Goal: Information Seeking & Learning: Learn about a topic

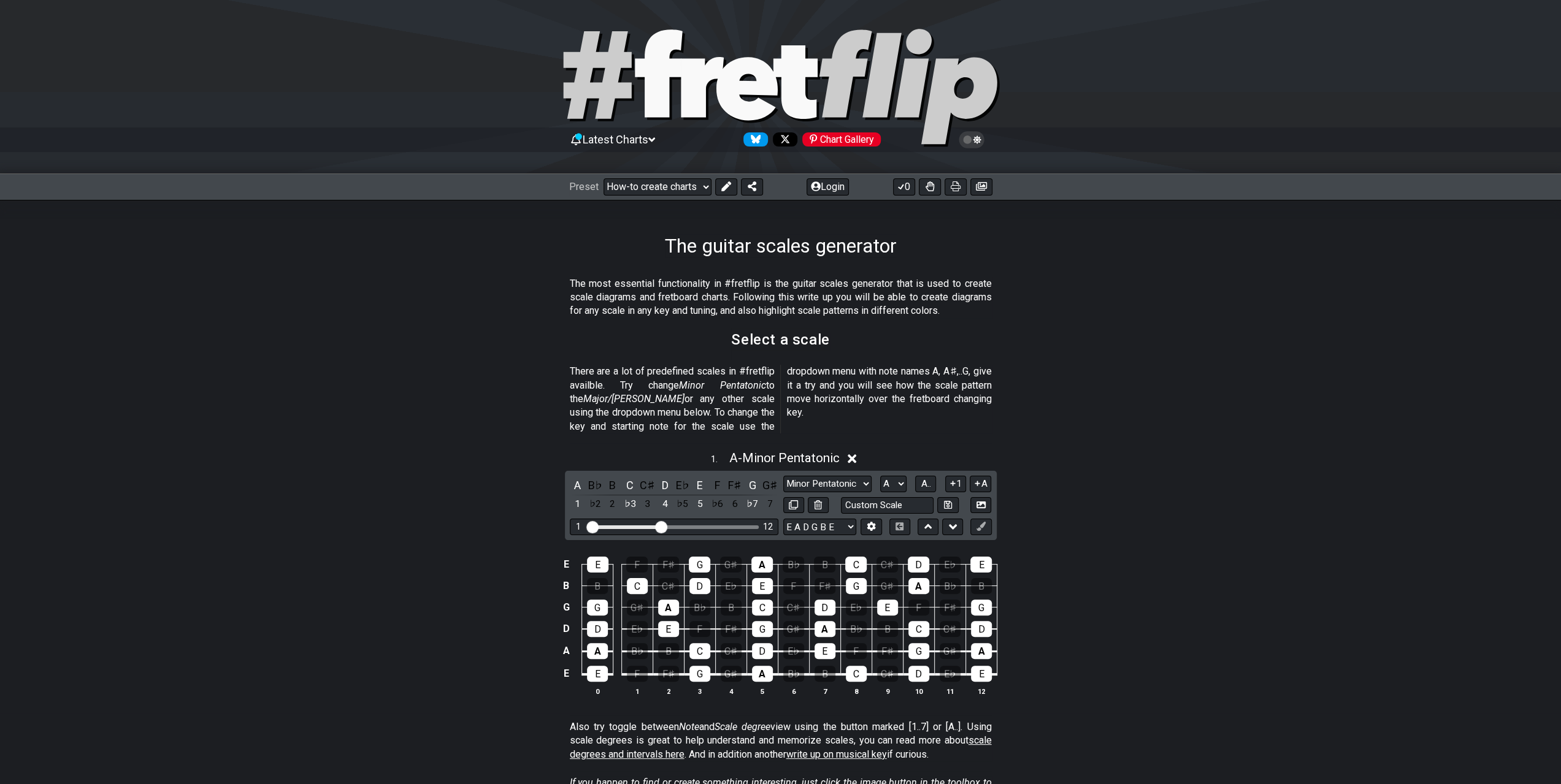
scroll to position [122, 0]
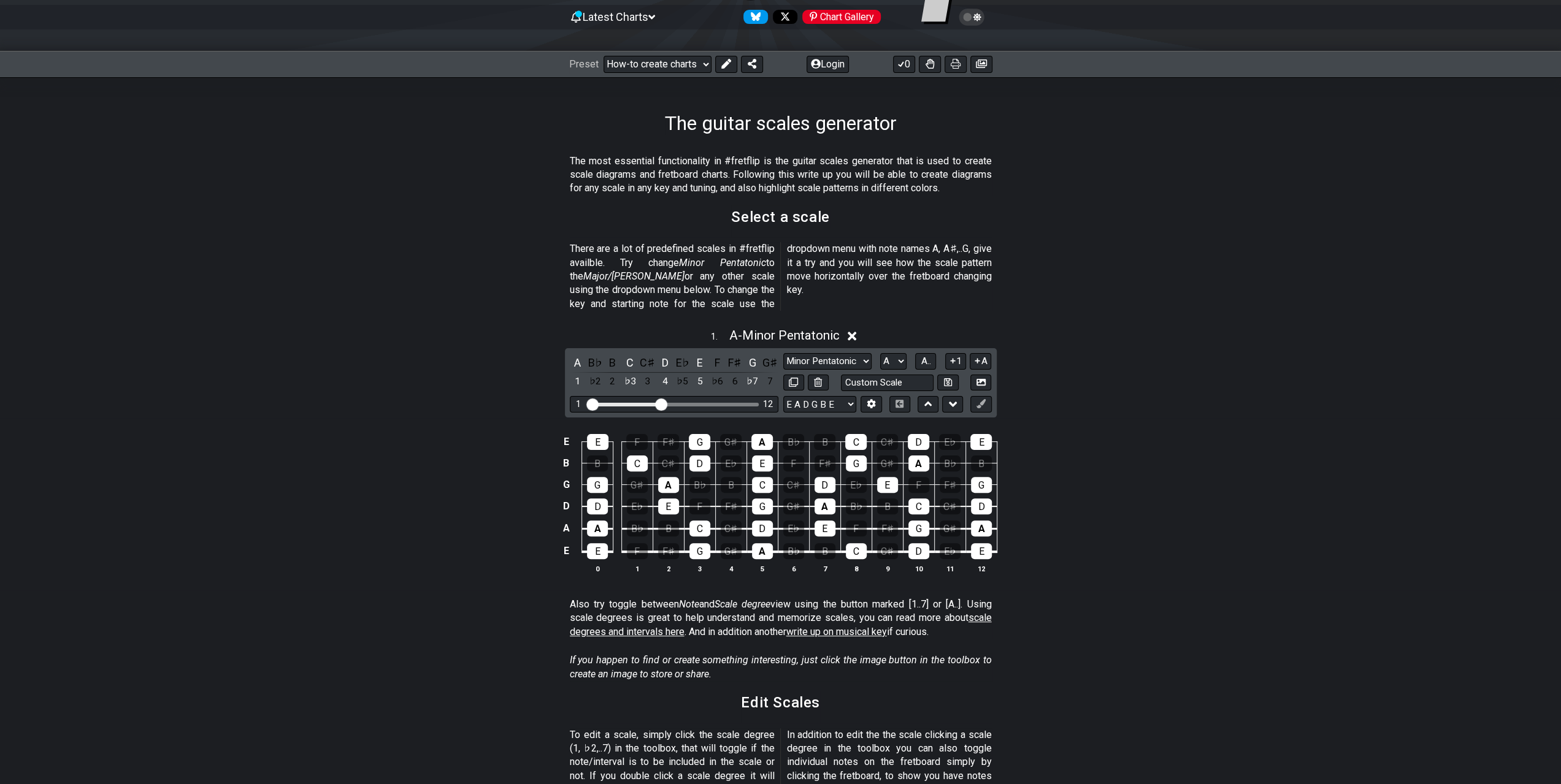
click at [1182, 430] on div "E E F F♯ G G♯ A B♭ B C C♯ D E♭ E B B C C♯ D E♭ E F F♯ G G♯ A B♭ B G G G♯ A B♭ B…" at bounding box center [780, 504] width 1561 height 172
click at [838, 396] on select "E A D G B E E A D G B E E A D G B E B E A D F♯ B A D G C E A D A D G B E E♭ A♭ …" at bounding box center [820, 404] width 73 height 16
click at [907, 374] on input "text" at bounding box center [888, 382] width 93 height 16
type input "F"
type input "Custom Scale"
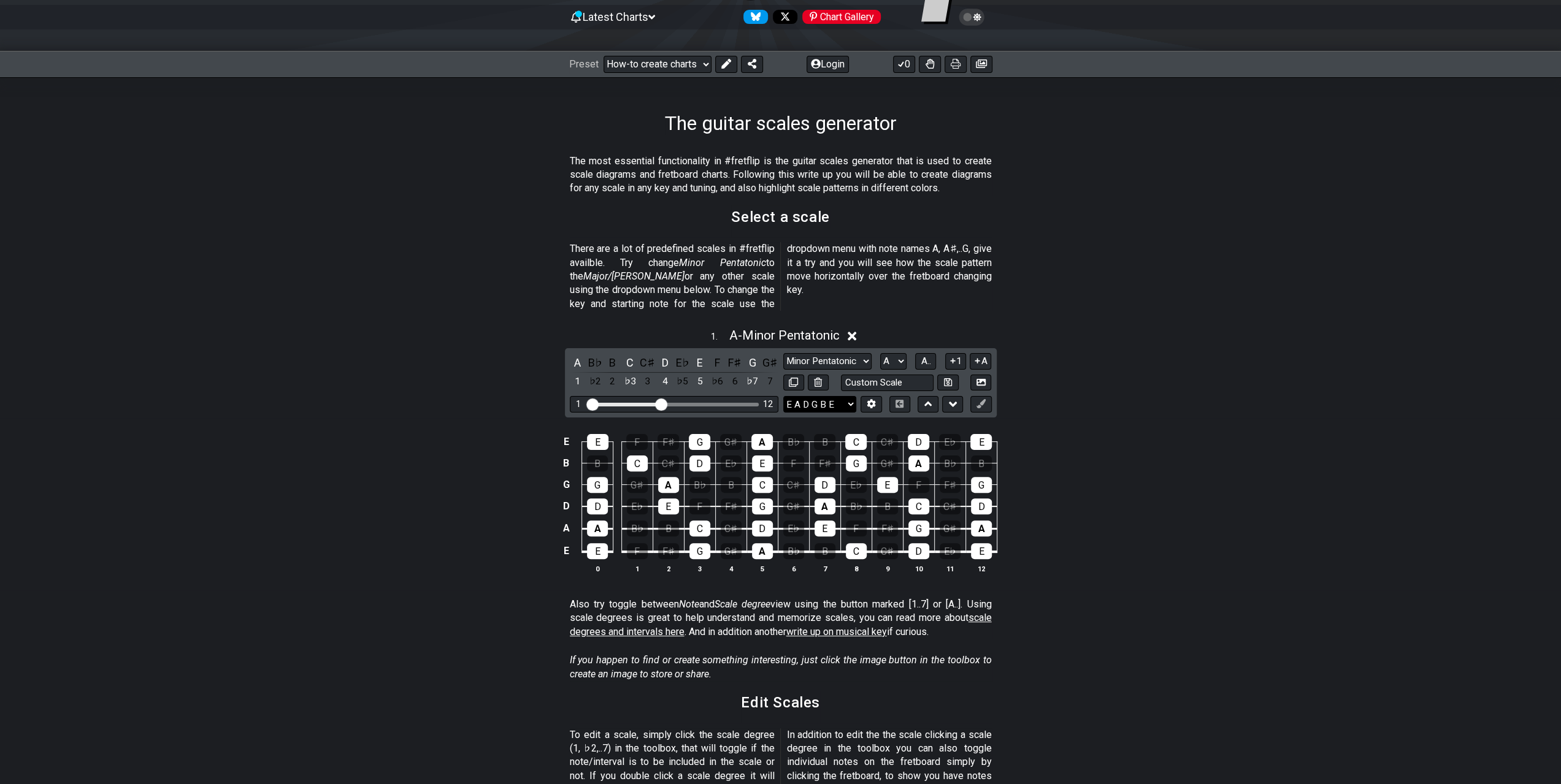
click at [800, 396] on select "E A D G B E E A D G B E E A D G B E B E A D F♯ B A D G C E A D A D G B E E♭ A♭ …" at bounding box center [820, 404] width 73 height 16
click at [862, 374] on input "text" at bounding box center [888, 382] width 93 height 16
type input "F#,B,E,A,D,F#,B,E"
click at [915, 374] on input "F#,B,E,A,D,F#,B,E" at bounding box center [888, 382] width 93 height 16
click at [834, 396] on select "E A D G B E E A D G B E E A D G B E B E A D F♯ B A D G C E A D A D G B E E♭ A♭ …" at bounding box center [820, 404] width 73 height 16
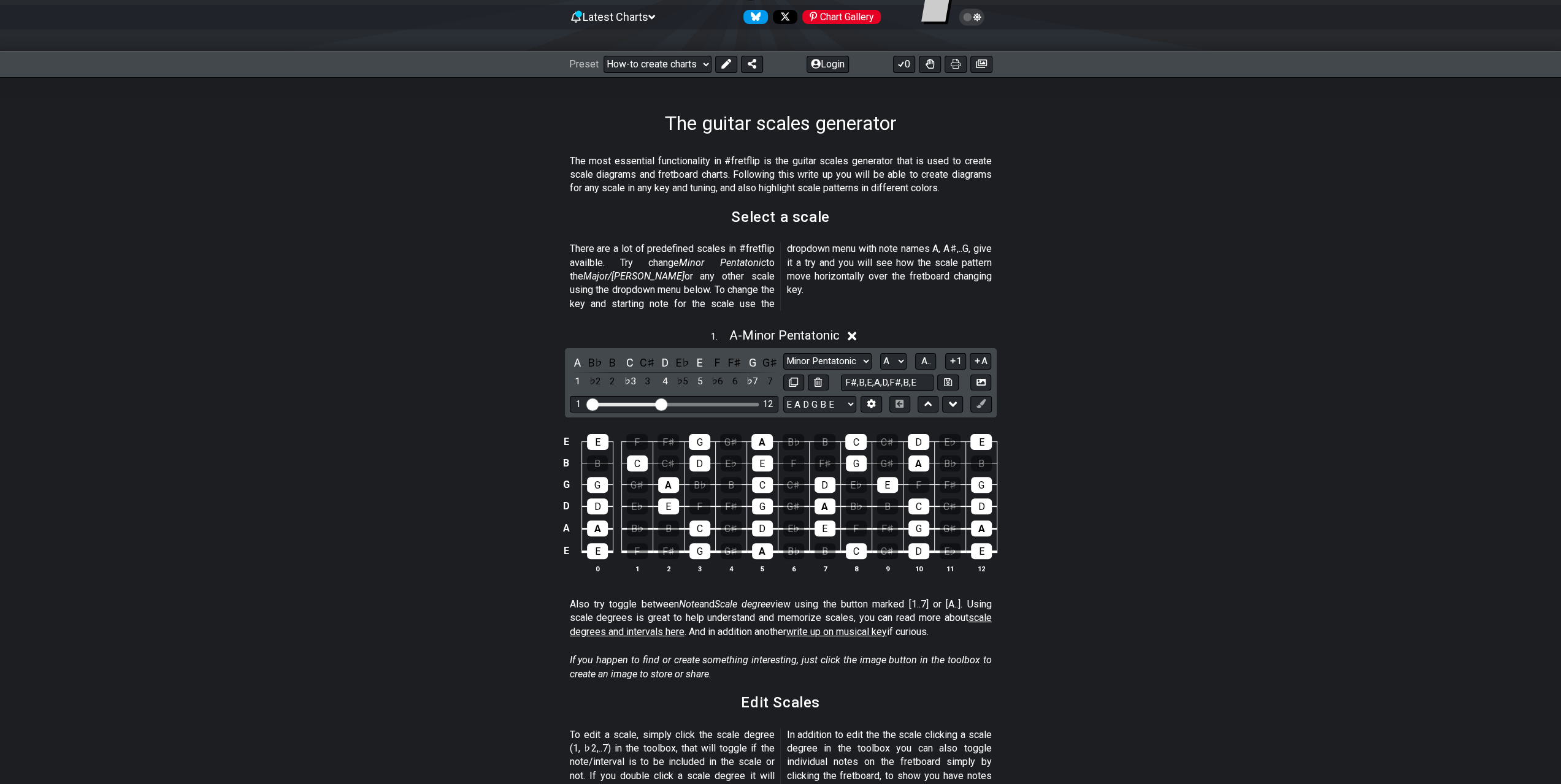
click at [1348, 452] on div "E E F F♯ G G♯ A B♭ B C C♯ D E♭ E B B C C♯ D E♭ E F F♯ G G♯ A B♭ B G G G♯ A B♭ B…" at bounding box center [780, 504] width 1561 height 172
click at [875, 399] on icon at bounding box center [871, 404] width 9 height 9
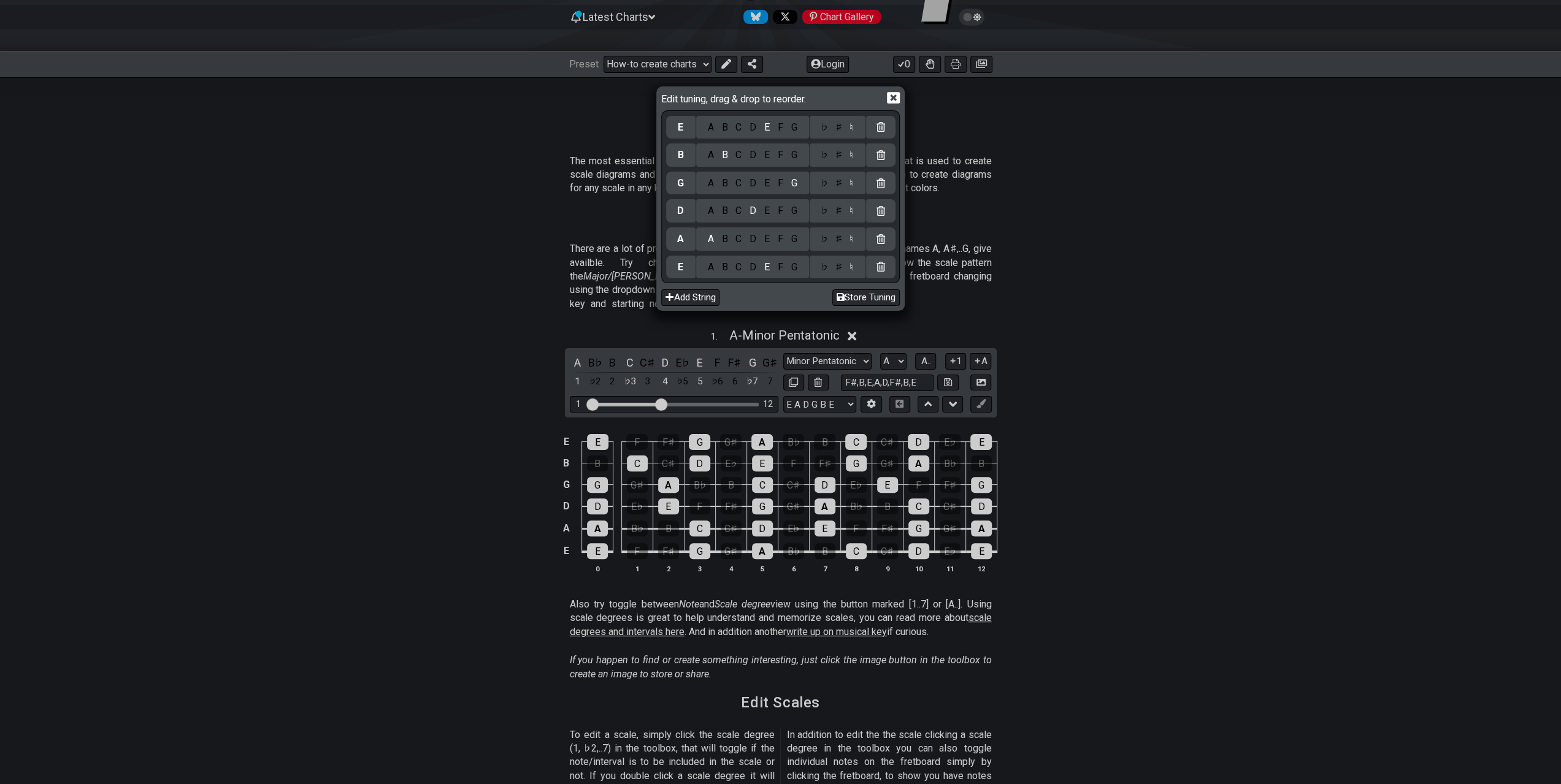
click at [701, 284] on div "Add String Store Tuning" at bounding box center [780, 295] width 238 height 24
click at [689, 291] on button "Add String" at bounding box center [690, 297] width 58 height 16
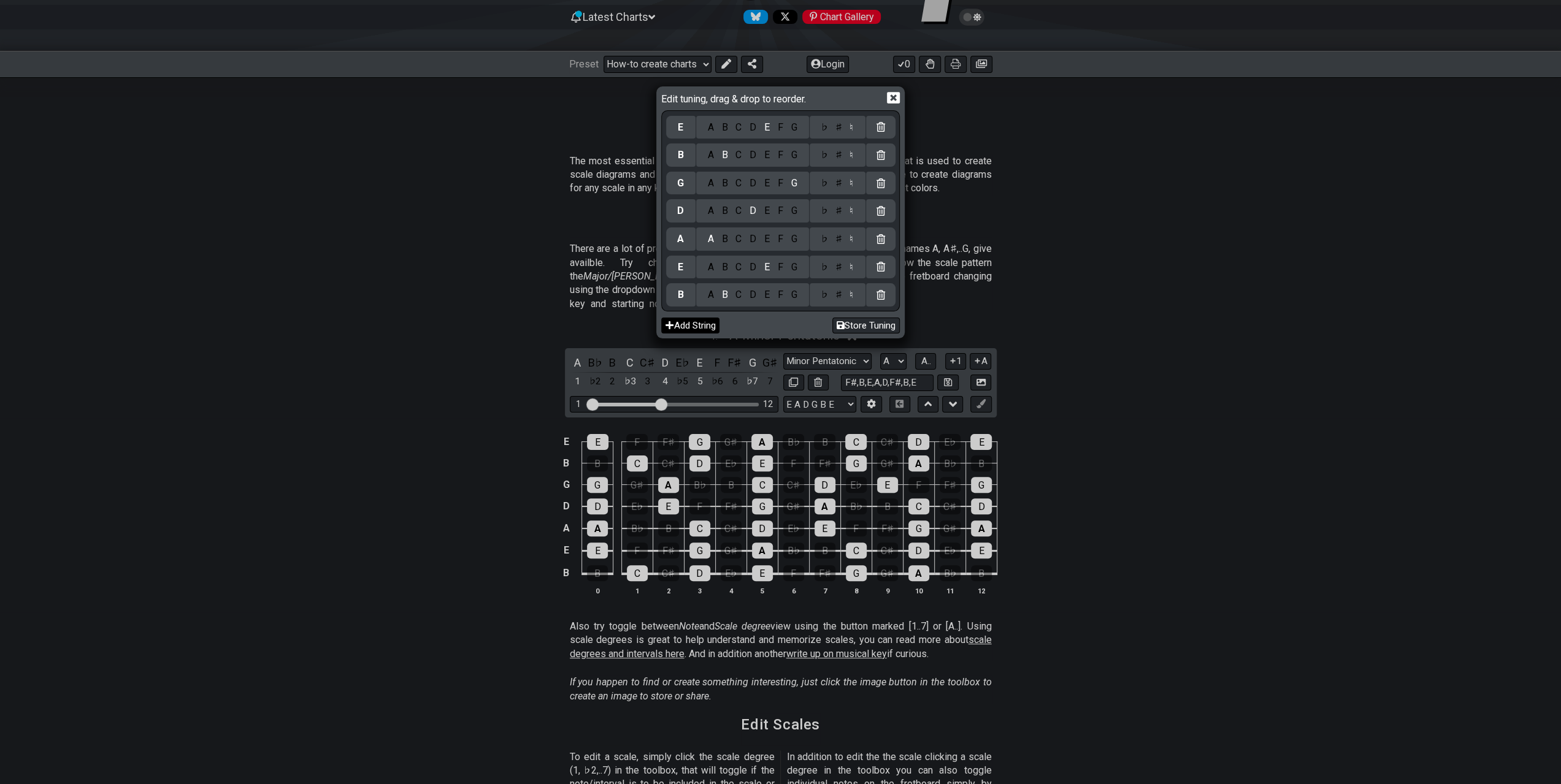
click at [682, 319] on button "Add String" at bounding box center [690, 325] width 58 height 16
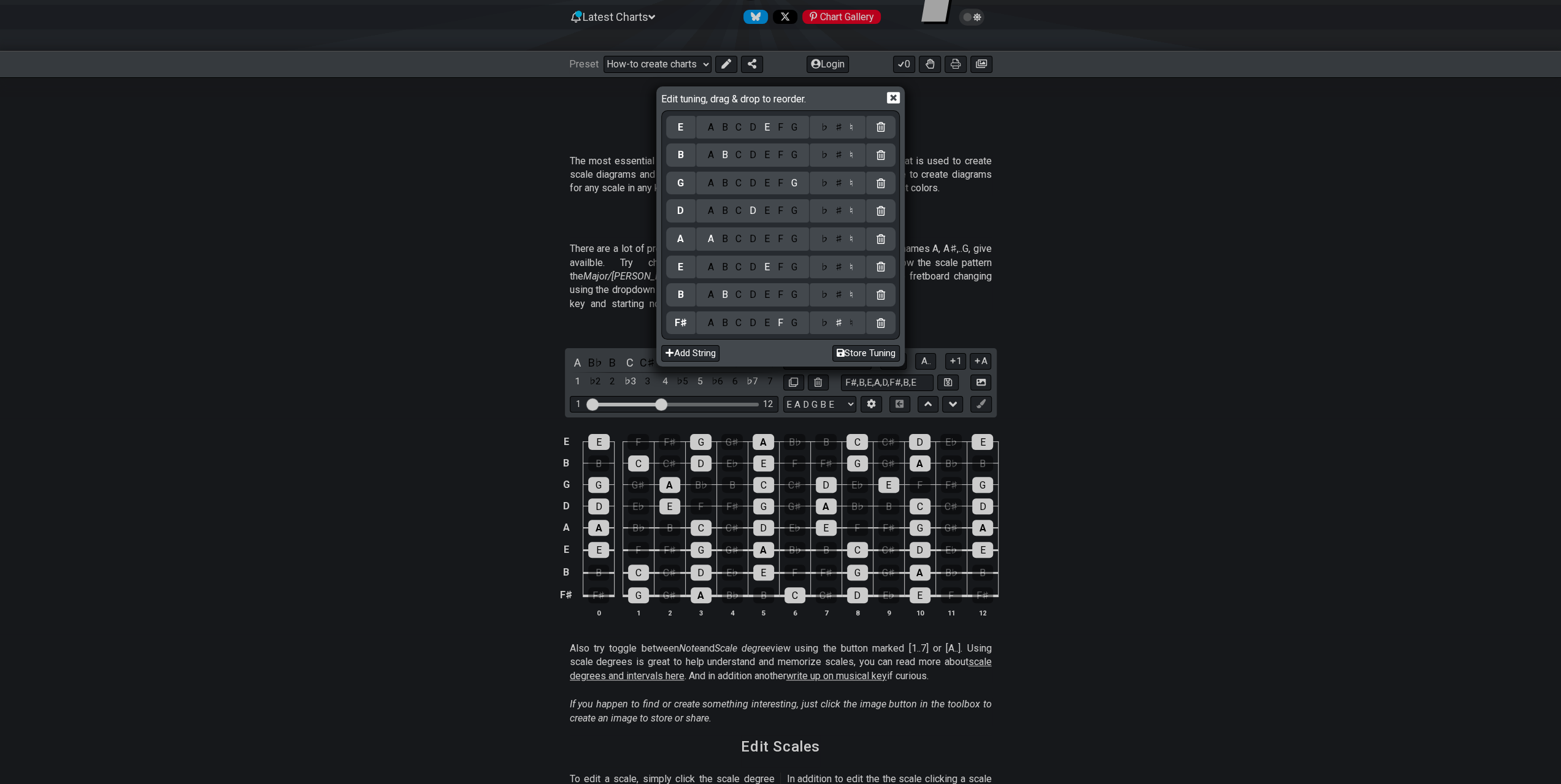
click at [779, 176] on div "A B C D E F G" at bounding box center [752, 183] width 113 height 23
click at [784, 181] on div "F" at bounding box center [780, 183] width 13 height 13
click at [839, 181] on div "♯" at bounding box center [838, 183] width 15 height 13
click at [866, 357] on button "Store Tuning" at bounding box center [866, 353] width 68 height 16
click at [894, 100] on icon at bounding box center [893, 97] width 13 height 13
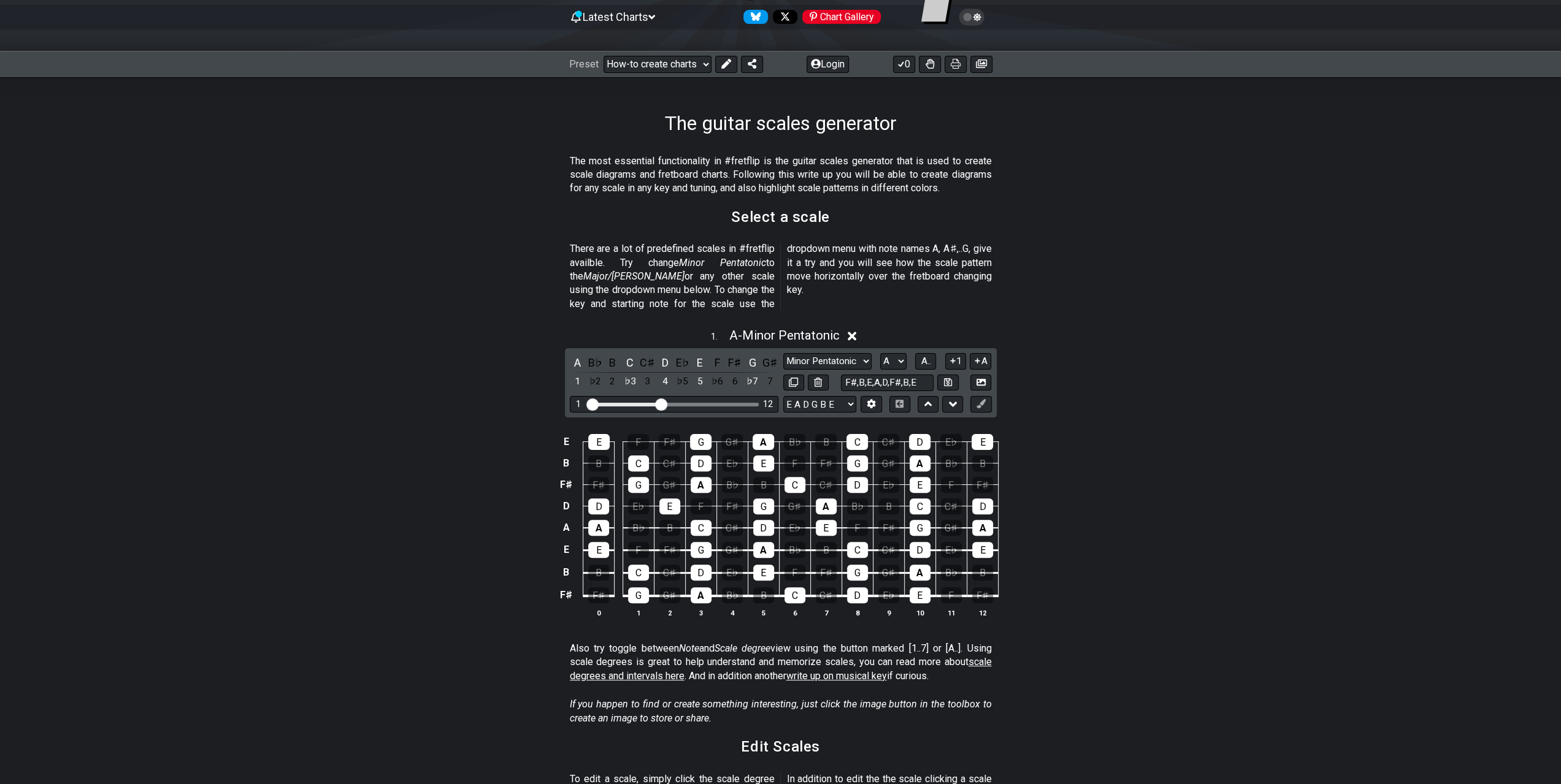
click at [1154, 455] on div "E E F F♯ G G♯ A B♭ B C C♯ D E♭ E B B C C♯ D E♭ E F F♯ G G♯ A B♭ B F♯ F♯ G G♯ A …" at bounding box center [780, 526] width 1561 height 216
click at [920, 374] on input "F#,B,E,A,D,F#,B,E" at bounding box center [888, 382] width 93 height 16
drag, startPoint x: 923, startPoint y: 367, endPoint x: 798, endPoint y: 371, distance: 125.1
click at [798, 374] on div "F#,B,E,A,D,F#,B,E" at bounding box center [888, 382] width 209 height 16
type input "Custom Scale"
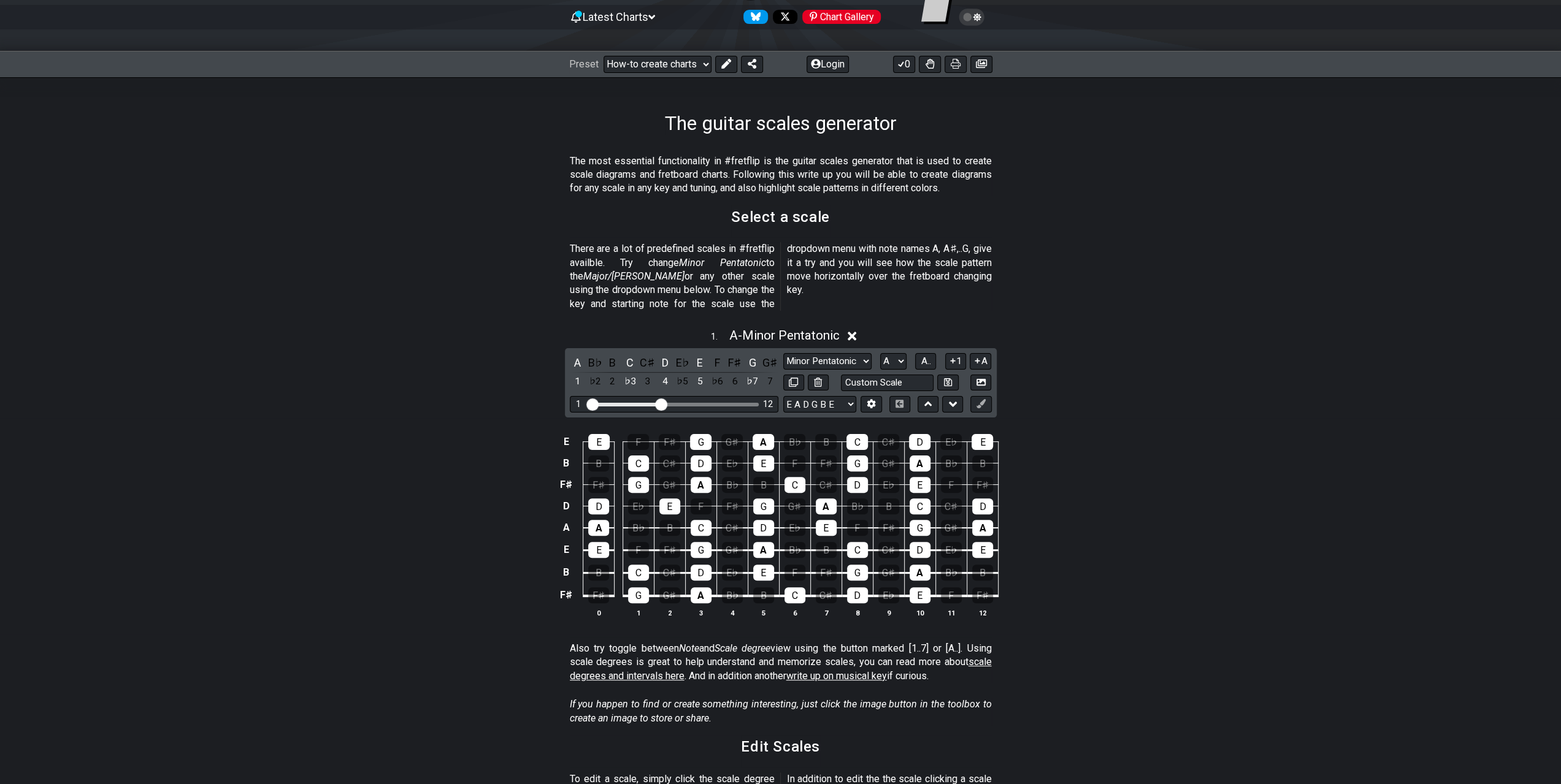
click at [1081, 470] on div "E E F F♯ G G♯ A B♭ B C C♯ D E♭ E B B C C♯ D E♭ E F F♯ G G♯ A B♭ B F♯ F♯ G G♯ A …" at bounding box center [780, 526] width 1561 height 216
click at [817, 353] on select "Minor Pentatonic New Scale Minor Pentatonic Major Pentatonic Minor Blues Major …" at bounding box center [827, 361] width 88 height 16
select select "New Scale"
click at [784, 353] on select "Minor Pentatonic New Scale Minor Pentatonic Major Pentatonic Minor Blues Major …" at bounding box center [827, 361] width 88 height 16
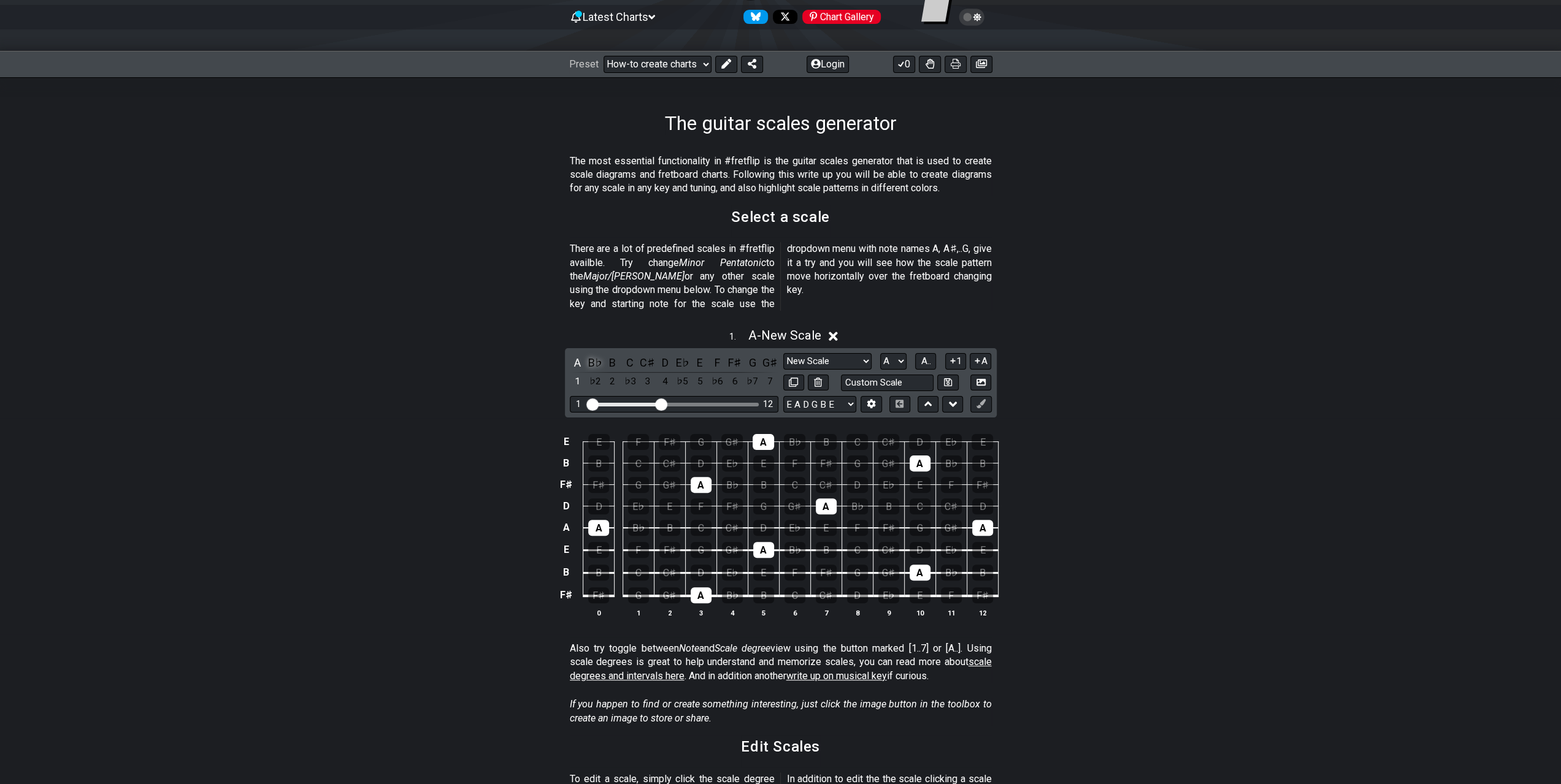
click at [592, 354] on div "B♭" at bounding box center [595, 362] width 16 height 16
click at [612, 354] on div "B" at bounding box center [612, 362] width 16 height 16
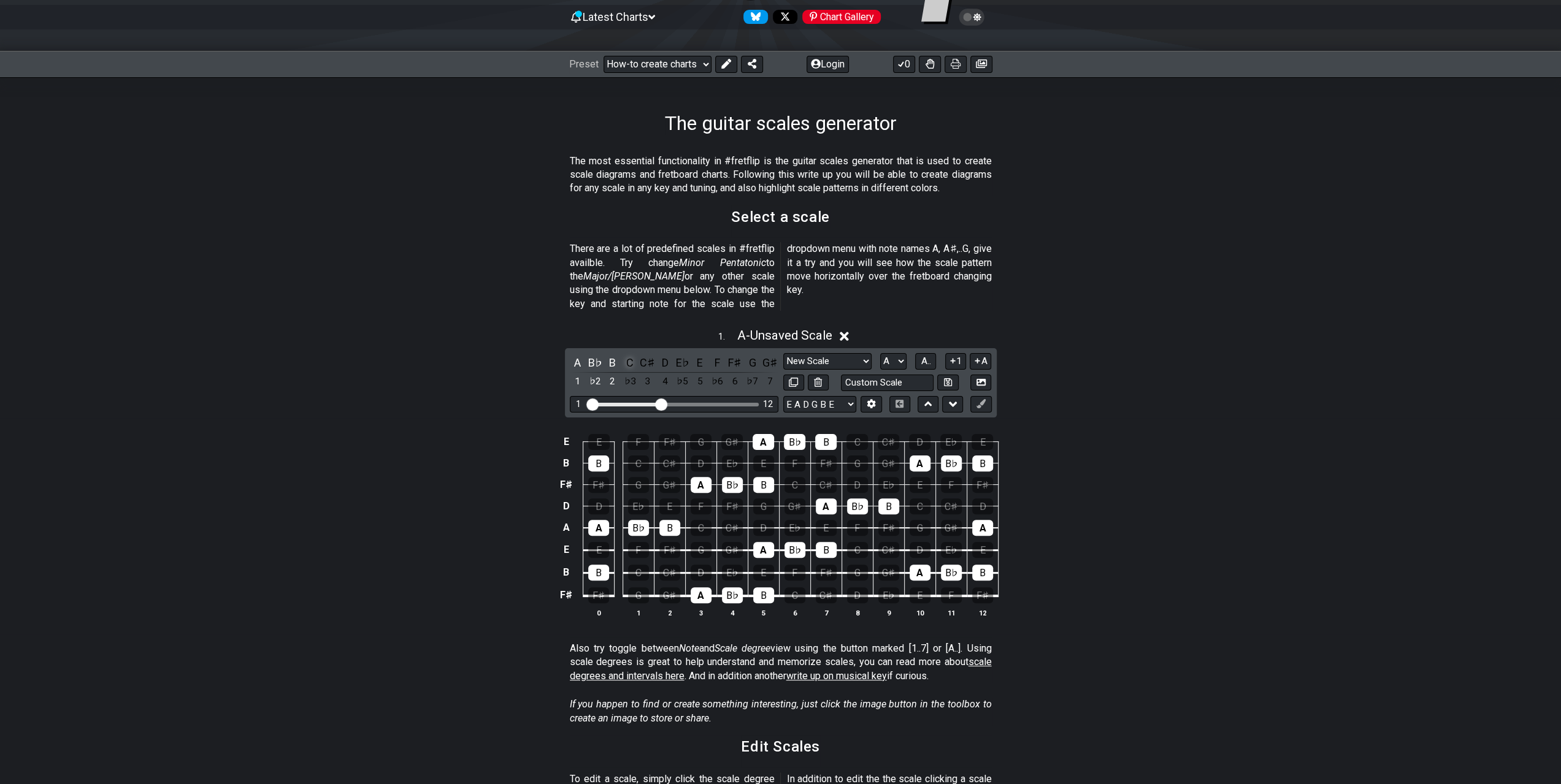
click at [634, 354] on div "C" at bounding box center [629, 362] width 16 height 16
drag, startPoint x: 644, startPoint y: 346, endPoint x: 671, endPoint y: 346, distance: 27.0
click at [645, 354] on div "C♯" at bounding box center [647, 362] width 16 height 16
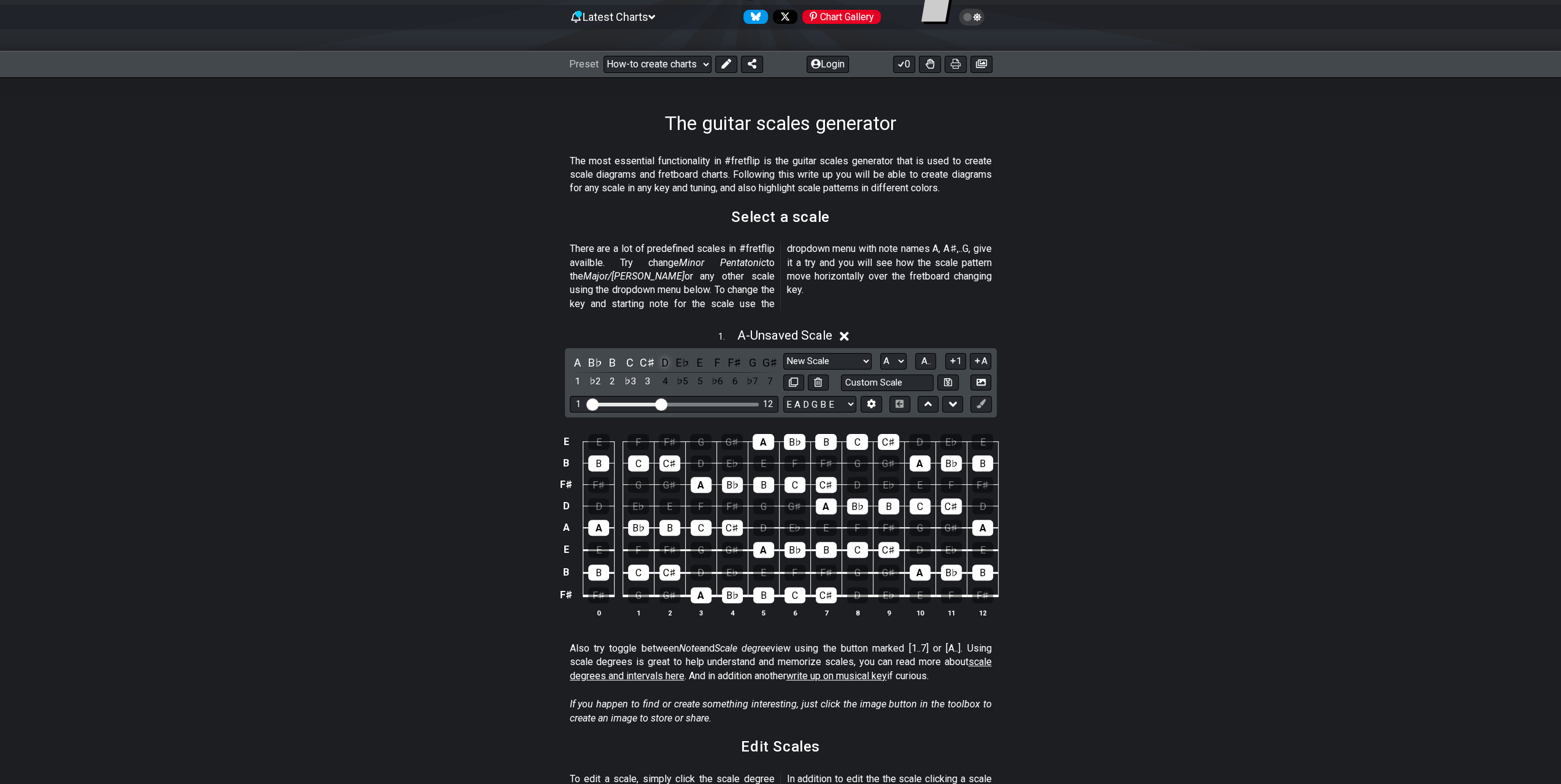
click at [664, 354] on div "D" at bounding box center [664, 362] width 16 height 16
click at [692, 354] on div "E" at bounding box center [699, 362] width 16 height 16
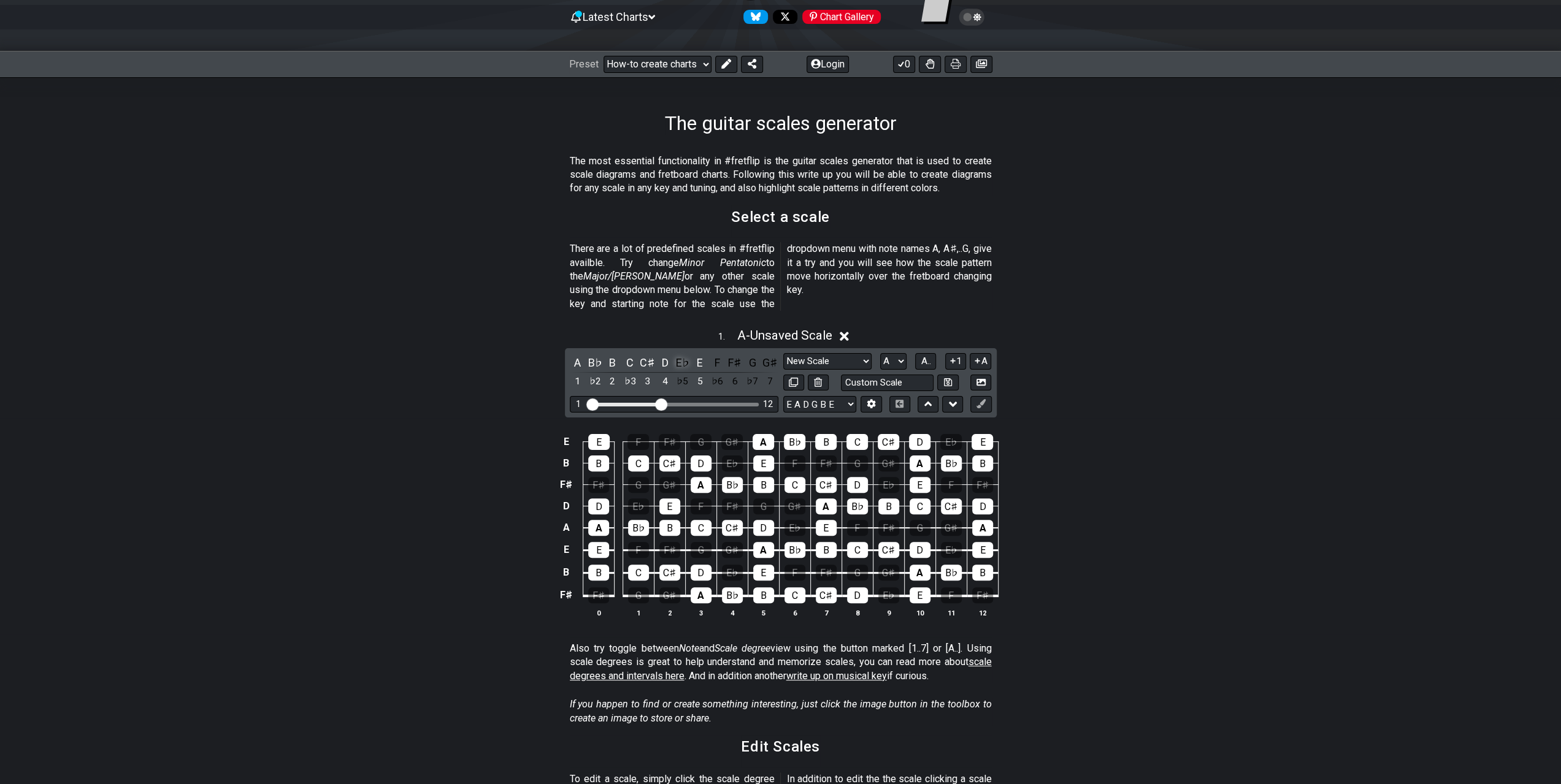
click at [677, 354] on div "E♭" at bounding box center [682, 362] width 16 height 16
click at [714, 354] on div "F" at bounding box center [717, 362] width 16 height 16
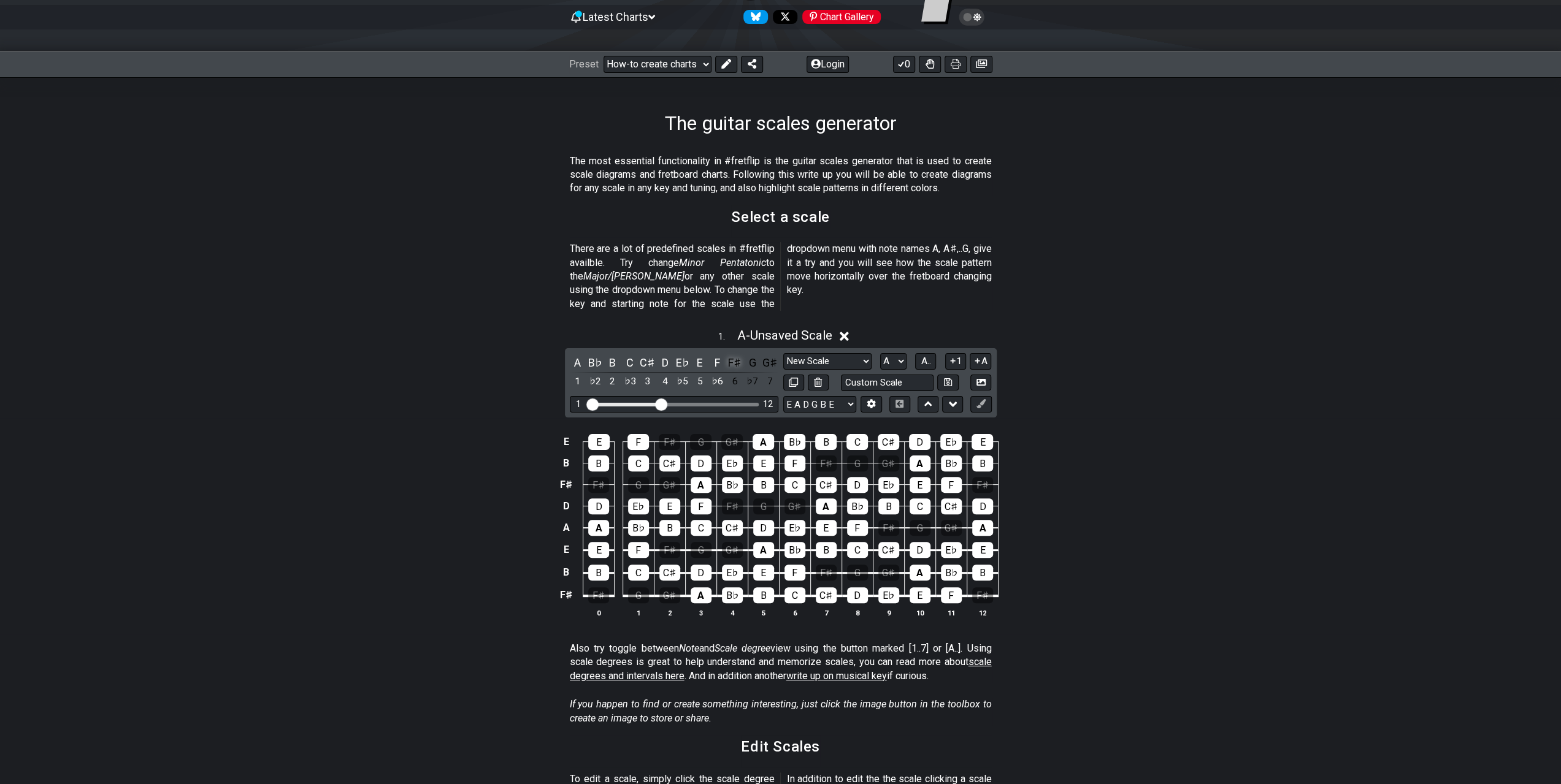
click at [735, 354] on div "F♯" at bounding box center [735, 362] width 16 height 16
click at [751, 354] on div "G" at bounding box center [752, 362] width 16 height 16
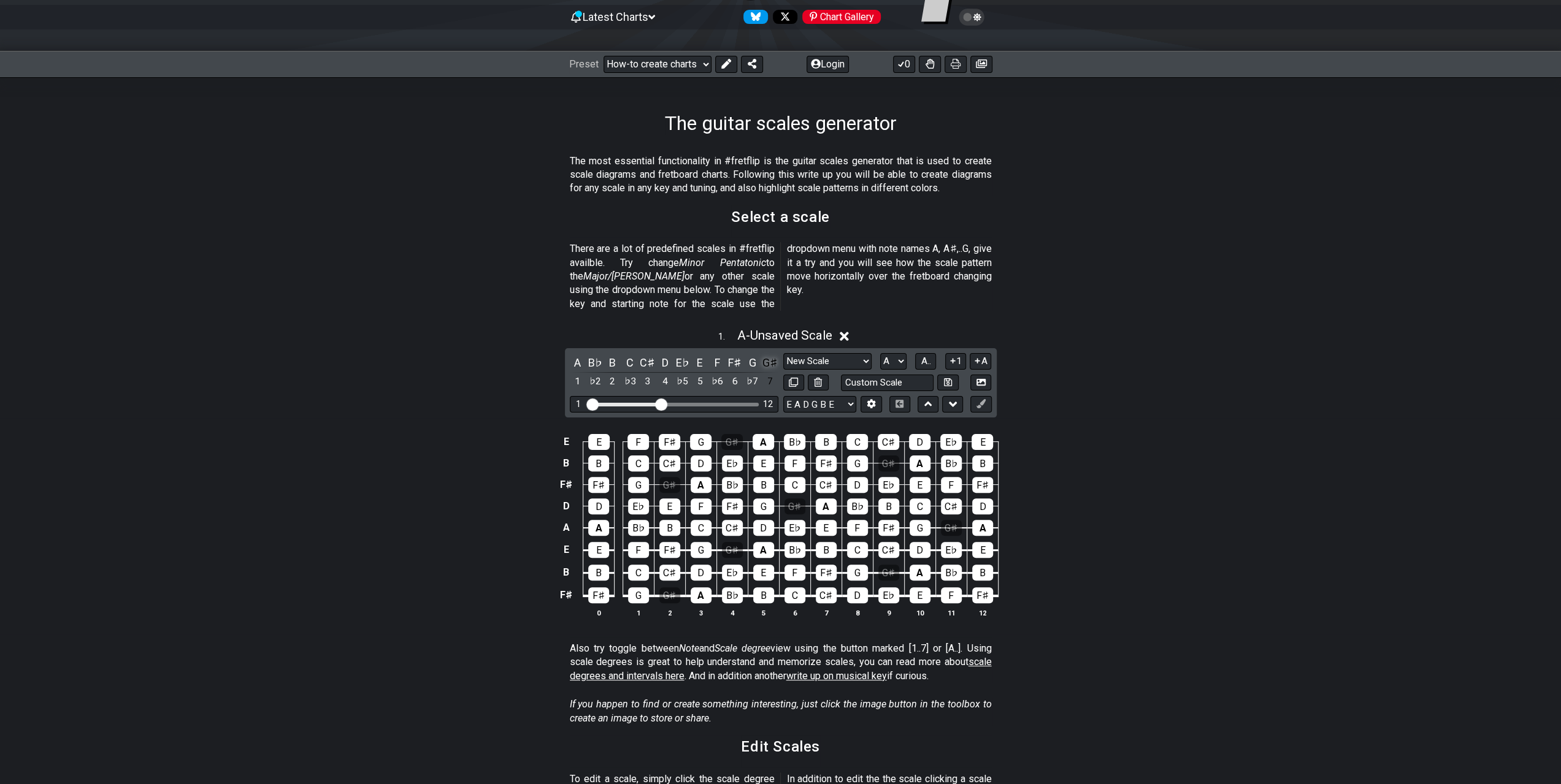
click at [763, 354] on div "G♯" at bounding box center [770, 362] width 16 height 16
drag, startPoint x: 657, startPoint y: 389, endPoint x: 738, endPoint y: 388, distance: 81.0
click at [738, 403] on input "Visible fret range" at bounding box center [675, 403] width 174 height 0
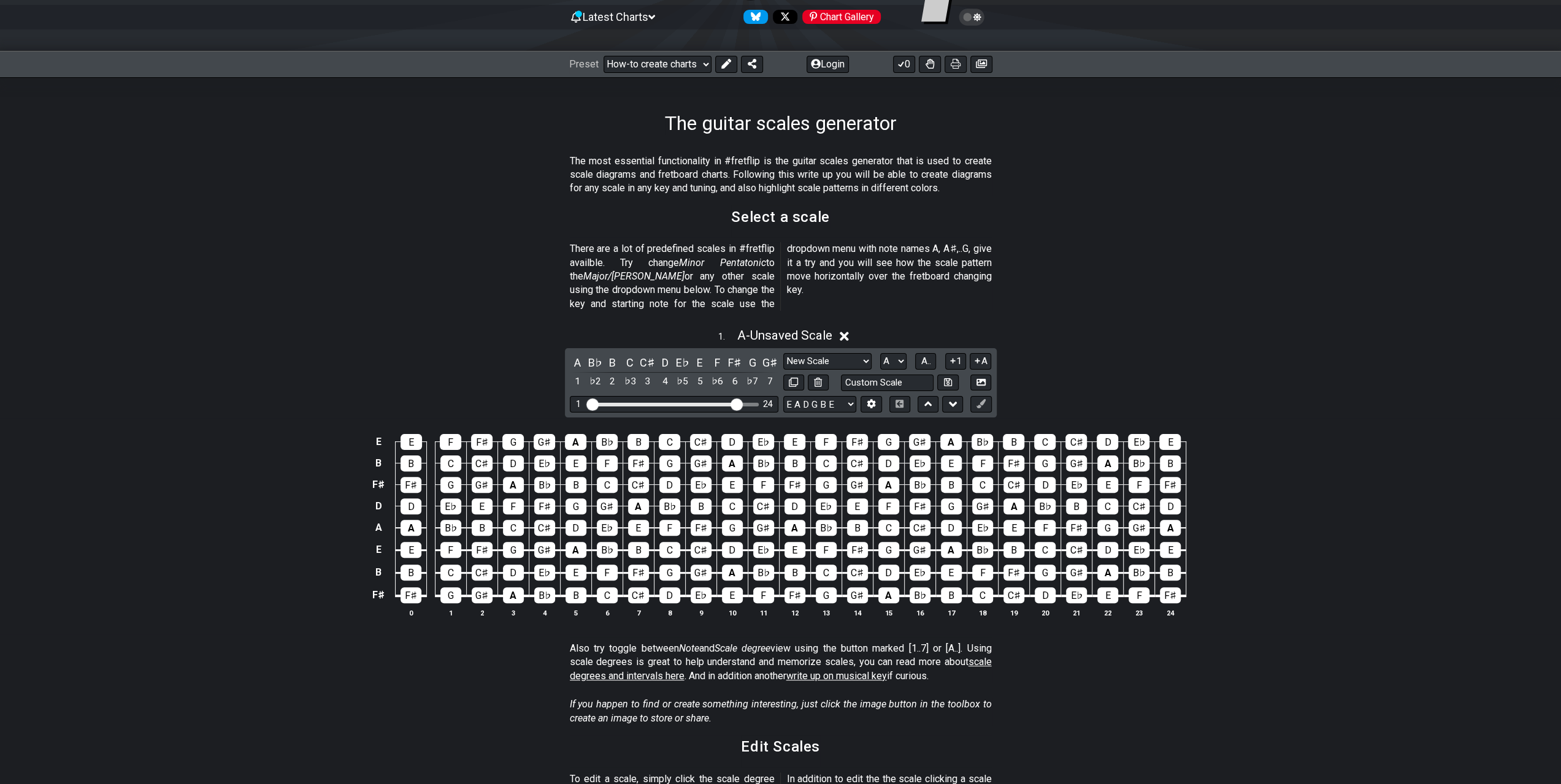
click at [1314, 637] on section "Also try toggle between Note and Scale degree view using the button marked [1..…" at bounding box center [780, 665] width 1561 height 56
click at [987, 374] on button at bounding box center [981, 382] width 21 height 16
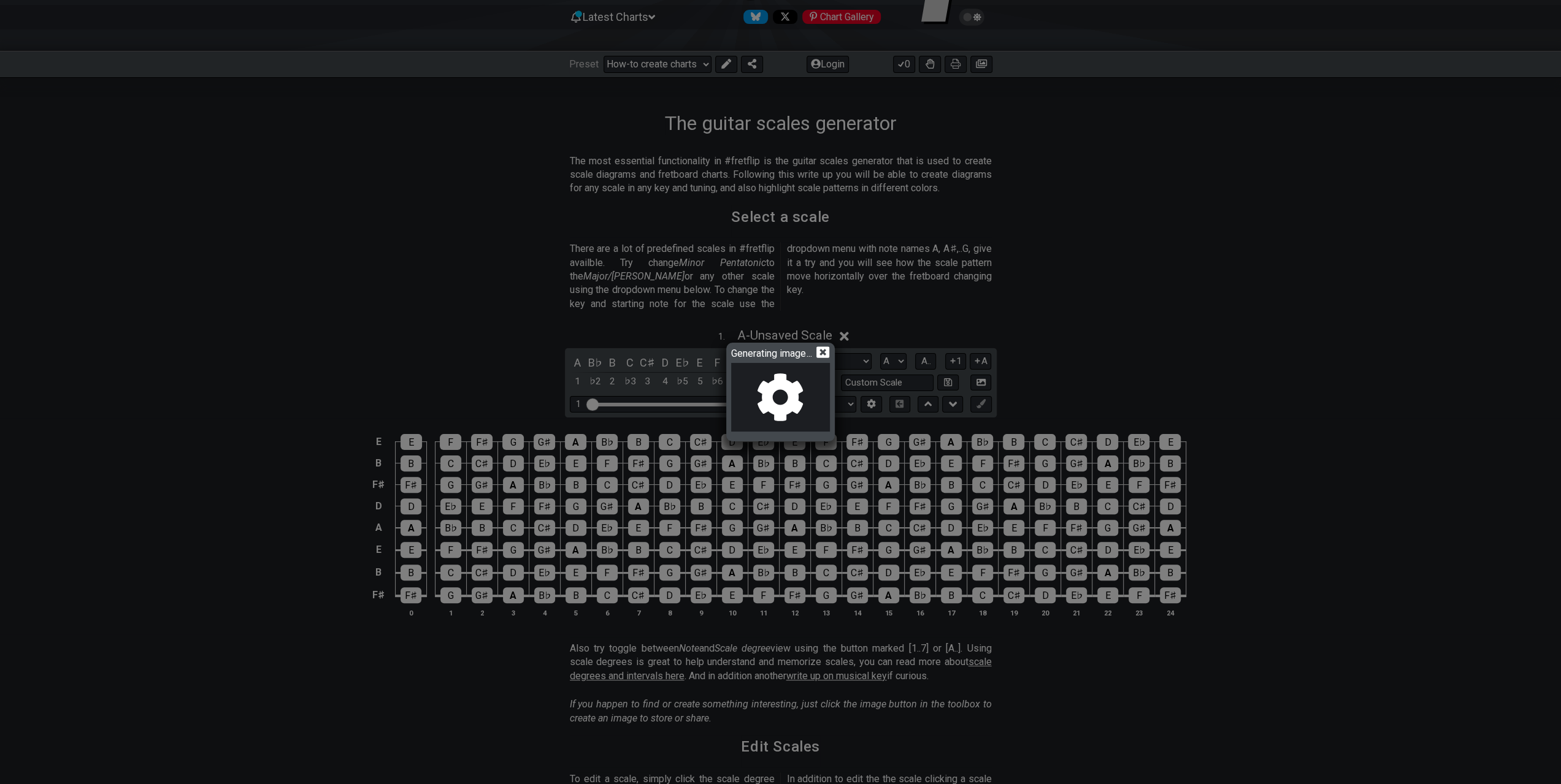
click at [826, 351] on icon at bounding box center [823, 352] width 13 height 13
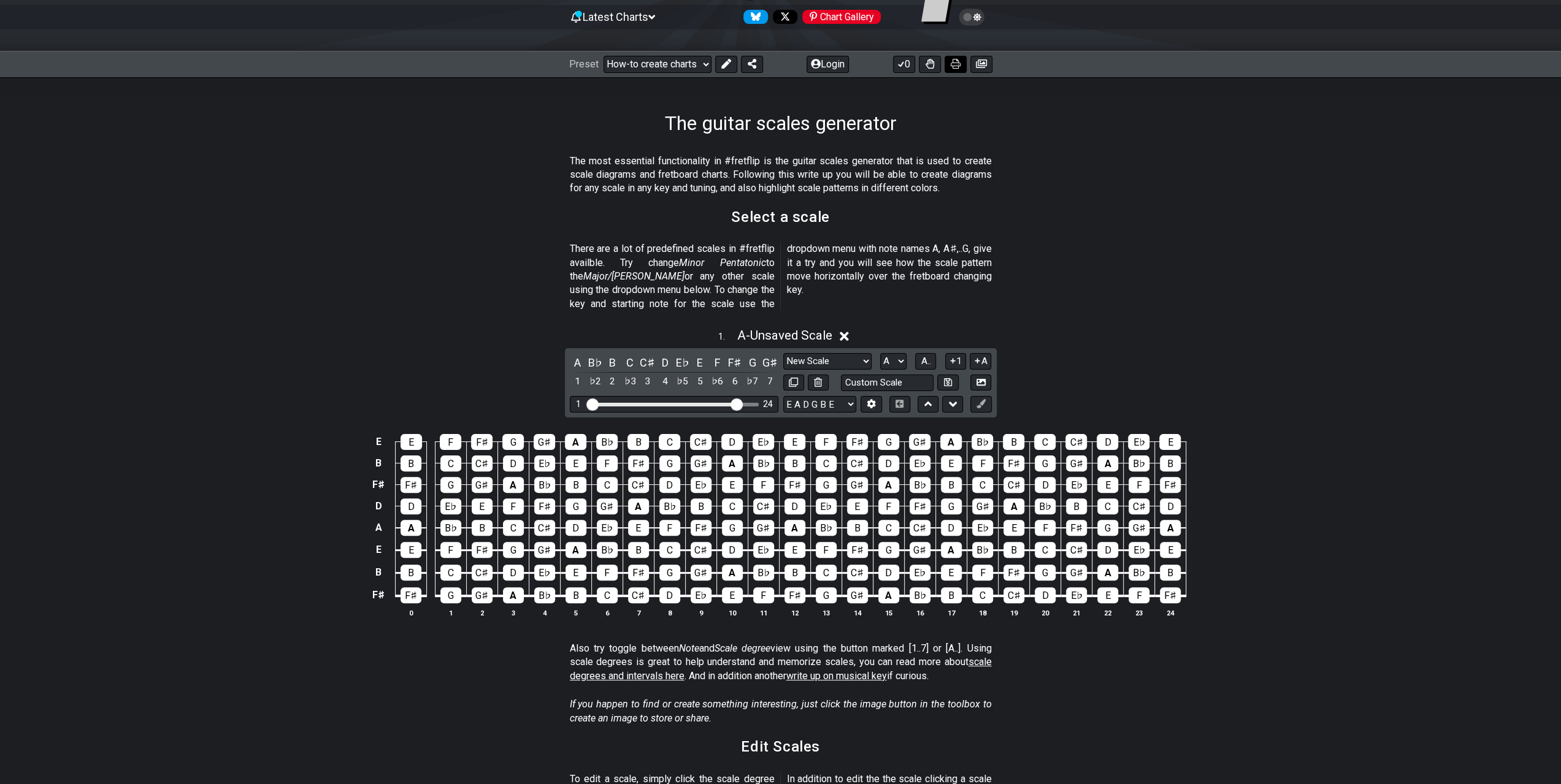
click at [951, 62] on icon at bounding box center [955, 64] width 10 height 10
click at [928, 356] on span "A.." at bounding box center [925, 361] width 10 height 11
click at [928, 356] on span "1..7" at bounding box center [925, 361] width 15 height 11
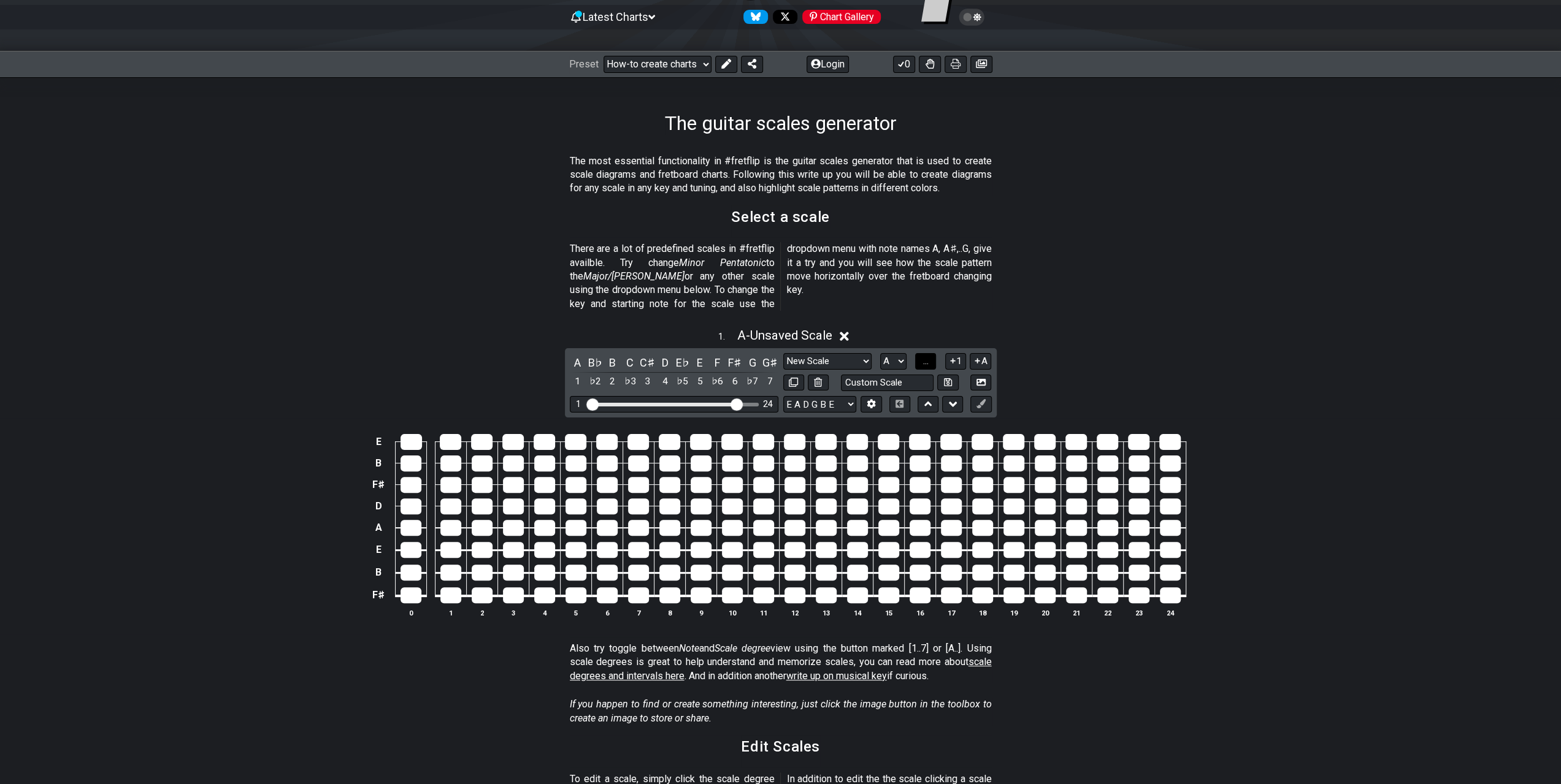
click at [928, 356] on span "..." at bounding box center [925, 361] width 5 height 11
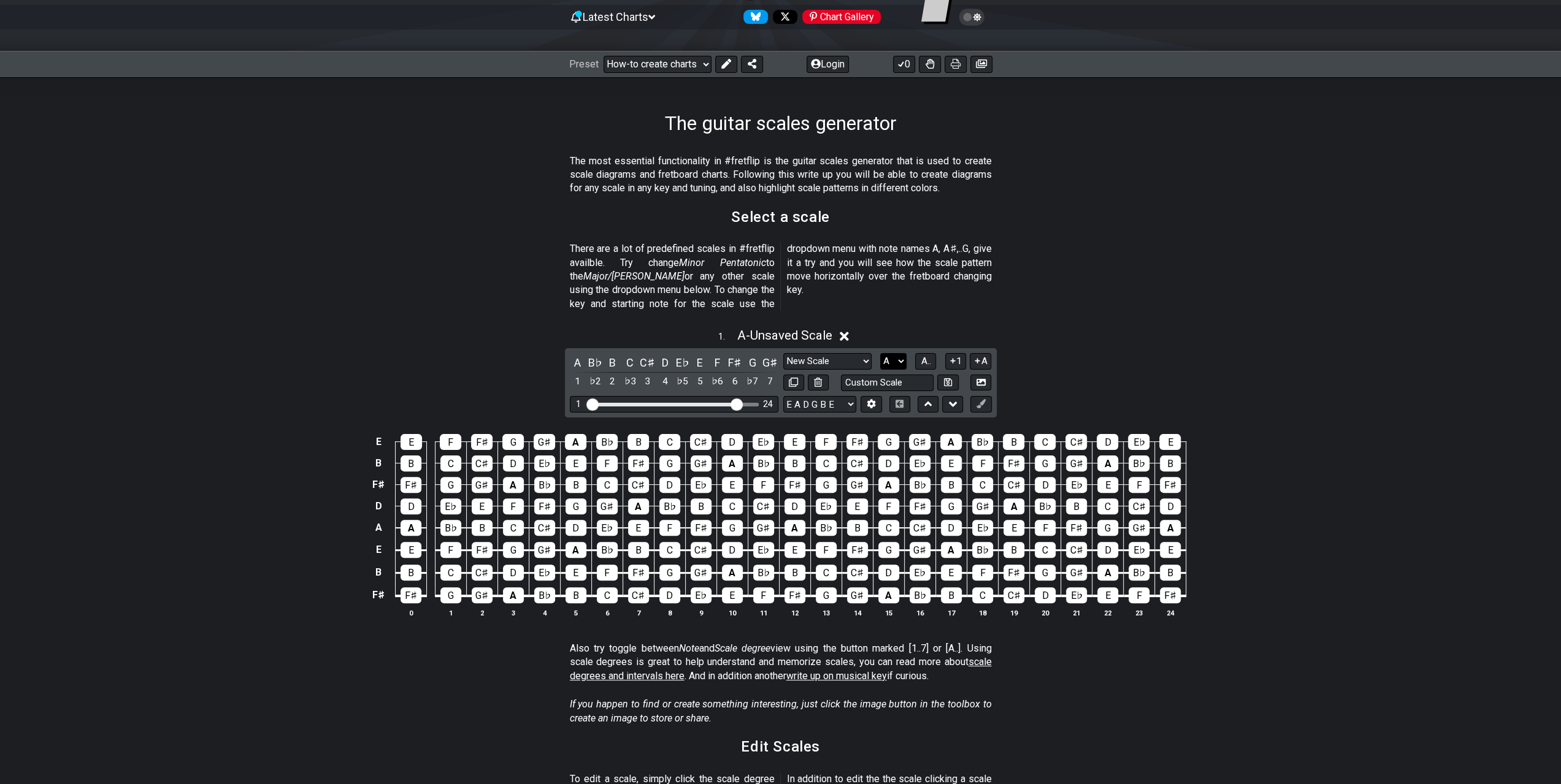
click at [897, 353] on select "A♭ A A♯ B♭ B C C♯ D♭ D D♯ E♭ E F F♯ G♭ G G♯" at bounding box center [893, 361] width 26 height 16
select select "B"
click at [880, 353] on select "A♭ A A♯ B♭ B C C♯ D♭ D D♯ E♭ E F F♯ G♭ G G♯" at bounding box center [893, 361] width 26 height 16
click at [923, 356] on span "B.." at bounding box center [925, 361] width 10 height 11
click at [923, 356] on span "1..7" at bounding box center [925, 361] width 15 height 11
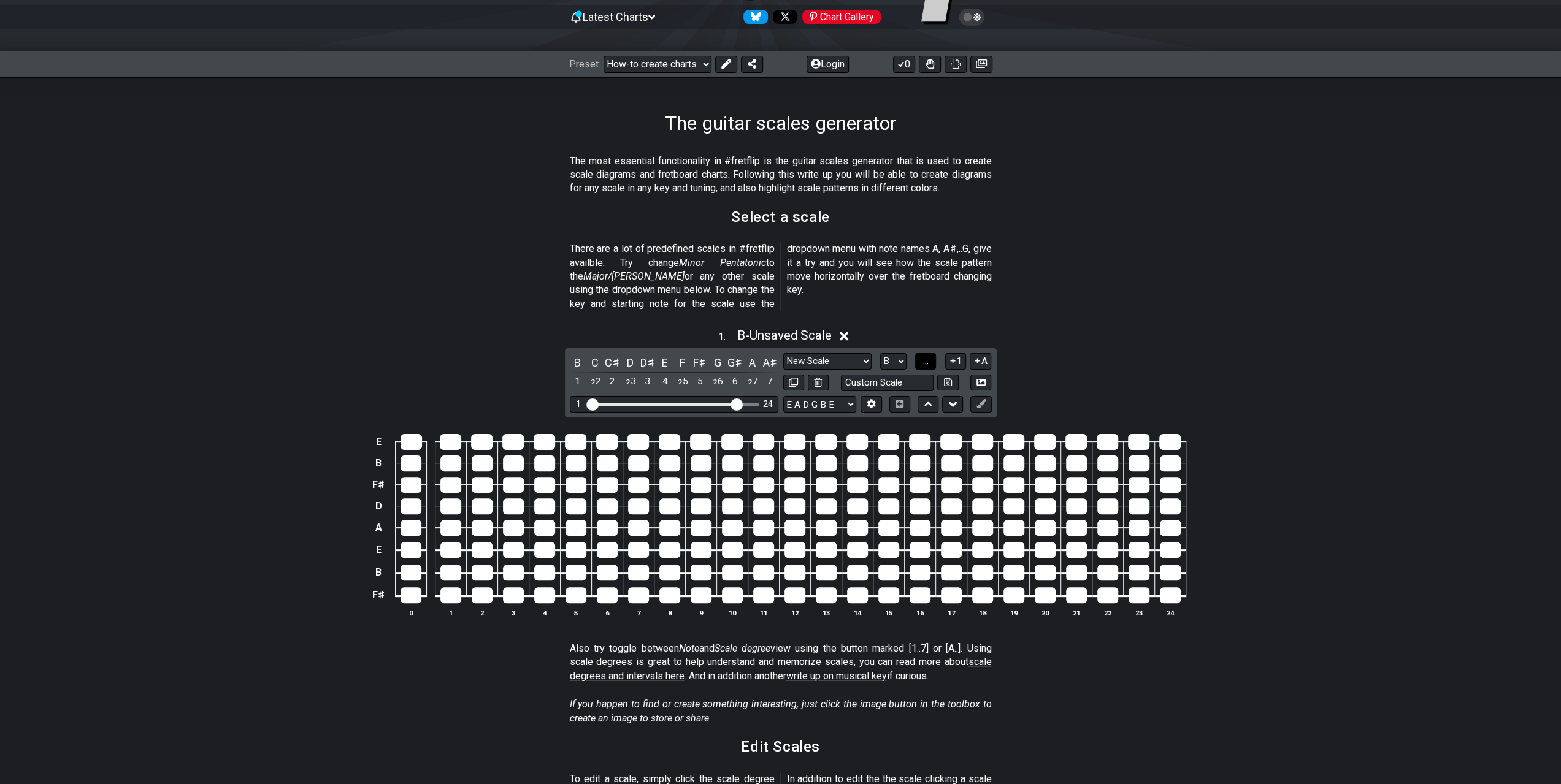
click at [924, 356] on span "..." at bounding box center [925, 361] width 5 height 11
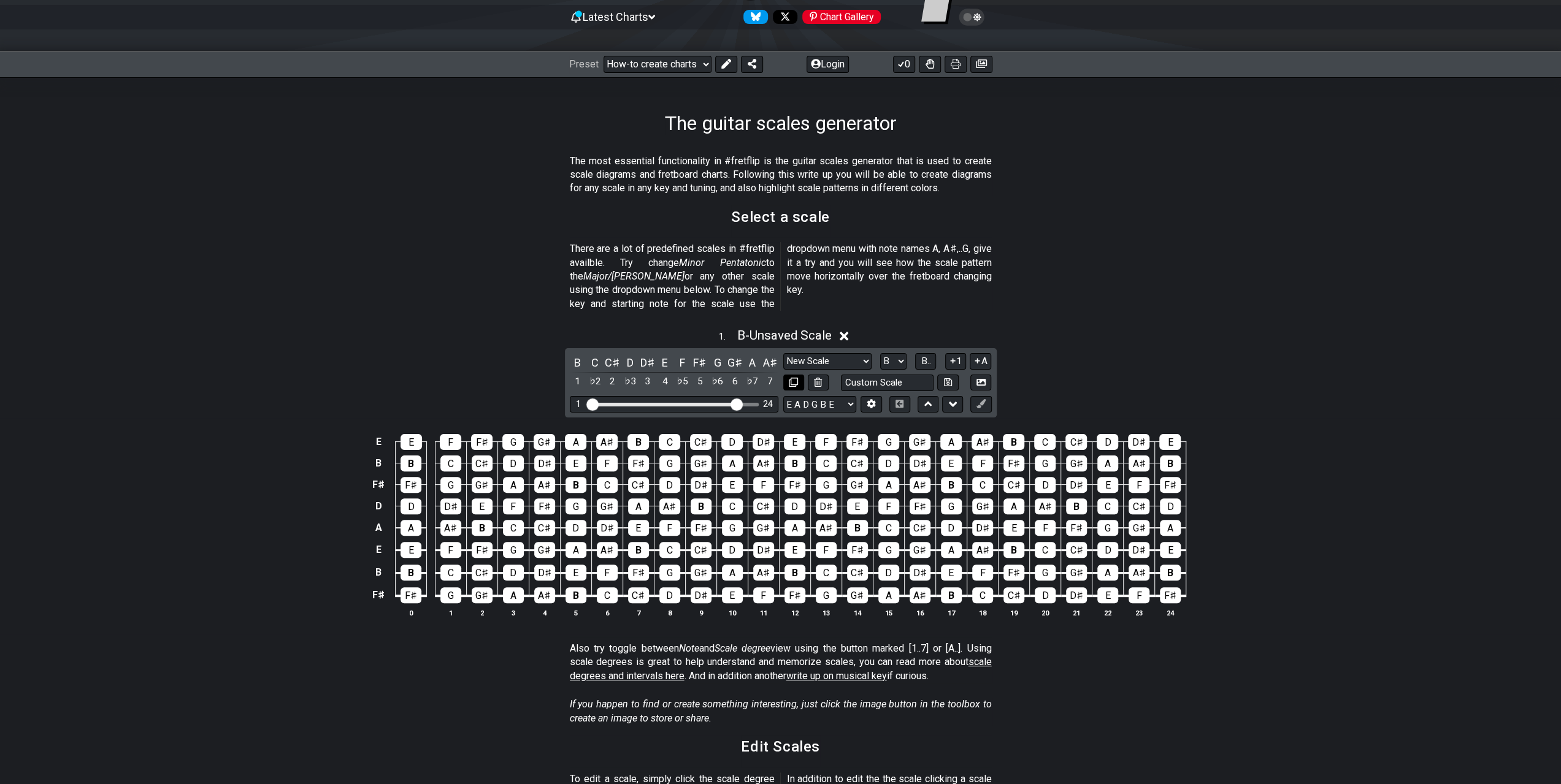
click at [798, 378] on icon at bounding box center [794, 382] width 9 height 9
select select "B"
select select "New Scale"
select select "Root"
select select "A"
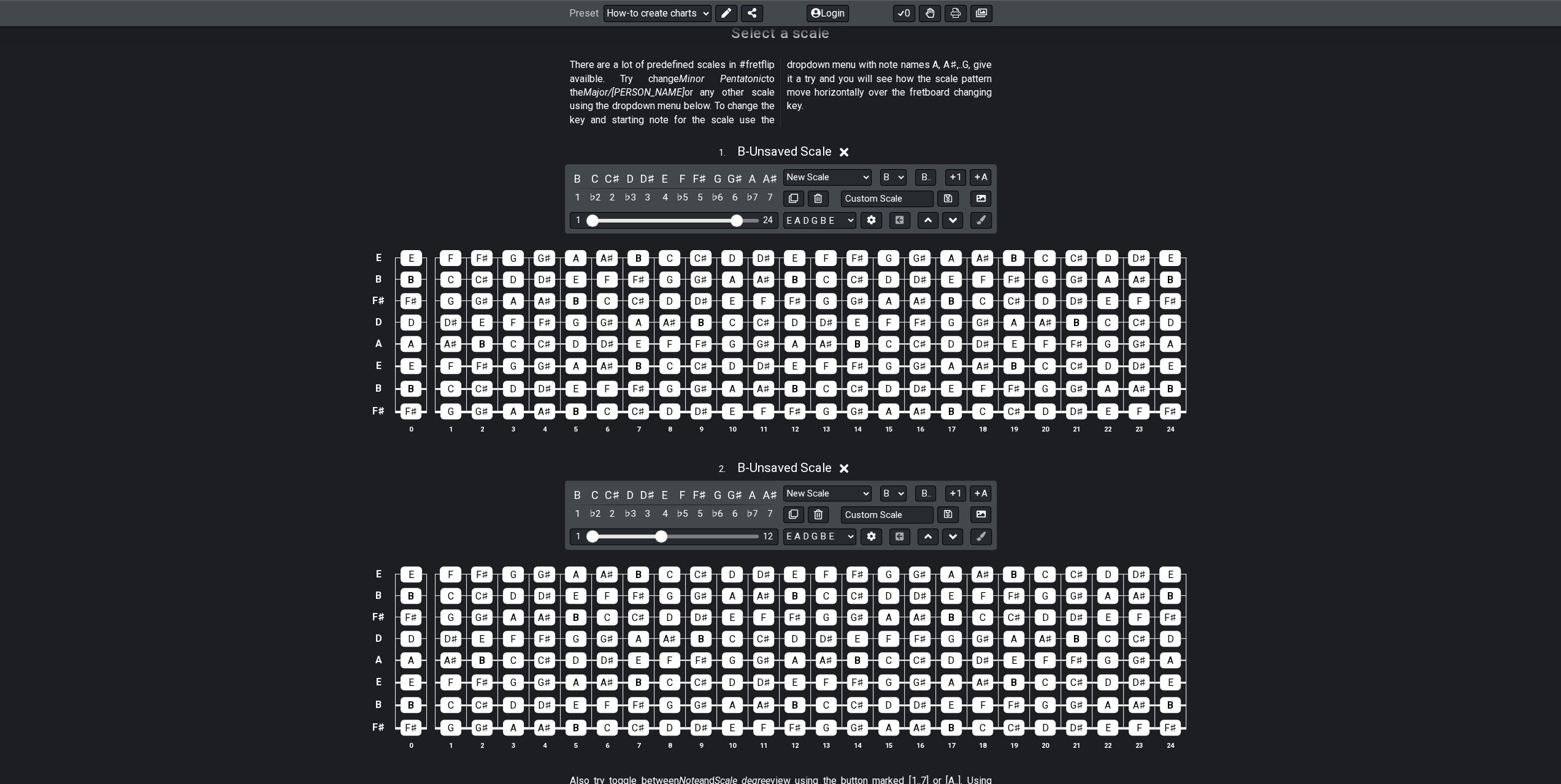
scroll to position [122, 0]
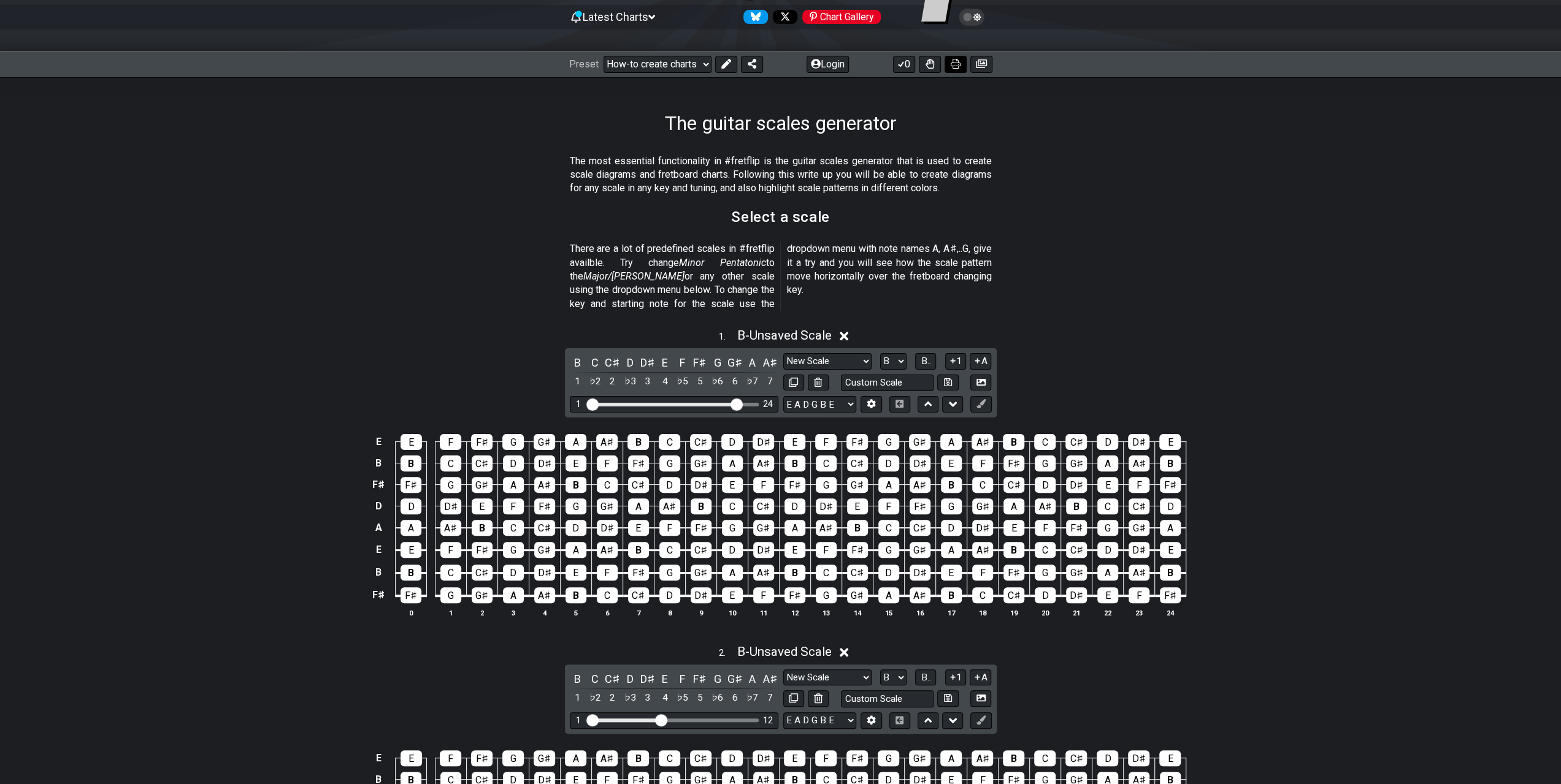
click at [955, 67] on icon at bounding box center [955, 64] width 10 height 10
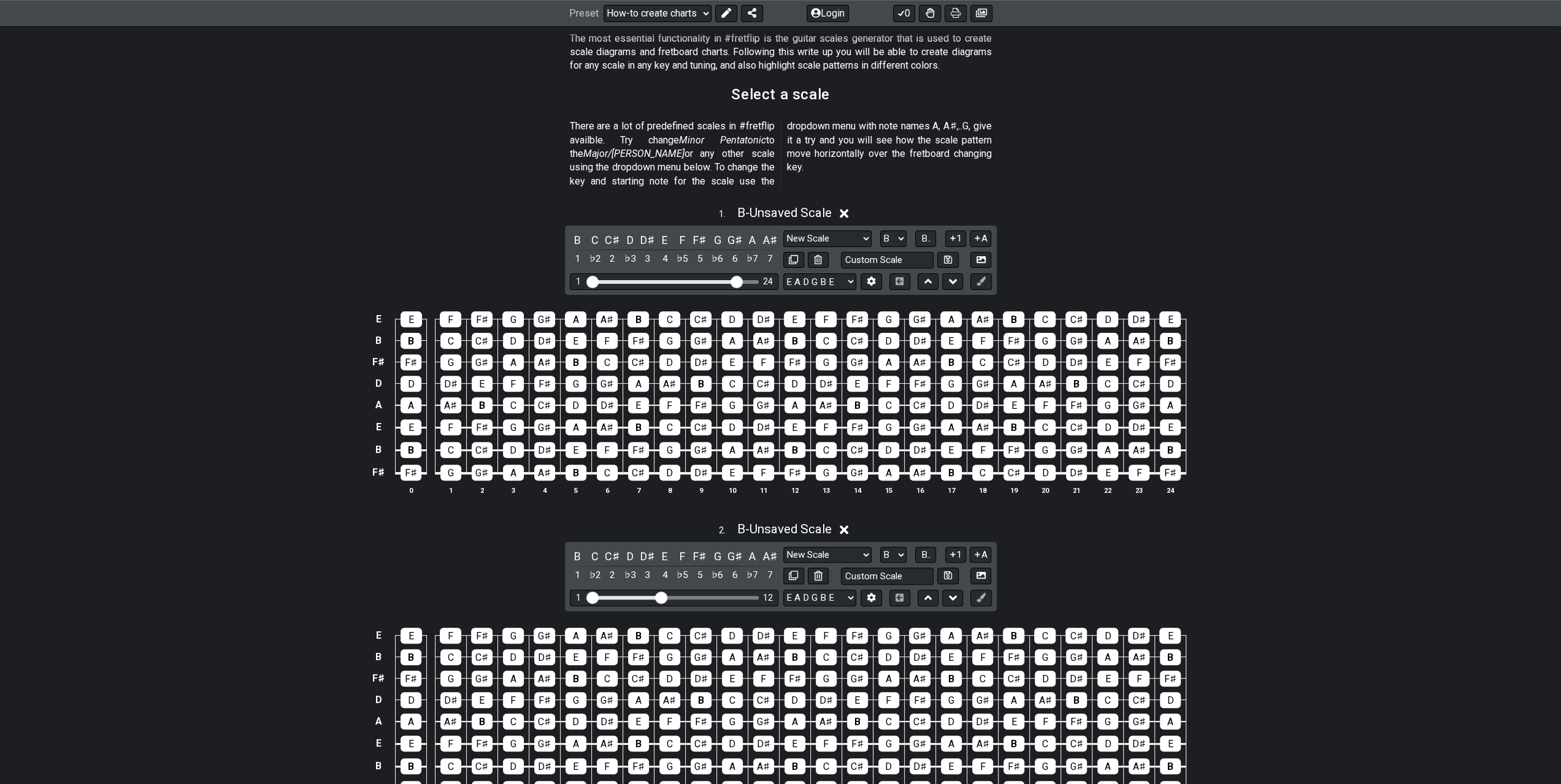
scroll to position [307, 0]
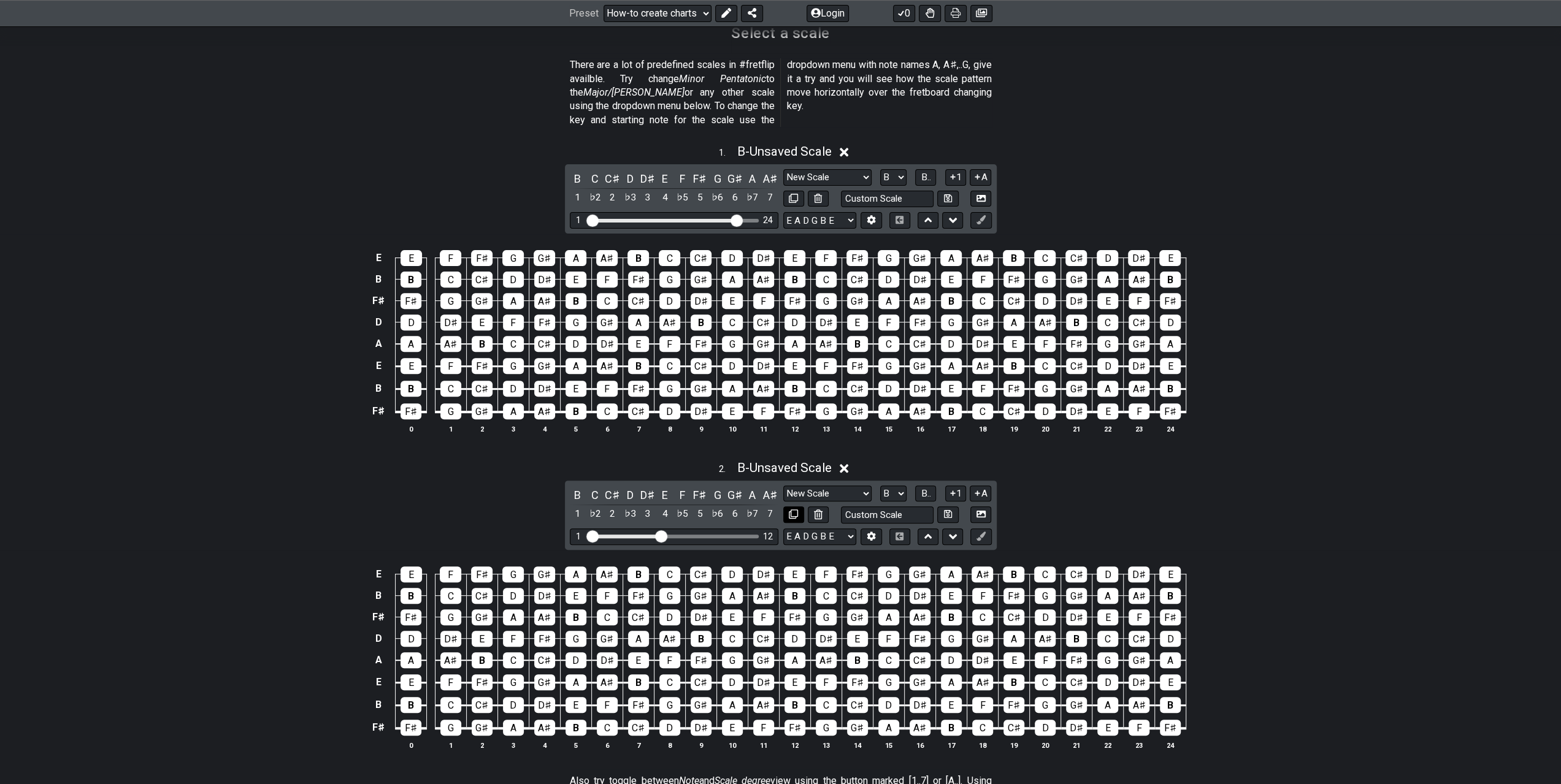
click at [793, 509] on icon at bounding box center [794, 514] width 9 height 9
select select "B"
select select "New Scale"
select select "Root"
select select "A"
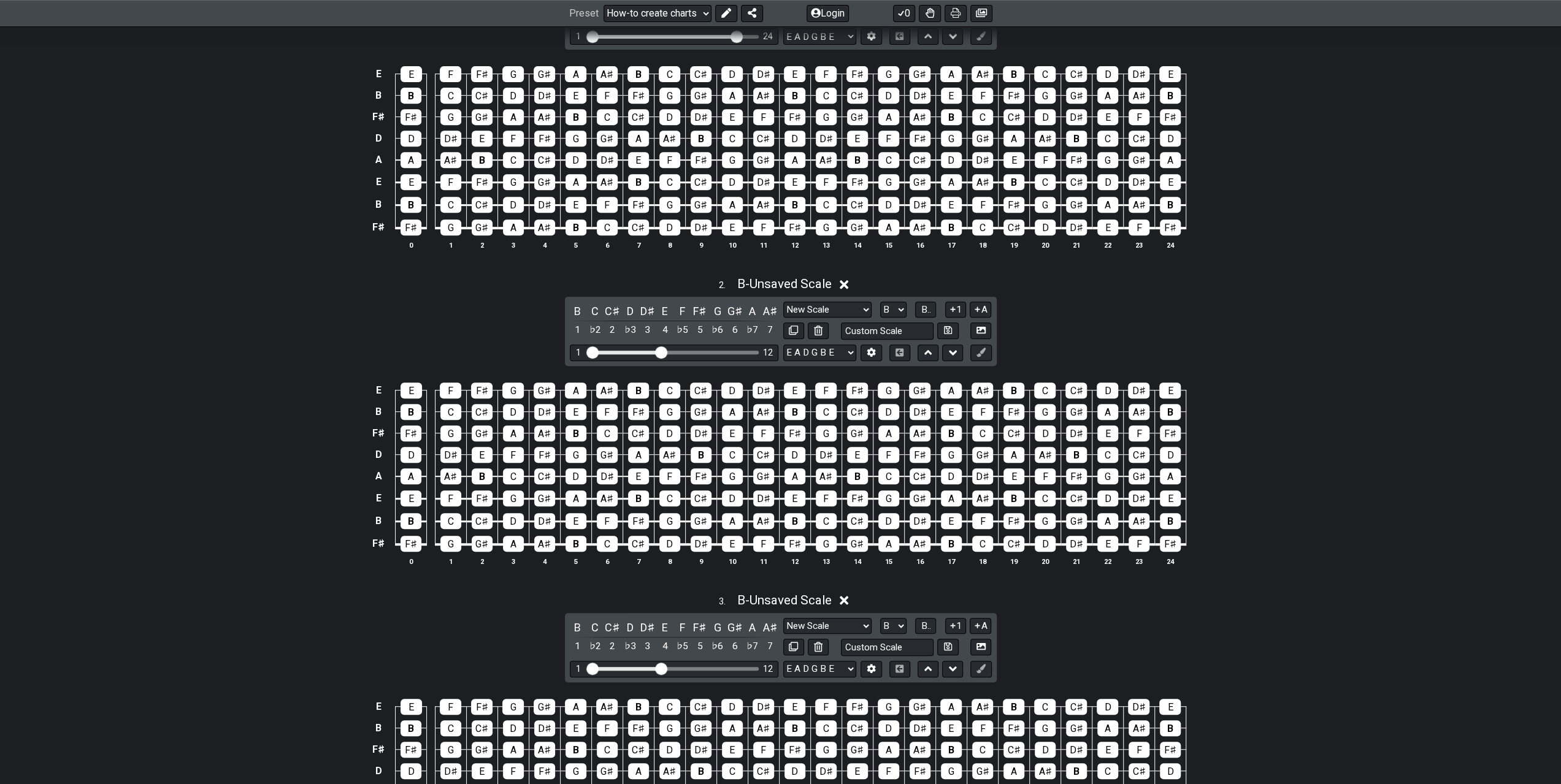
scroll to position [552, 0]
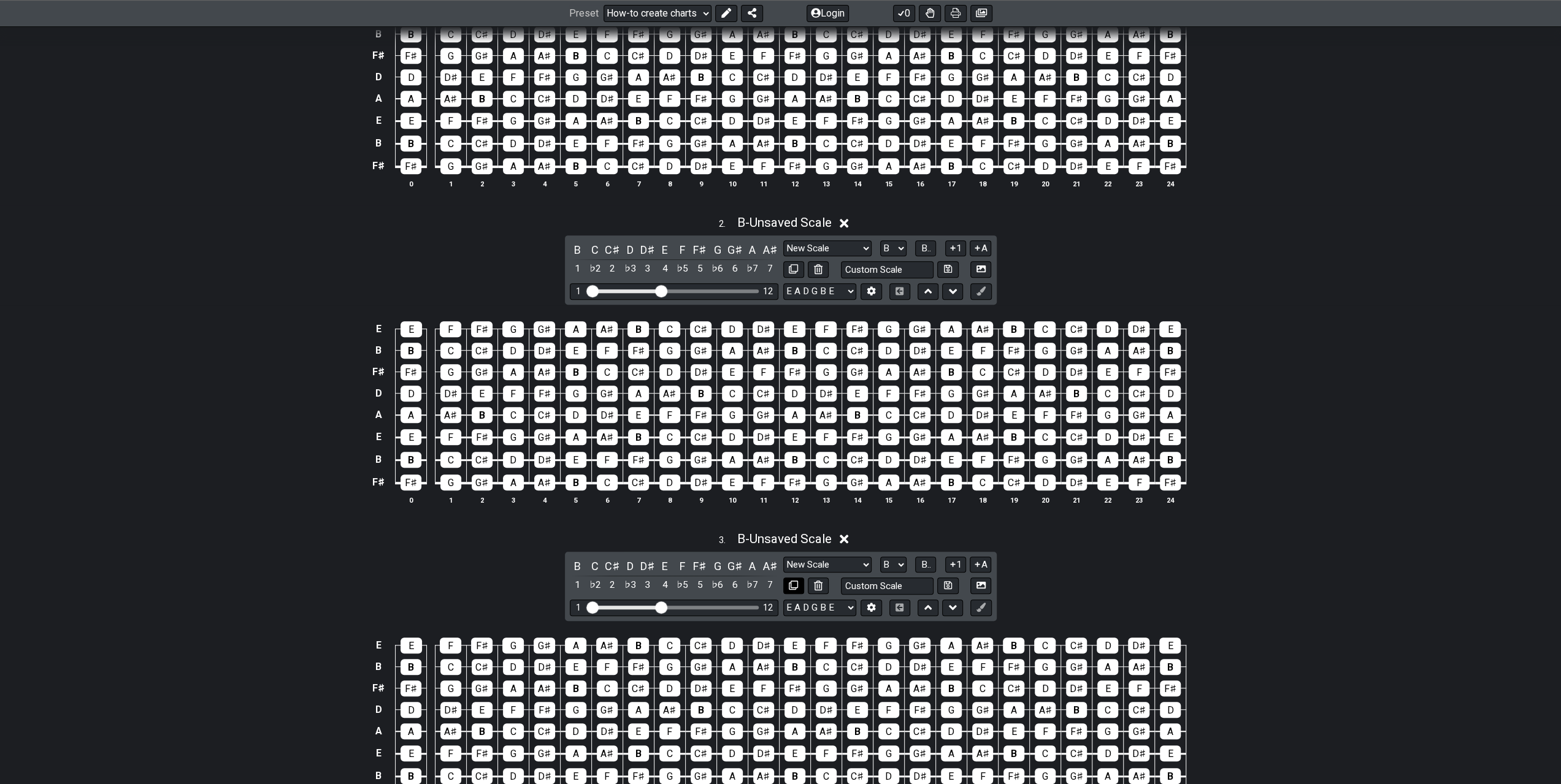
click at [794, 581] on icon at bounding box center [794, 585] width 9 height 9
select select "B"
select select "New Scale"
select select "Root"
select select "A"
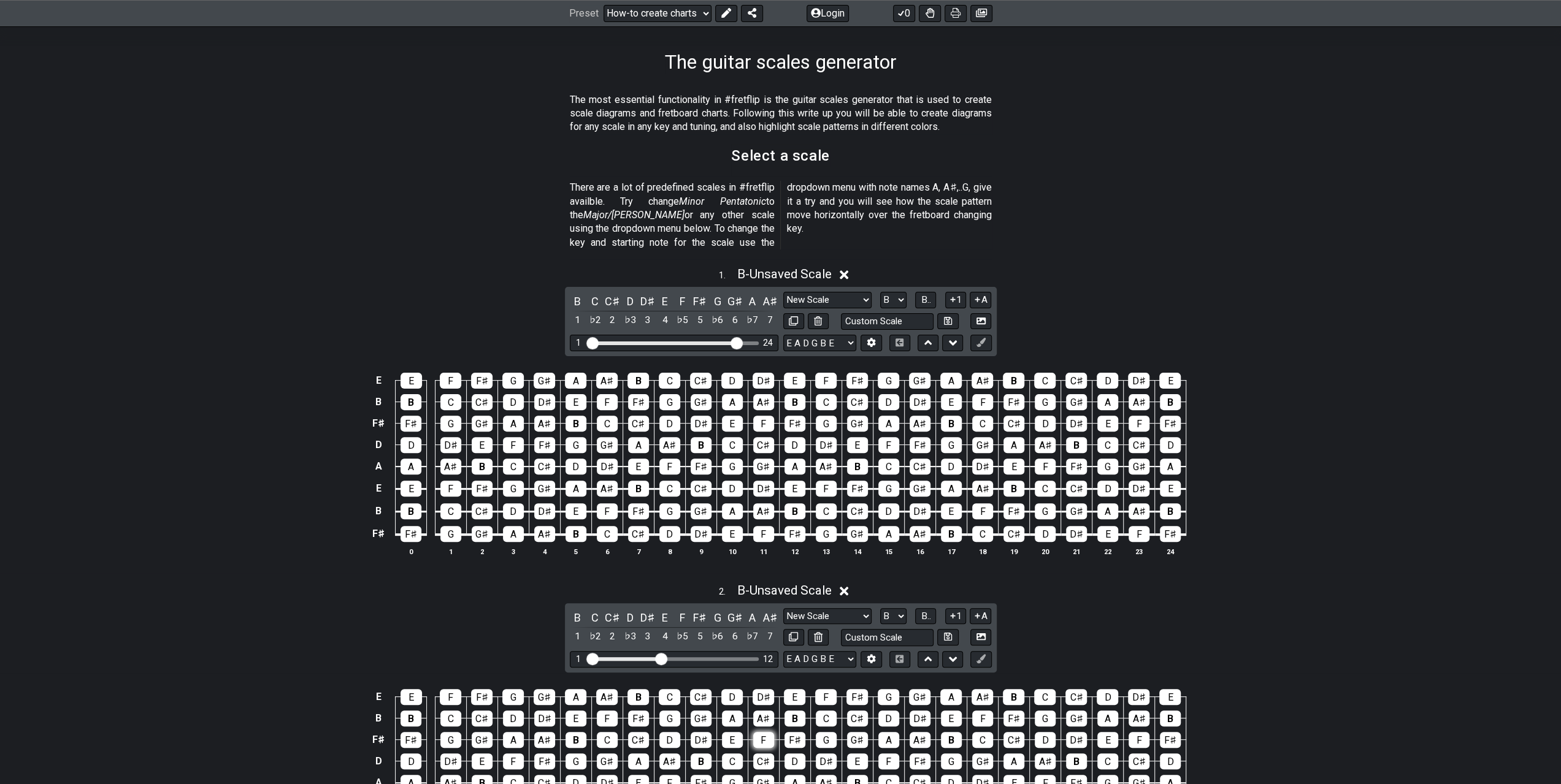
scroll to position [307, 0]
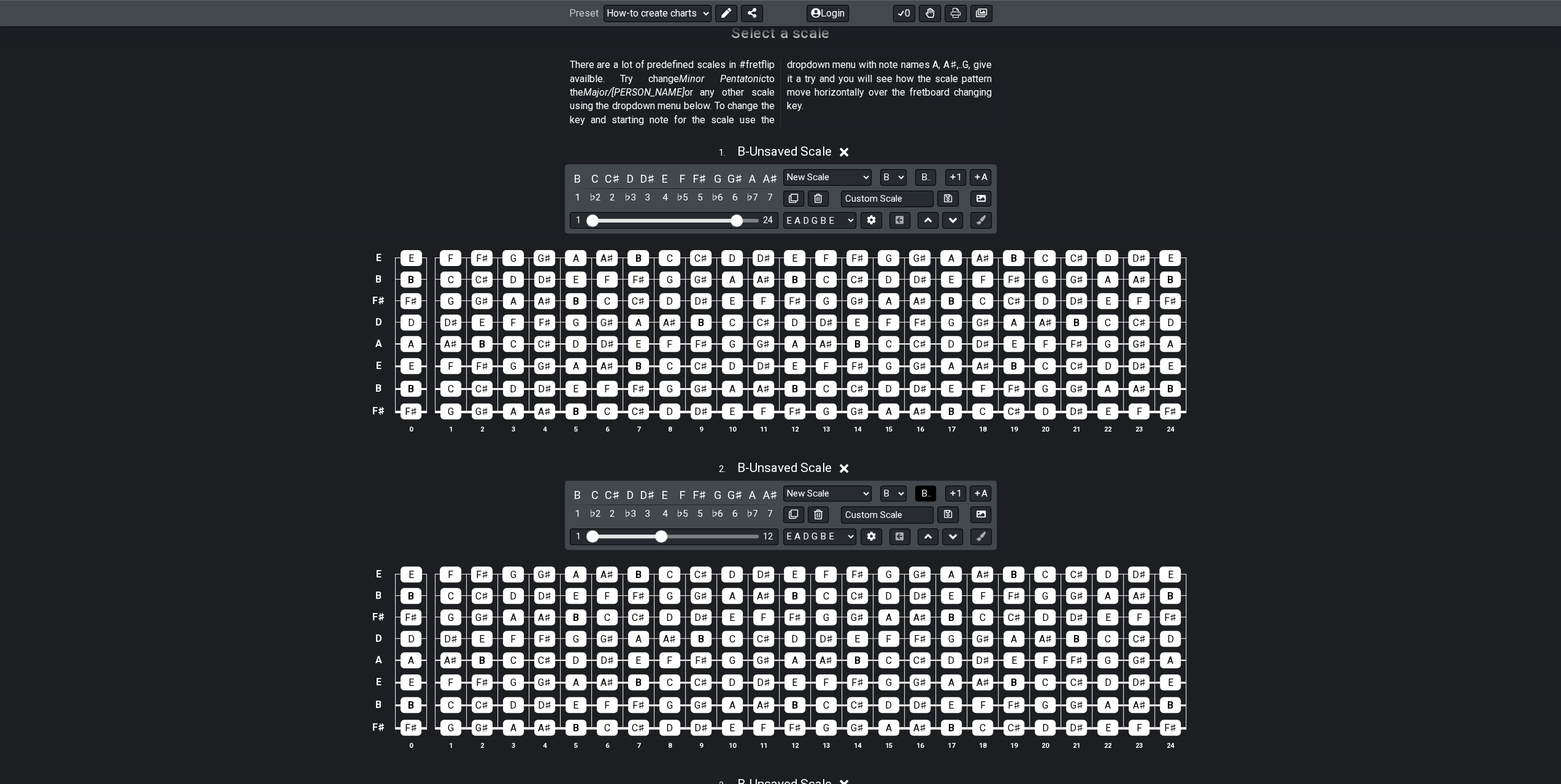
click at [921, 488] on span "B.." at bounding box center [925, 494] width 10 height 11
click at [907, 506] on input "text" at bounding box center [888, 514] width 93 height 16
type input "B intervals"
click at [794, 460] on span "B - Unsaved Scale" at bounding box center [784, 467] width 94 height 15
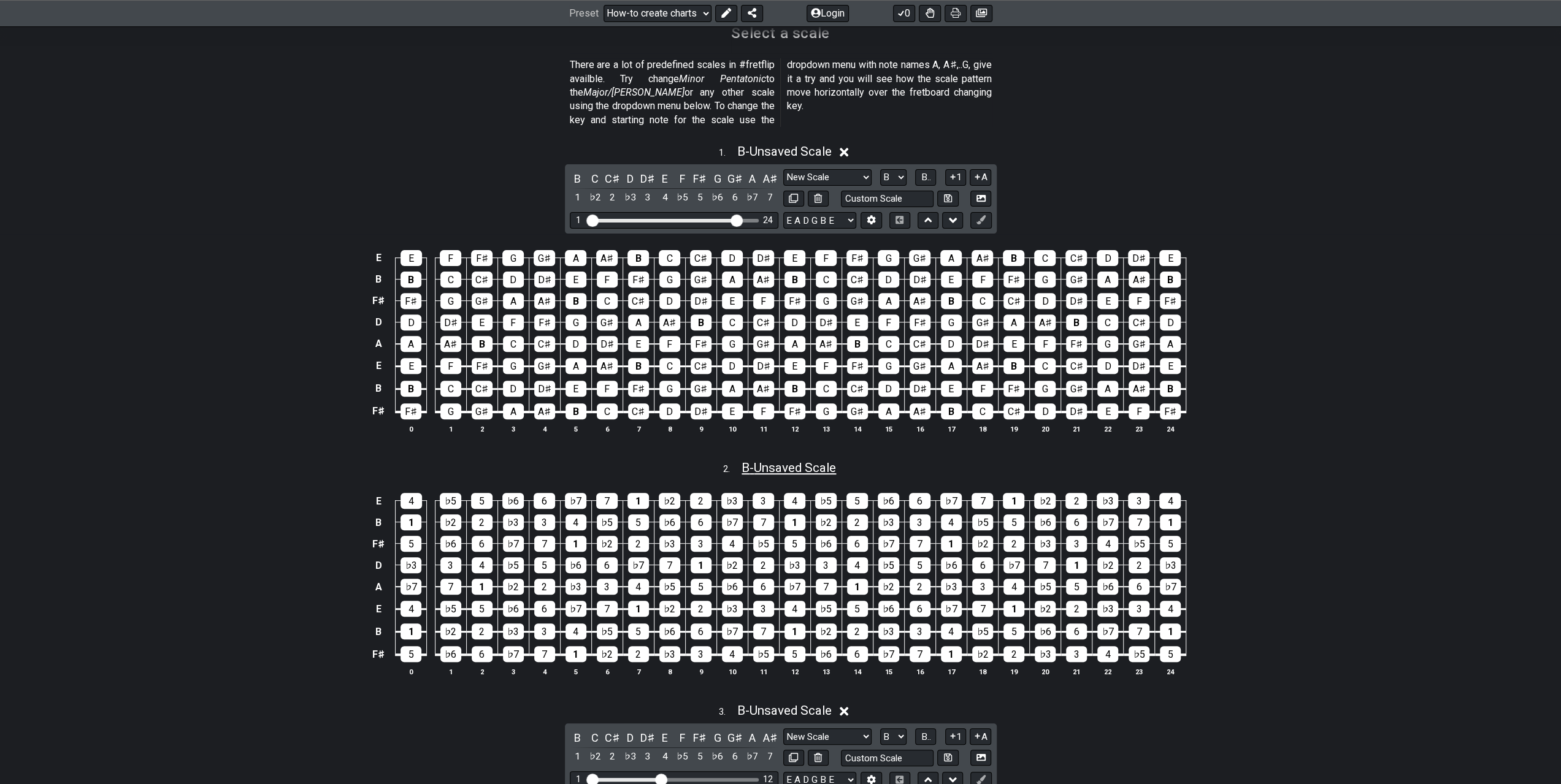
click at [794, 460] on span "B - Unsaved Scale" at bounding box center [788, 467] width 94 height 15
select select "New Scale"
select select "B"
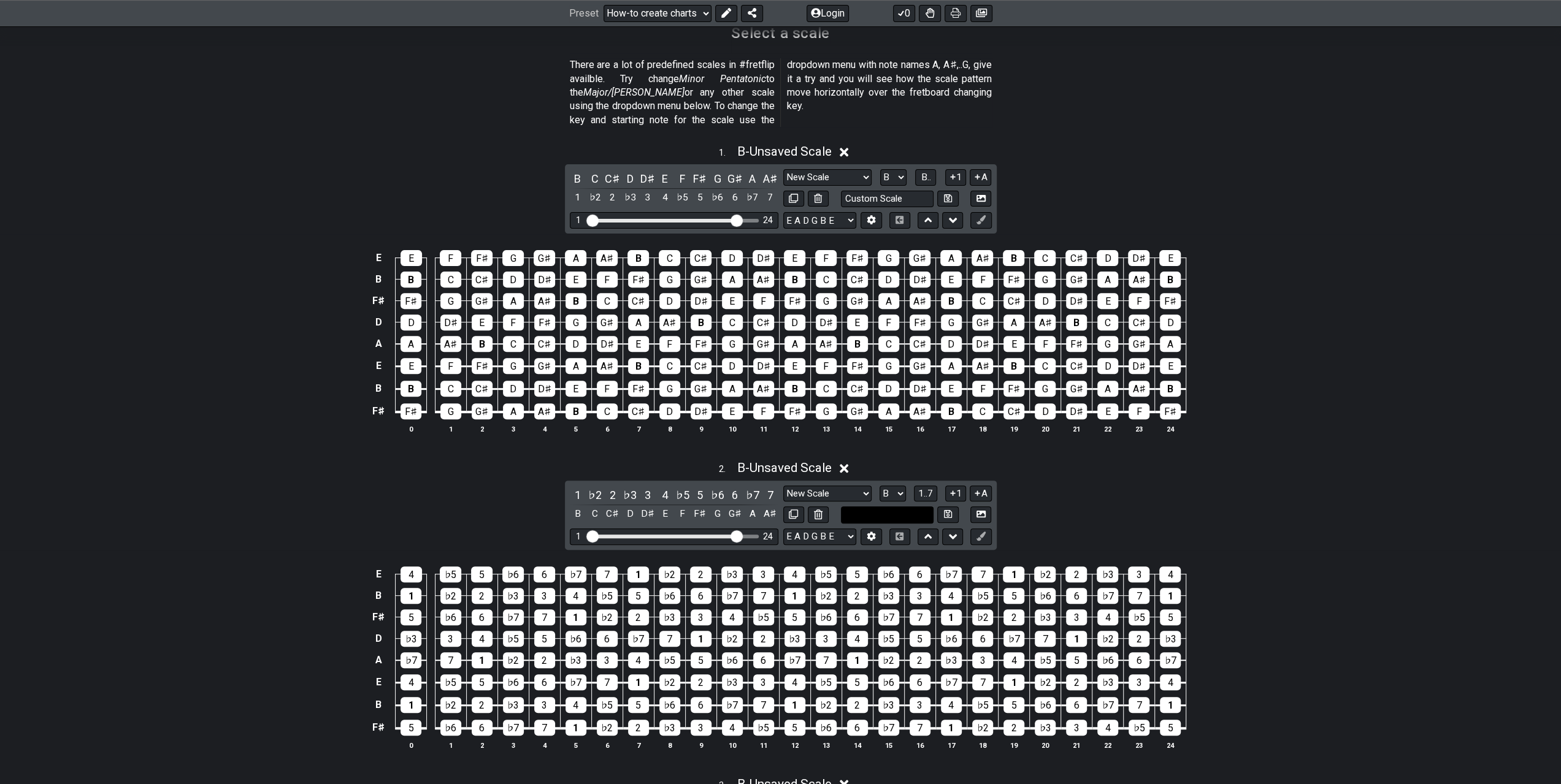
click at [896, 506] on input "text" at bounding box center [888, 514] width 93 height 16
type input "B Intervals"
click at [953, 490] on div "Minor Pentatonic New Scale Minor Pentatonic Major Pentatonic Minor Blues Major …" at bounding box center [888, 505] width 209 height 38
click at [947, 506] on button at bounding box center [947, 514] width 21 height 16
select select "B Intervals"
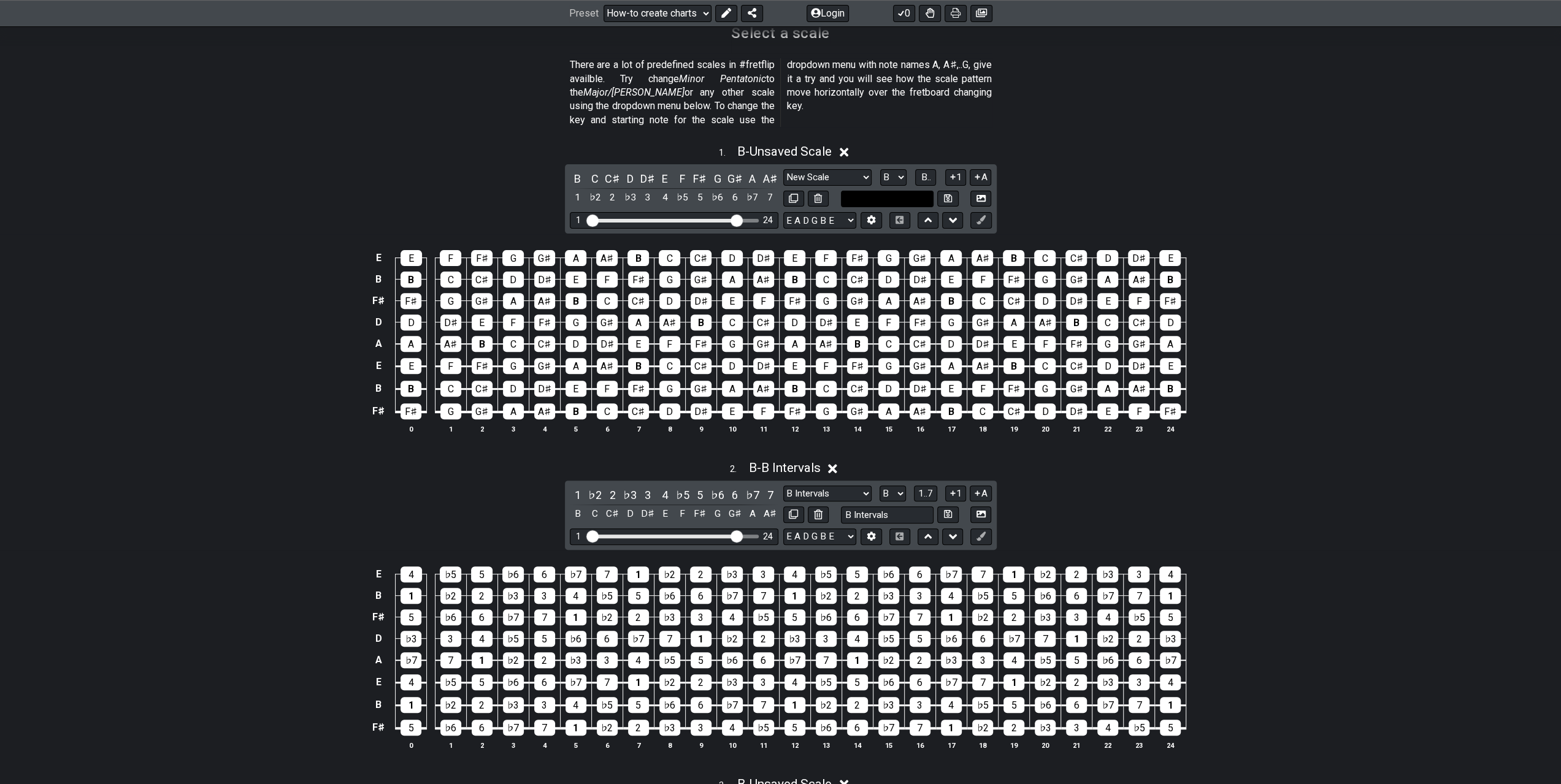
click at [903, 191] on input "text" at bounding box center [888, 199] width 93 height 16
type input "F"
type input "("
type input "B"
type input "8 String"
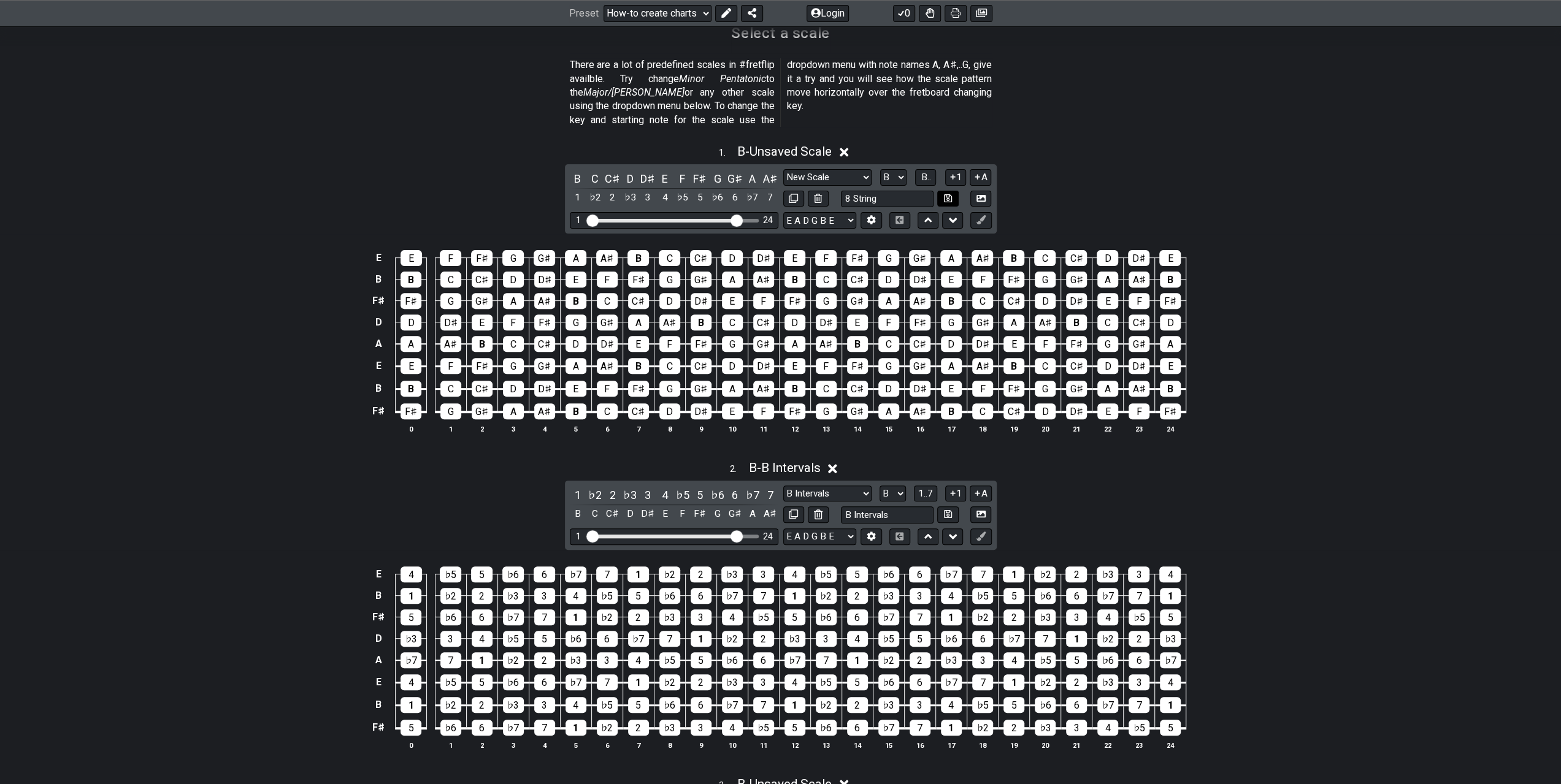
click at [943, 191] on button at bounding box center [947, 199] width 21 height 16
select select "8 String"
click at [861, 506] on input "B Intervals" at bounding box center [888, 514] width 93 height 16
drag, startPoint x: 852, startPoint y: 498, endPoint x: 833, endPoint y: 501, distance: 19.2
click at [833, 506] on div "B Intervals" at bounding box center [888, 514] width 209 height 16
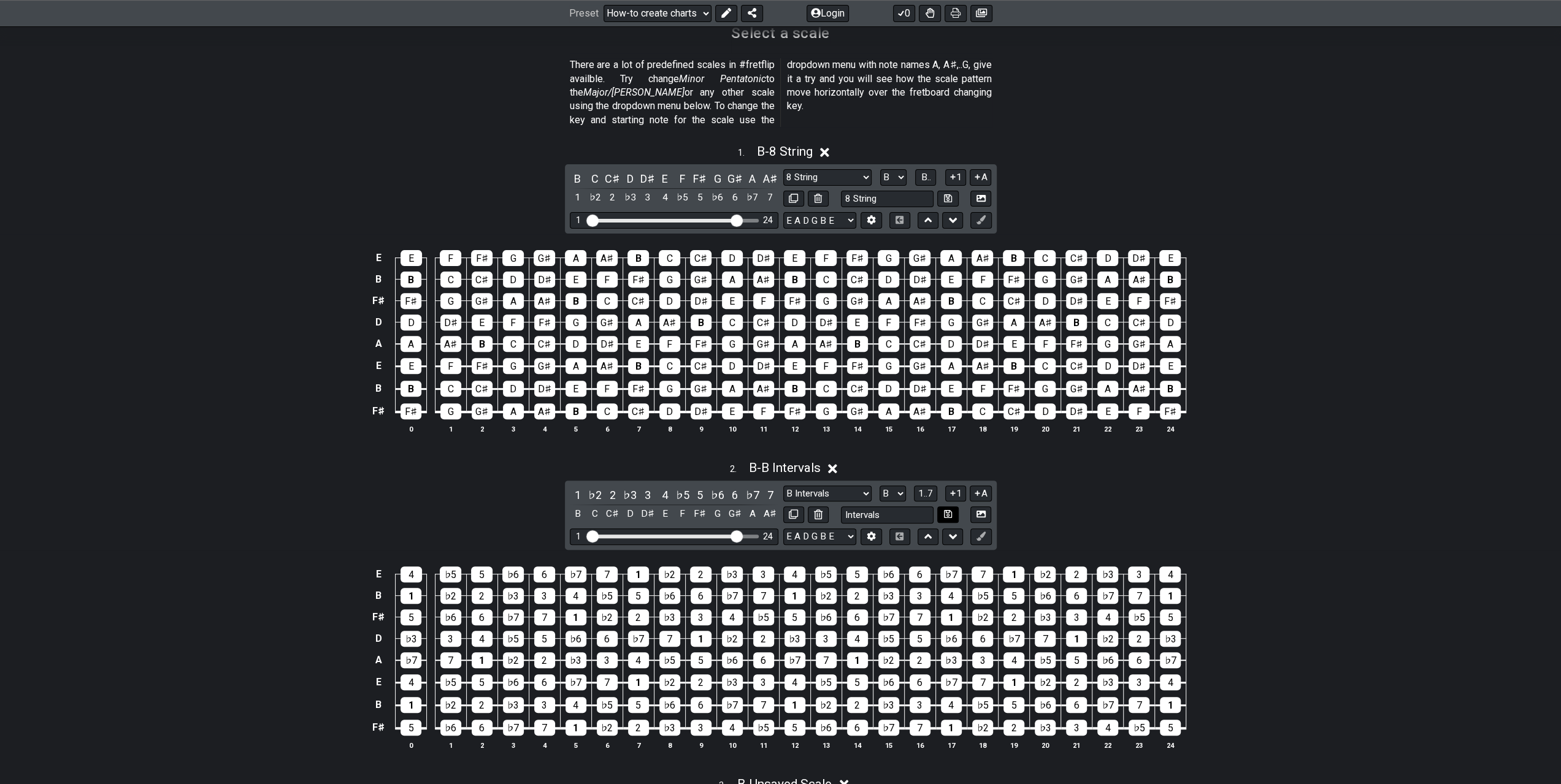
type input "Intervals"
click at [950, 506] on button at bounding box center [947, 514] width 21 height 16
select select "Intervals"
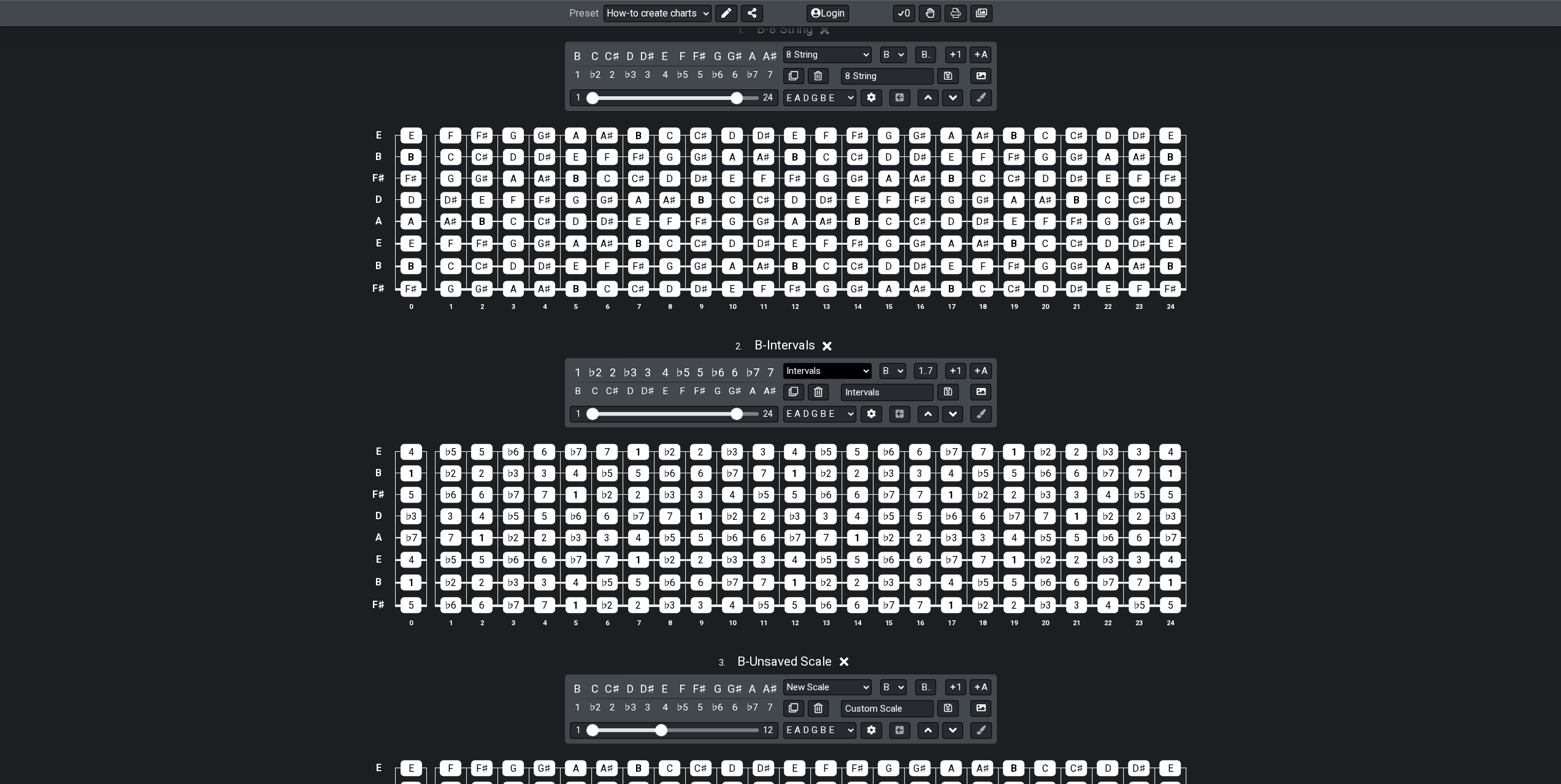
click at [866, 363] on select "Minor Pentatonic Intervals Minor Pentatonic Major Pentatonic Minor Blues Major …" at bounding box center [827, 371] width 88 height 16
click at [1155, 345] on div "2 . B - Intervals 1 ♭2 2 ♭3 3 4 ♭5 5 ♭6 6 ♭7 7 B C C♯ D D♯ E F F♯ G G♯ A A♯ Min…" at bounding box center [780, 487] width 1561 height 314
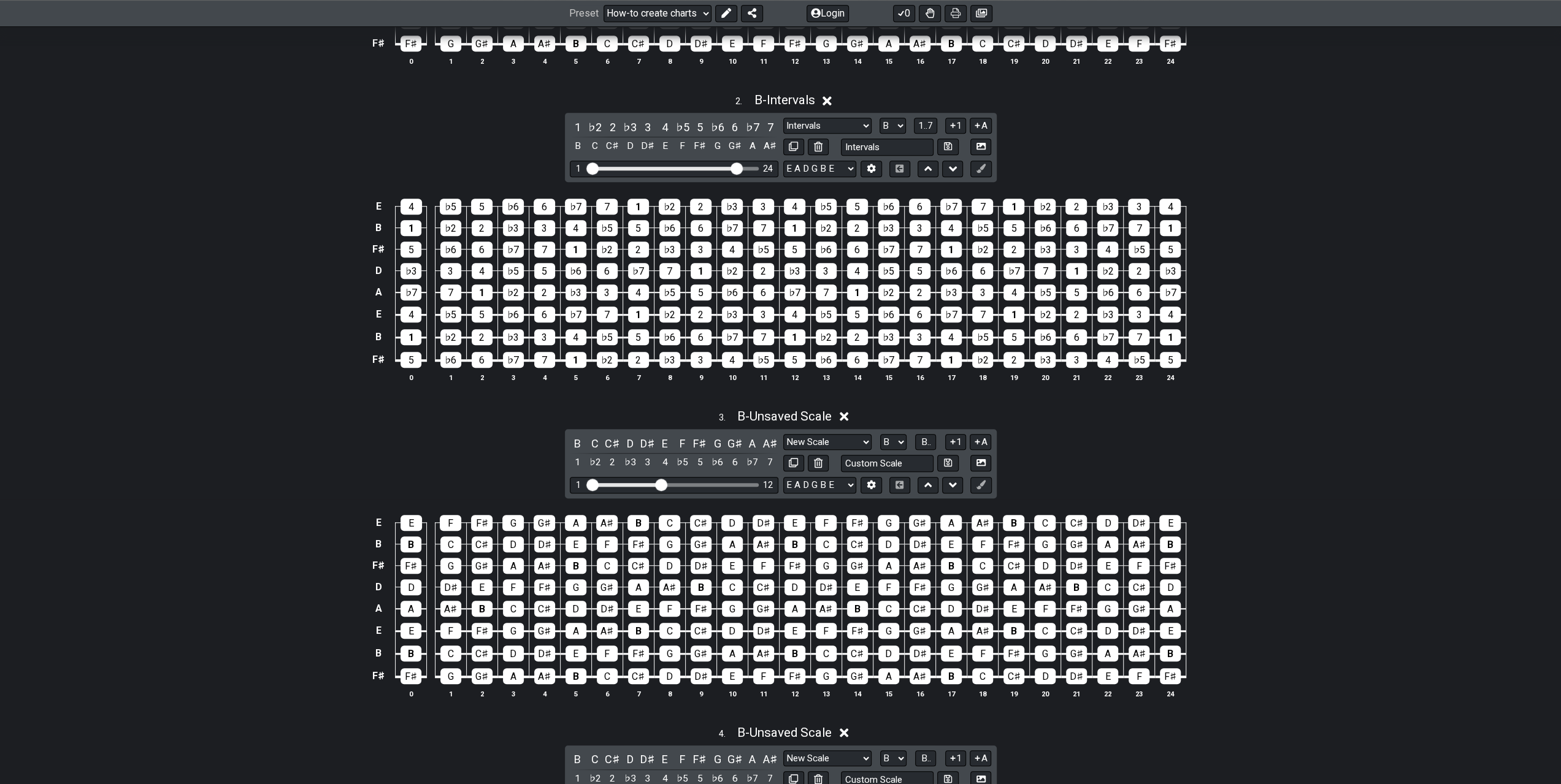
scroll to position [797, 0]
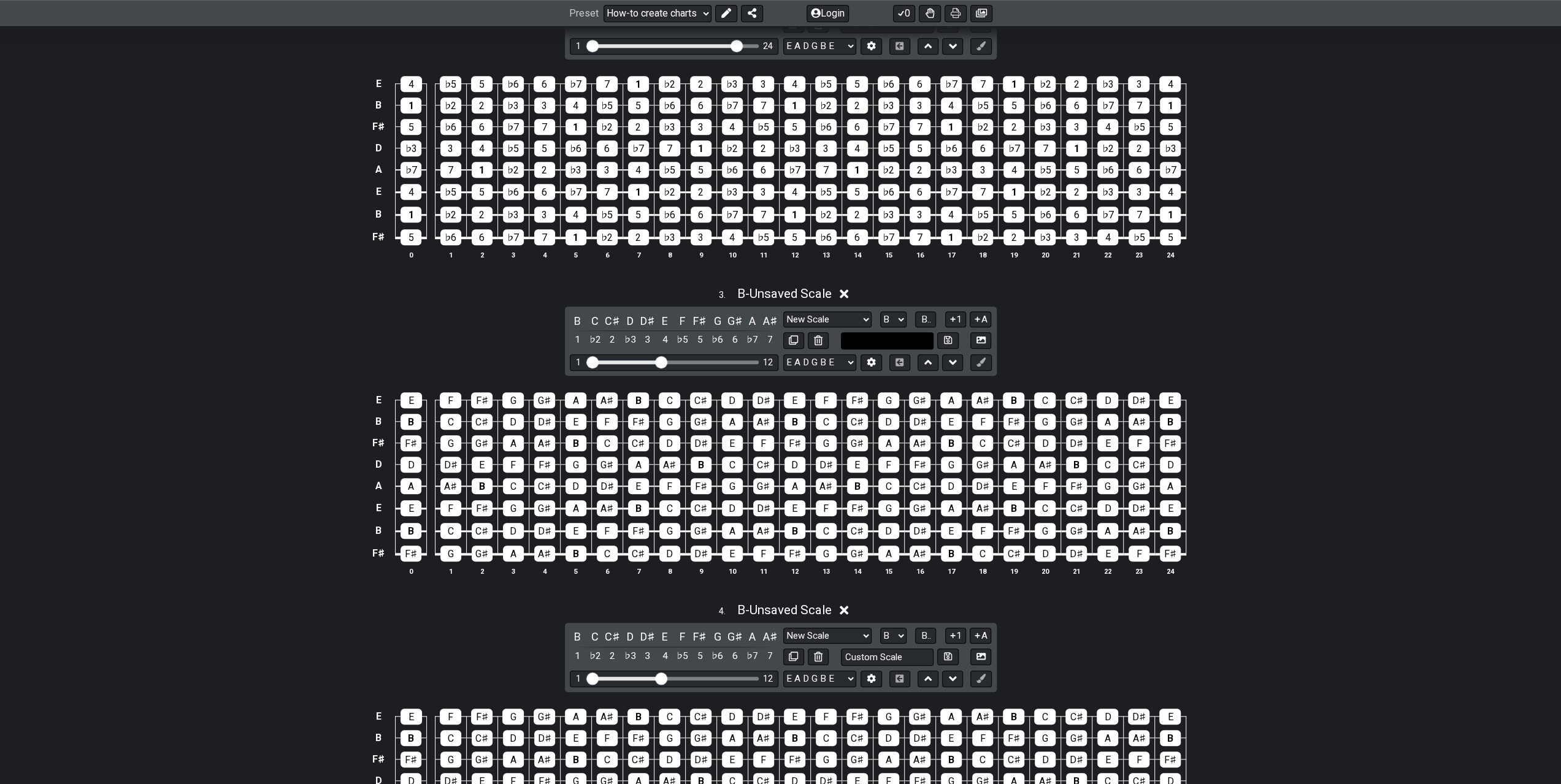
click at [892, 332] on input "text" at bounding box center [888, 340] width 93 height 16
type input "Custom Scale"
click at [864, 311] on select "Minor Pentatonic New Scale Minor Pentatonic Major Pentatonic Minor Blues Major …" at bounding box center [827, 319] width 88 height 16
select select "Major"
click at [784, 311] on select "Minor Pentatonic New Scale Minor Pentatonic Major Pentatonic Minor Blues Major …" at bounding box center [827, 319] width 88 height 16
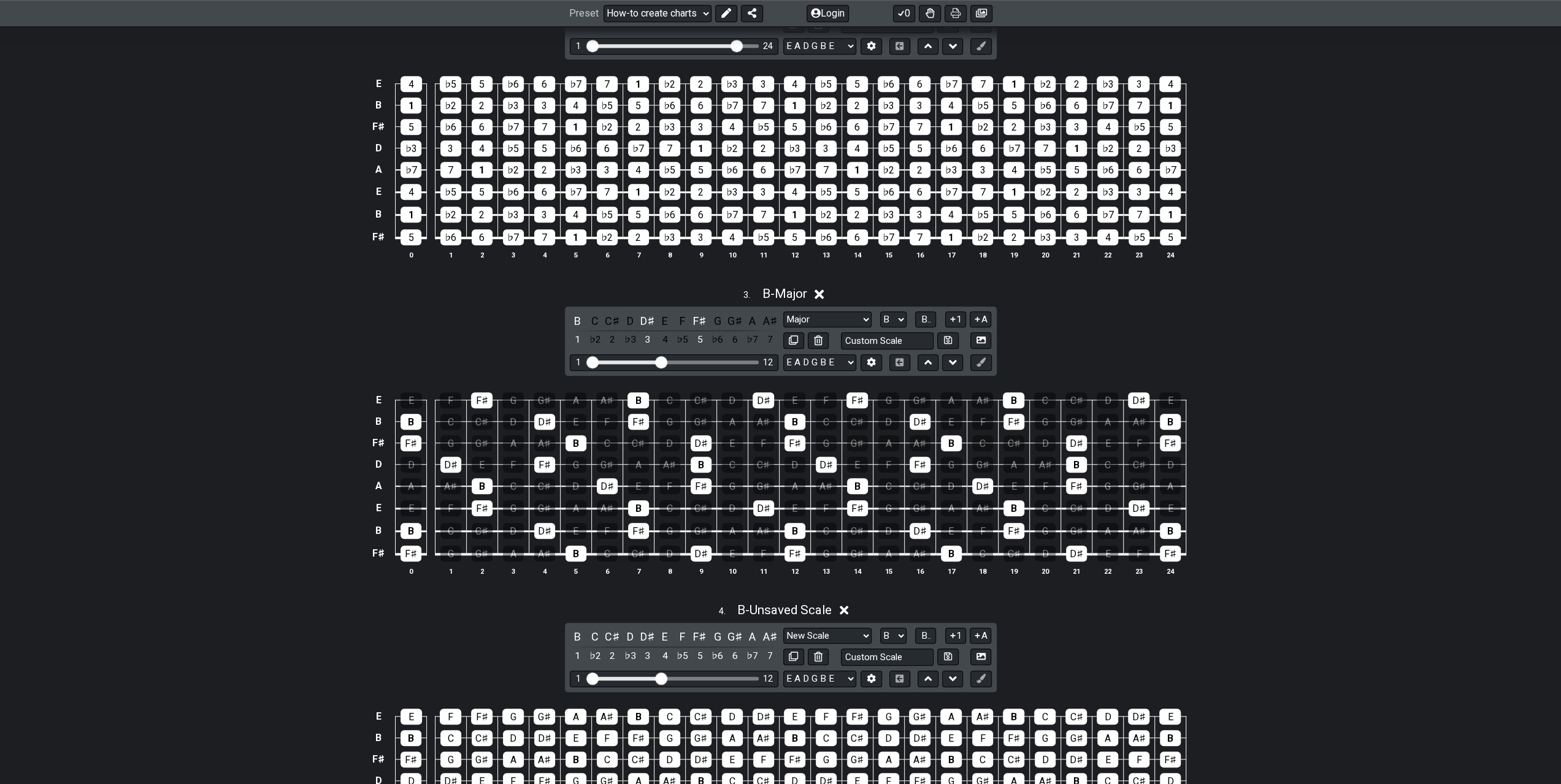
scroll to position [981, 0]
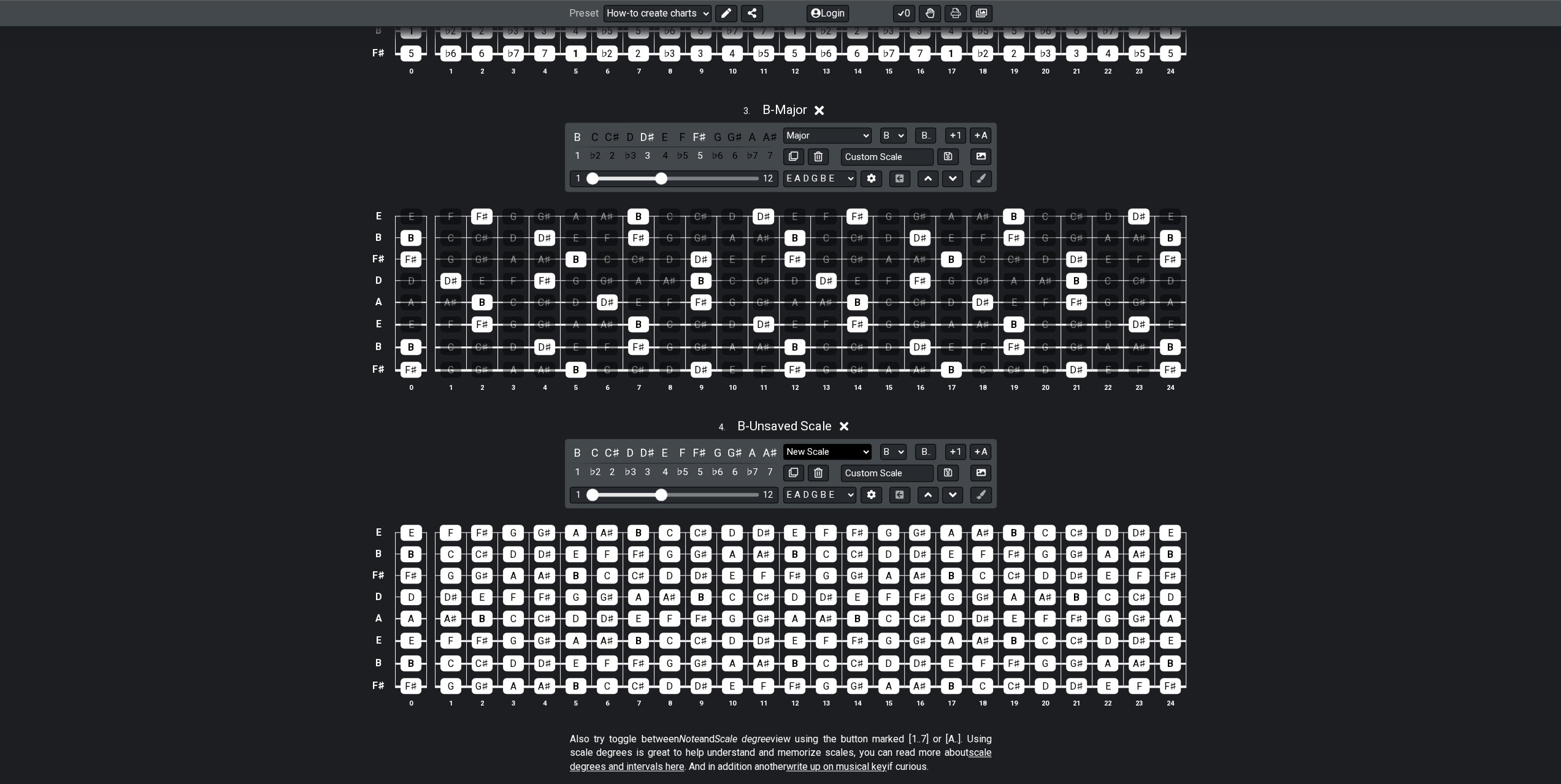
click at [862, 444] on select "Minor Pentatonic New Scale Minor Pentatonic Major Pentatonic Minor Blues Major …" at bounding box center [827, 452] width 88 height 16
select select "Minor"
click at [784, 444] on select "Minor Pentatonic New Scale Minor Pentatonic Major Pentatonic Minor Blues Major …" at bounding box center [827, 452] width 88 height 16
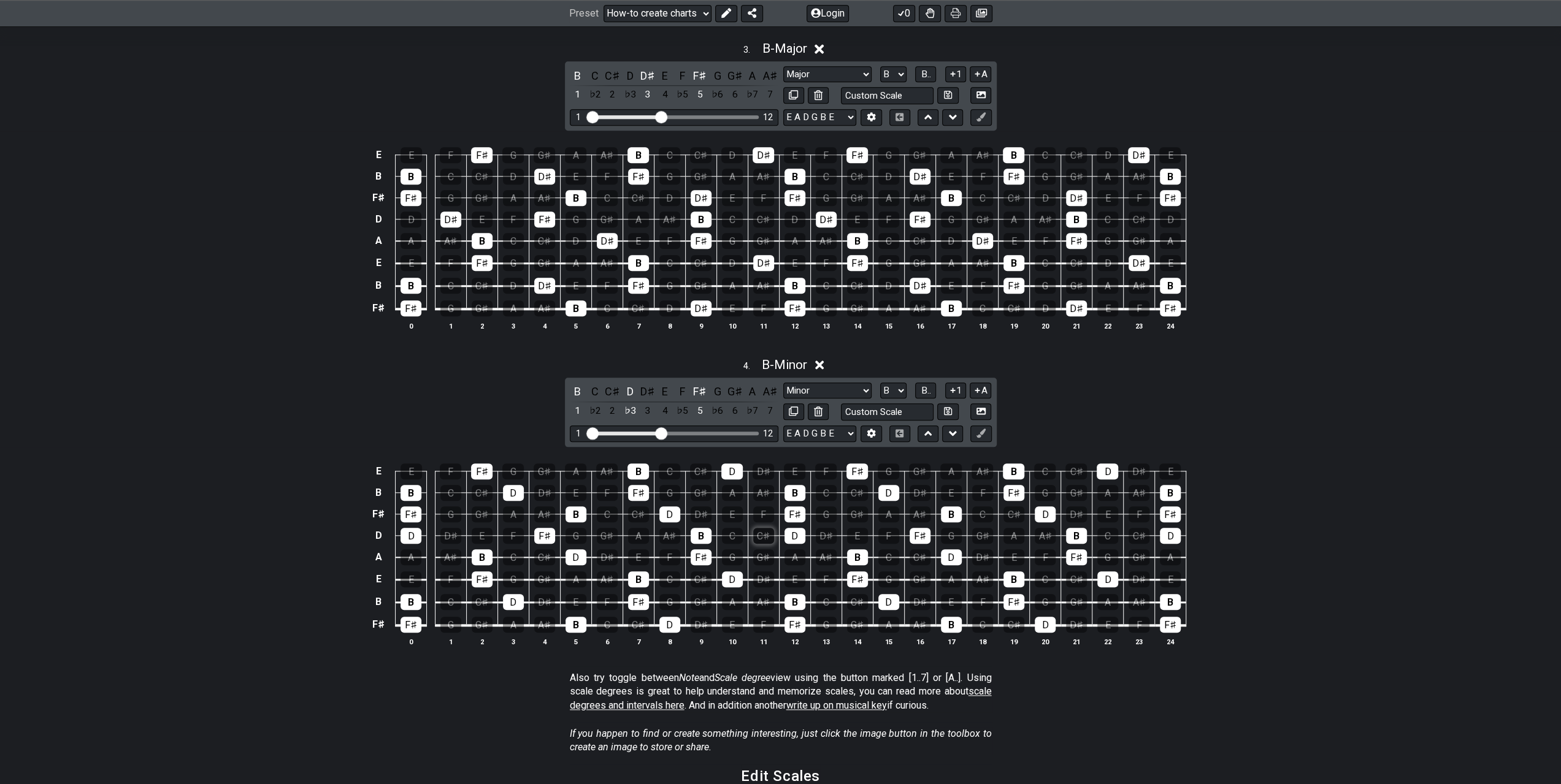
scroll to position [1103, 0]
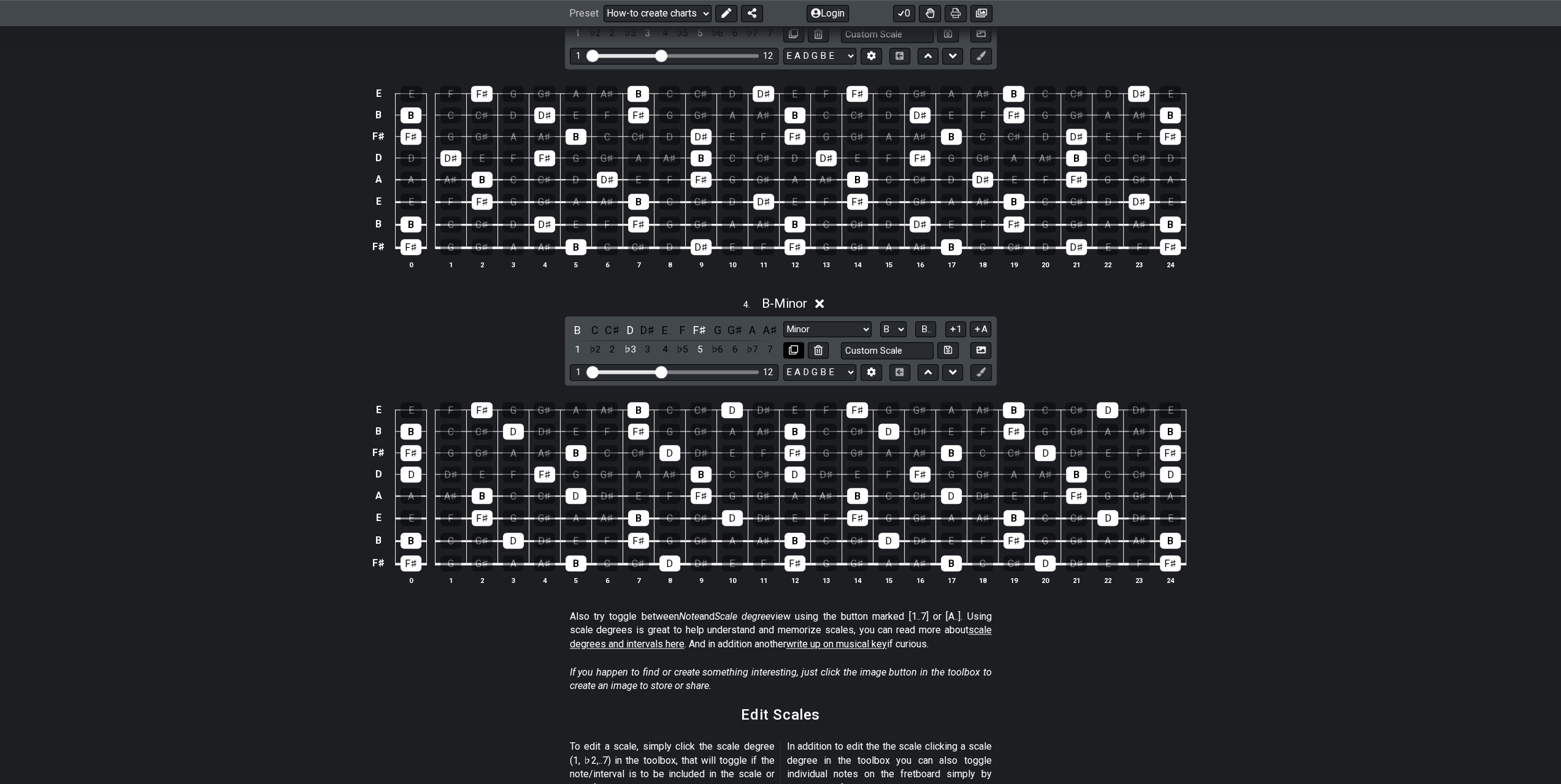
click at [795, 345] on icon at bounding box center [794, 350] width 9 height 9
select select "B"
select select "Minor"
select select "Root"
select select "A"
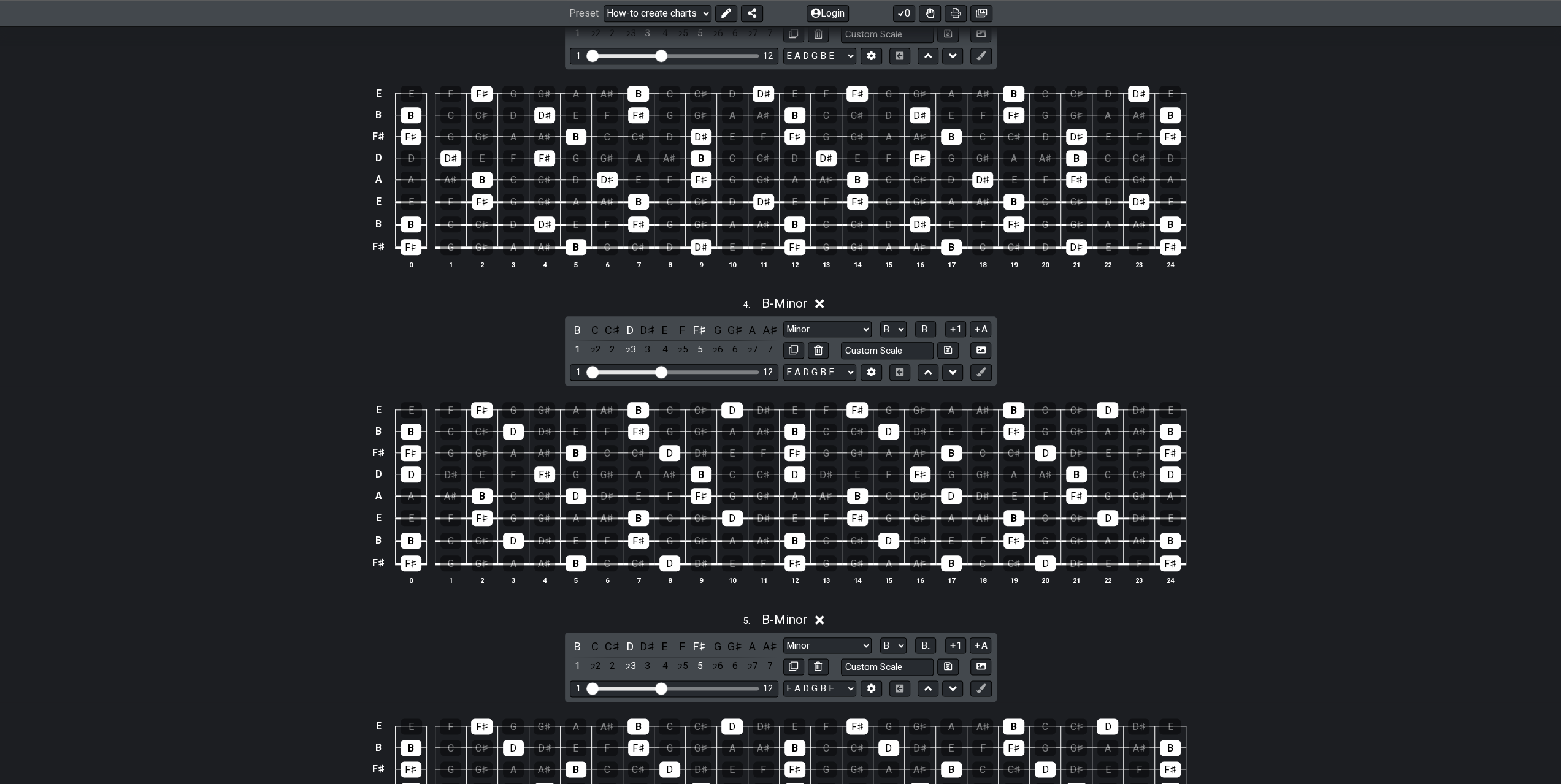
scroll to position [1348, 0]
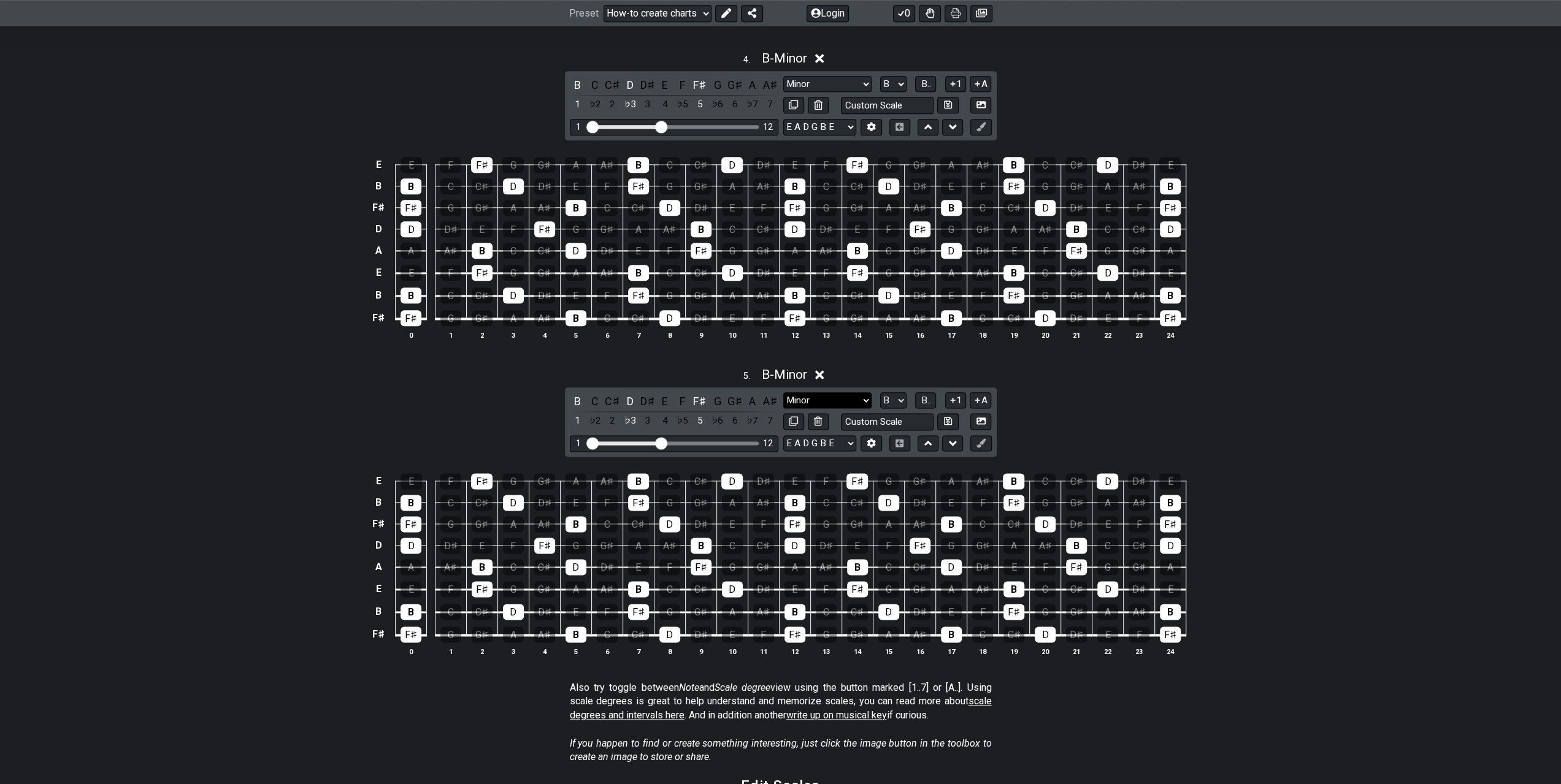
click at [853, 392] on select "Minor Pentatonic New Scale Minor Pentatonic Major Pentatonic Minor Blues Major …" at bounding box center [827, 400] width 88 height 16
select select "Augmented"
click at [784, 392] on select "Minor Pentatonic New Scale Minor Pentatonic Major Pentatonic Minor Blues Major …" at bounding box center [827, 400] width 88 height 16
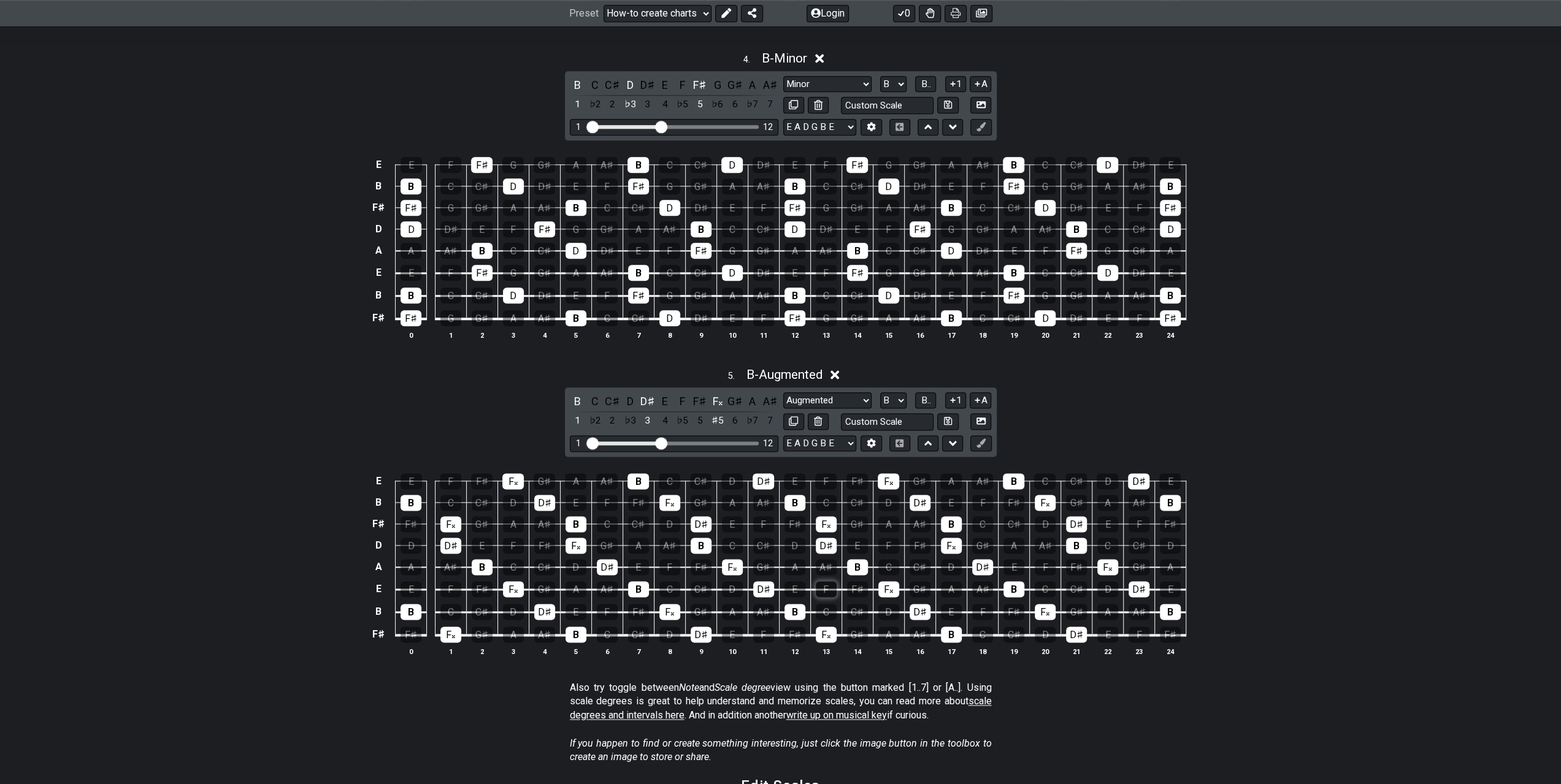
scroll to position [1533, 0]
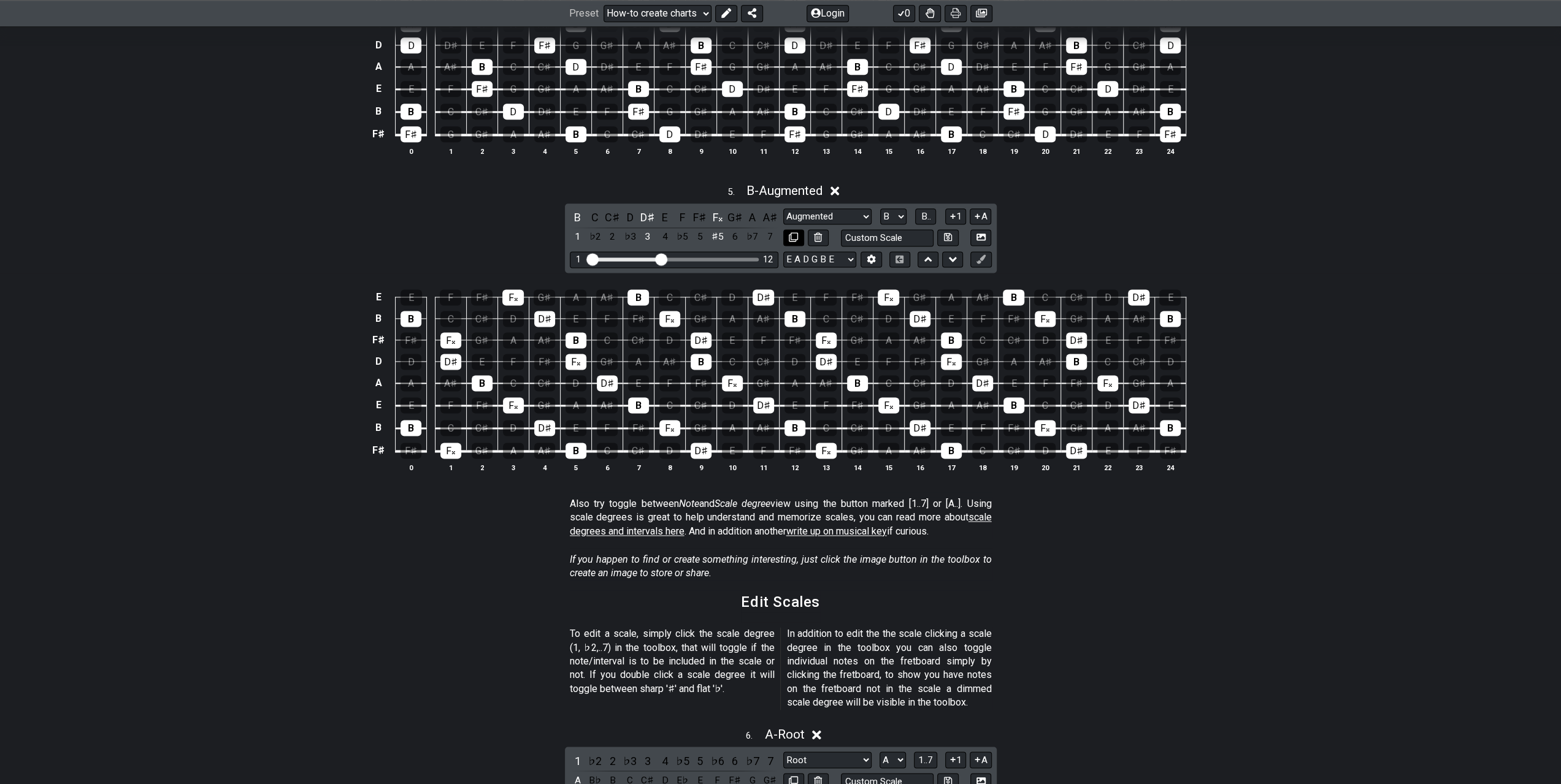
click at [795, 232] on icon at bounding box center [794, 237] width 9 height 9
select select "B"
select select "Augmented"
select select "Root"
select select "A"
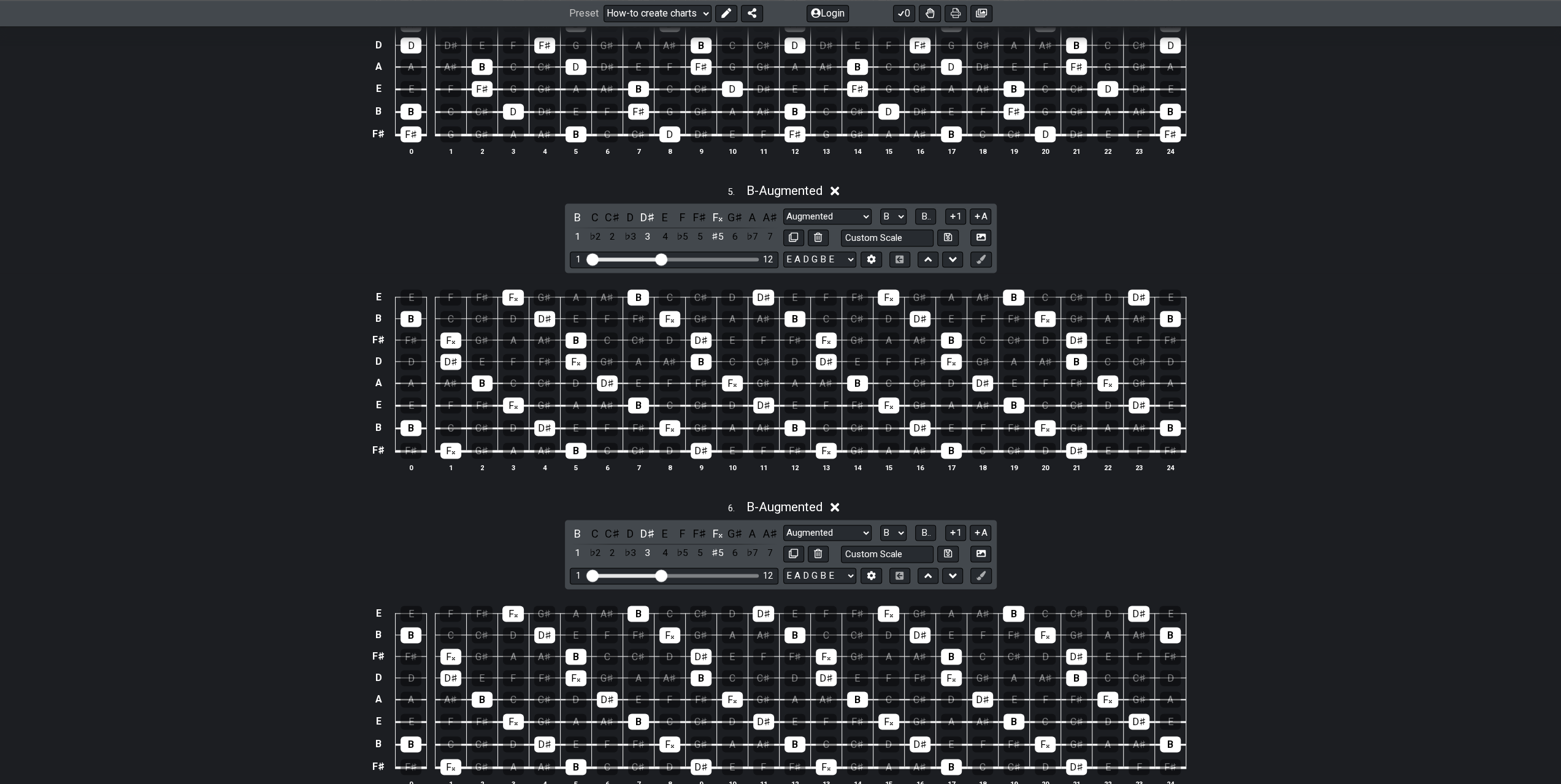
scroll to position [1655, 0]
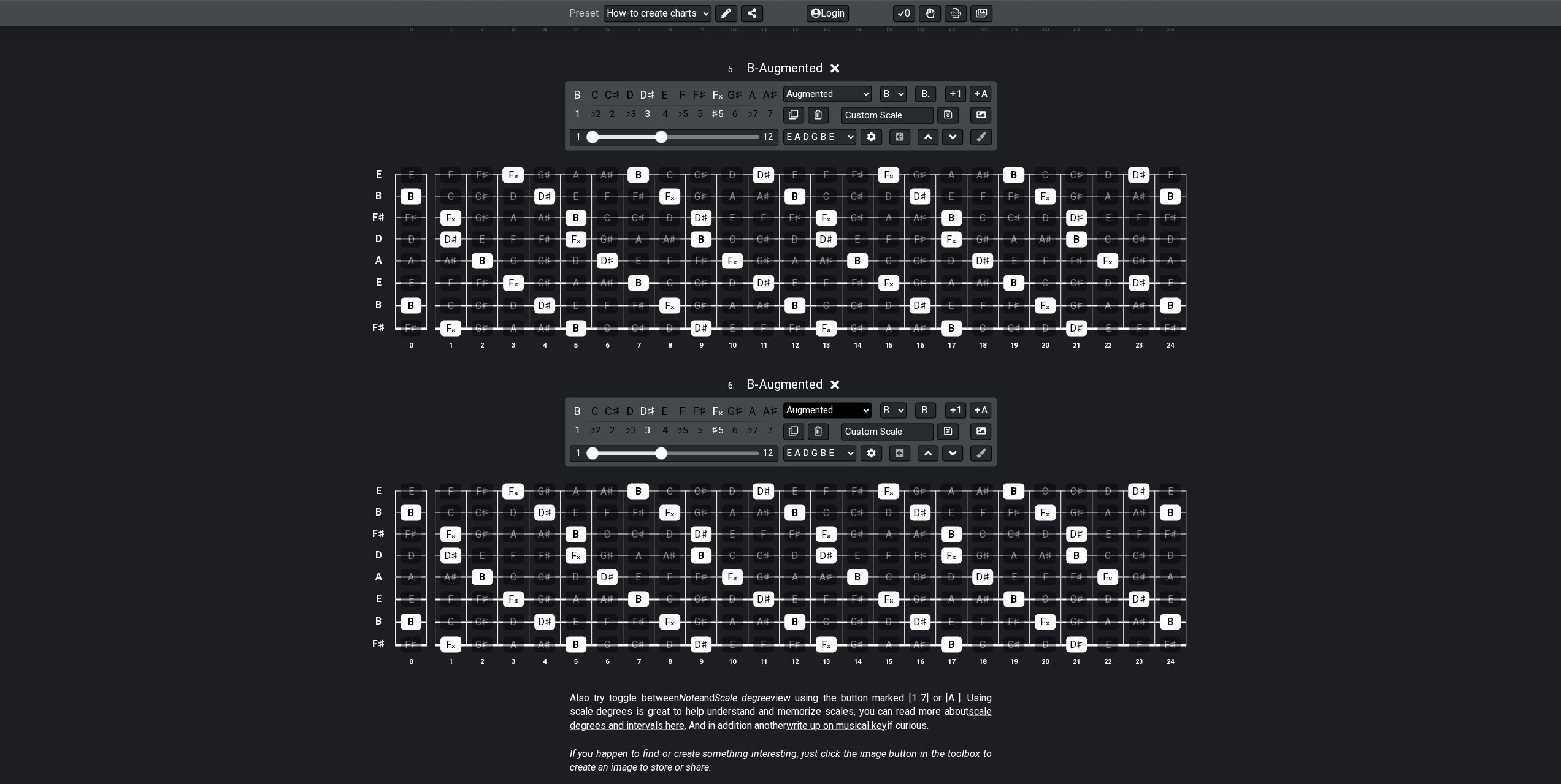
click at [854, 403] on select "Minor Pentatonic New Scale Minor Pentatonic Major Pentatonic Minor Blues Major …" at bounding box center [827, 410] width 88 height 16
click at [784, 403] on select "Minor Pentatonic New Scale Minor Pentatonic Major Pentatonic Minor Blues Major …" at bounding box center [827, 410] width 88 height 16
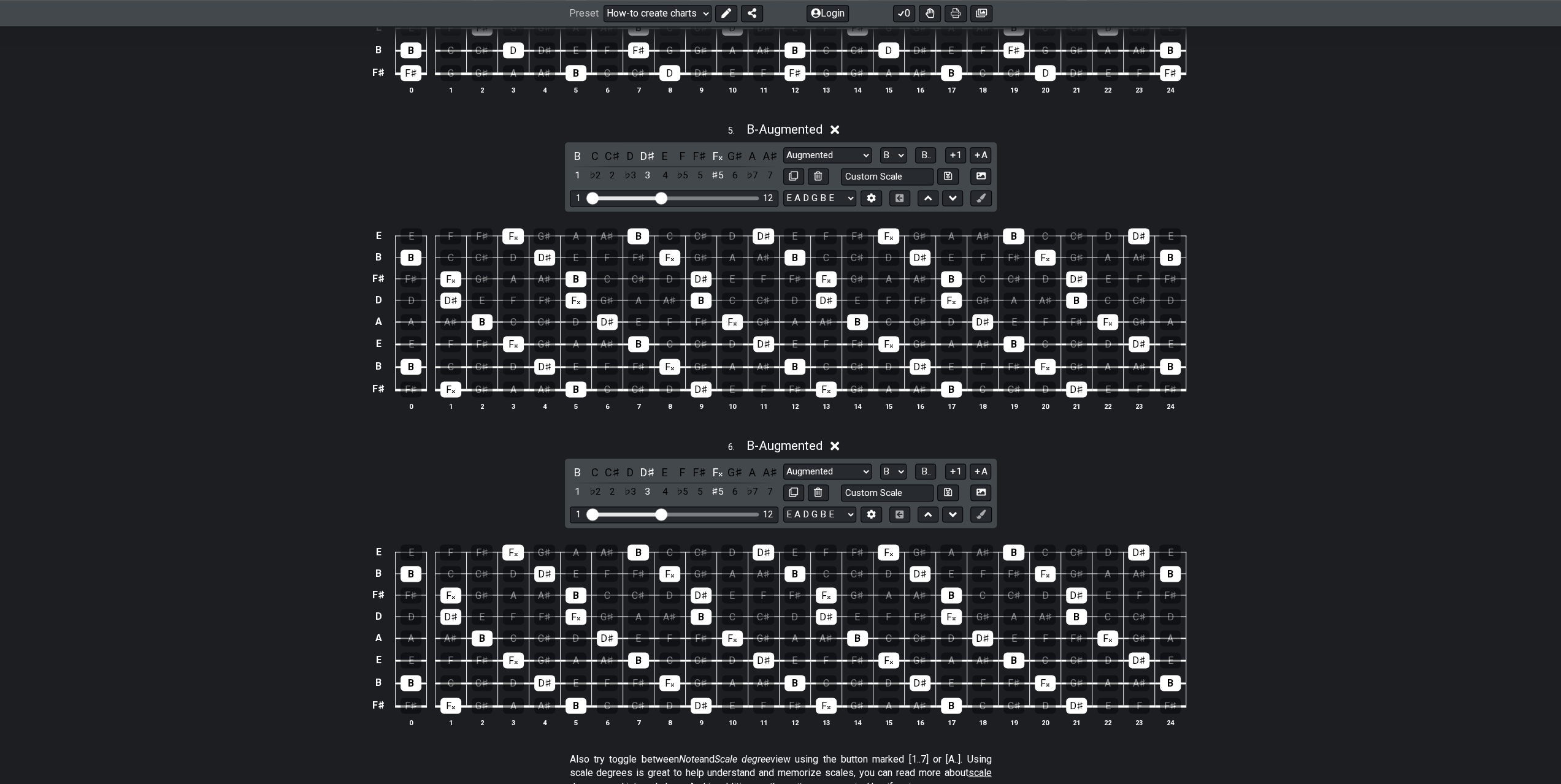
scroll to position [1471, 0]
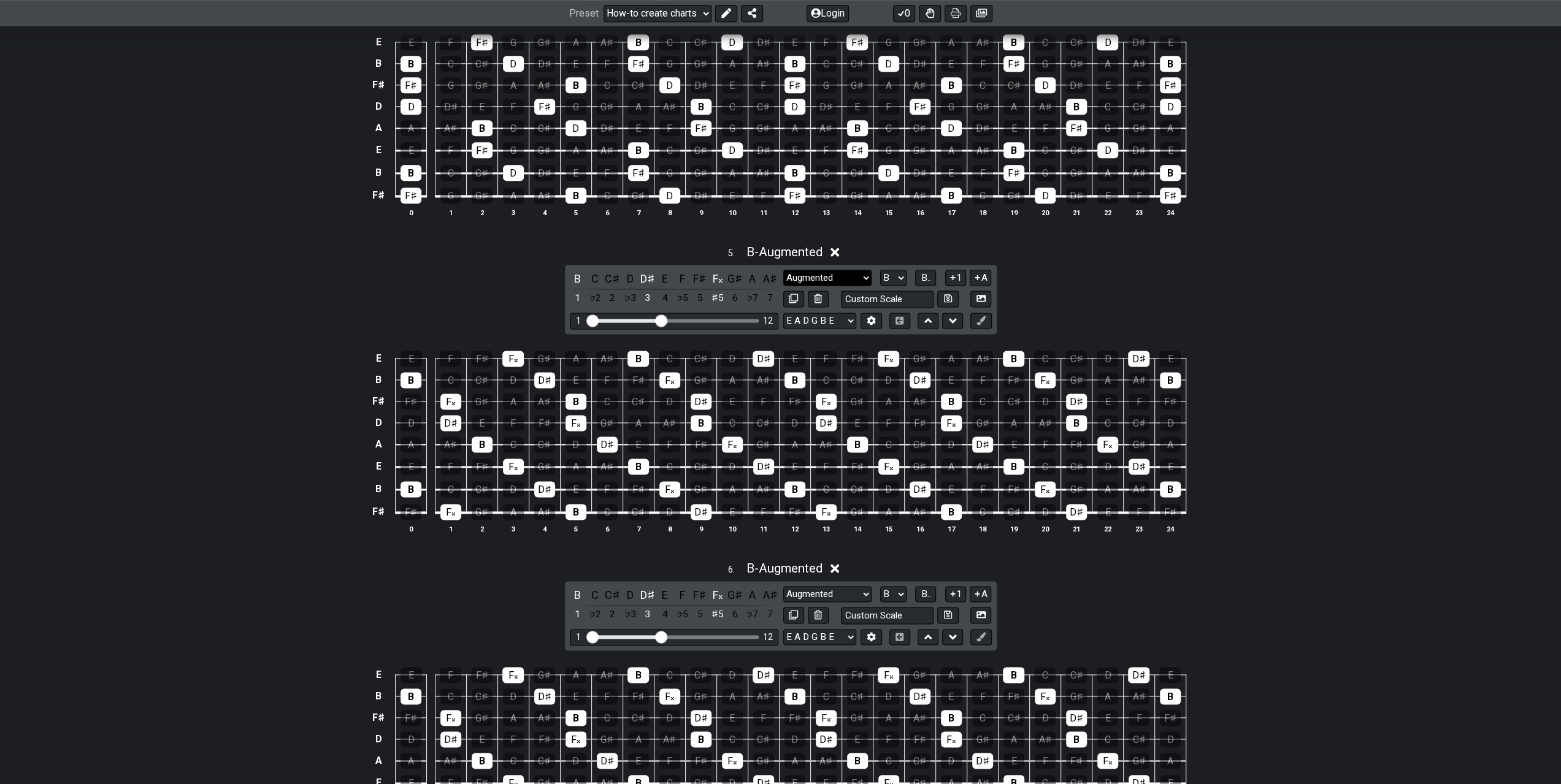
click at [861, 269] on select "Minor Pentatonic New Scale Minor Pentatonic Major Pentatonic Minor Blues Major …" at bounding box center [827, 277] width 88 height 16
click at [1199, 564] on div "6 . B - Augmented B C C♯ D D♯ E F F♯ F𝄪 G♯ A A♯ 1 ♭2 2 ♭3 3 4 ♭5 5 ♯5 6 ♭7 7 Mi…" at bounding box center [780, 710] width 1561 height 314
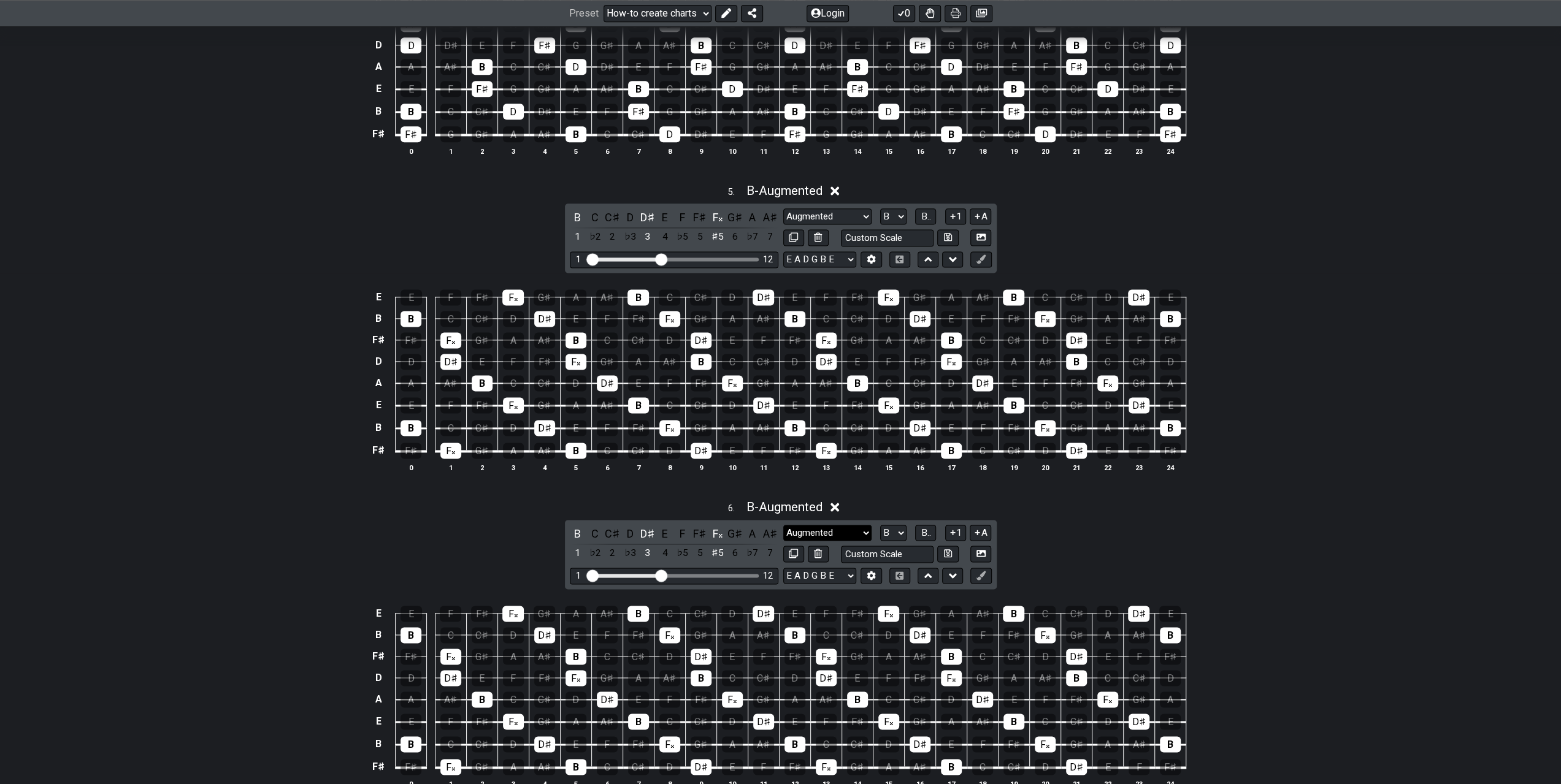
click at [862, 525] on select "Minor Pentatonic New Scale Minor Pentatonic Major Pentatonic Minor Blues Major …" at bounding box center [827, 533] width 88 height 16
select select "Diminished"
click at [784, 525] on select "Minor Pentatonic New Scale Minor Pentatonic Major Pentatonic Minor Blues Major …" at bounding box center [827, 533] width 88 height 16
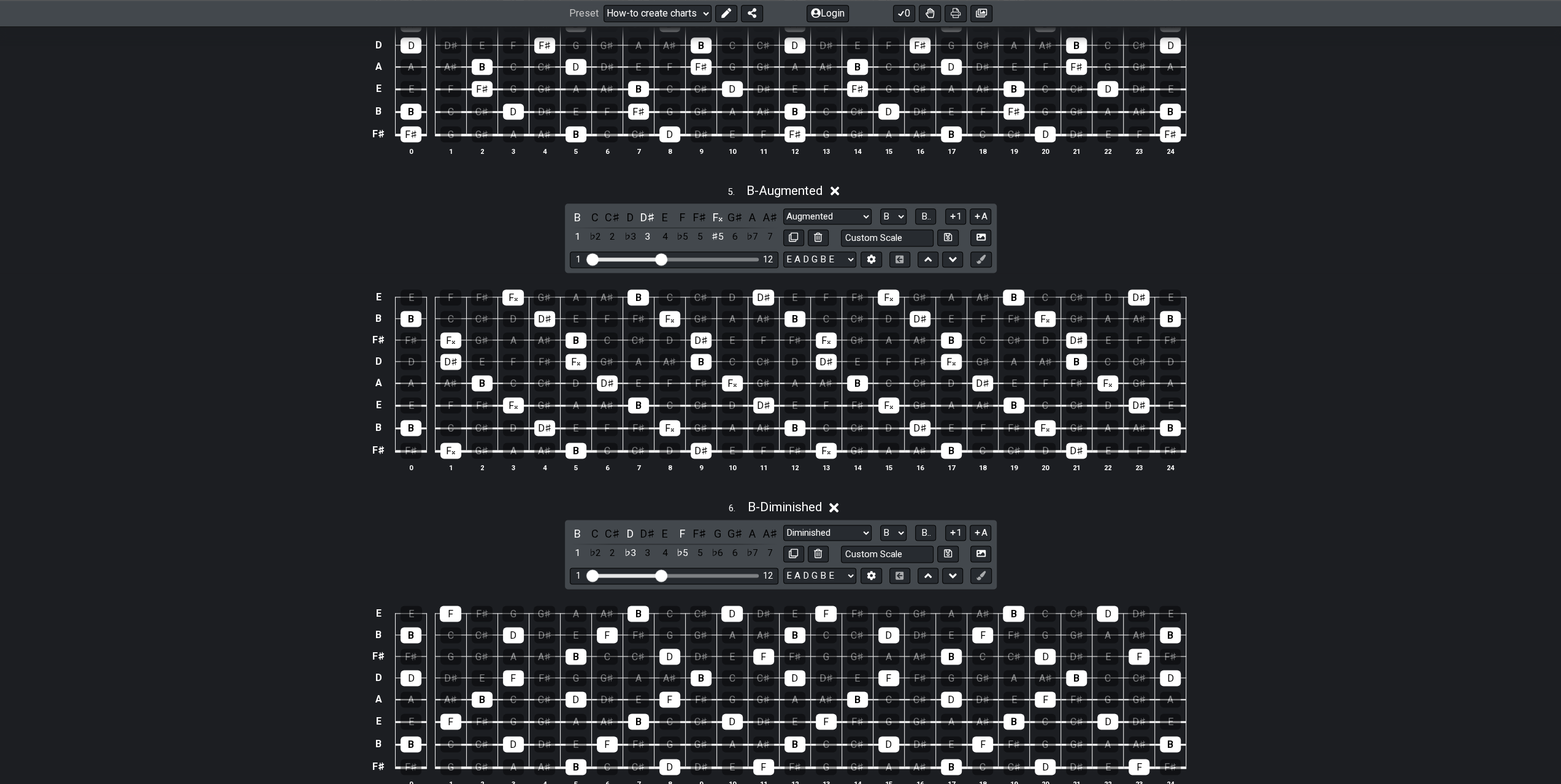
click at [1118, 492] on div "6 . B - Diminished" at bounding box center [780, 504] width 1561 height 23
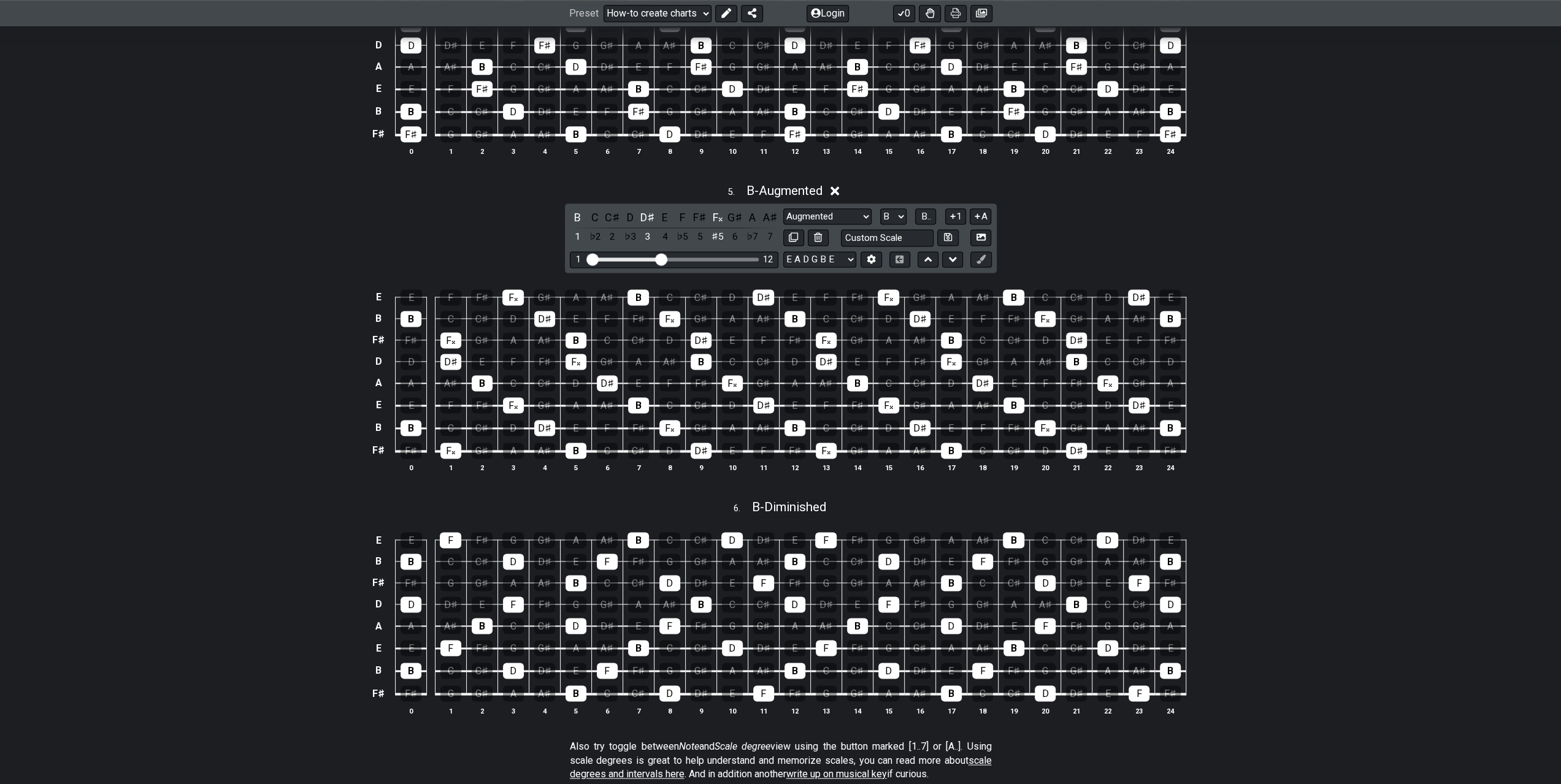
scroll to position [1655, 0]
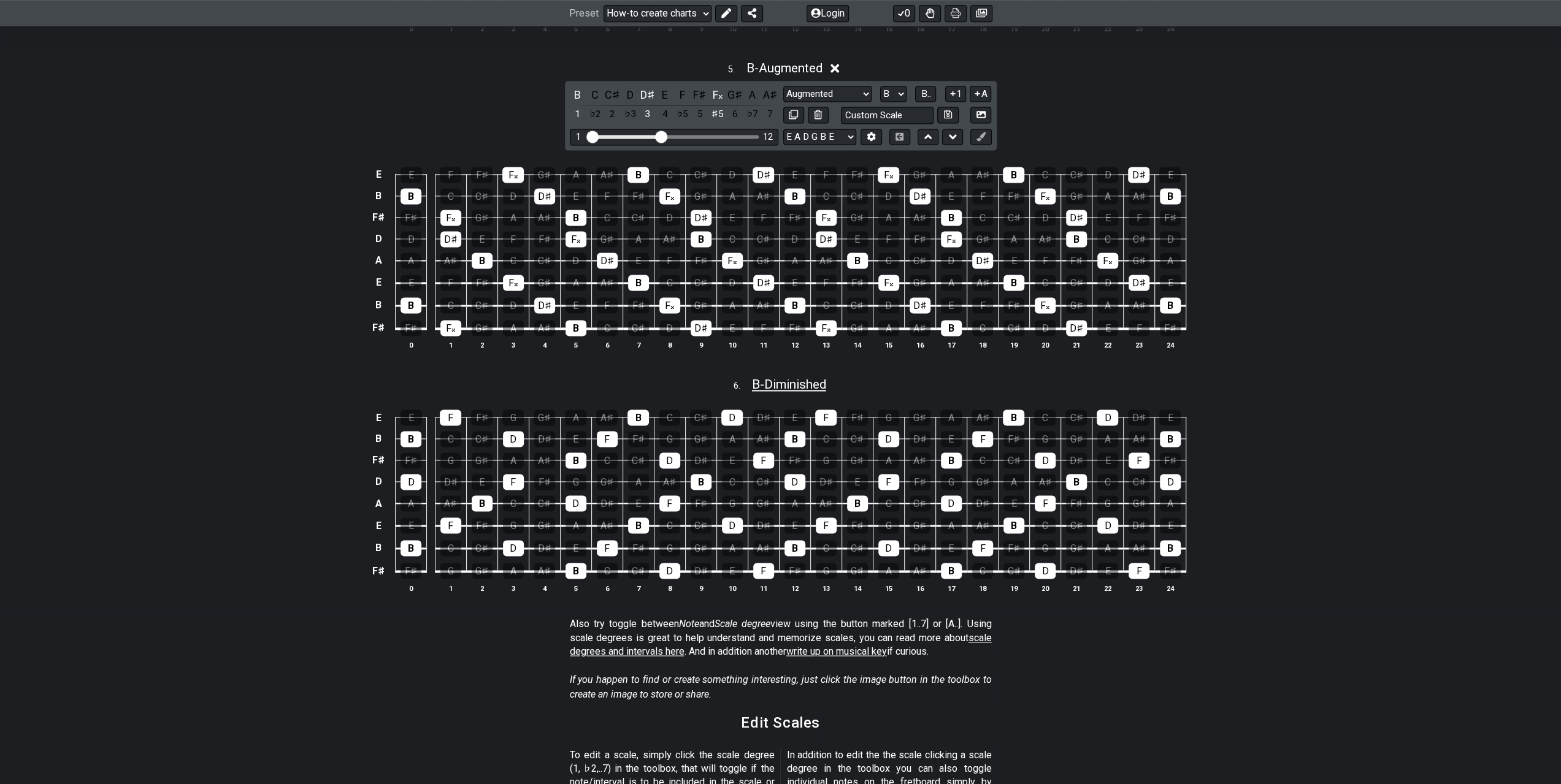
click at [773, 377] on span "B - Diminished" at bounding box center [788, 384] width 74 height 15
select select "Diminished"
select select "B"
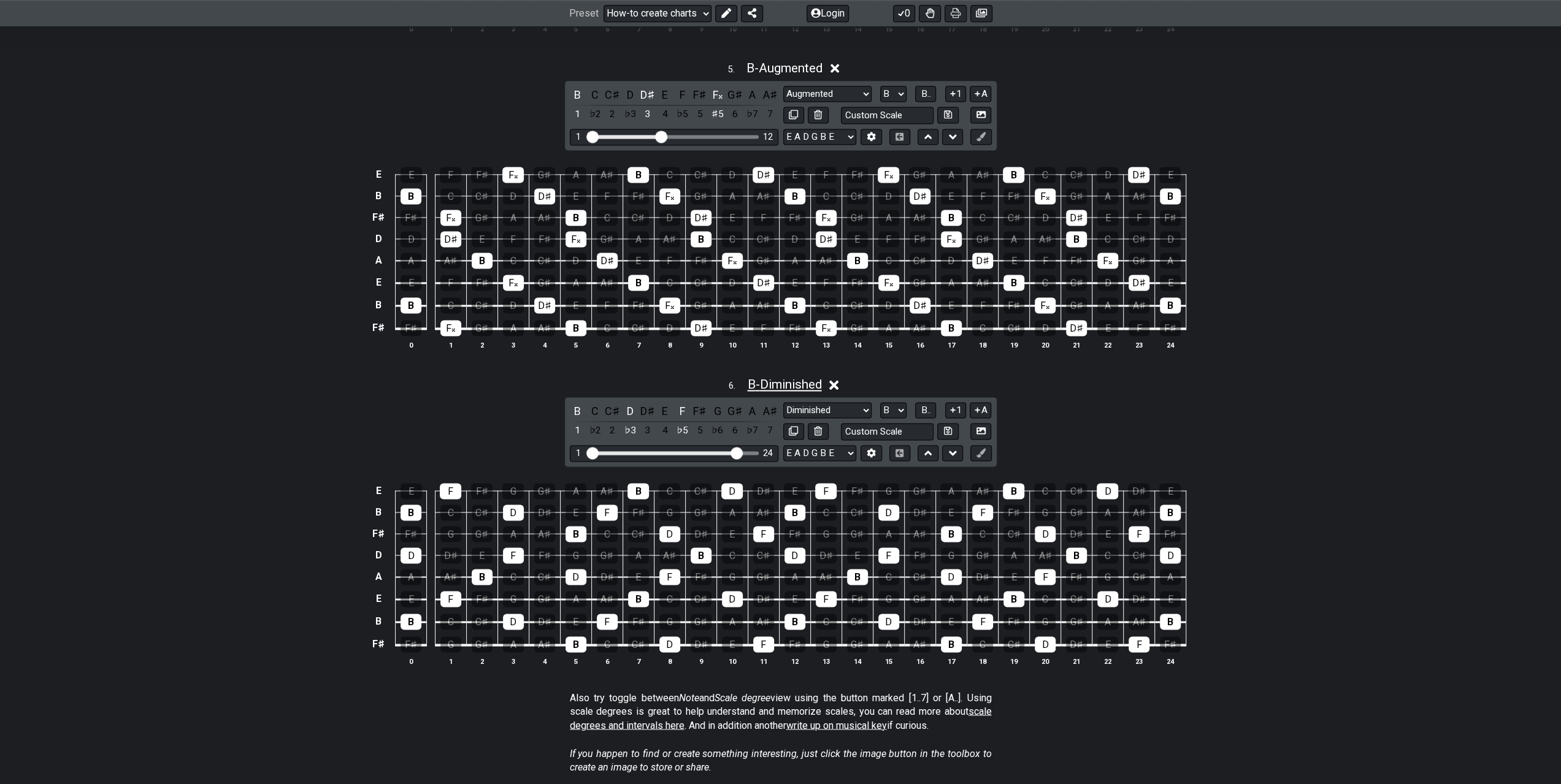
click at [775, 377] on span "B - Diminished" at bounding box center [784, 384] width 74 height 15
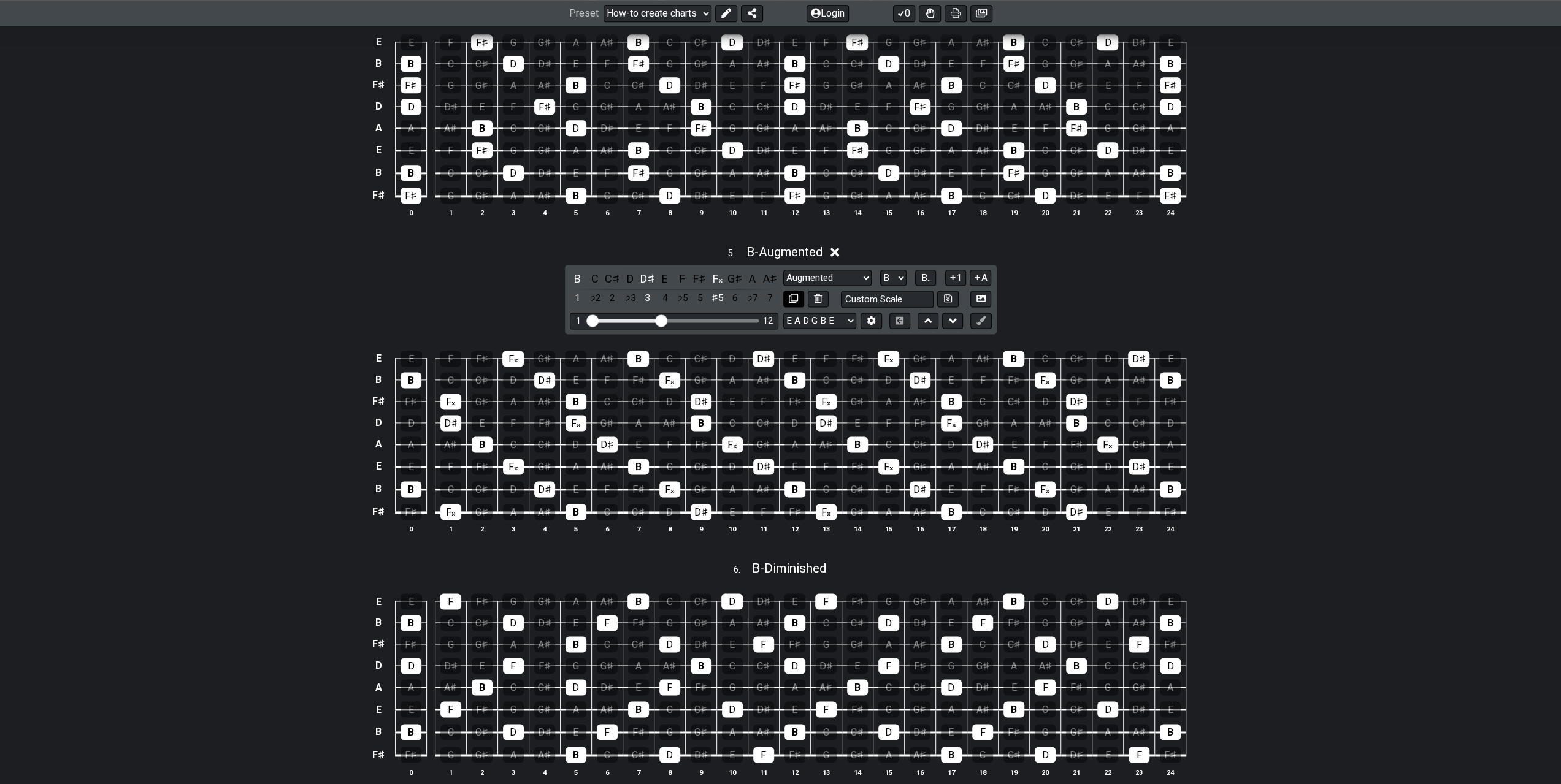
scroll to position [1410, 0]
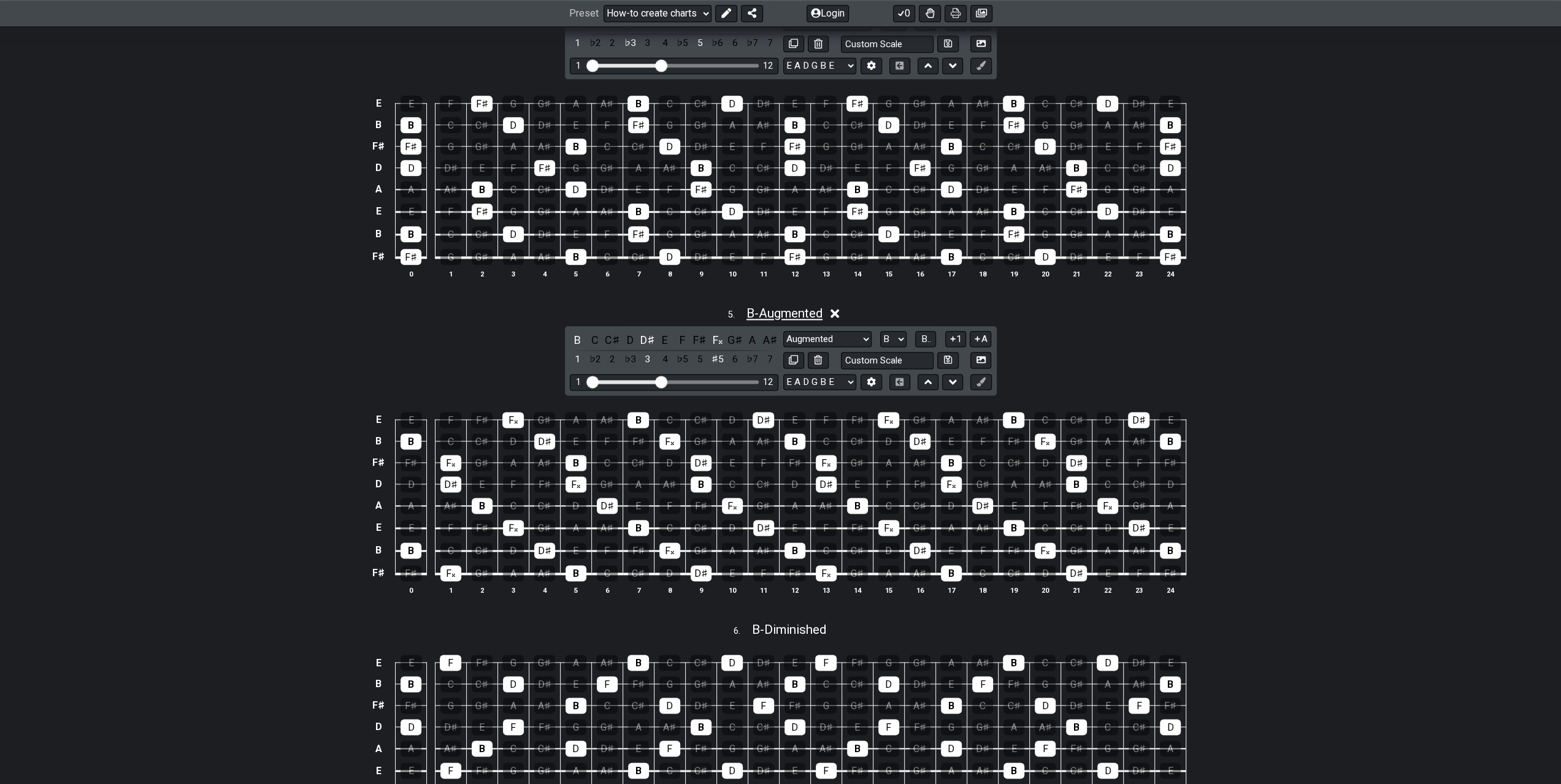
click at [787, 306] on span "B - Augmented" at bounding box center [784, 313] width 76 height 15
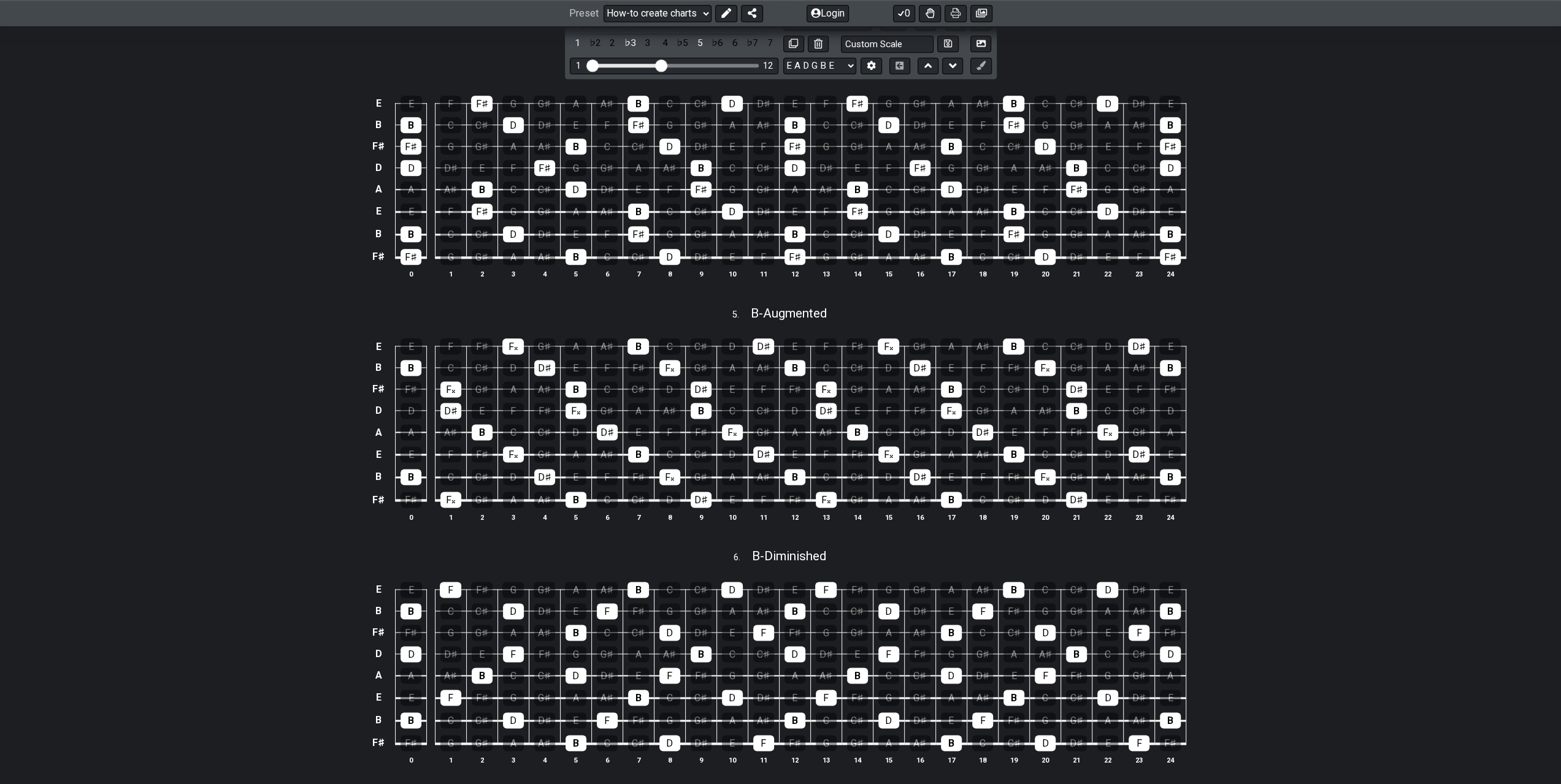
scroll to position [1165, 0]
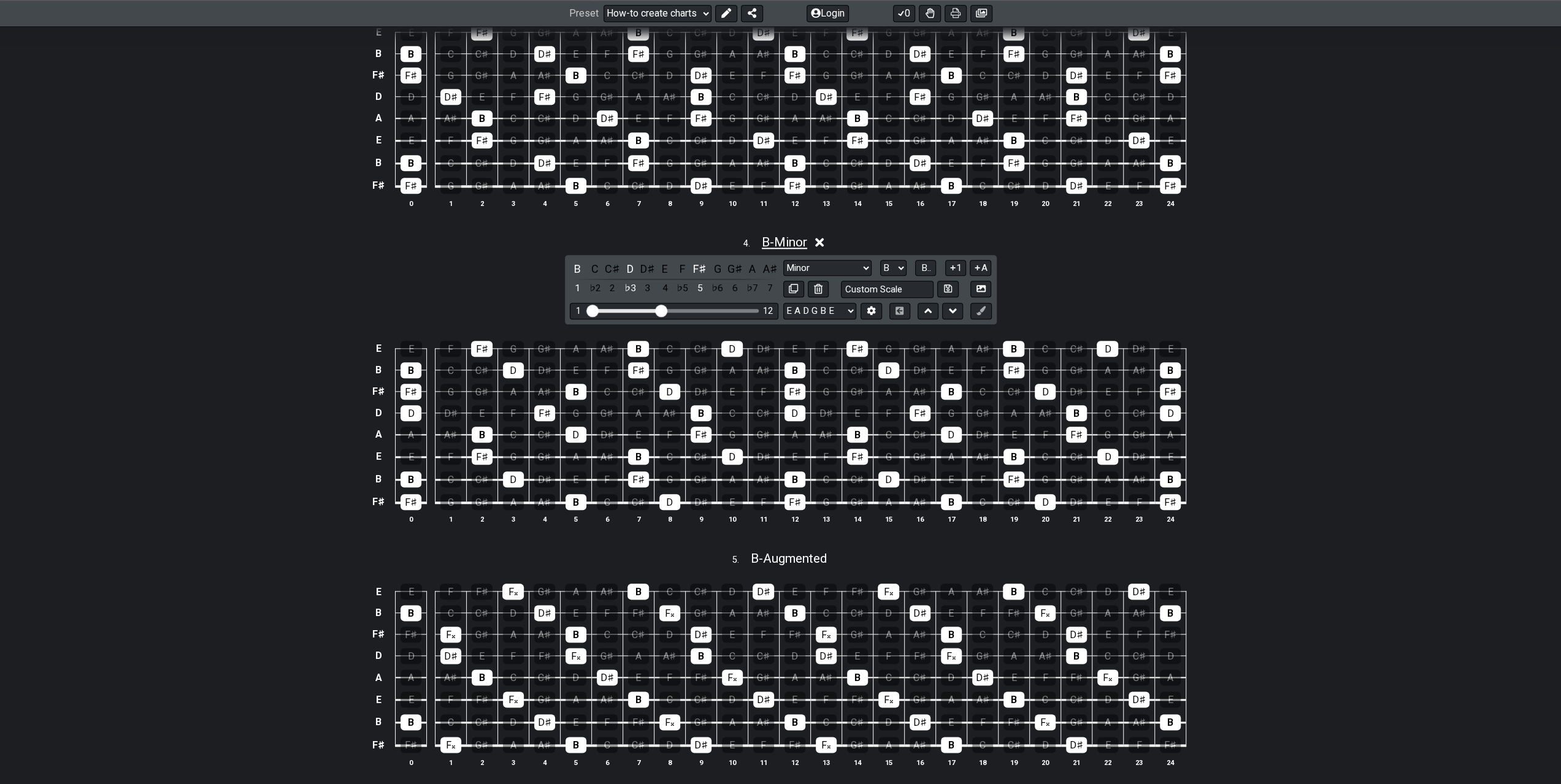
click at [784, 235] on span "B - Minor" at bounding box center [784, 242] width 45 height 15
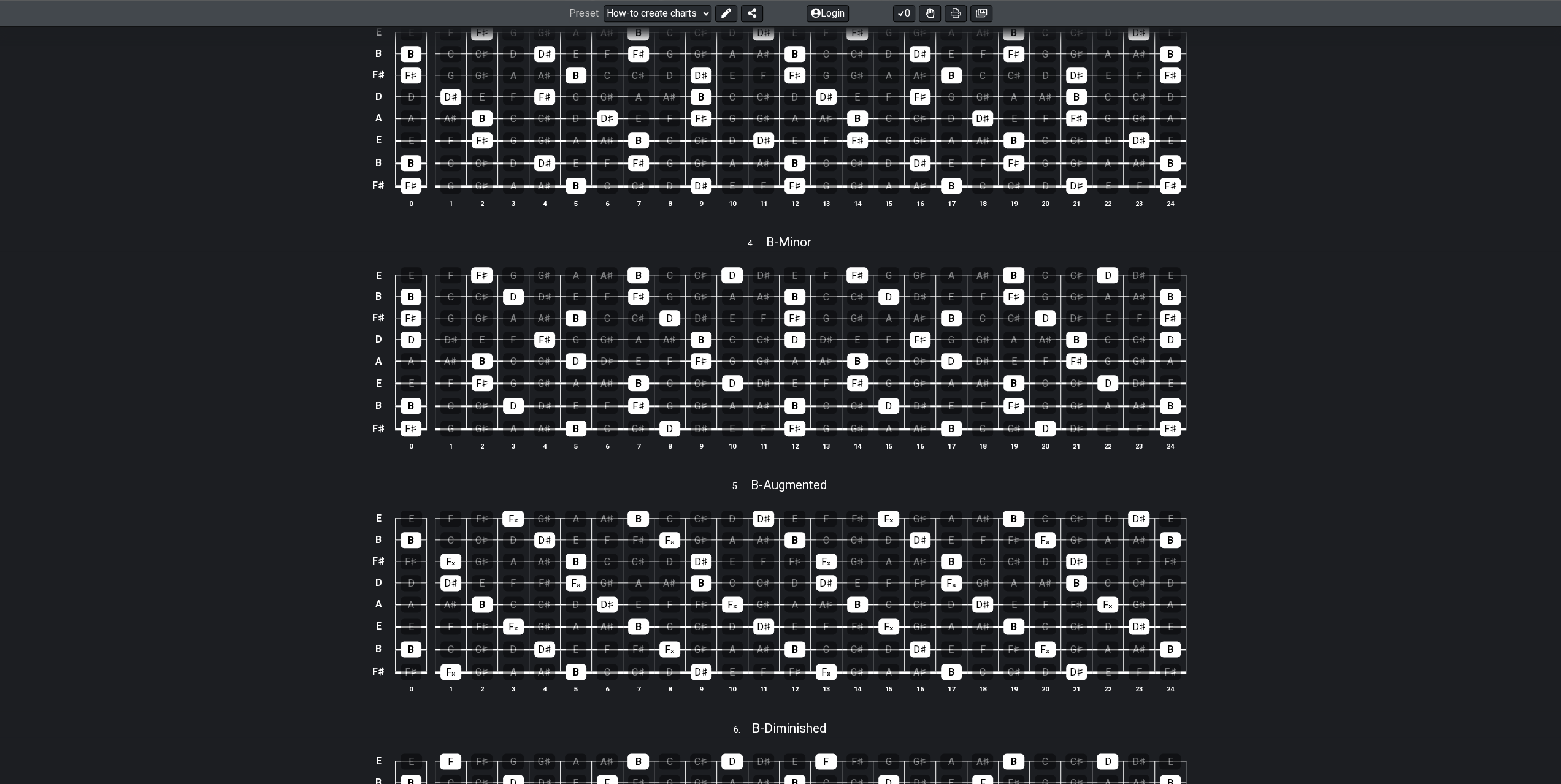
scroll to position [1410, 0]
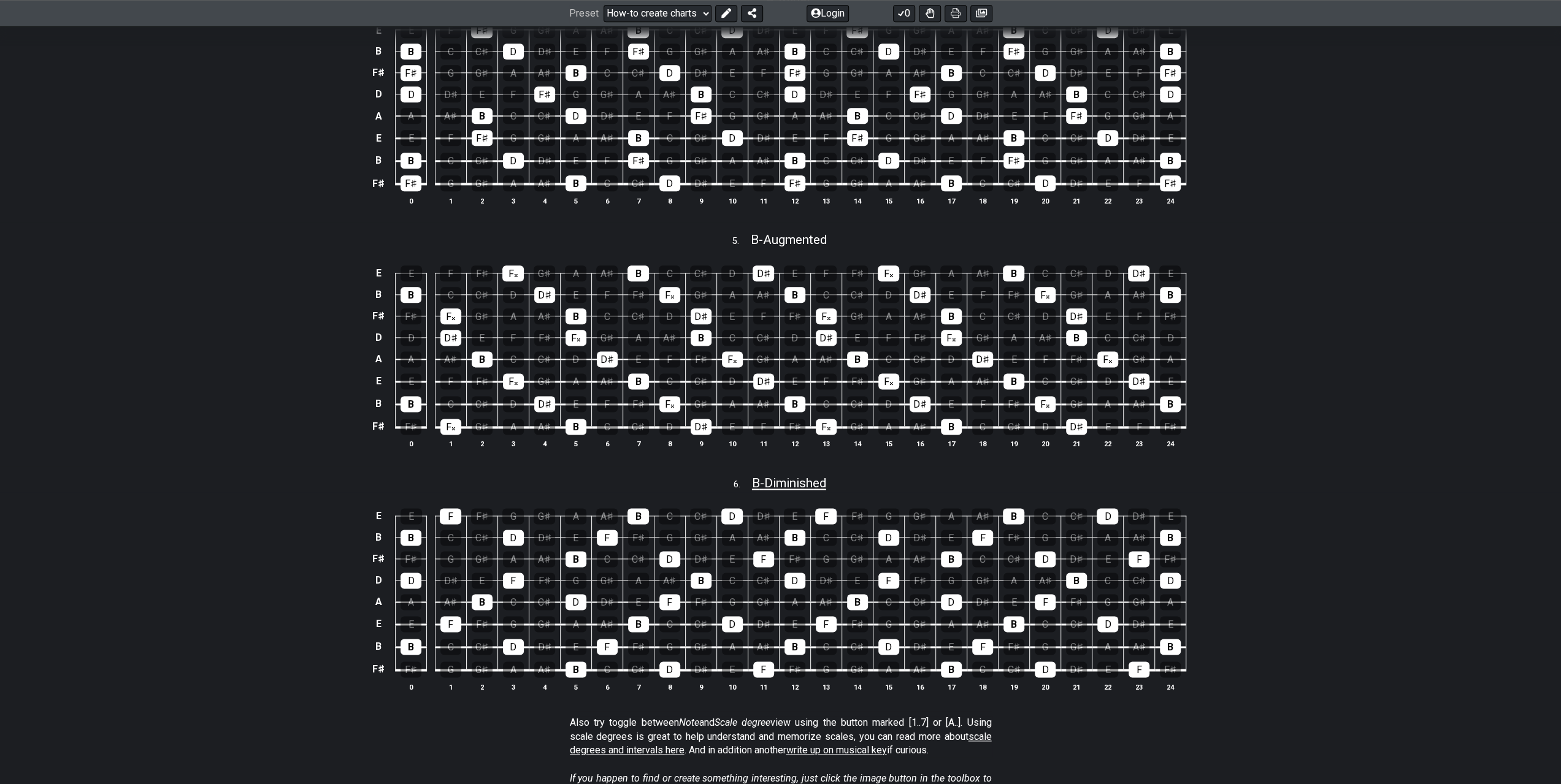
click at [786, 476] on span "B - Diminished" at bounding box center [788, 483] width 74 height 15
select select "Diminished"
select select "B"
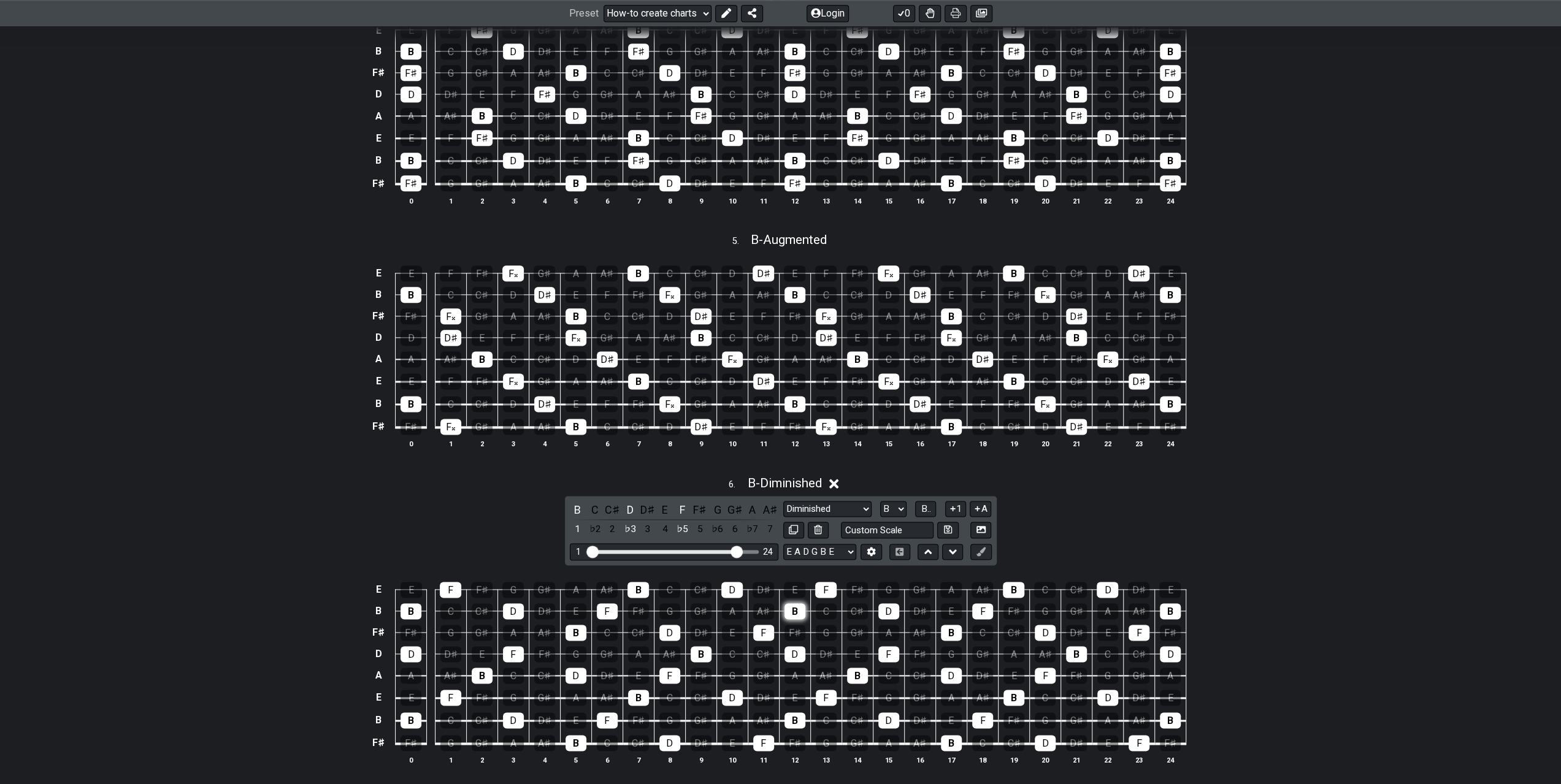
scroll to position [1533, 0]
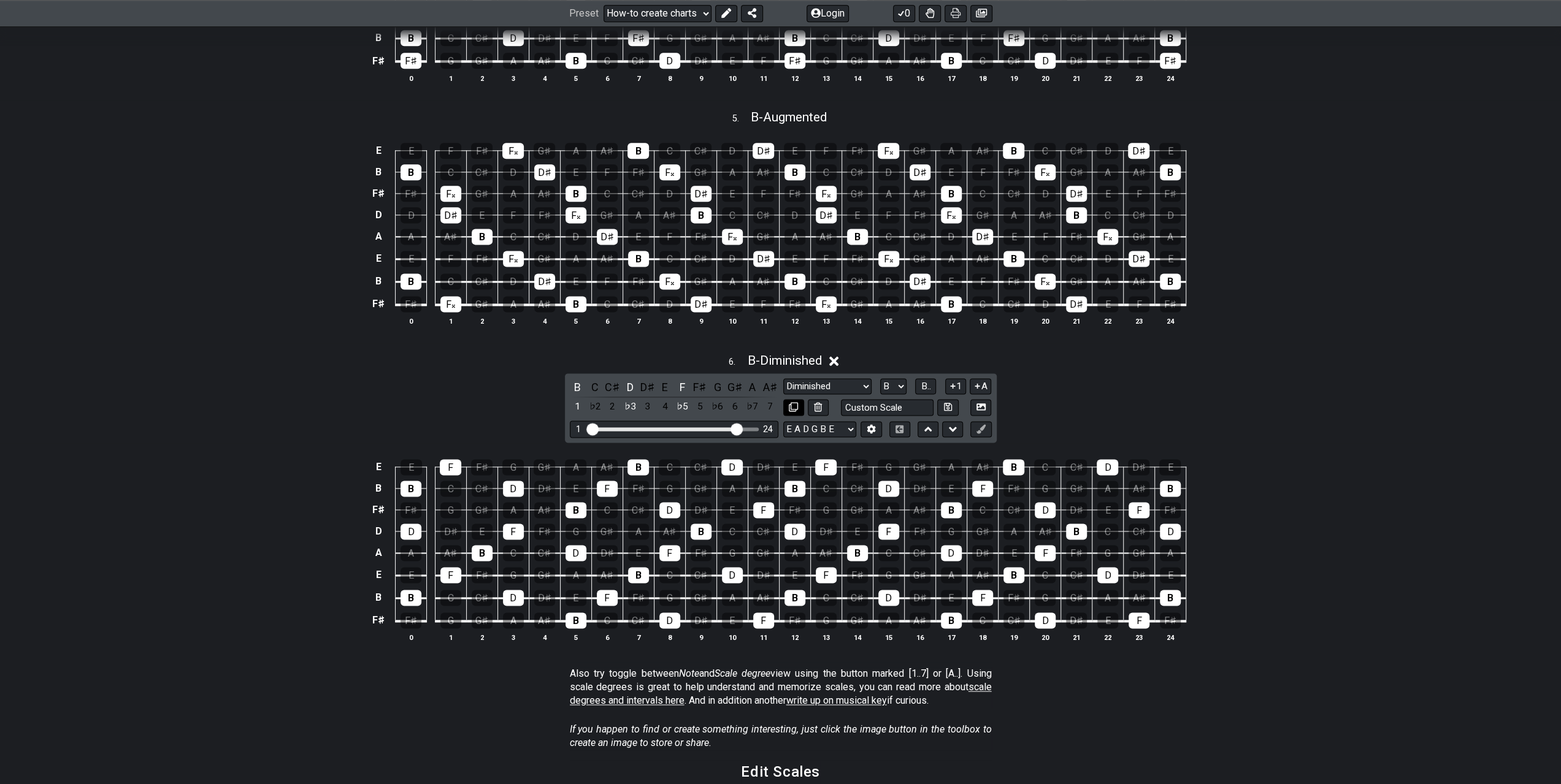
click at [798, 399] on button at bounding box center [794, 407] width 21 height 16
select select "B"
select select "Diminished"
select select "Root"
select select "A"
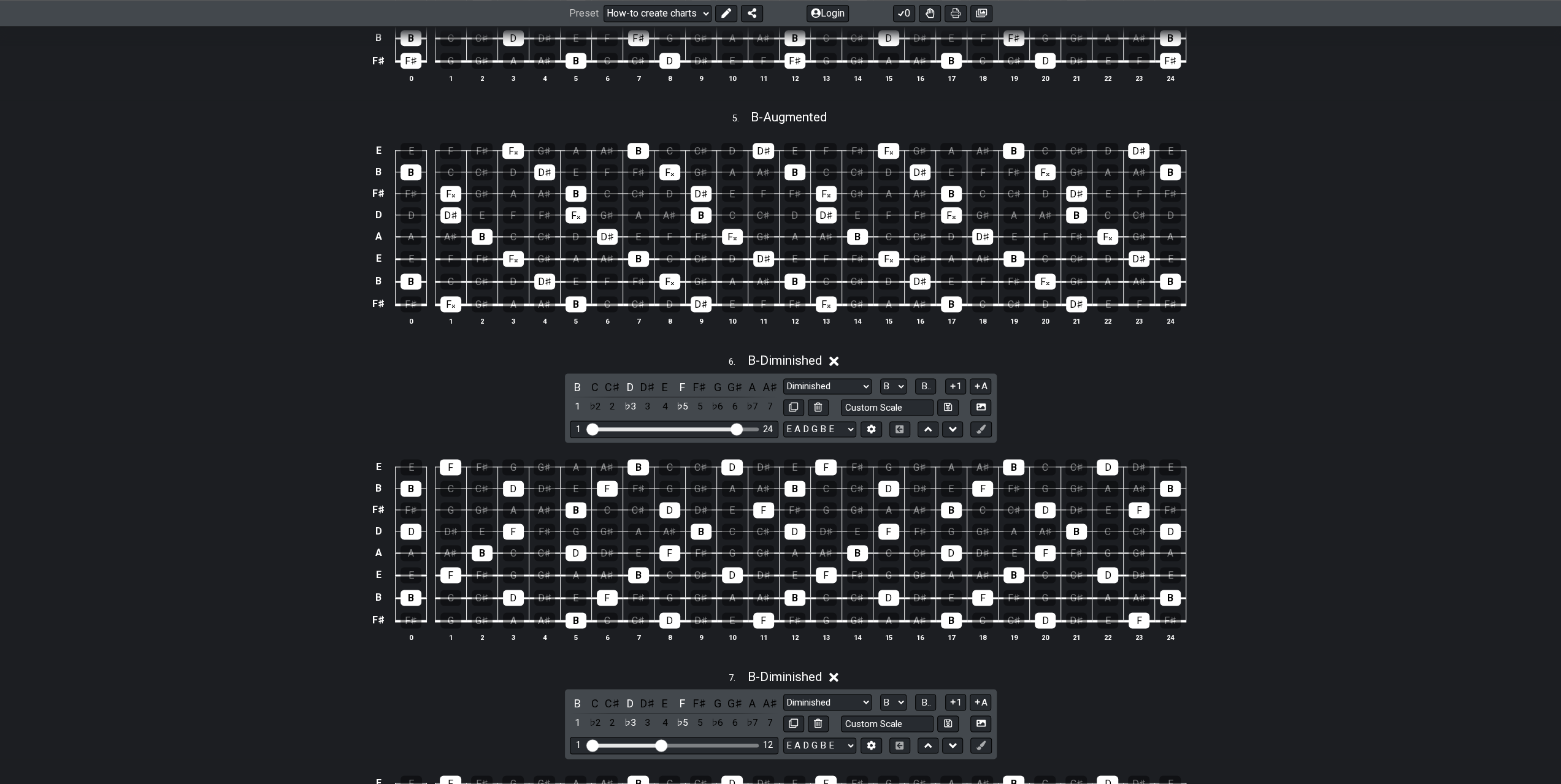
scroll to position [1777, 0]
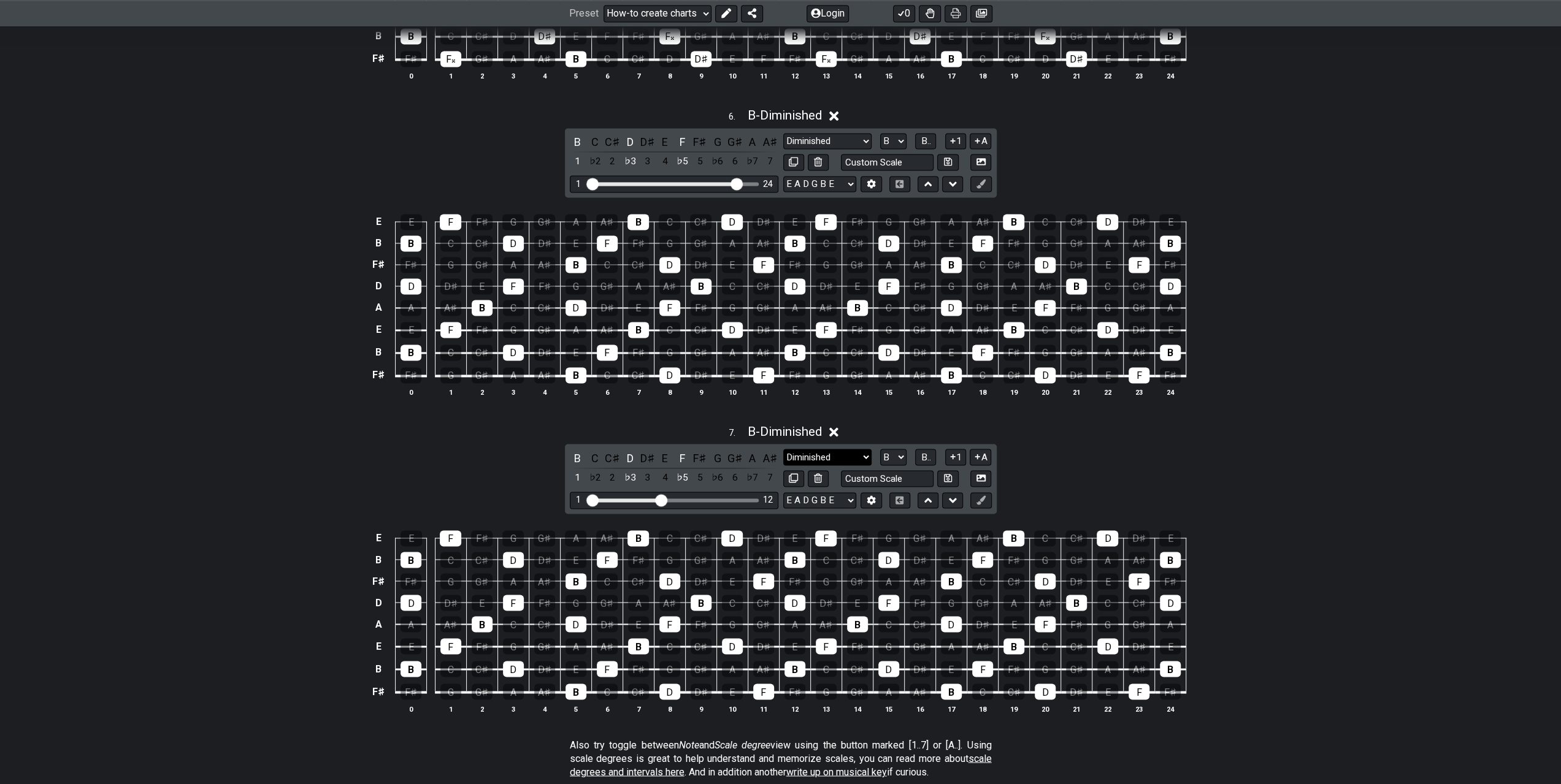
click at [834, 448] on select "Minor Pentatonic New Scale Minor Pentatonic Major Pentatonic Minor Blues Major …" at bounding box center [827, 456] width 88 height 16
select select "Dominant 7th"
click at [784, 448] on select "Minor Pentatonic New Scale Minor Pentatonic Major Pentatonic Minor Blues Major …" at bounding box center [827, 456] width 88 height 16
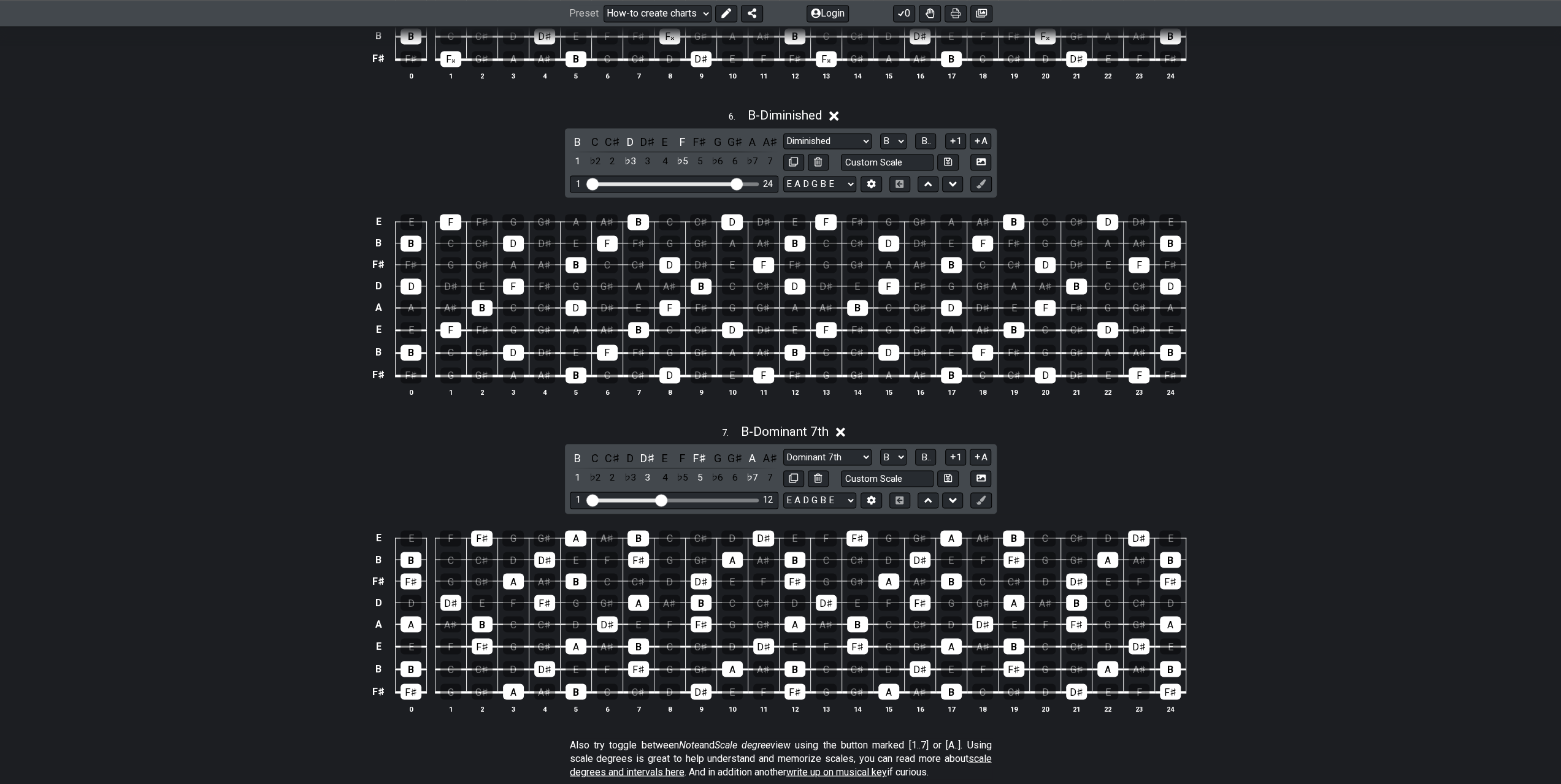
scroll to position [1900, 0]
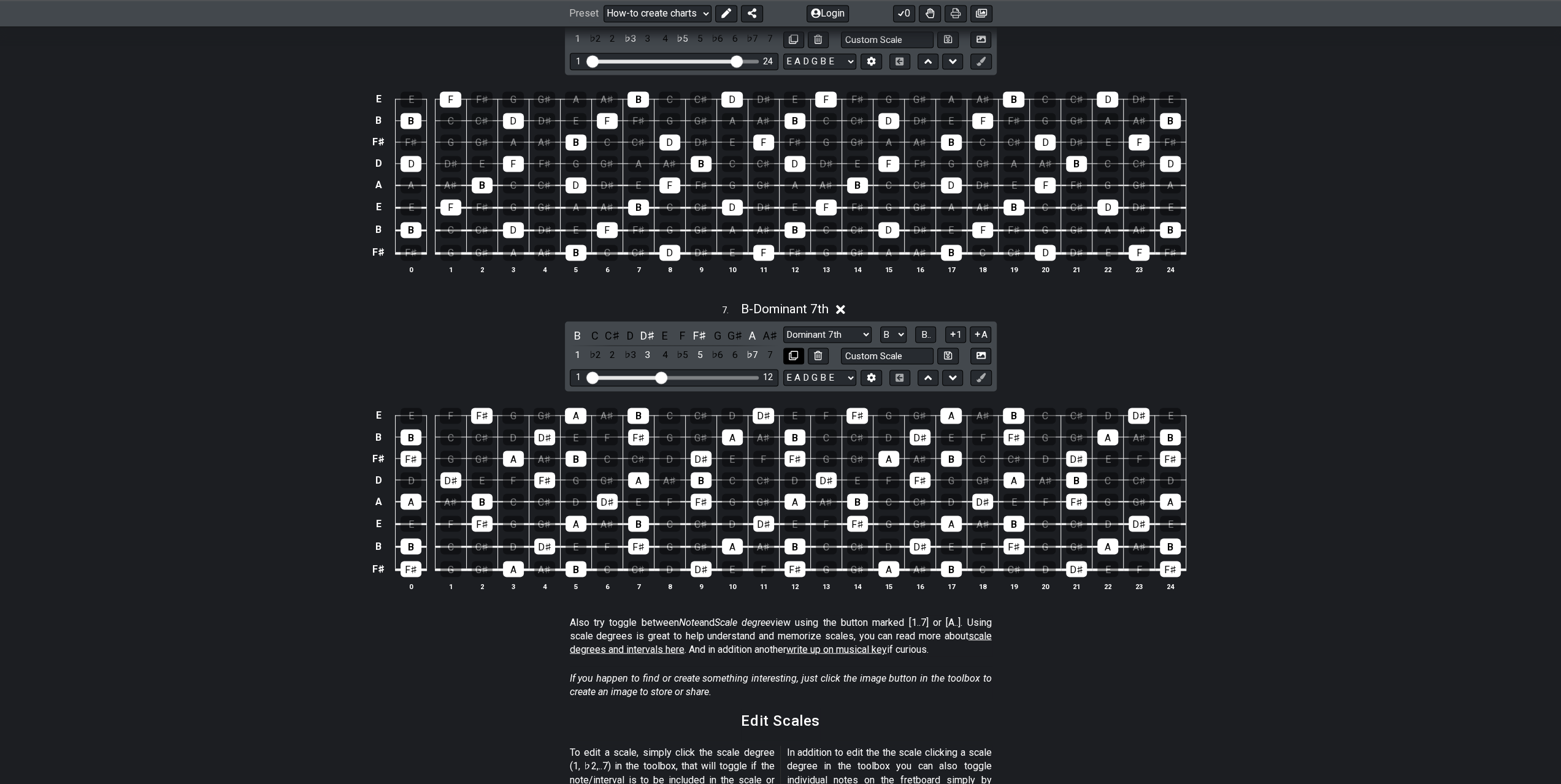
click at [795, 350] on icon at bounding box center [794, 355] width 9 height 9
select select "B"
select select "Dominant 7th"
select select "Root"
select select "A"
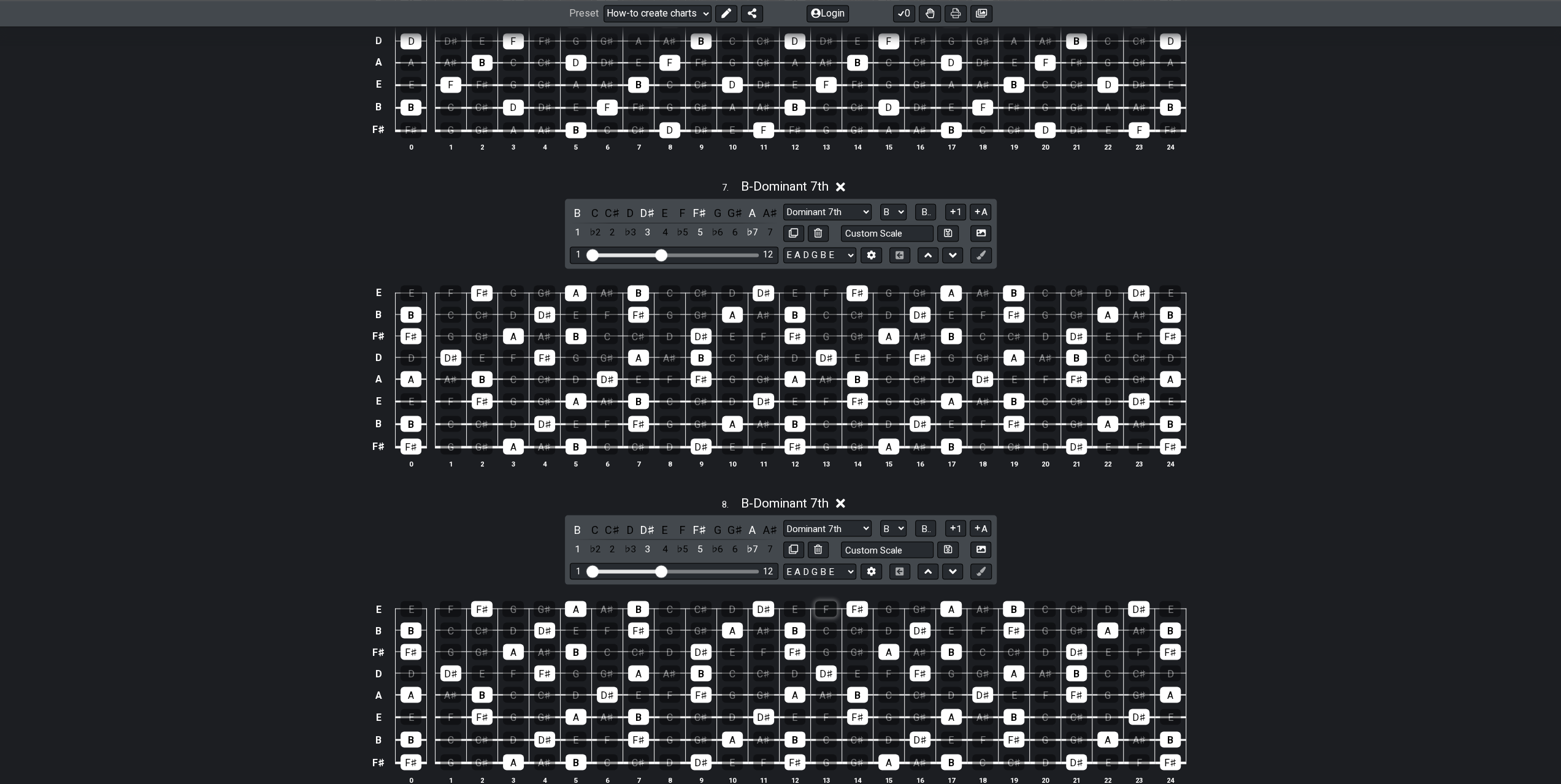
scroll to position [2084, 0]
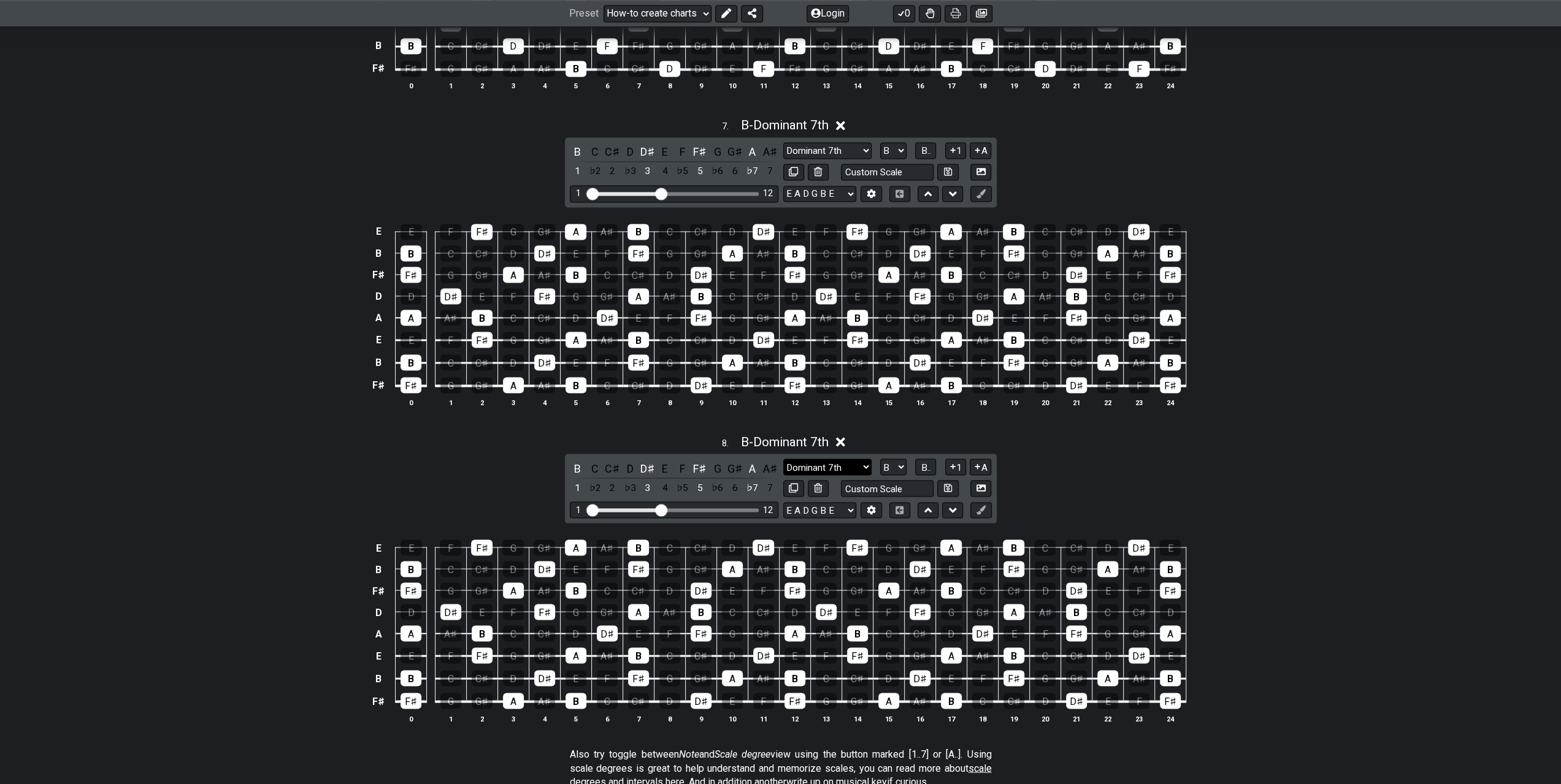
click at [844, 459] on select "Minor Pentatonic New Scale Minor Pentatonic Major Pentatonic Minor Blues Major …" at bounding box center [827, 466] width 88 height 16
select select "Major 7th"
click at [784, 459] on select "Minor Pentatonic New Scale Minor Pentatonic Major Pentatonic Minor Blues Major …" at bounding box center [827, 466] width 88 height 16
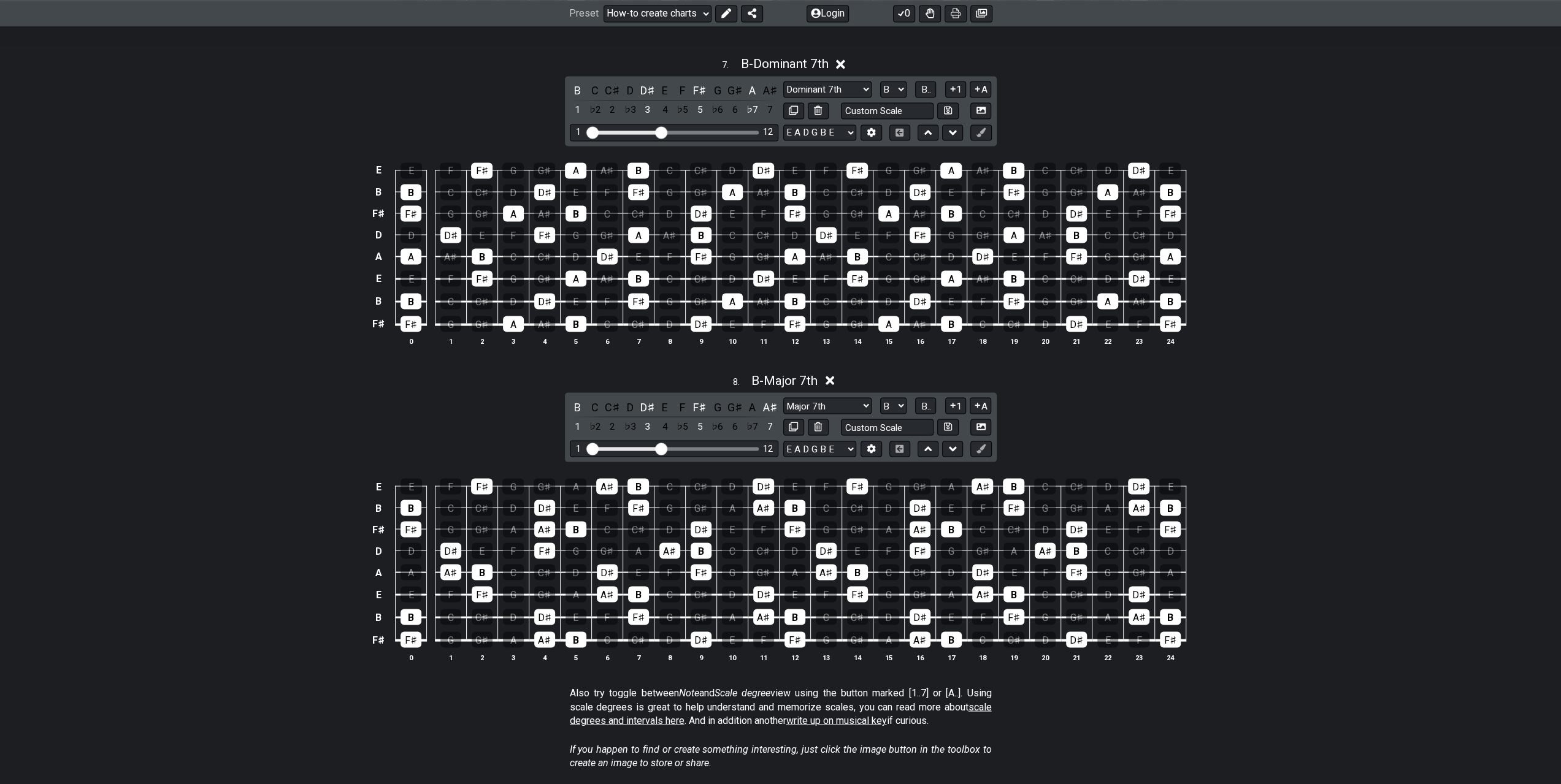
scroll to position [2207, 0]
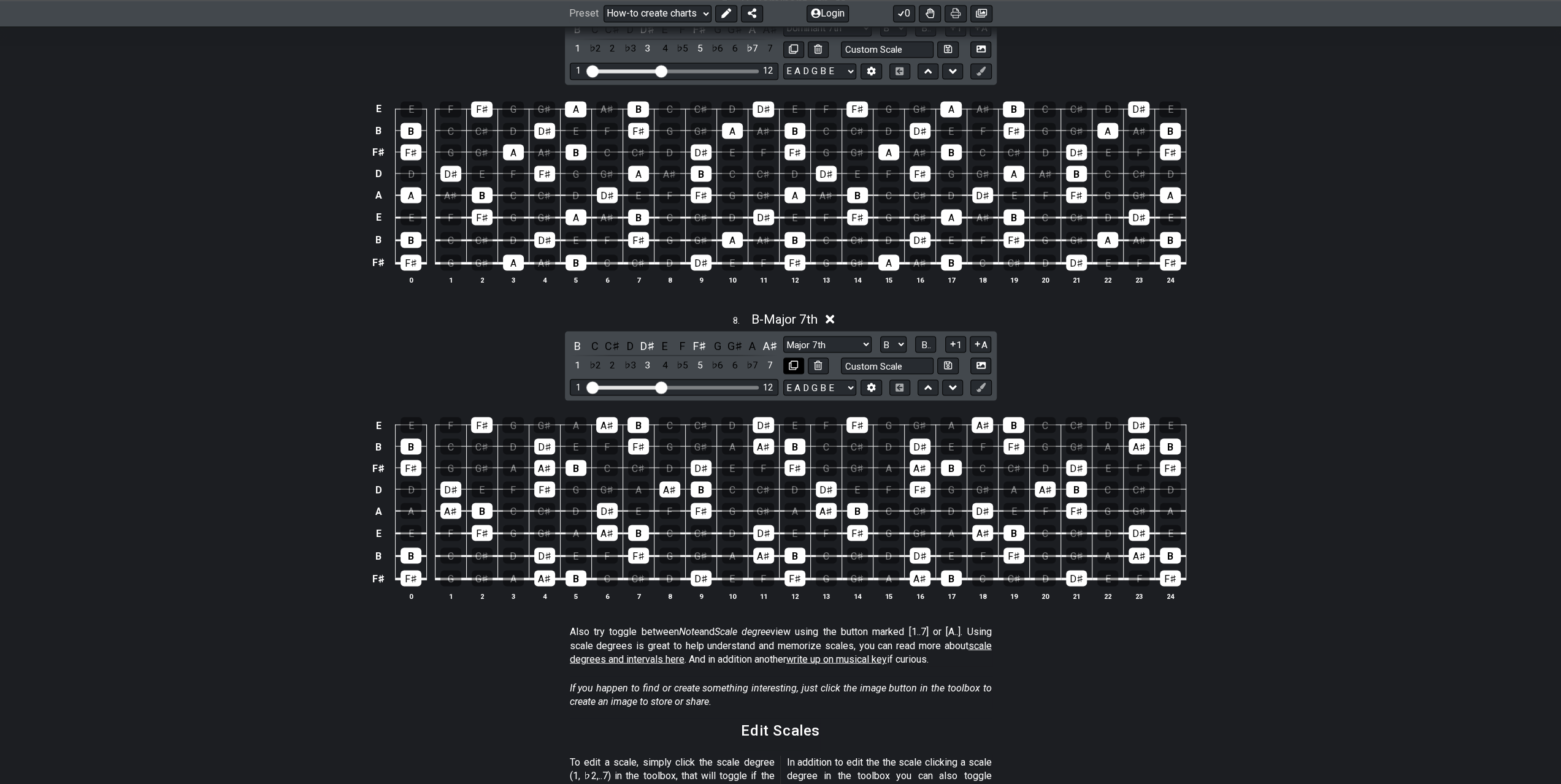
click at [796, 360] on icon at bounding box center [794, 365] width 9 height 9
select select "B"
select select "Major 7th"
select select "Root"
select select "A"
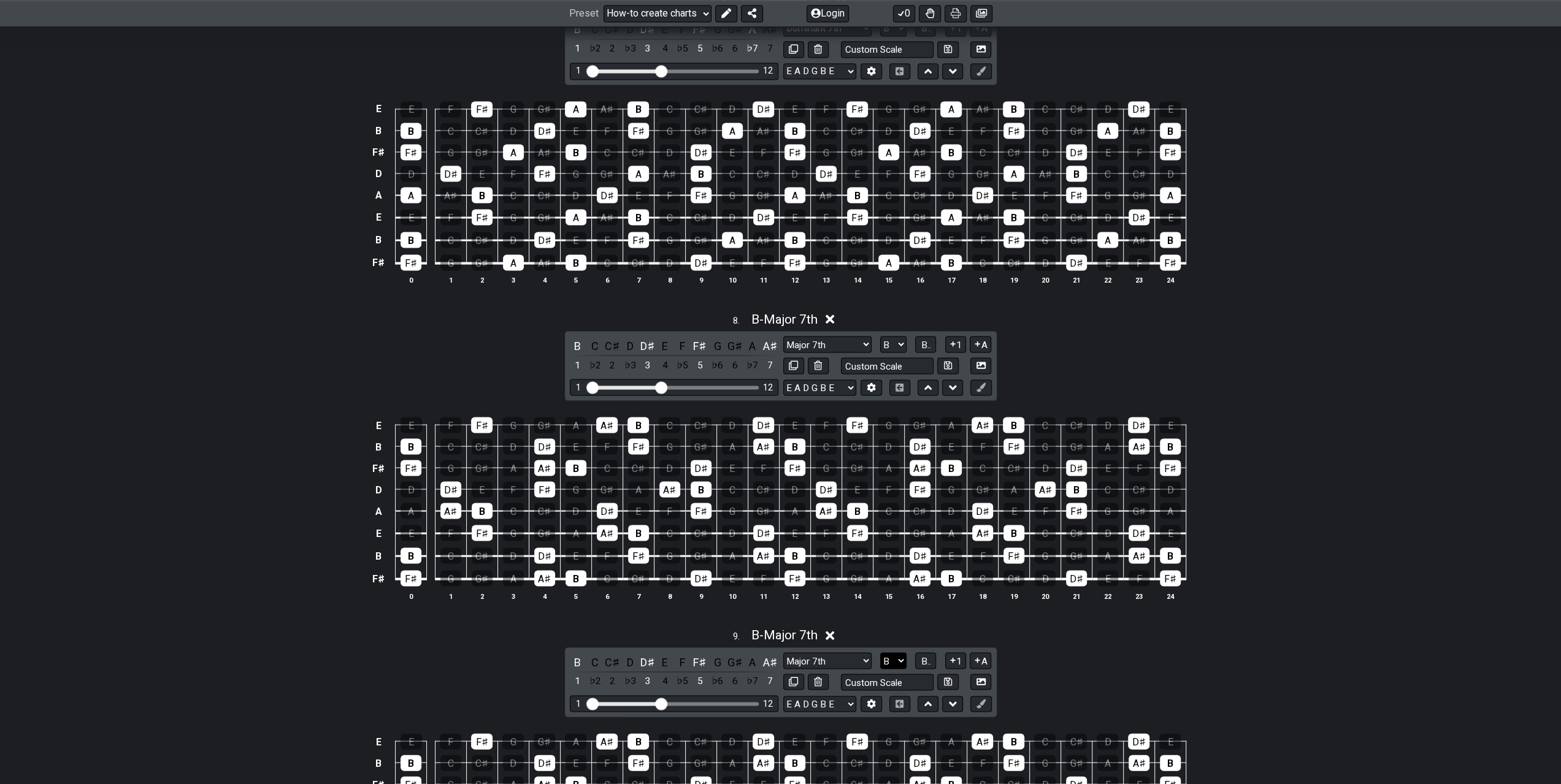
scroll to position [2329, 0]
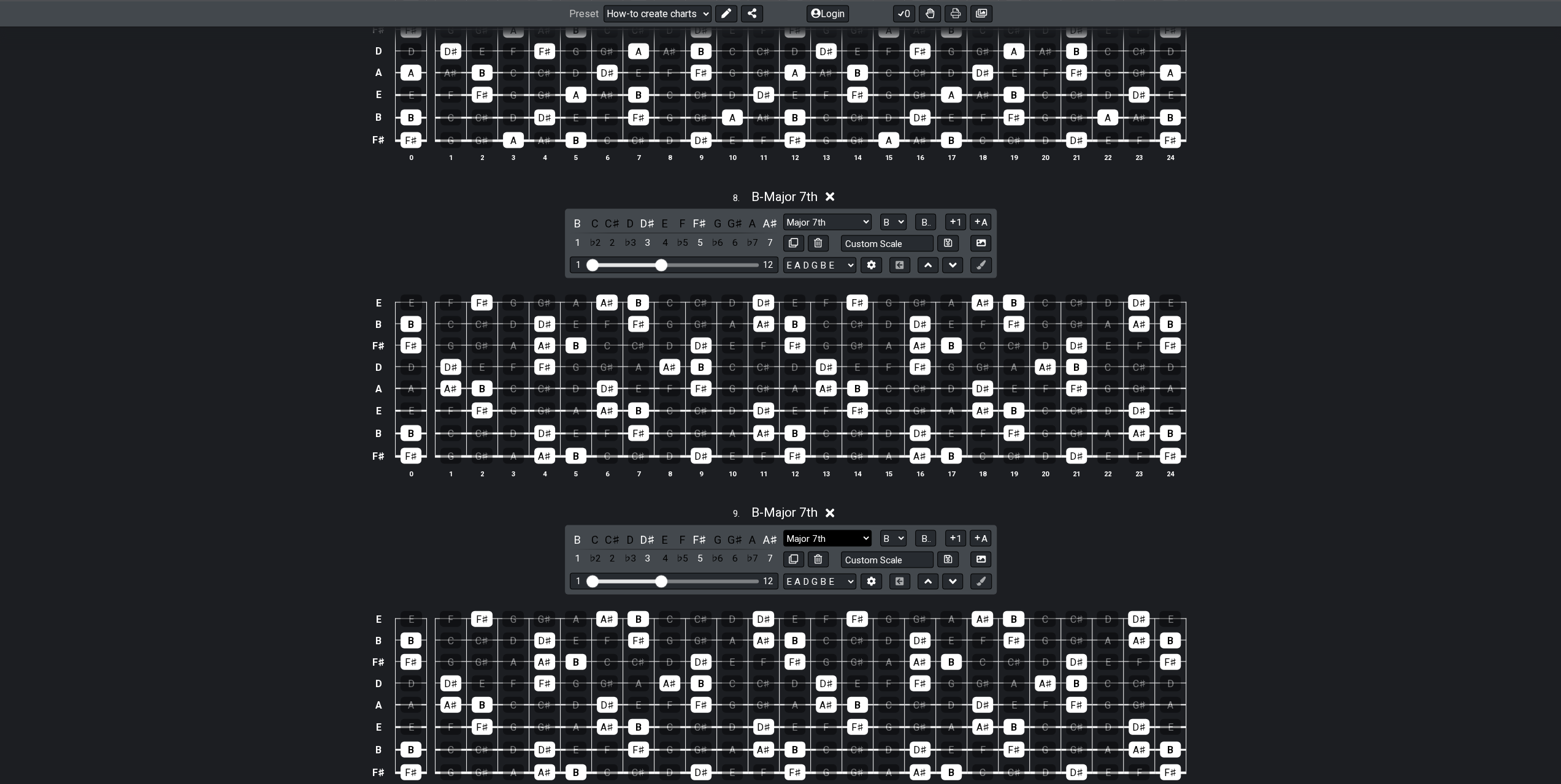
click at [854, 529] on select "Minor Pentatonic New Scale Minor Pentatonic Major Pentatonic Minor Blues Major …" at bounding box center [827, 537] width 88 height 16
select select "Minor 7th"
click at [784, 529] on select "Minor Pentatonic New Scale Minor Pentatonic Major Pentatonic Minor Blues Major …" at bounding box center [827, 537] width 88 height 16
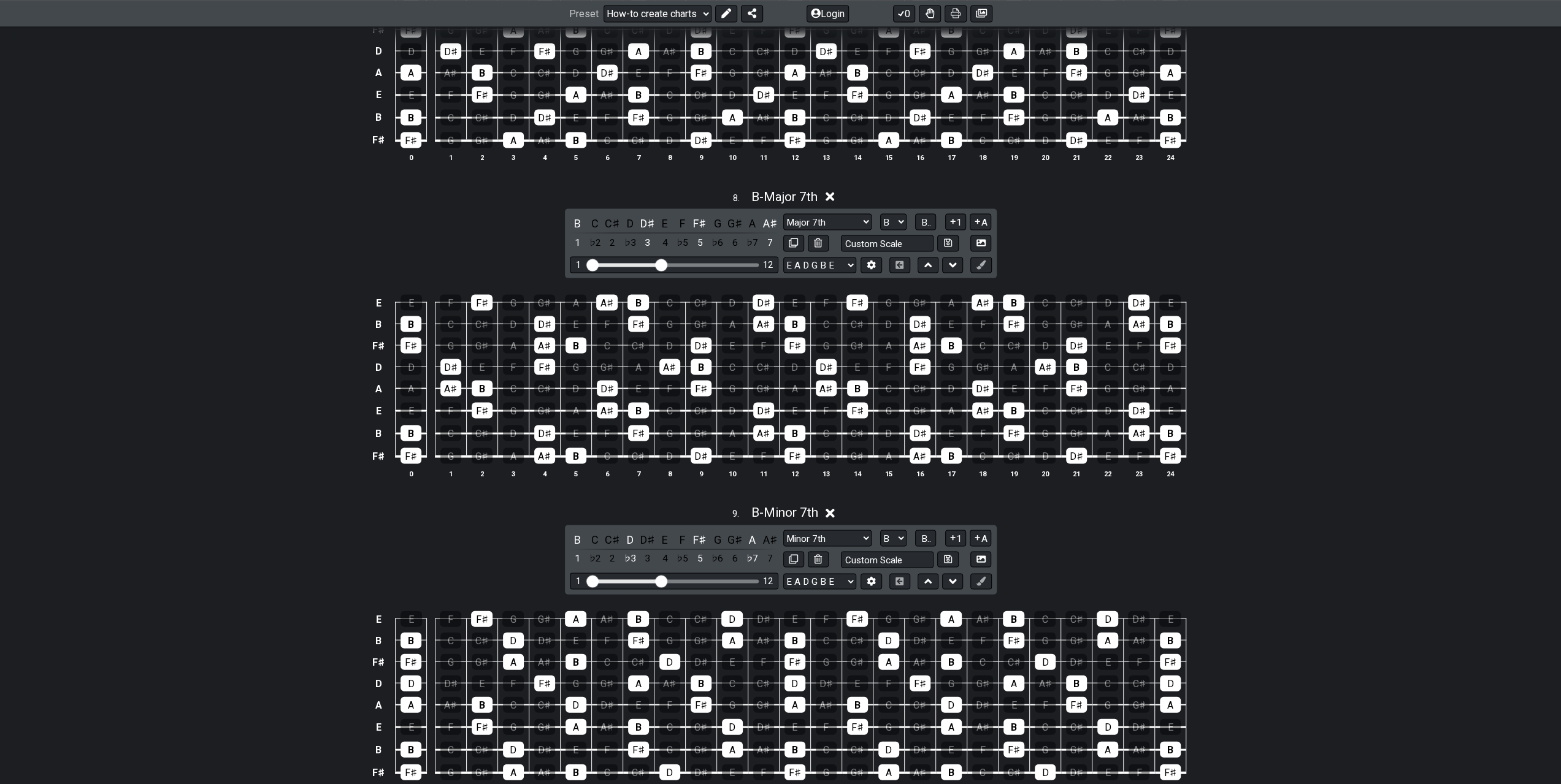
scroll to position [2452, 0]
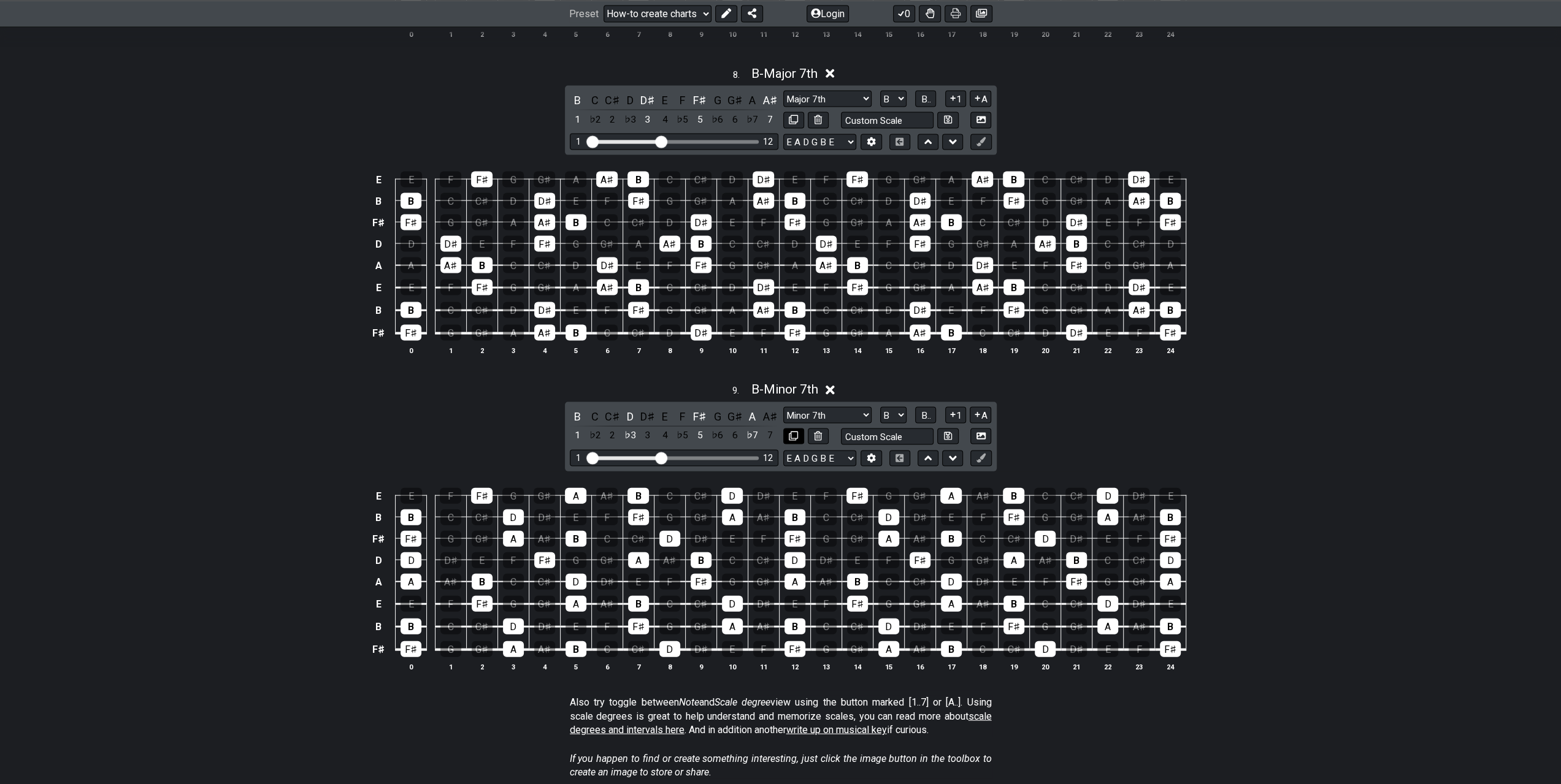
click at [794, 431] on icon at bounding box center [794, 436] width 9 height 9
select select "B"
select select "Minor 7th"
select select "Root"
select select "A"
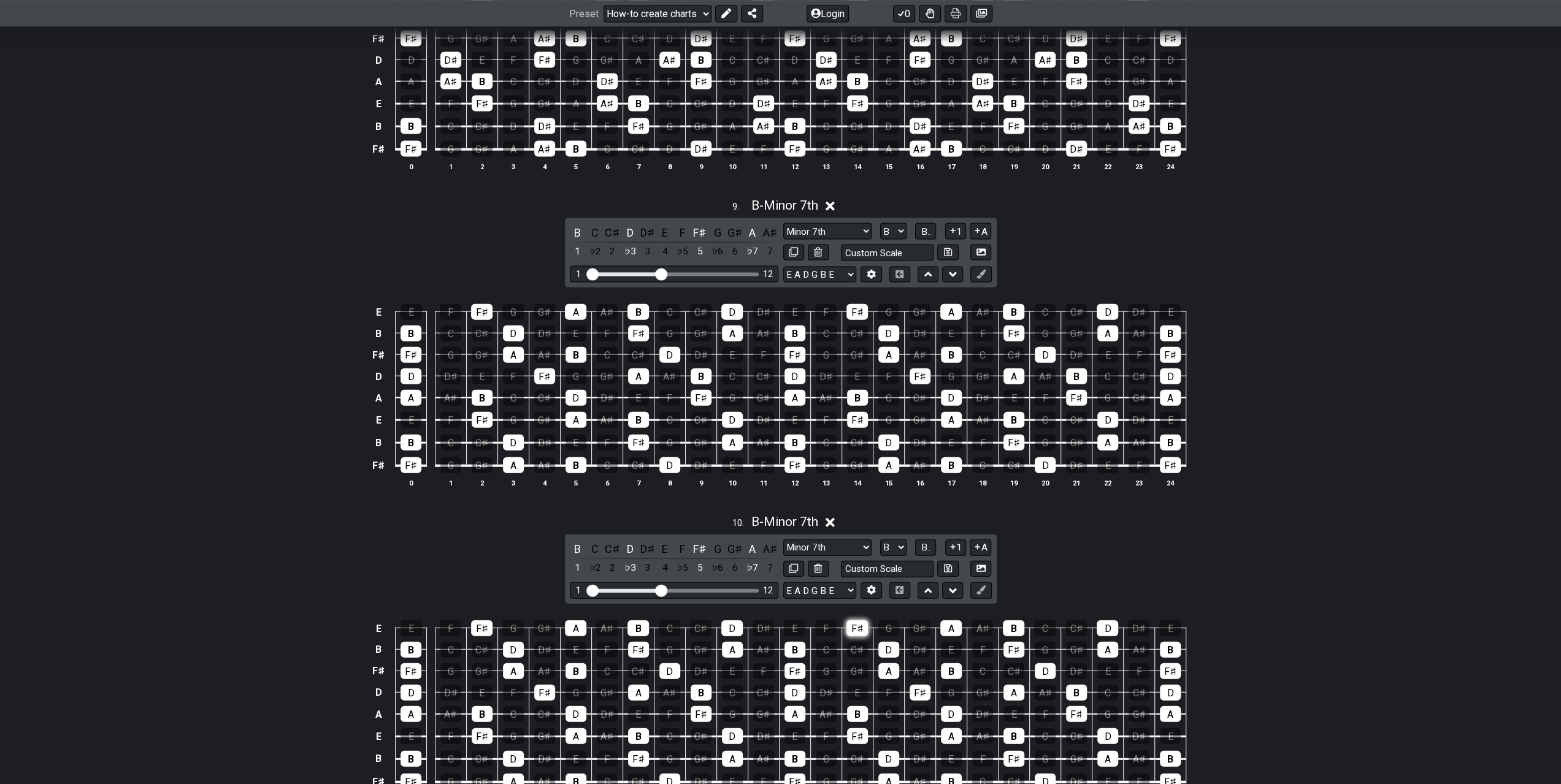
scroll to position [2698, 0]
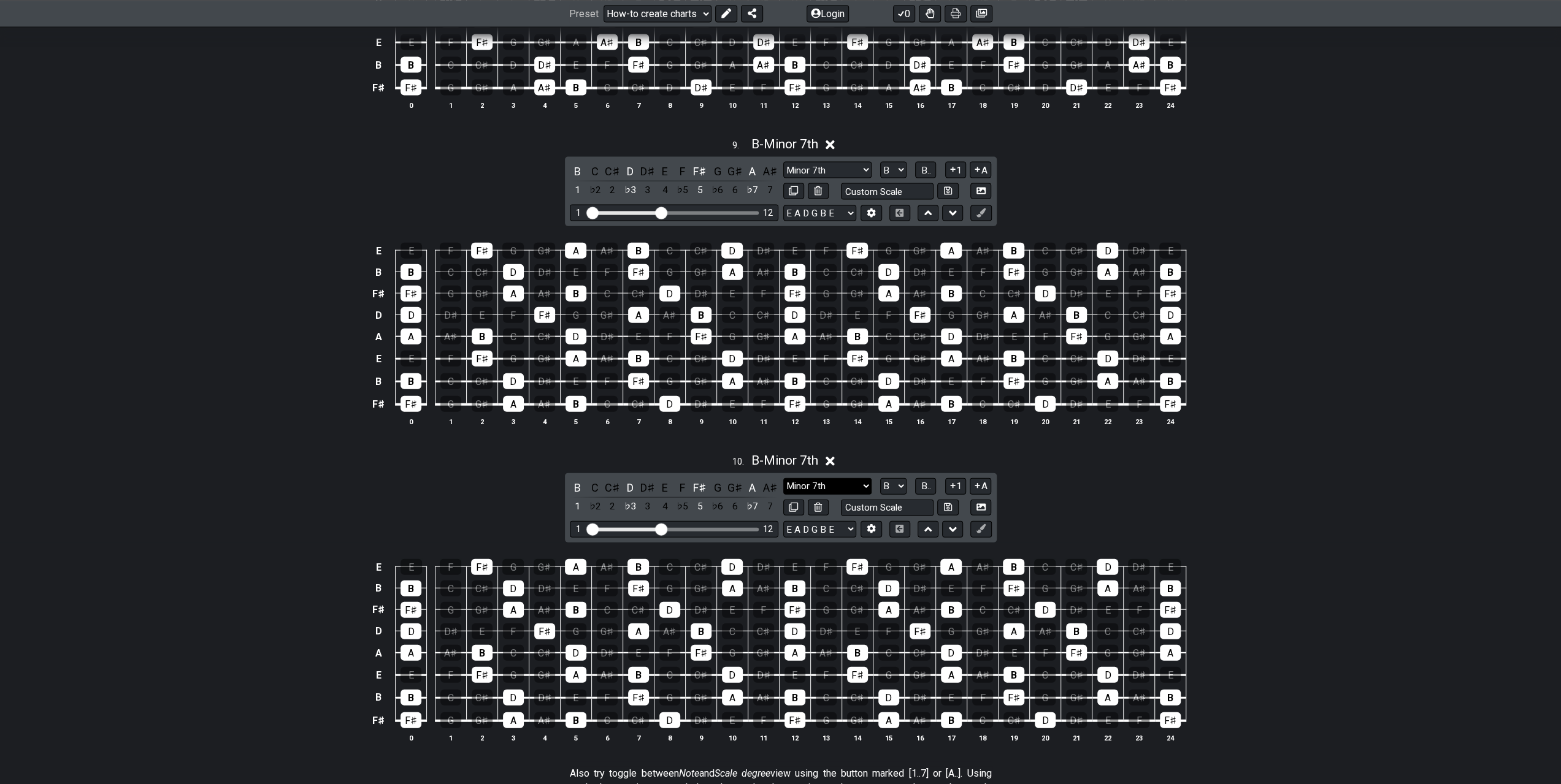
click at [853, 478] on select "Minor Pentatonic New Scale Minor Pentatonic Major Pentatonic Minor Blues Major …" at bounding box center [827, 486] width 88 height 16
select select "Augmented 7th"
click at [784, 478] on select "Minor Pentatonic New Scale Minor Pentatonic Major Pentatonic Minor Blues Major …" at bounding box center [827, 486] width 88 height 16
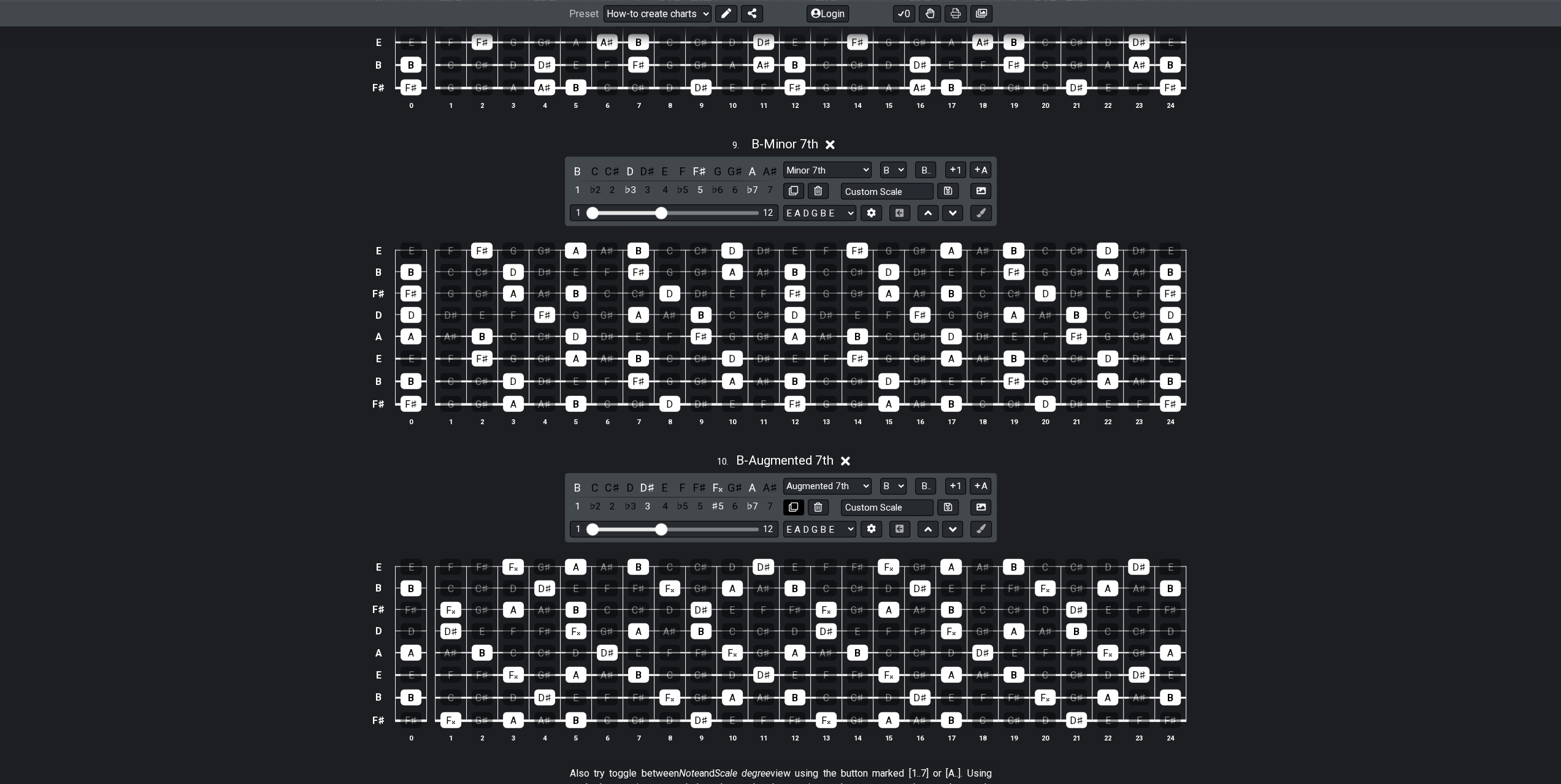
click at [797, 503] on icon at bounding box center [794, 508] width 9 height 9
select select "B"
select select "Augmented 7th"
select select "Root"
select select "A"
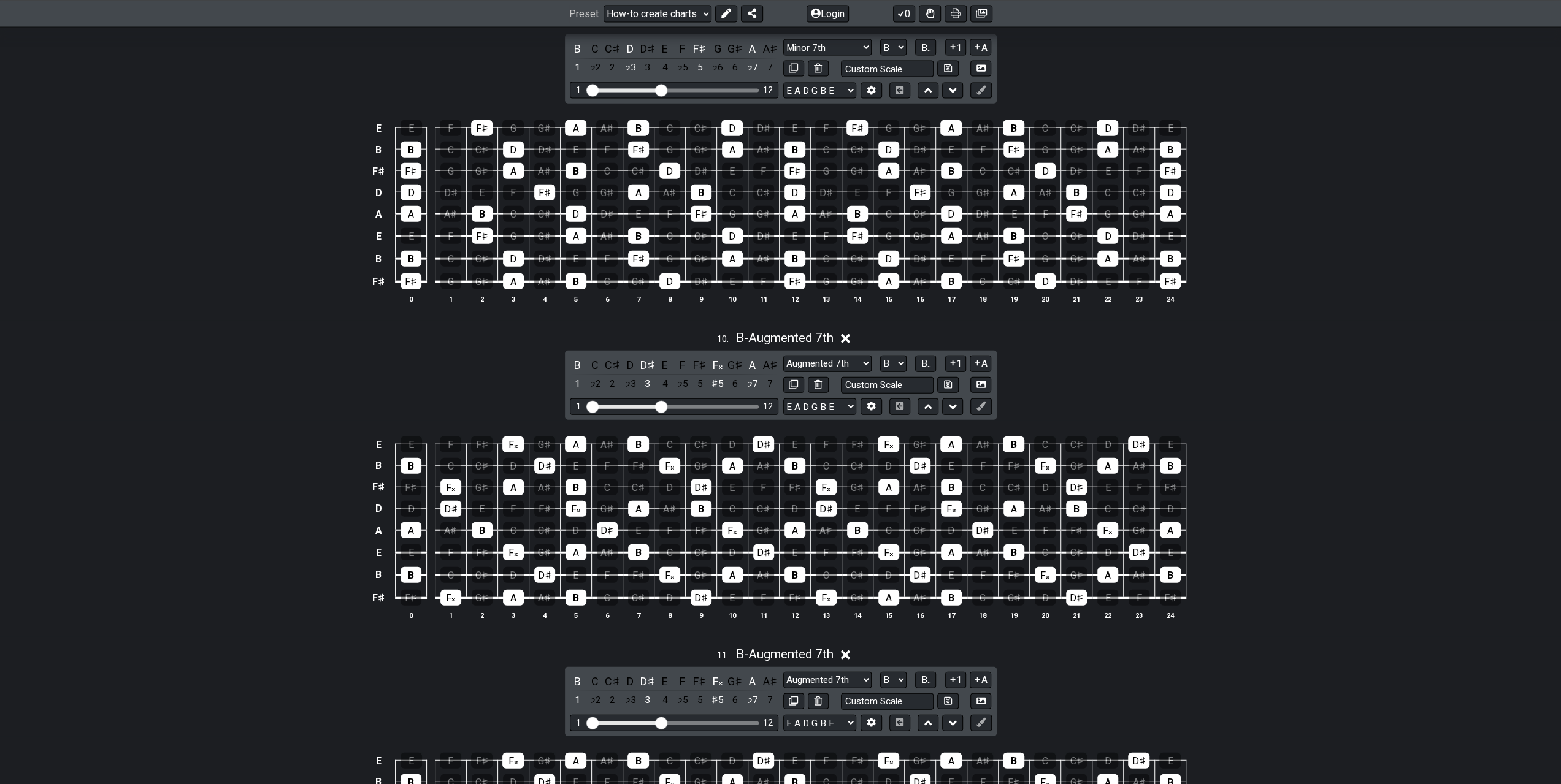
scroll to position [2943, 0]
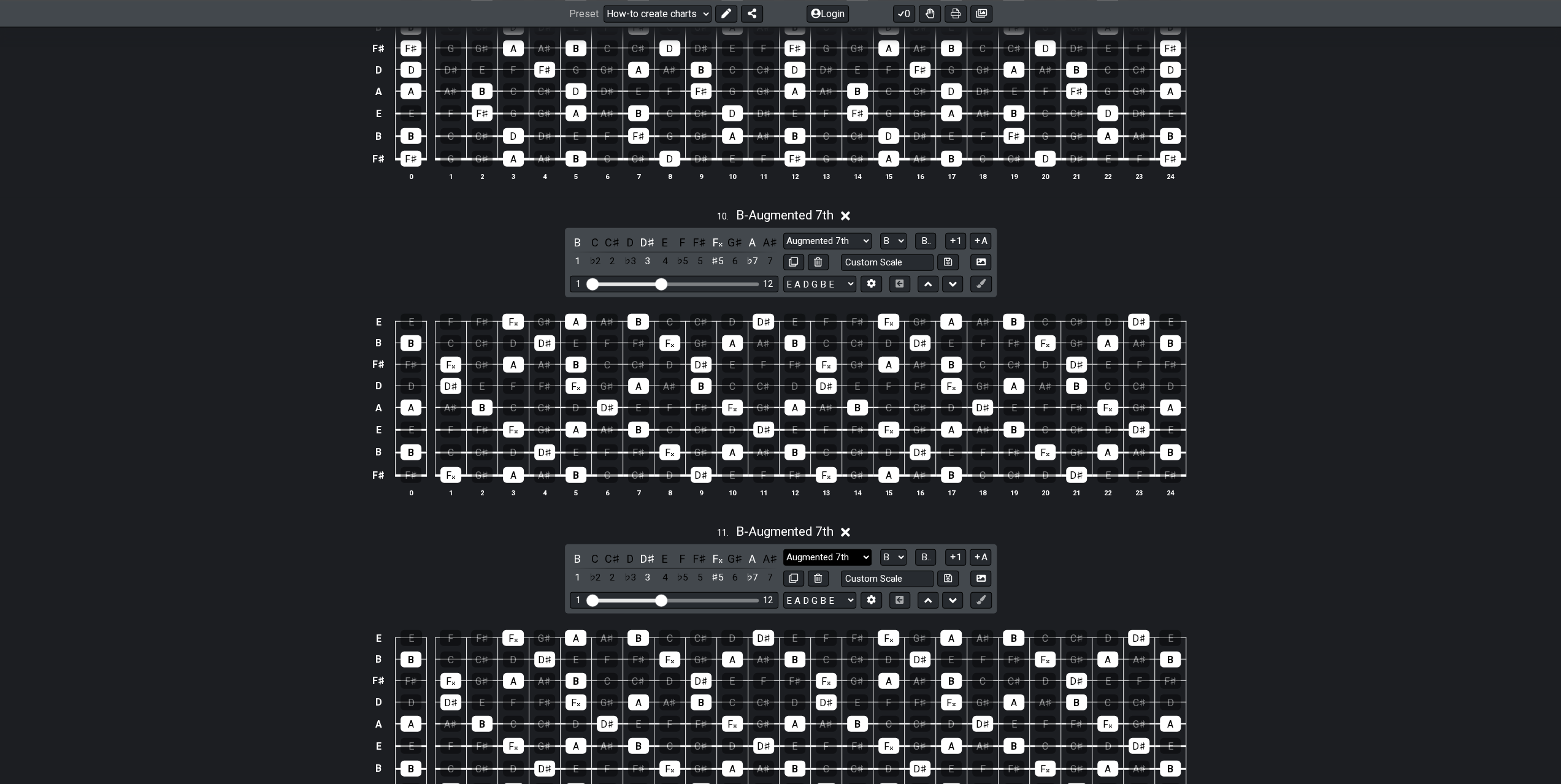
click at [841, 550] on select "Minor Pentatonic New Scale Minor Pentatonic Major Pentatonic Minor Blues Major …" at bounding box center [827, 557] width 88 height 16
select select "Diminished 7th"
click at [784, 550] on select "Minor Pentatonic New Scale Minor Pentatonic Major Pentatonic Minor Blues Major …" at bounding box center [827, 557] width 88 height 16
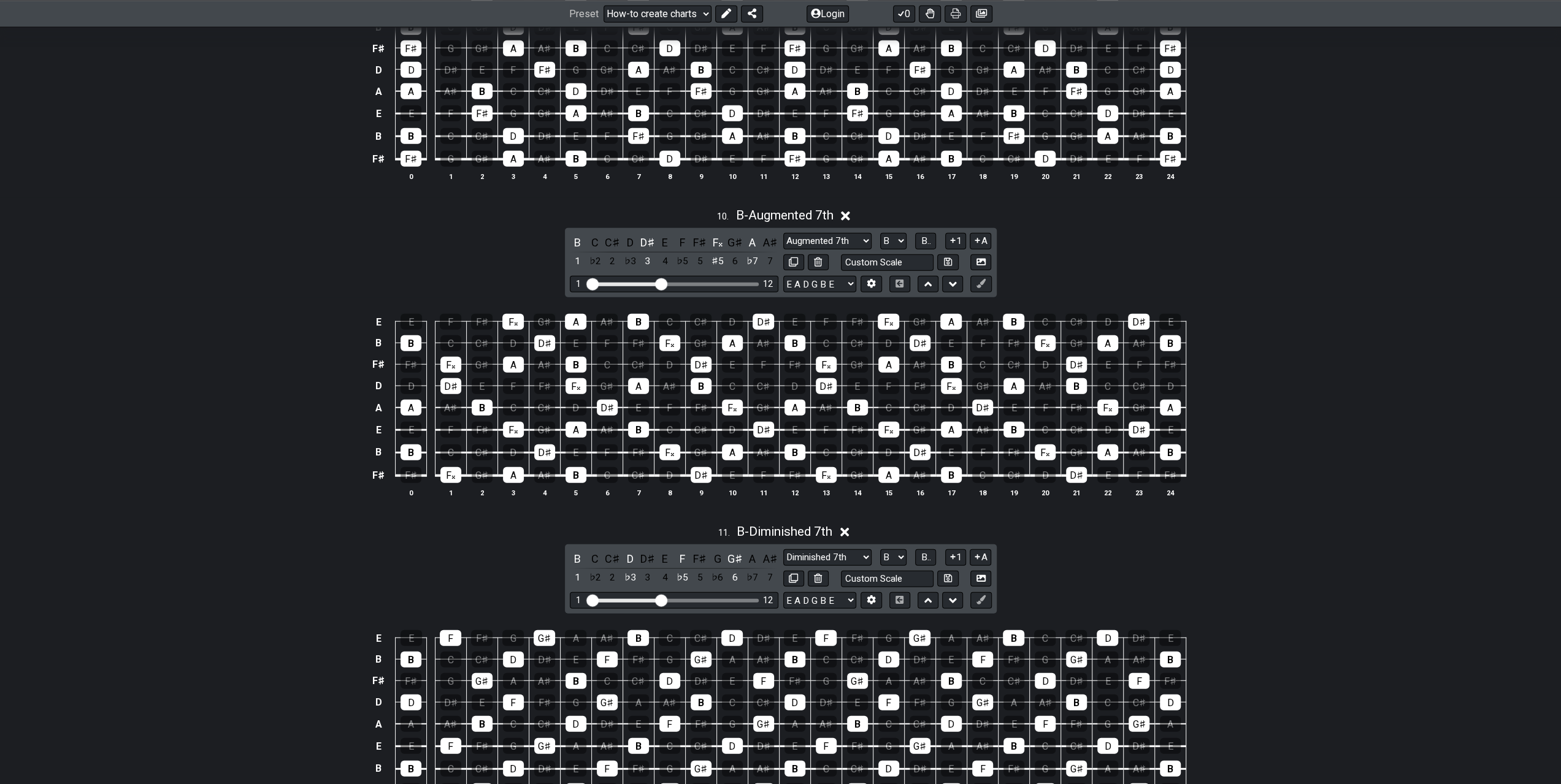
scroll to position [3065, 0]
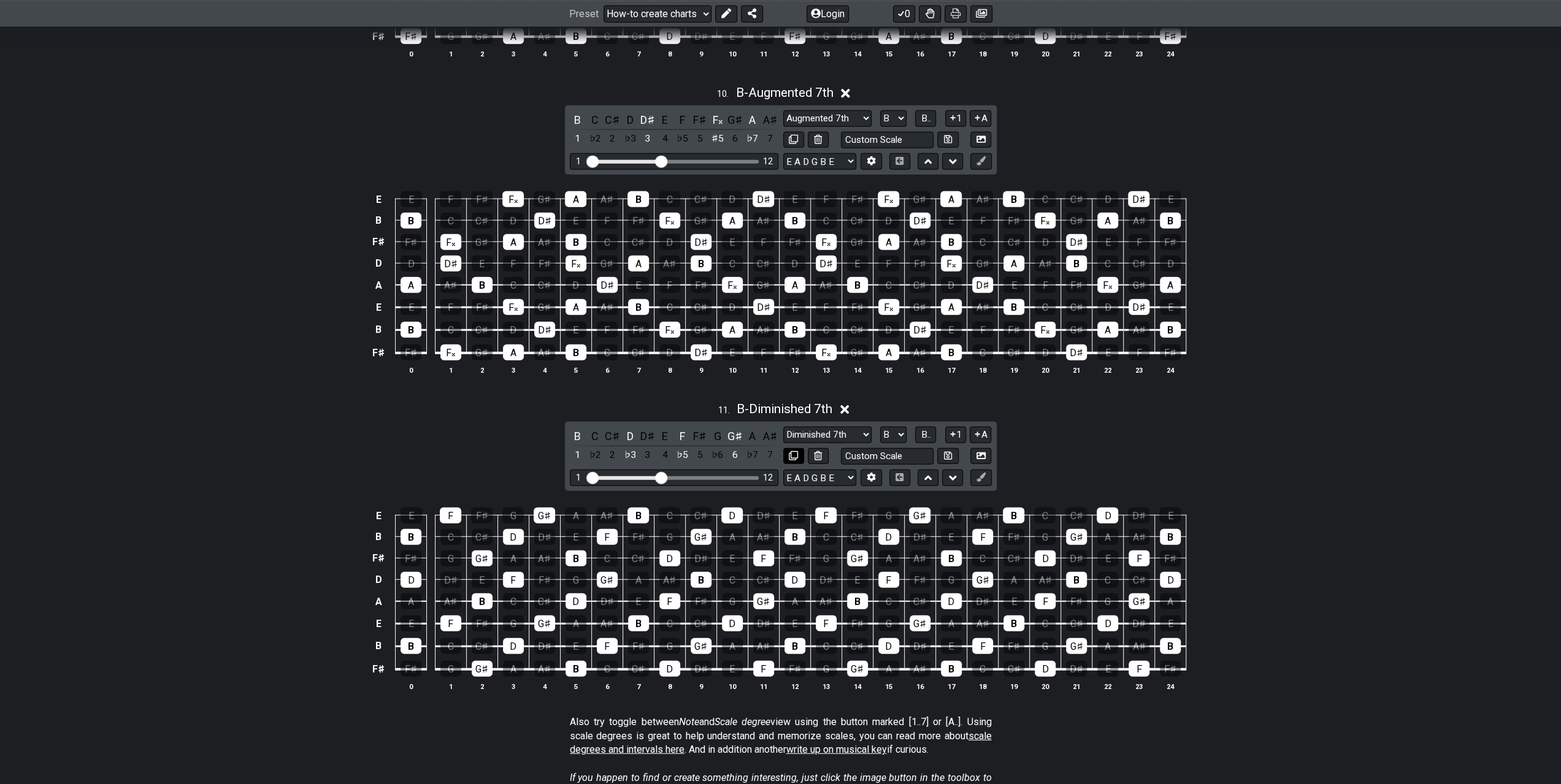
click at [794, 452] on icon at bounding box center [794, 456] width 9 height 9
select select "B"
select select "Diminished 7th"
select select "Root"
select select "A"
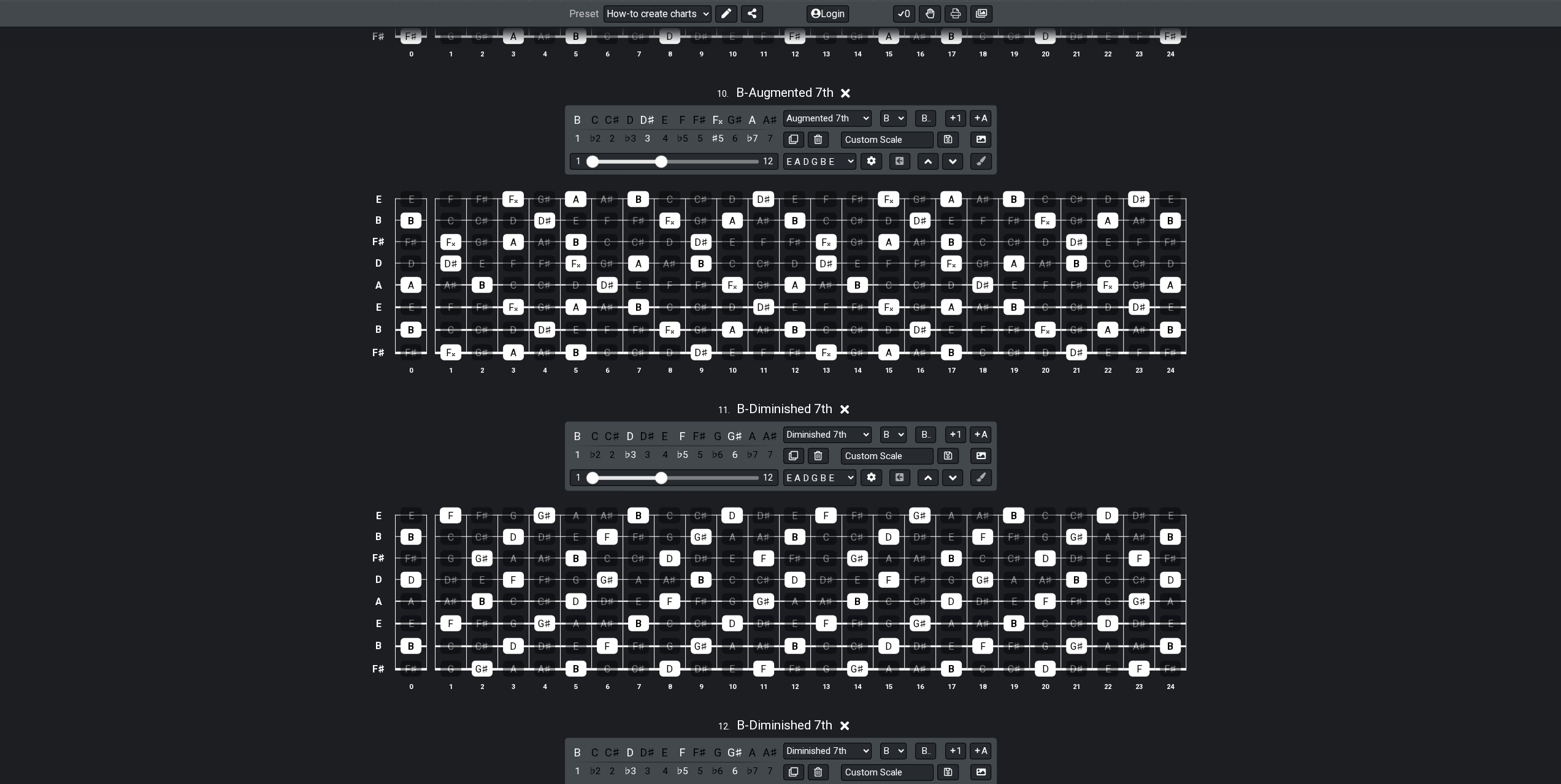
scroll to position [3249, 0]
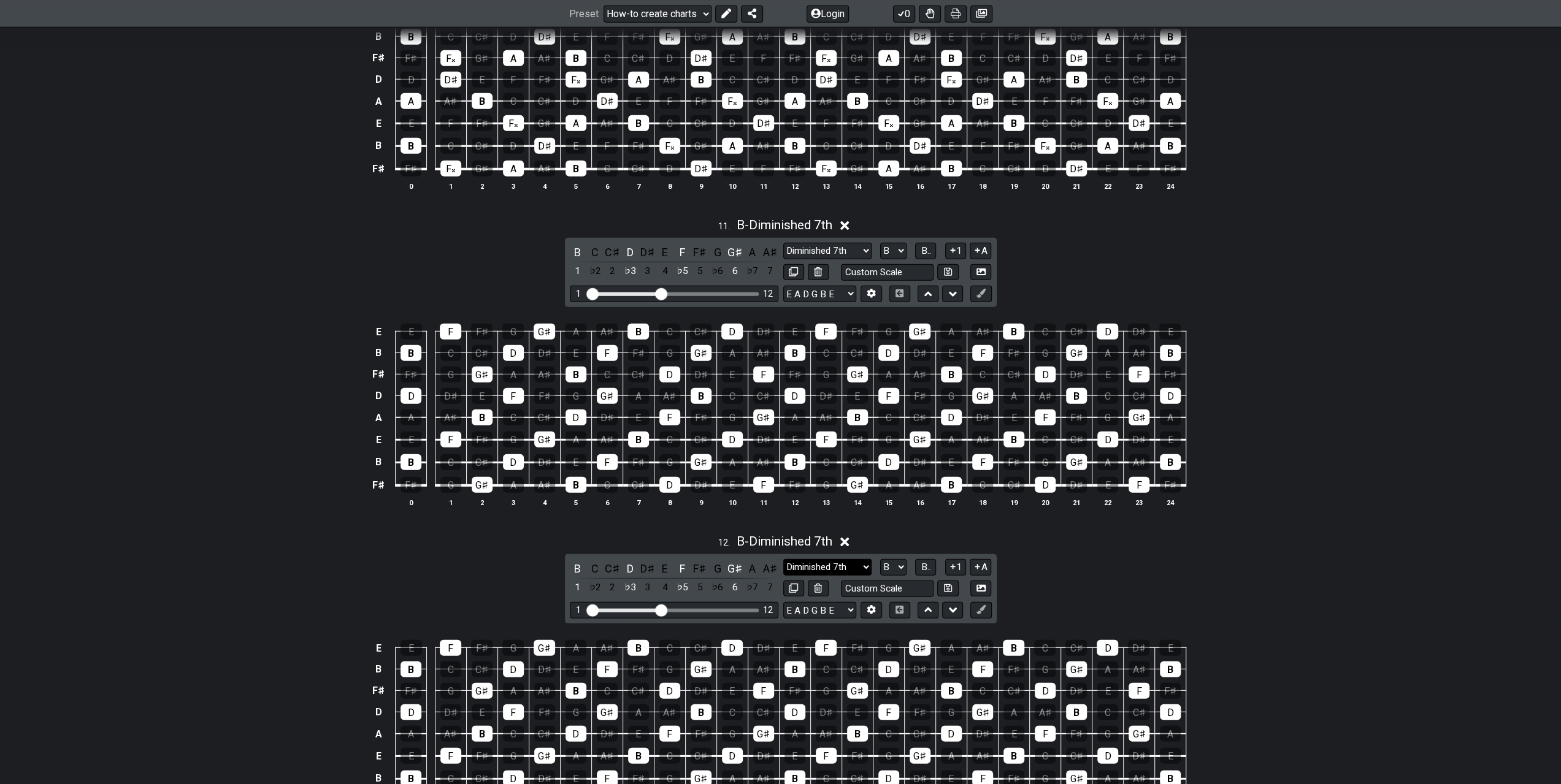
click at [819, 559] on select "Minor Pentatonic New Scale Minor Pentatonic Major Pentatonic Minor Blues Major …" at bounding box center [827, 567] width 88 height 16
select select "Minor 7th flat 5"
click at [784, 559] on select "Minor Pentatonic New Scale Minor Pentatonic Major Pentatonic Minor Blues Major …" at bounding box center [827, 567] width 88 height 16
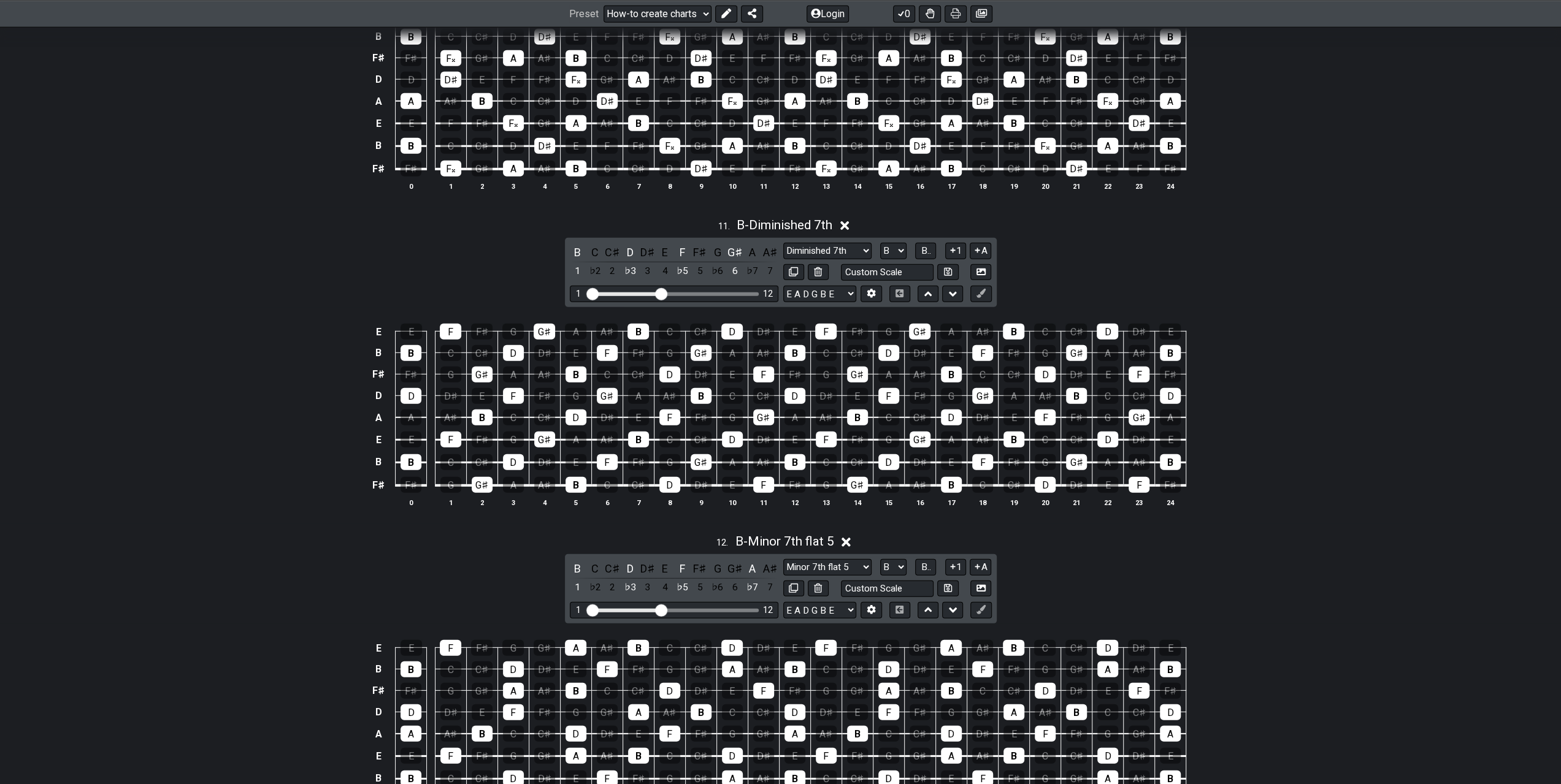
scroll to position [3433, 0]
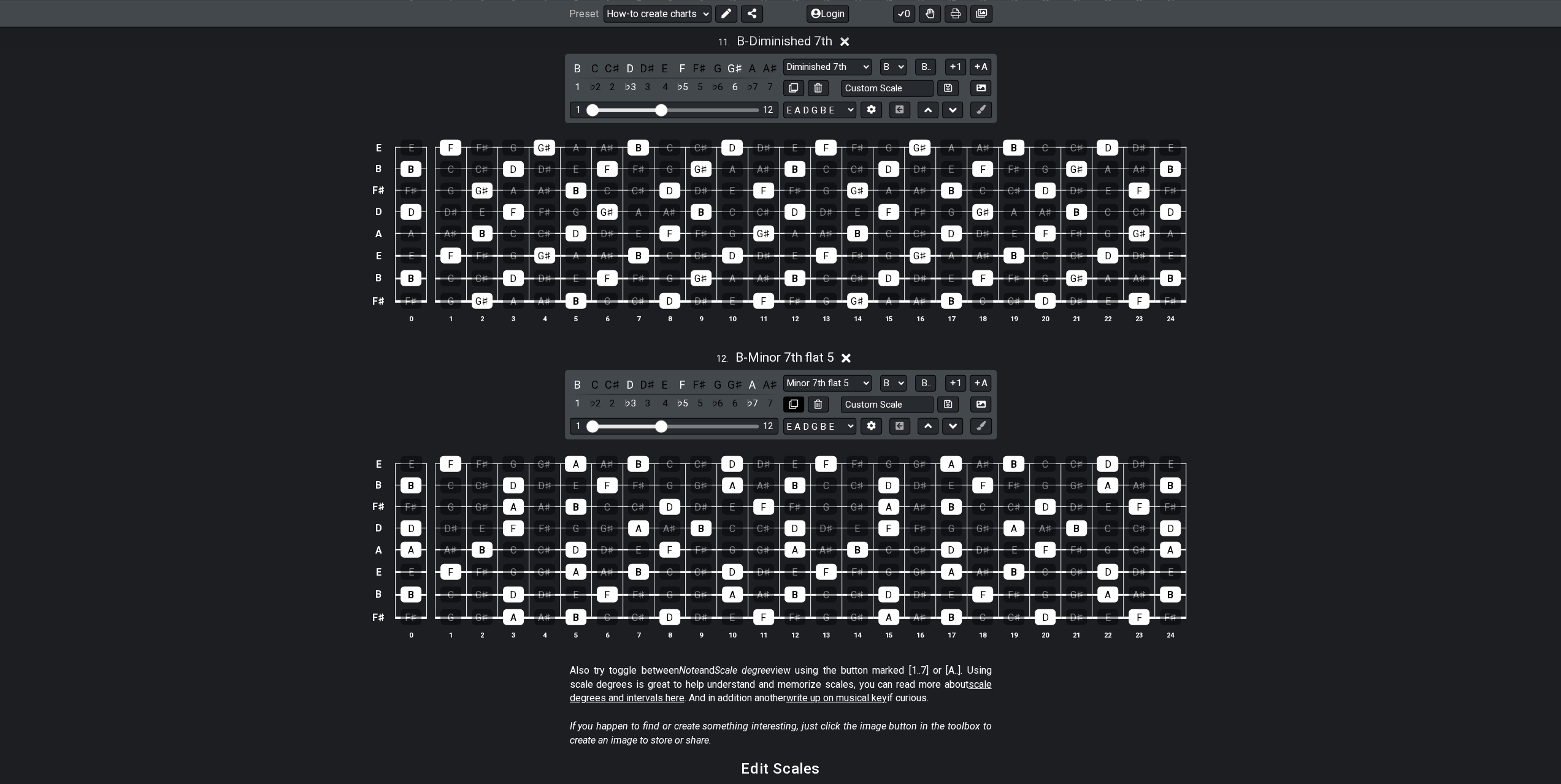
click at [790, 399] on icon at bounding box center [794, 404] width 9 height 9
select select "B"
select select "Minor 7th flat 5"
select select "Root"
select select "A"
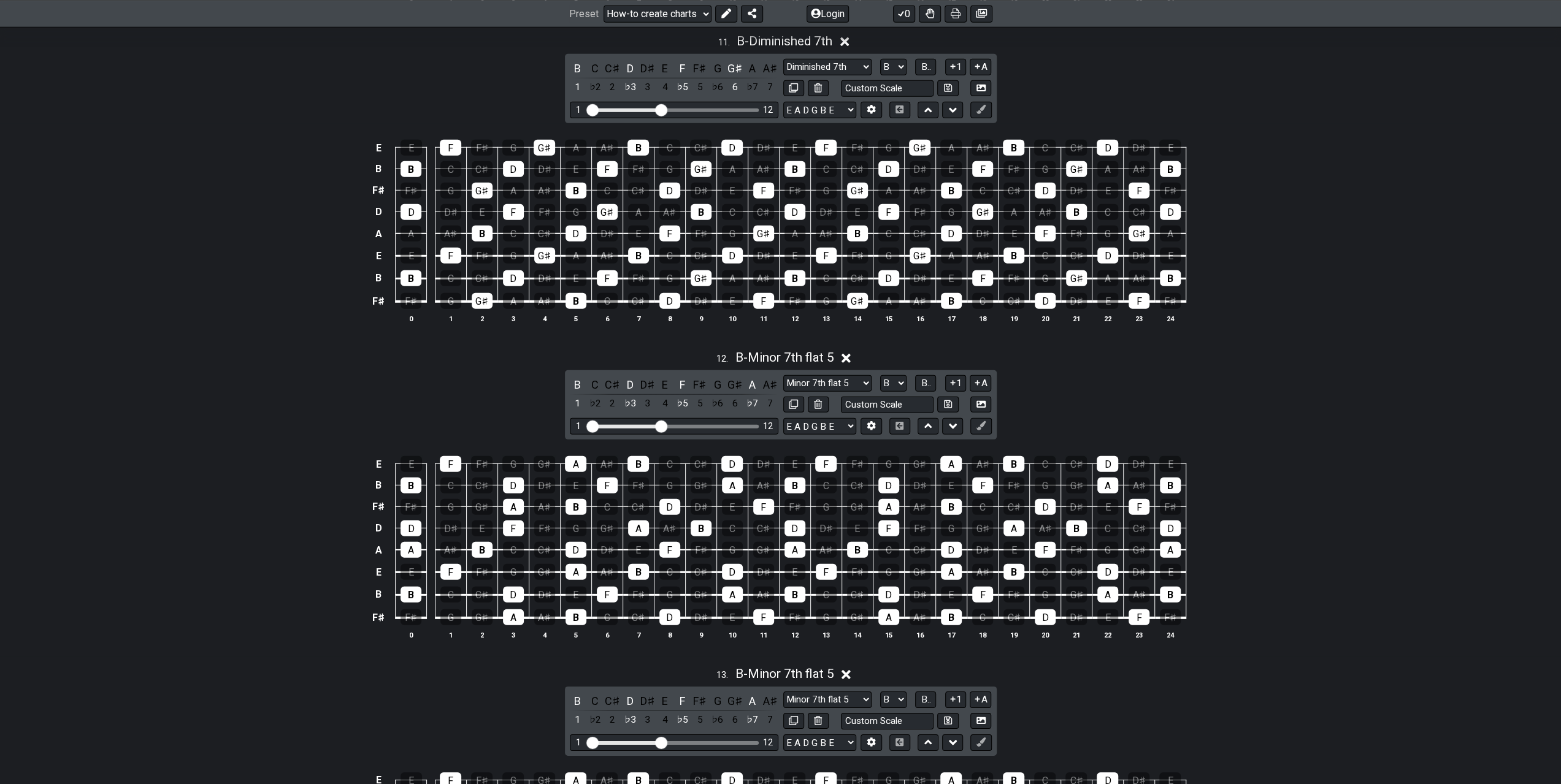
scroll to position [3556, 0]
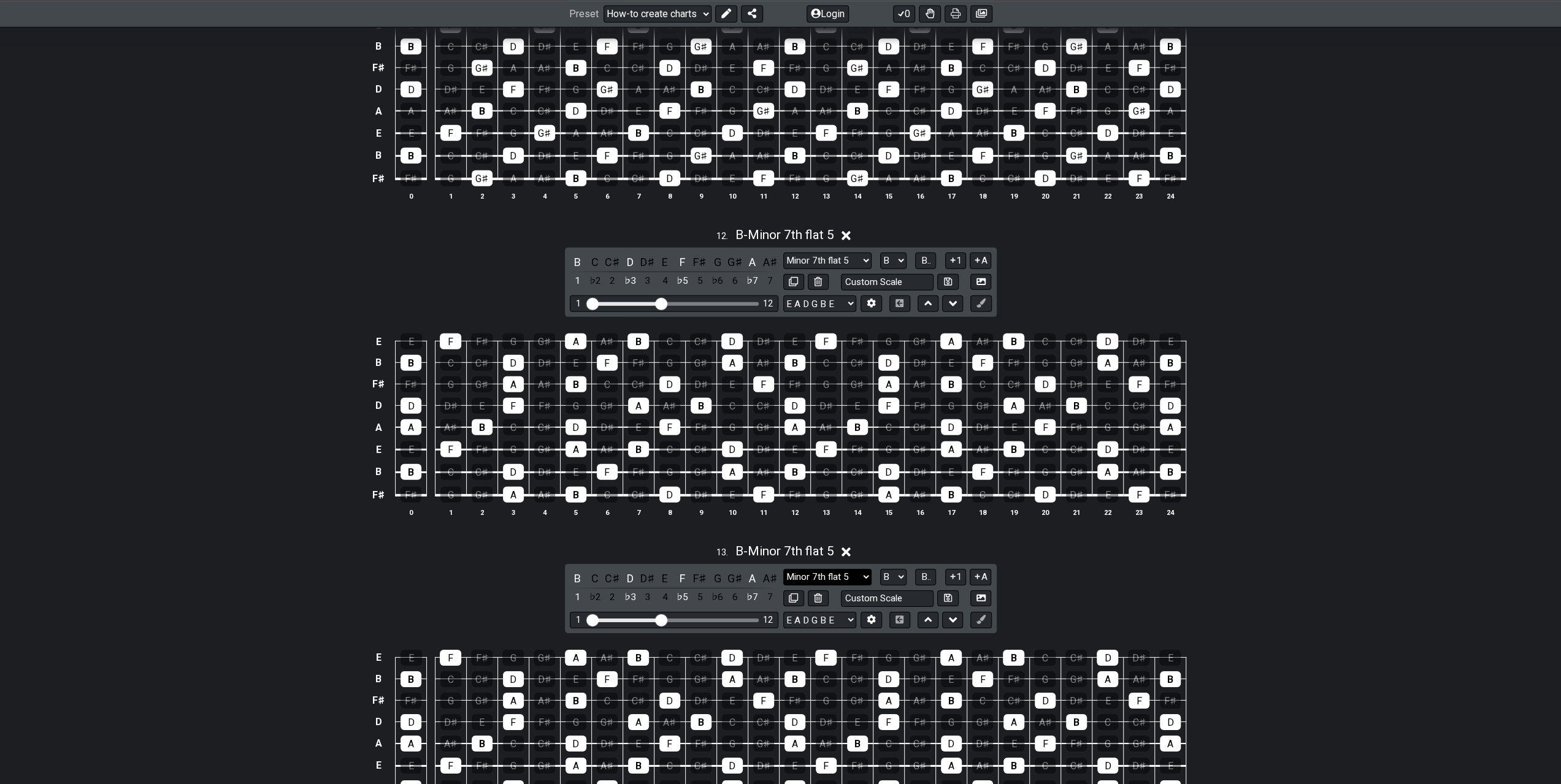
click at [843, 569] on select "Minor Pentatonic New Scale Minor Pentatonic Major Pentatonic Minor Blues Major …" at bounding box center [827, 577] width 88 height 16
click at [1224, 566] on div "13 . B - Minor 7th flat 5 B C C♯ D D♯ E F F♯ G G♯ A A♯ 1 ♭2 2 ♭3 3 4 ♭5 5 ♭6 6 …" at bounding box center [780, 693] width 1561 height 314
click at [826, 590] on button at bounding box center [818, 598] width 21 height 16
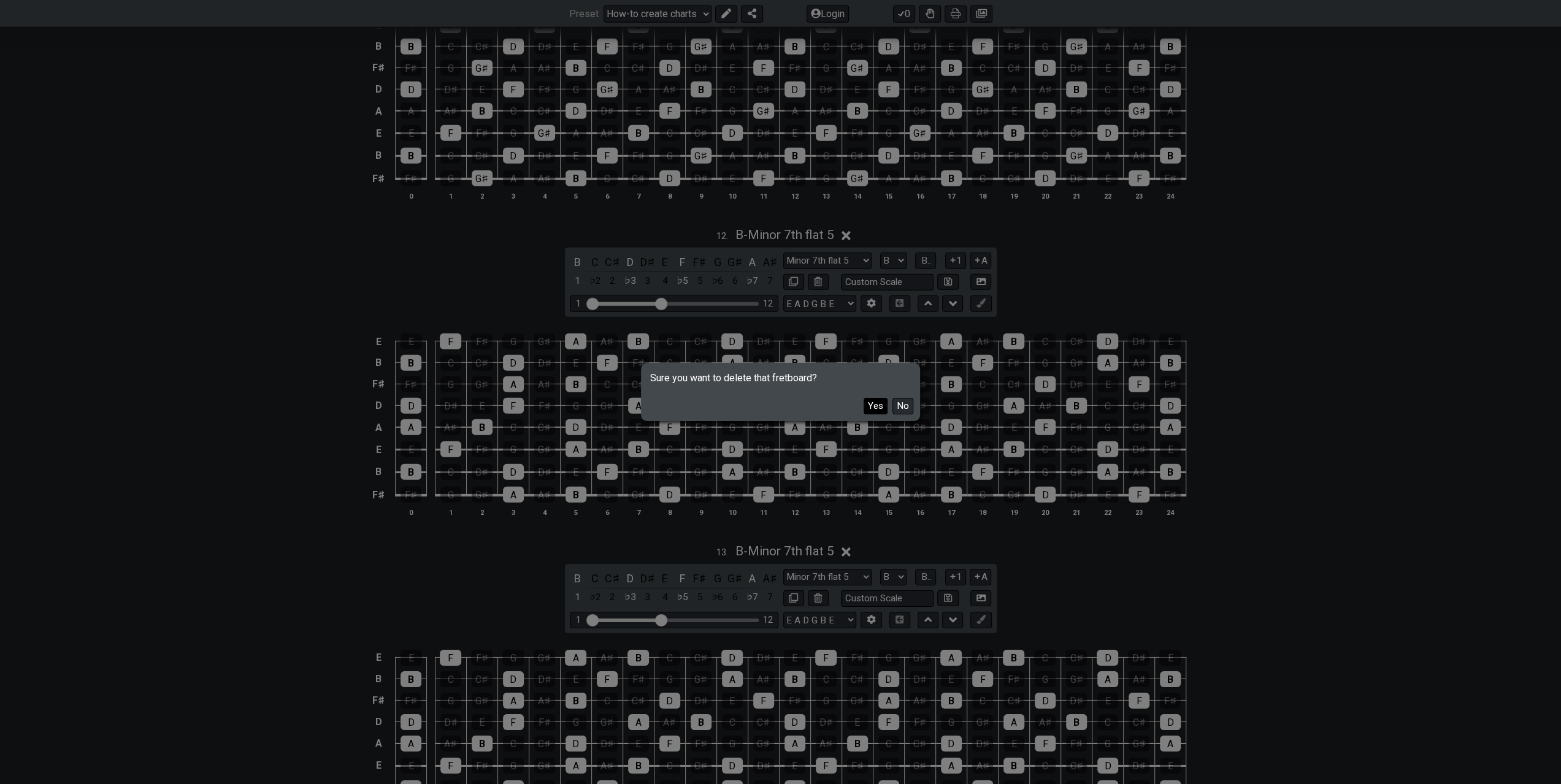
click at [875, 405] on button "Yes" at bounding box center [876, 406] width 24 height 16
select select "A"
select select "Root"
select select "Minor Blues"
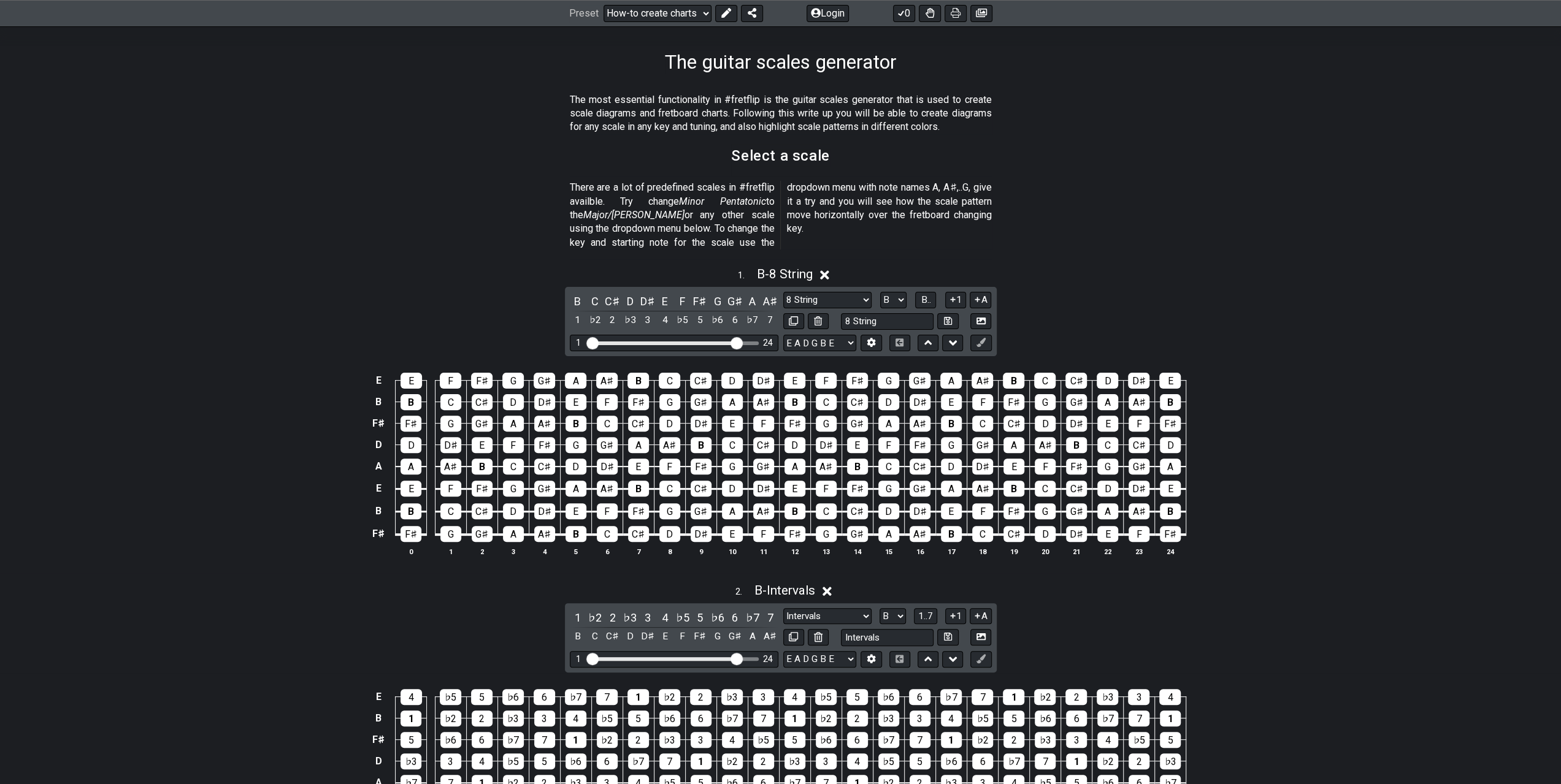
scroll to position [122, 0]
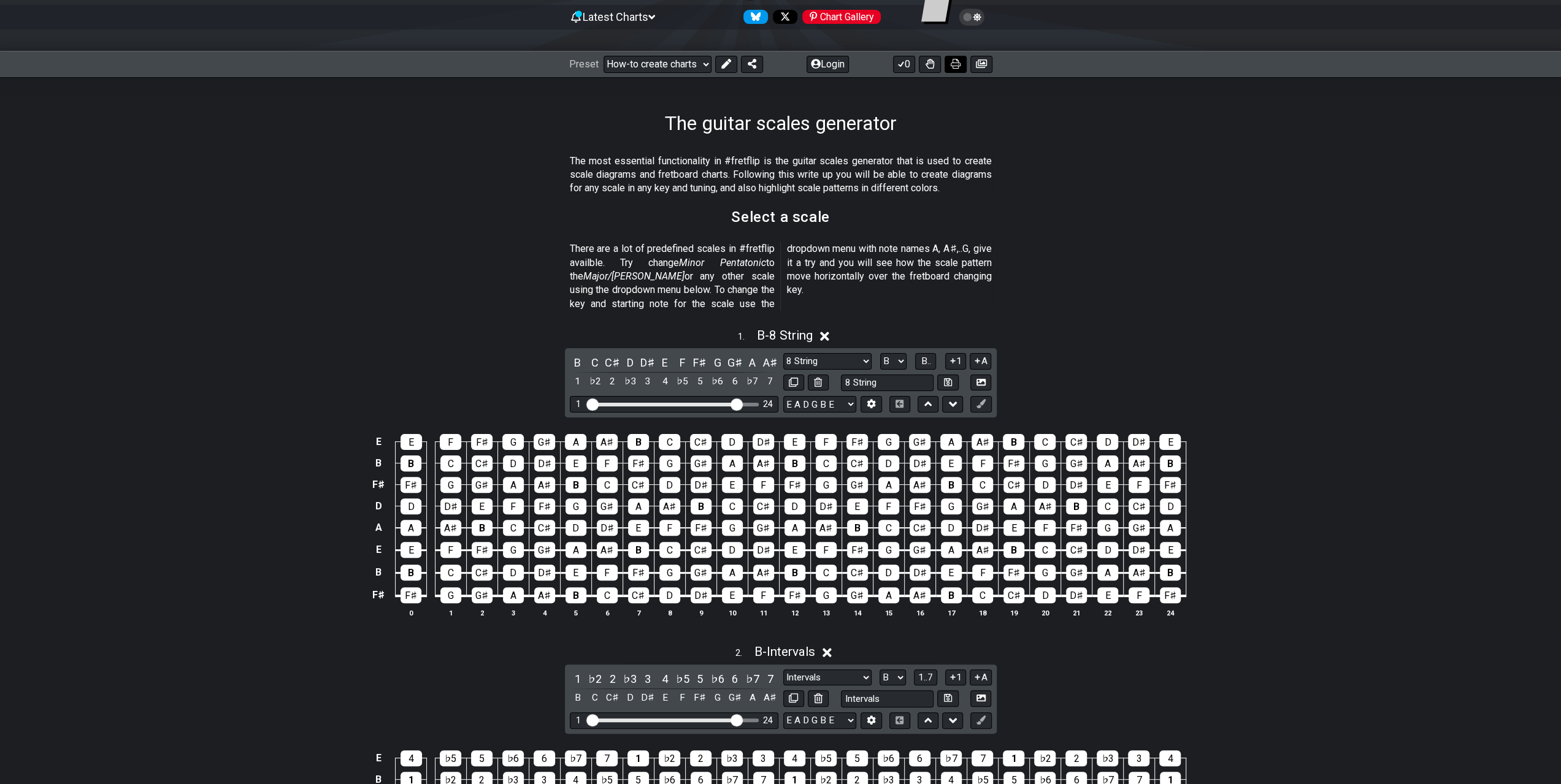
click at [957, 59] on icon at bounding box center [955, 64] width 10 height 10
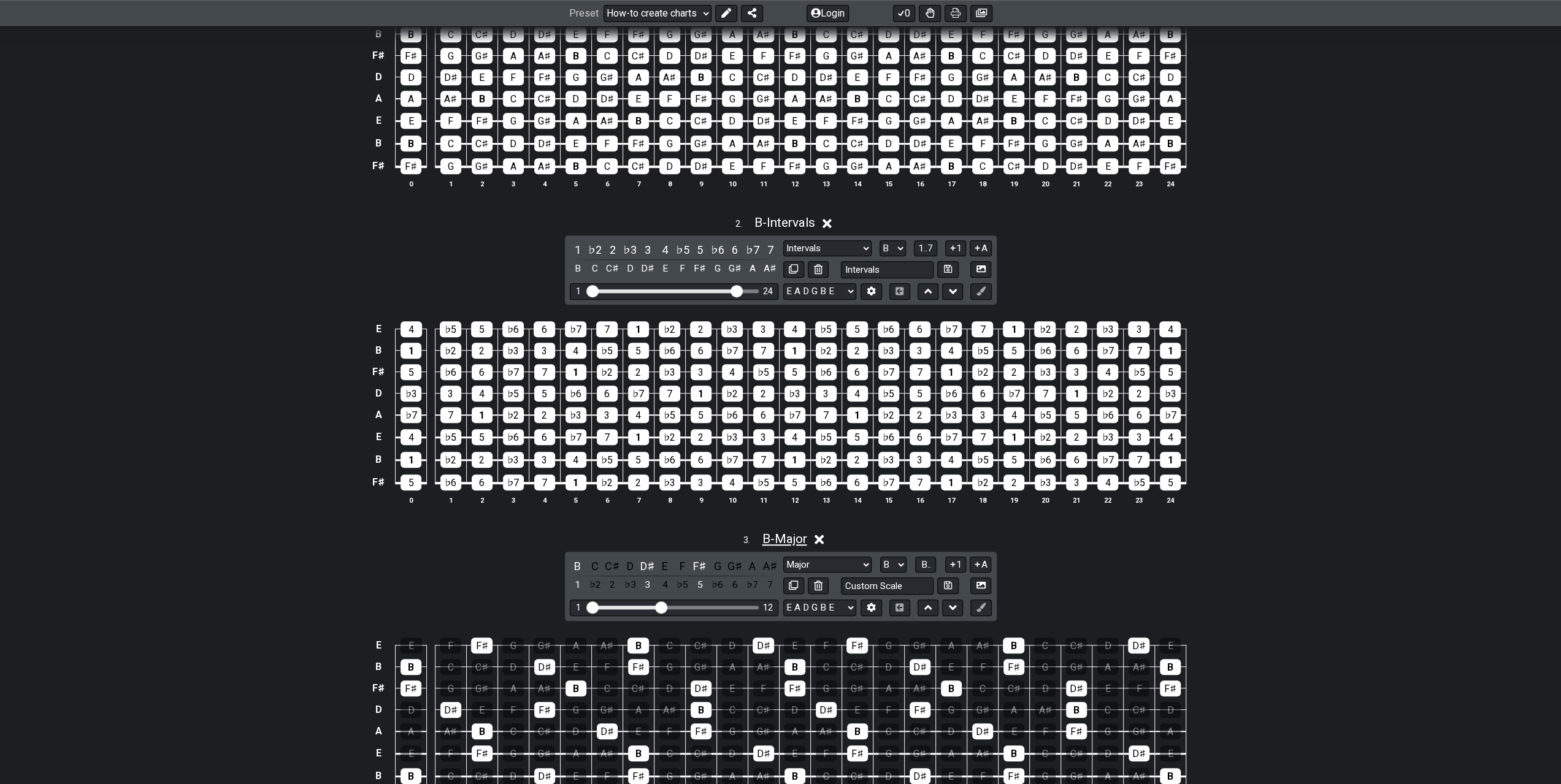
scroll to position [245, 0]
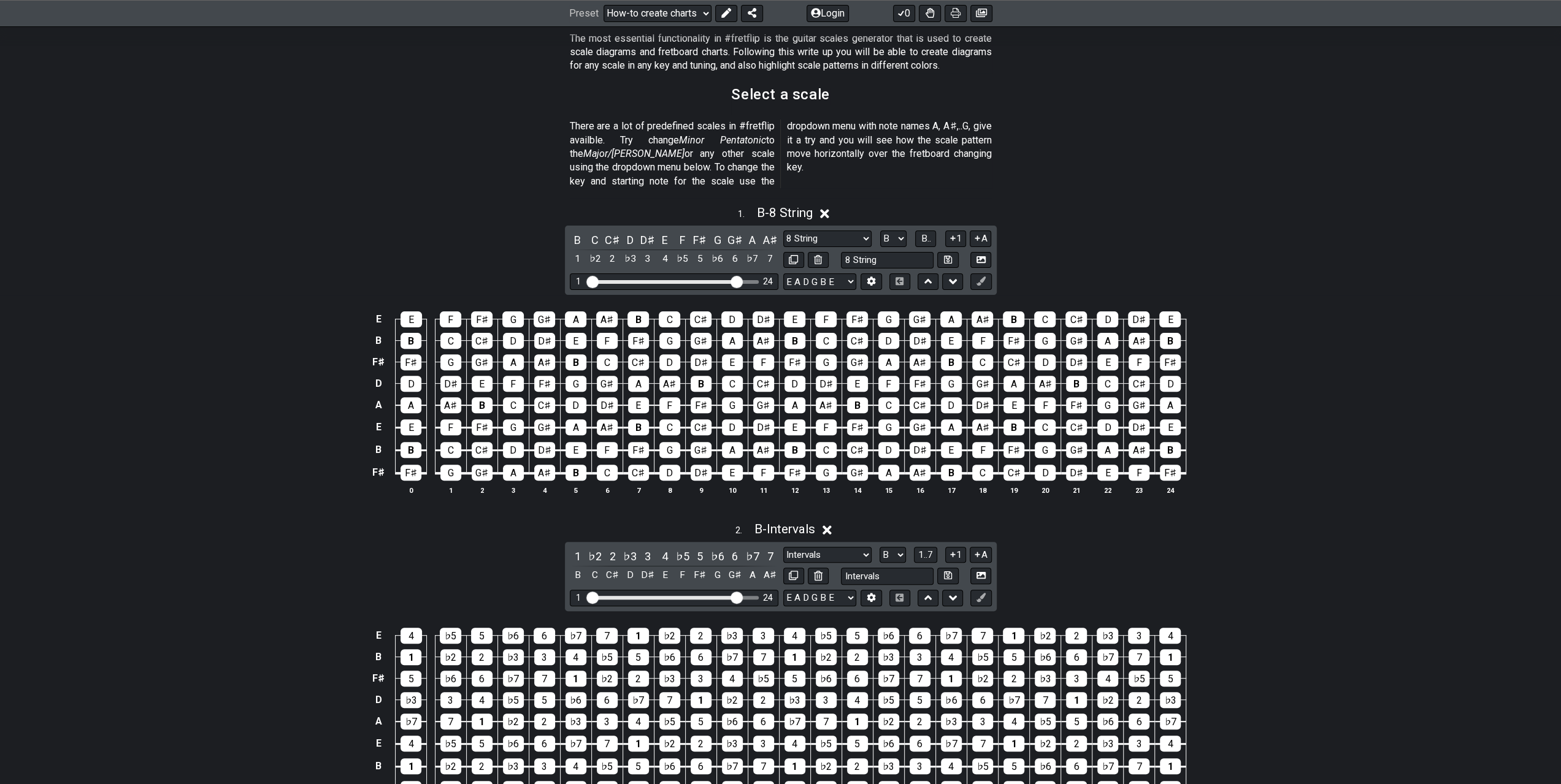
click at [826, 207] on icon at bounding box center [825, 213] width 9 height 13
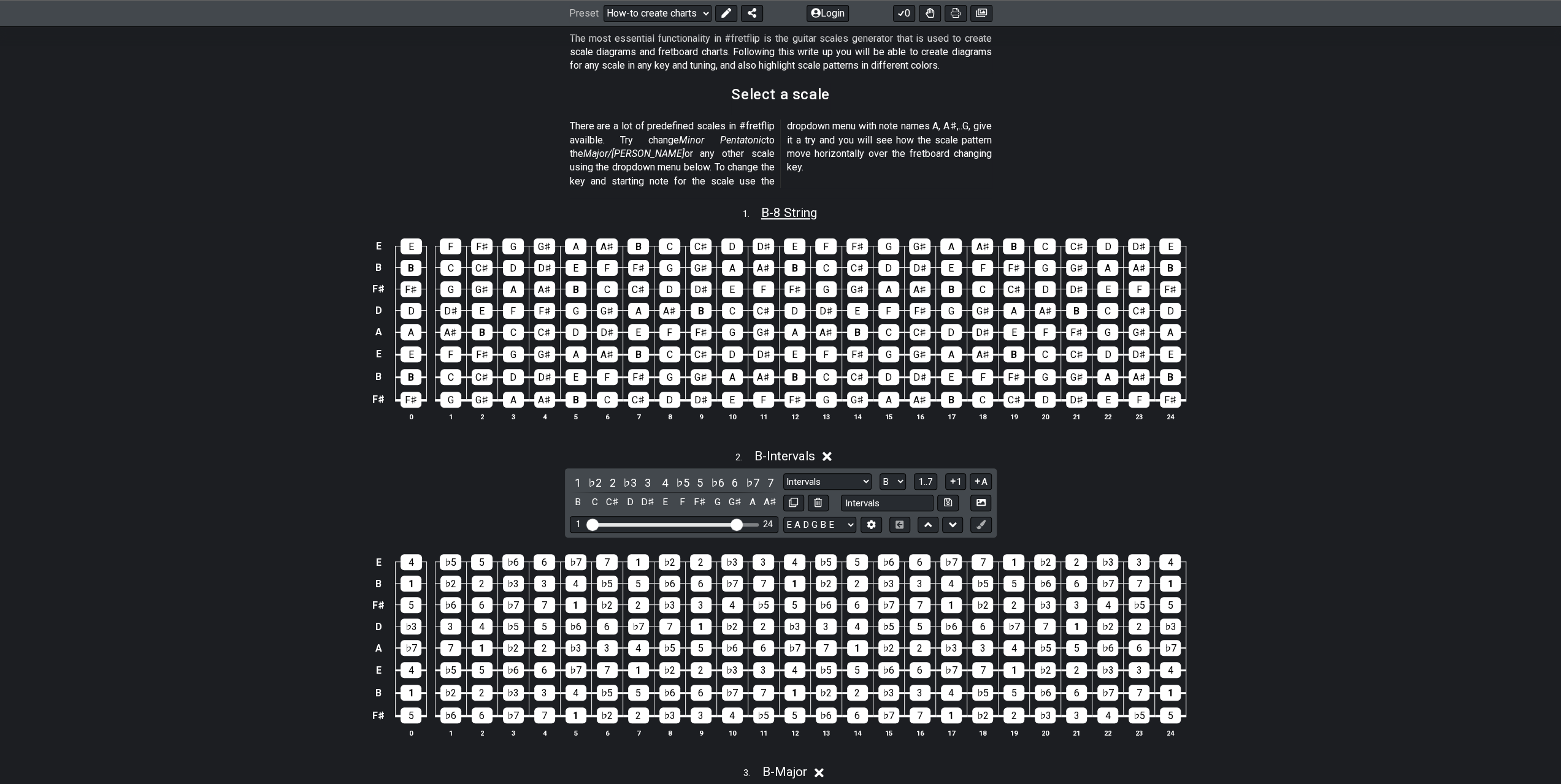
click at [775, 206] on span "B - 8 String" at bounding box center [789, 213] width 56 height 15
select select "8 String"
select select "B"
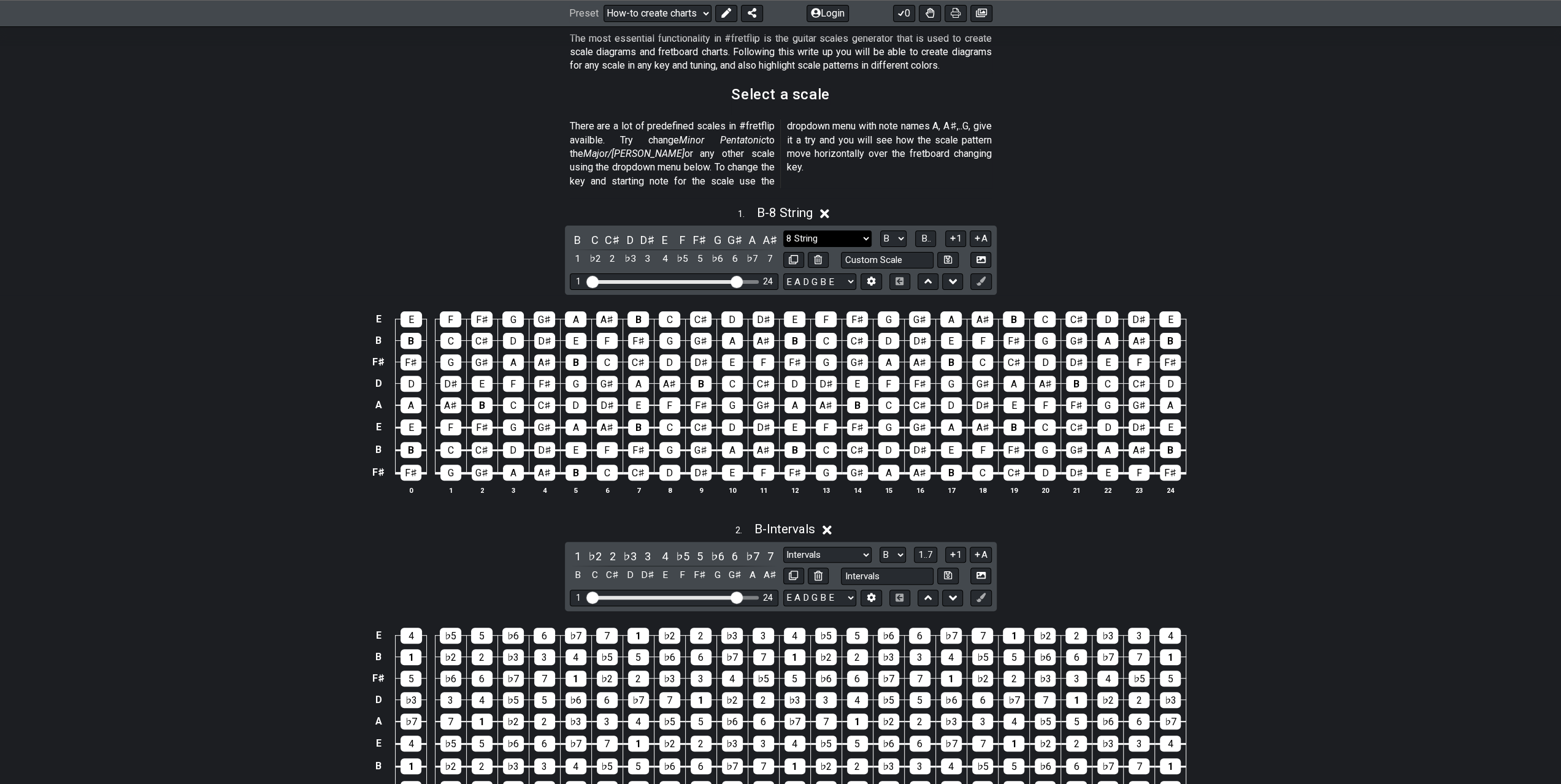
click at [858, 230] on select "Minor Pentatonic 8 String Minor Pentatonic Major Pentatonic Minor Blues Major B…" at bounding box center [827, 238] width 88 height 16
select select "Major / [PERSON_NAME]"
click at [784, 230] on select "Minor Pentatonic 8 String Minor Pentatonic Major Pentatonic Minor Blues Major B…" at bounding box center [827, 238] width 88 height 16
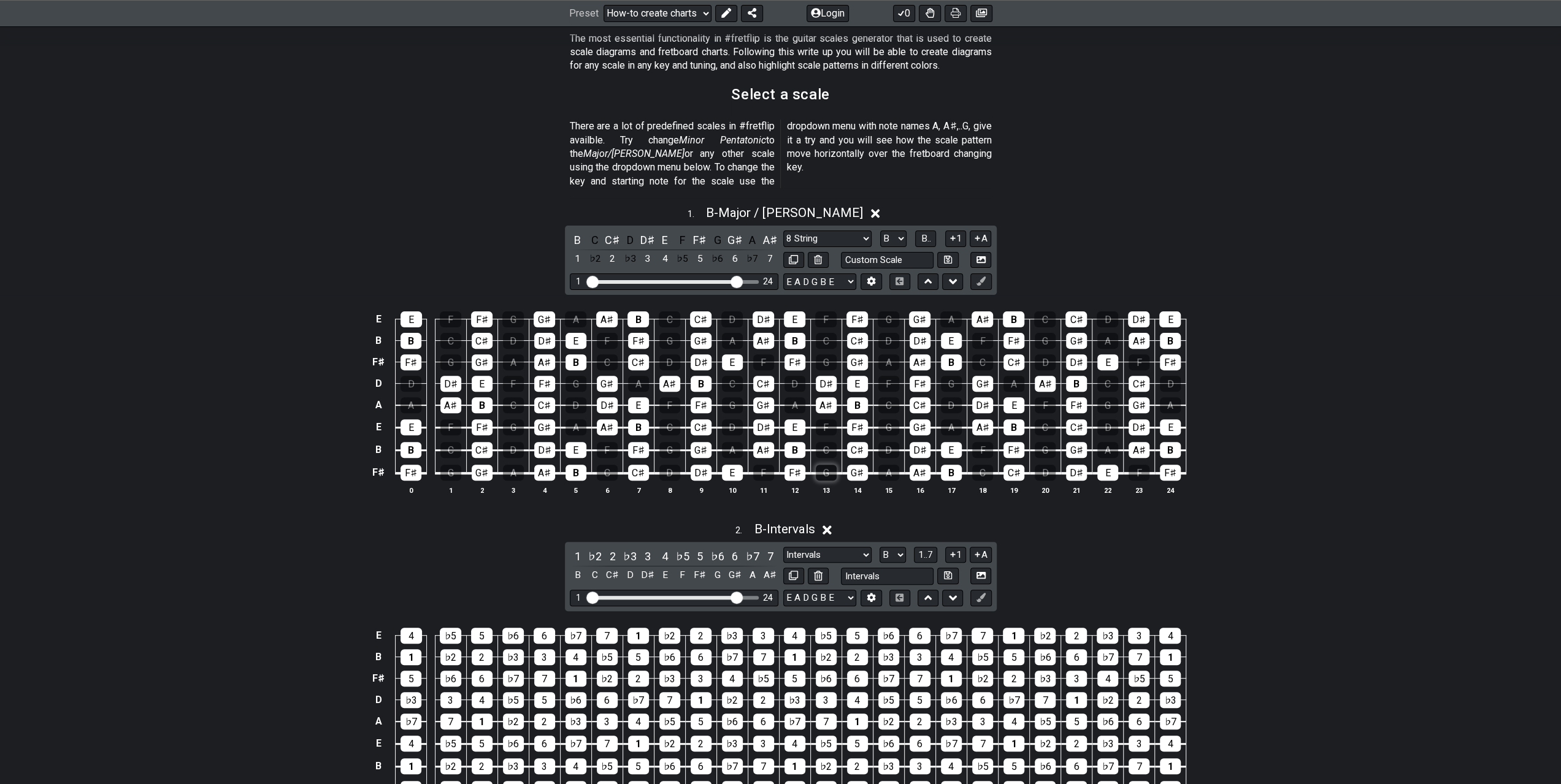
scroll to position [307, 0]
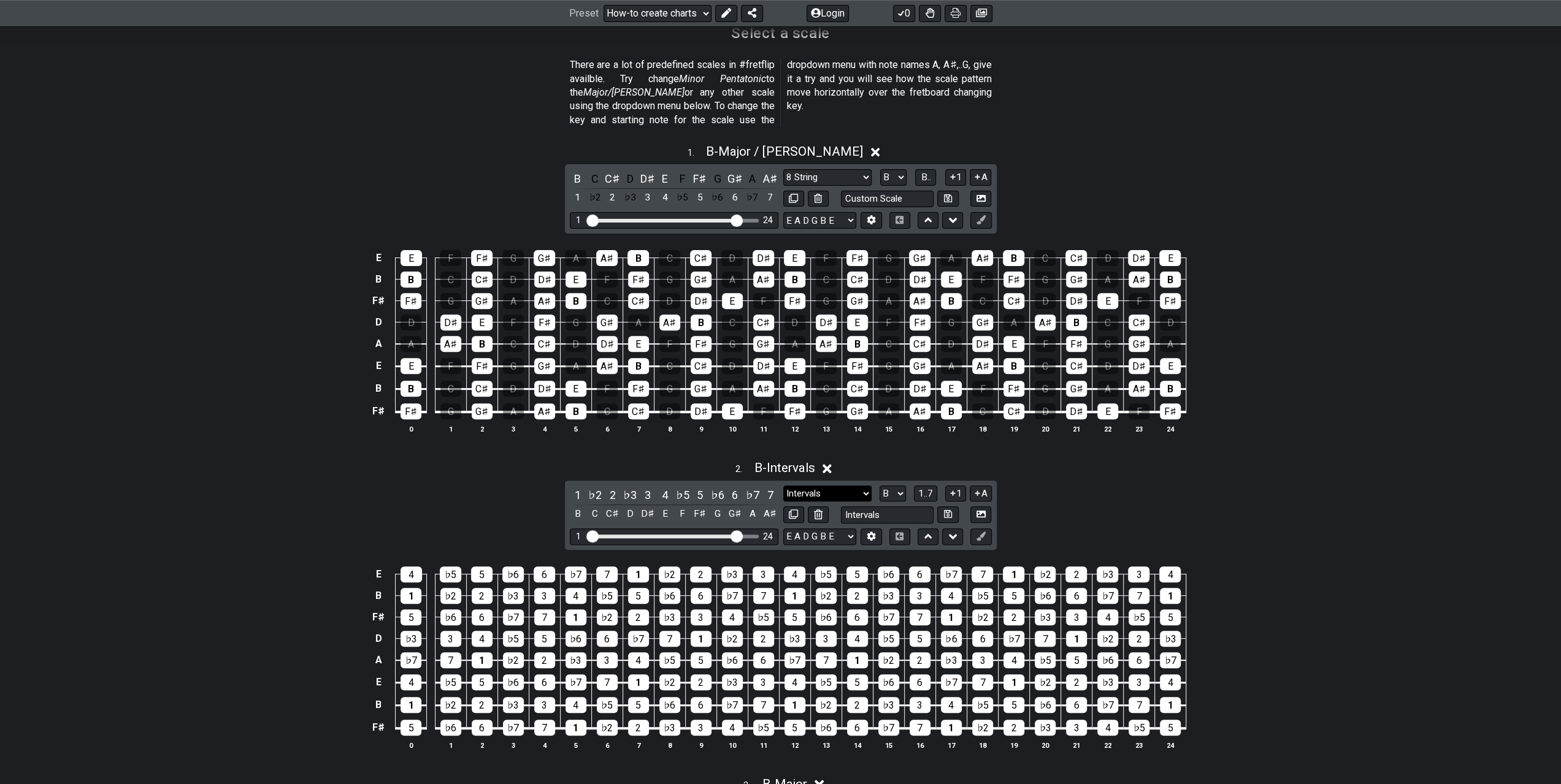
click at [861, 486] on select "Minor Pentatonic Intervals Minor Pentatonic Major Pentatonic Minor Blues Major …" at bounding box center [827, 494] width 88 height 16
select select "Dorian"
click at [784, 486] on select "Minor Pentatonic Intervals Minor Pentatonic Major Pentatonic Minor Blues Major …" at bounding box center [827, 494] width 88 height 16
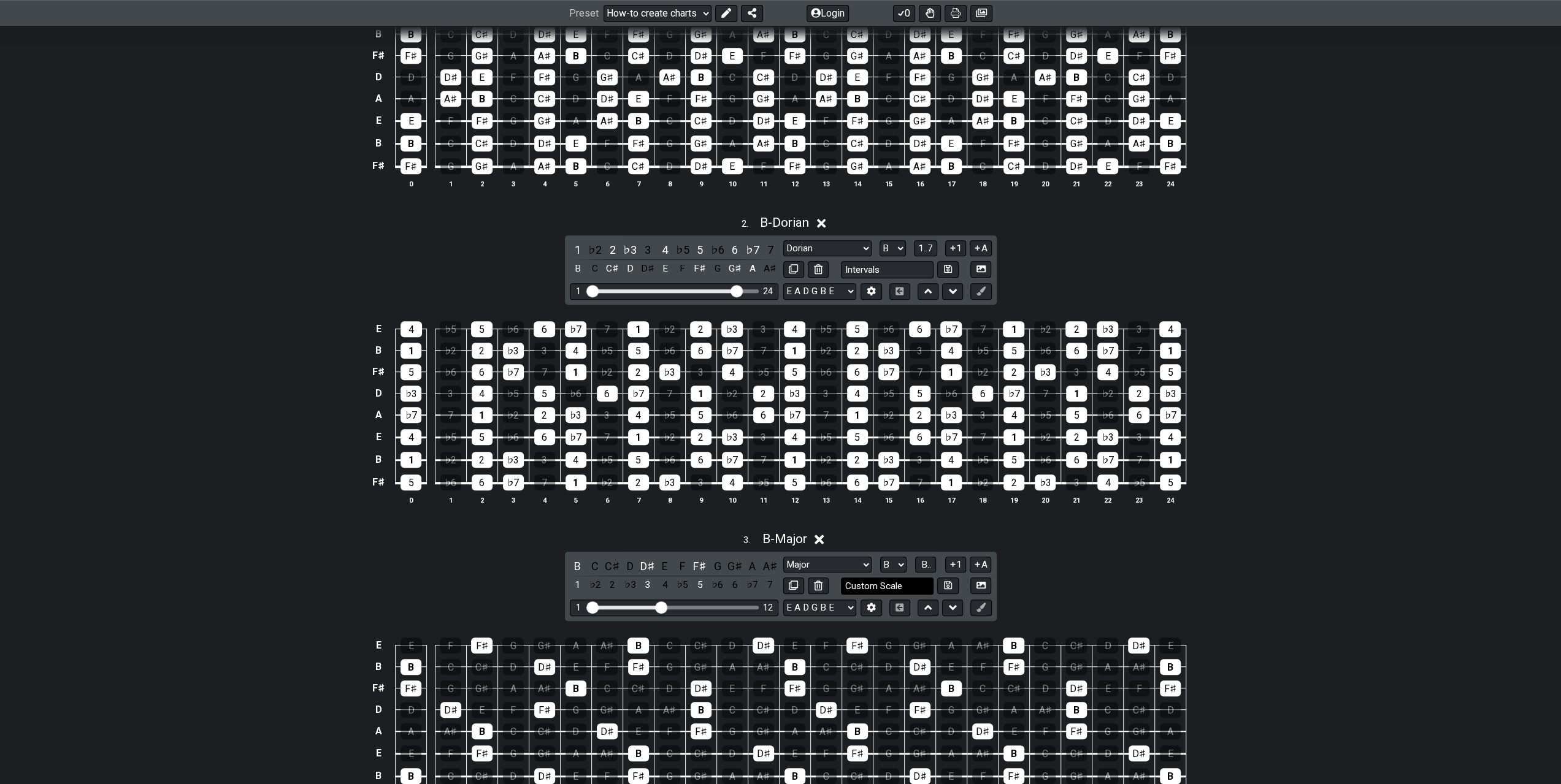
scroll to position [613, 0]
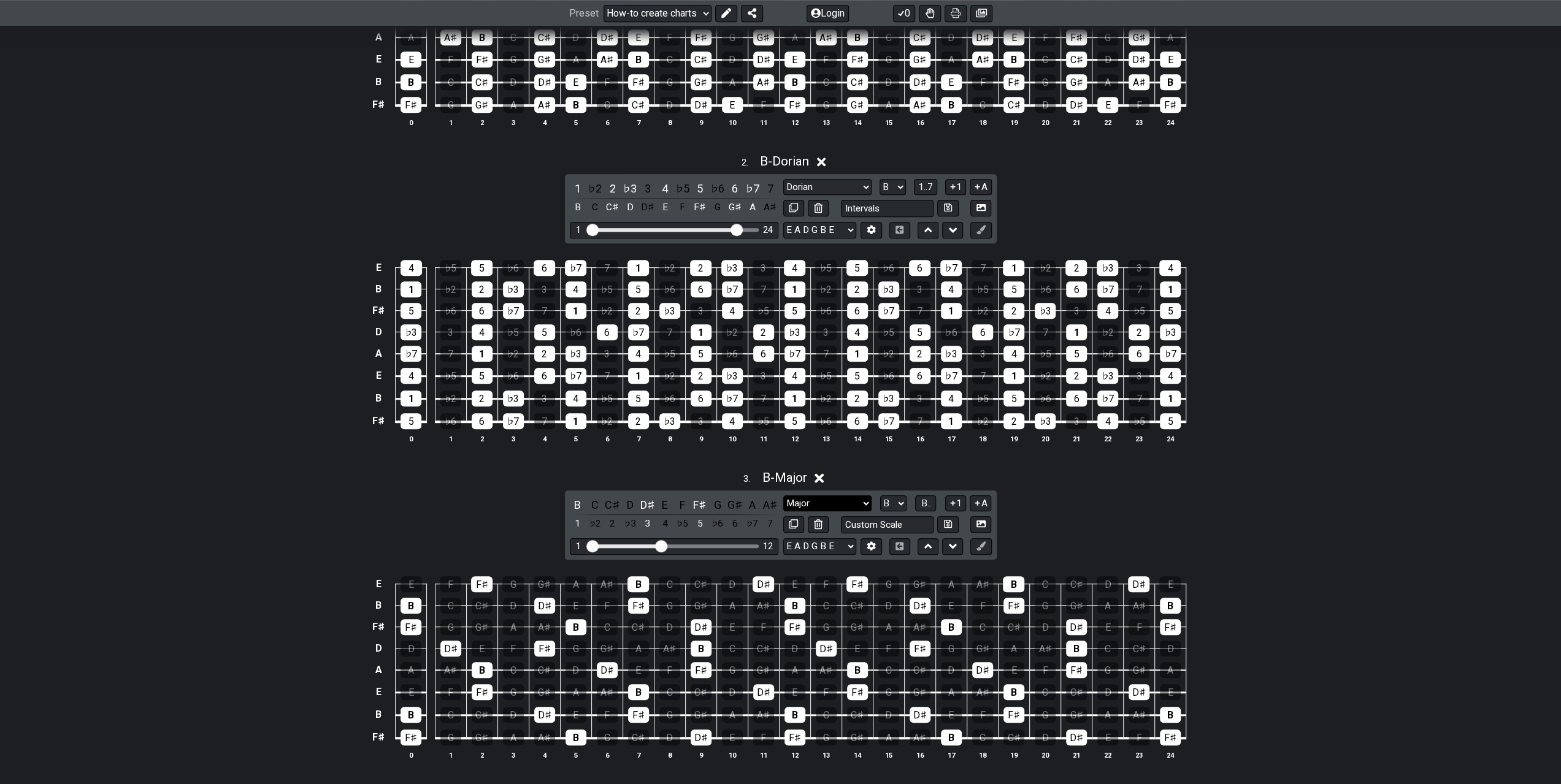
click at [812, 495] on select "Minor Pentatonic New Scale Minor Pentatonic Major Pentatonic Minor Blues Major …" at bounding box center [827, 503] width 88 height 16
select select "Phrygian"
click at [784, 495] on select "Minor Pentatonic New Scale Minor Pentatonic Major Pentatonic Minor Blues Major …" at bounding box center [827, 503] width 88 height 16
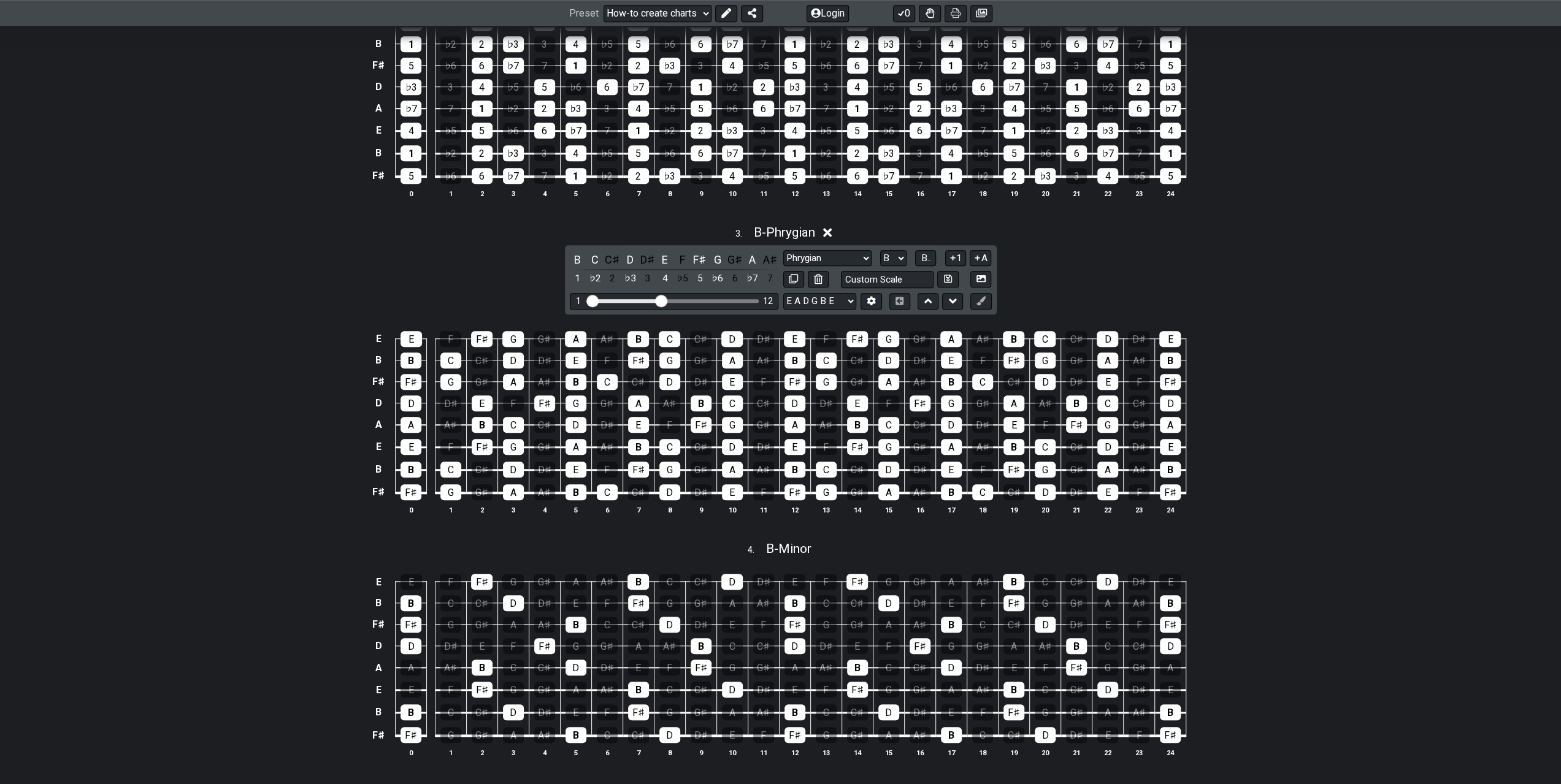
scroll to position [981, 0]
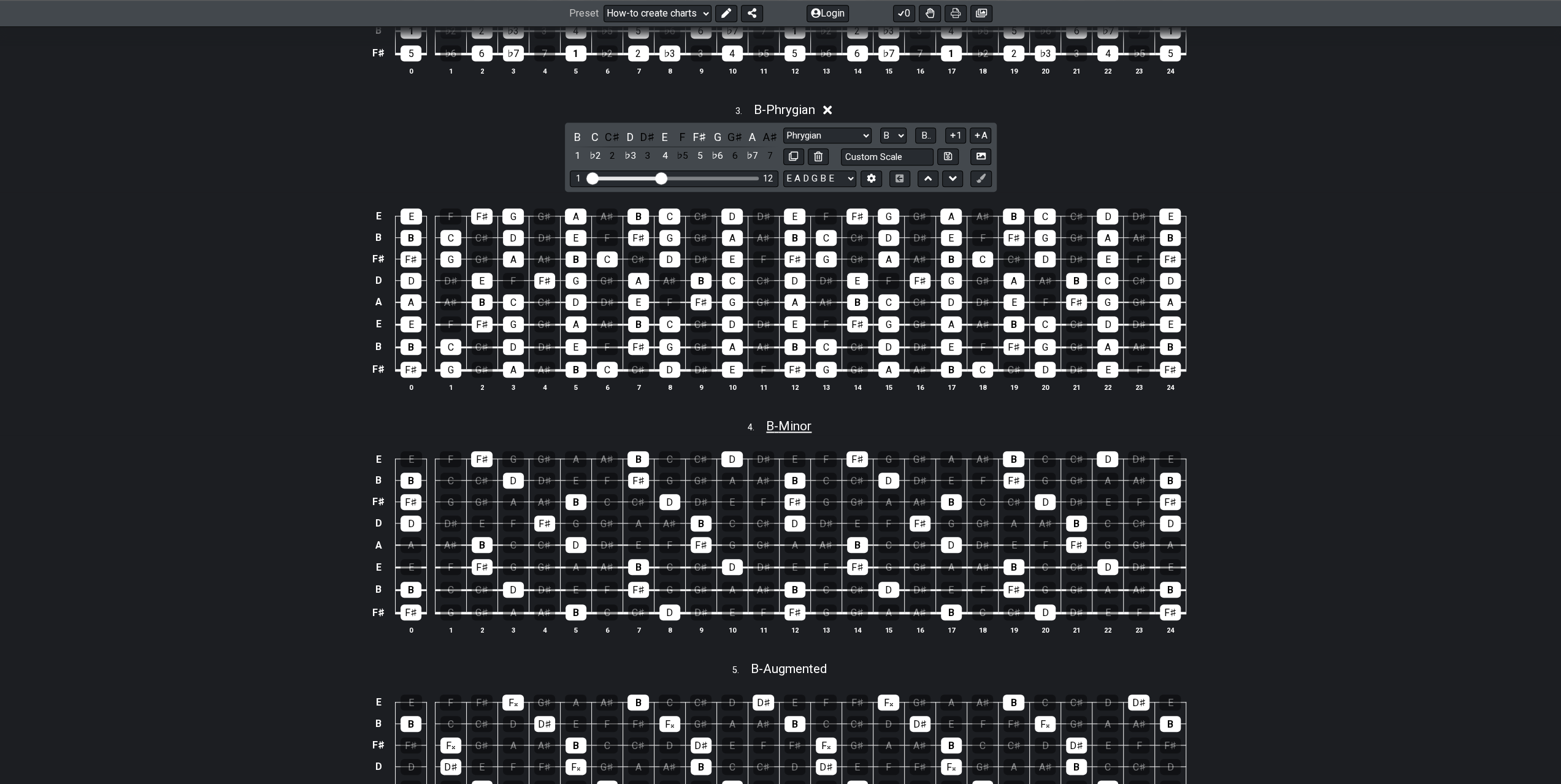
click at [785, 419] on span "B - Minor" at bounding box center [788, 426] width 45 height 15
select select "Minor"
select select "B"
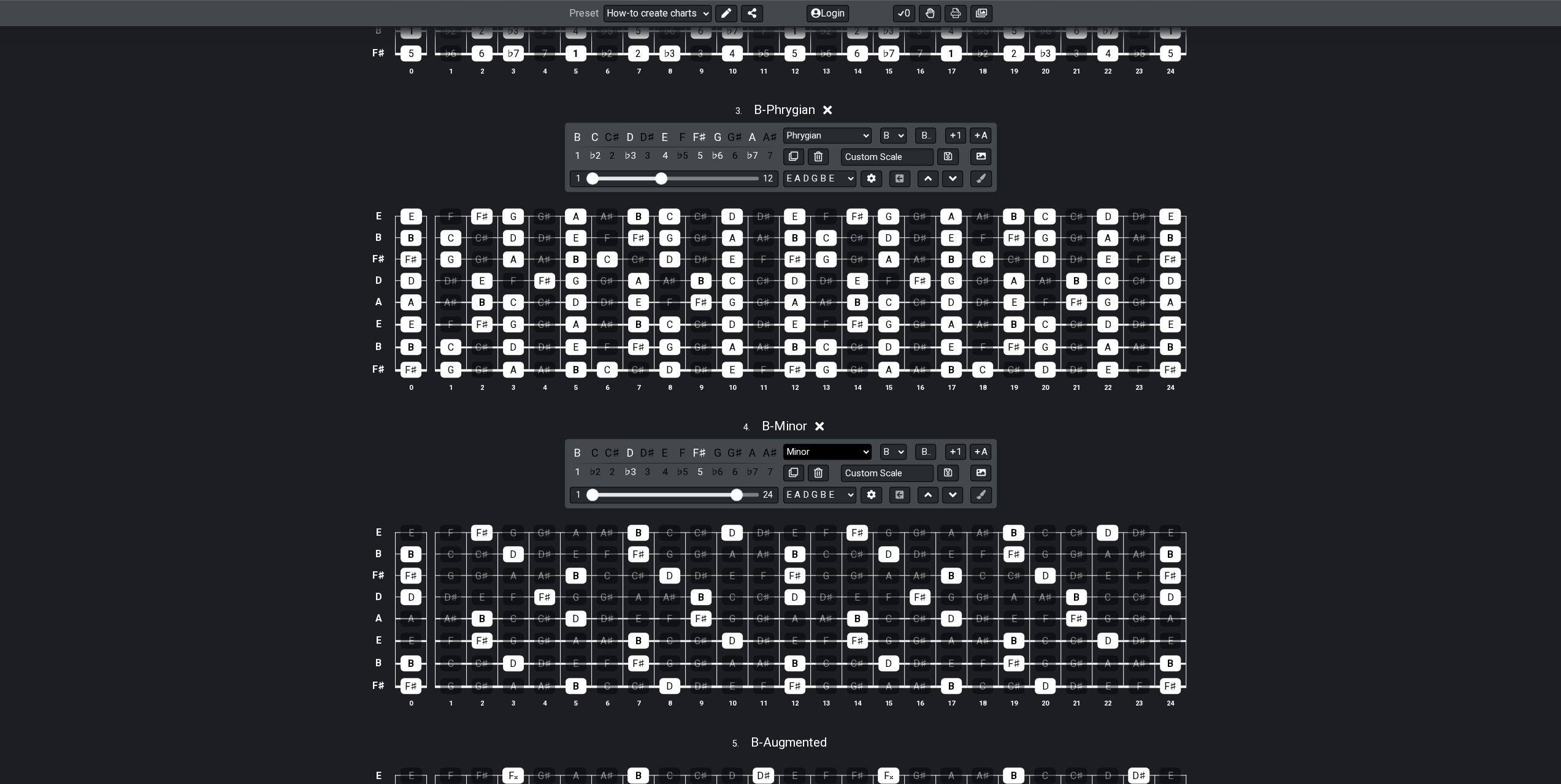
click at [859, 444] on select "Minor Pentatonic New Scale Minor Pentatonic Major Pentatonic Minor Blues Major …" at bounding box center [827, 452] width 88 height 16
select select "Lydian"
click at [784, 444] on select "Minor Pentatonic New Scale Minor Pentatonic Major Pentatonic Minor Blues Major …" at bounding box center [827, 452] width 88 height 16
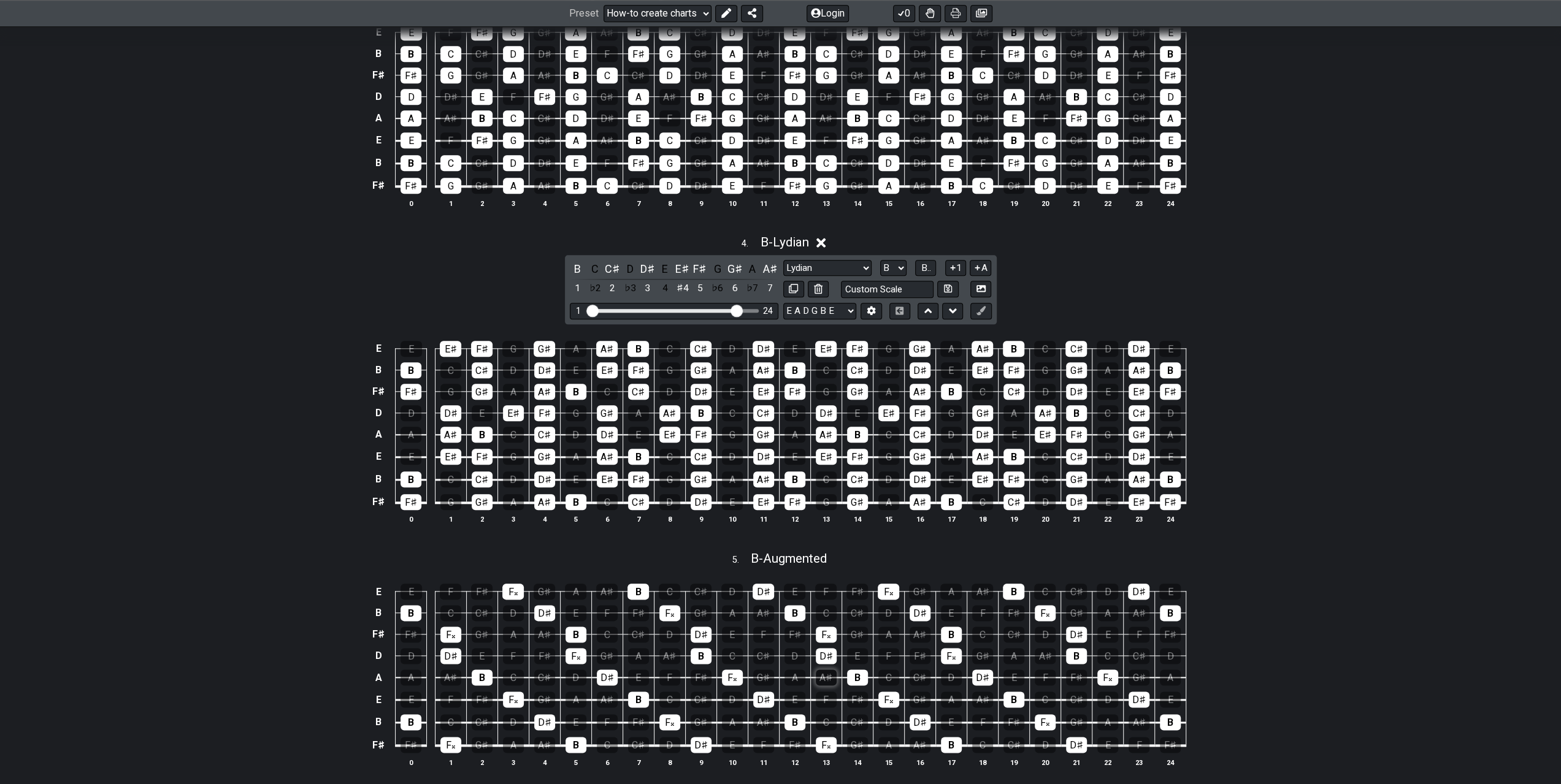
scroll to position [1226, 0]
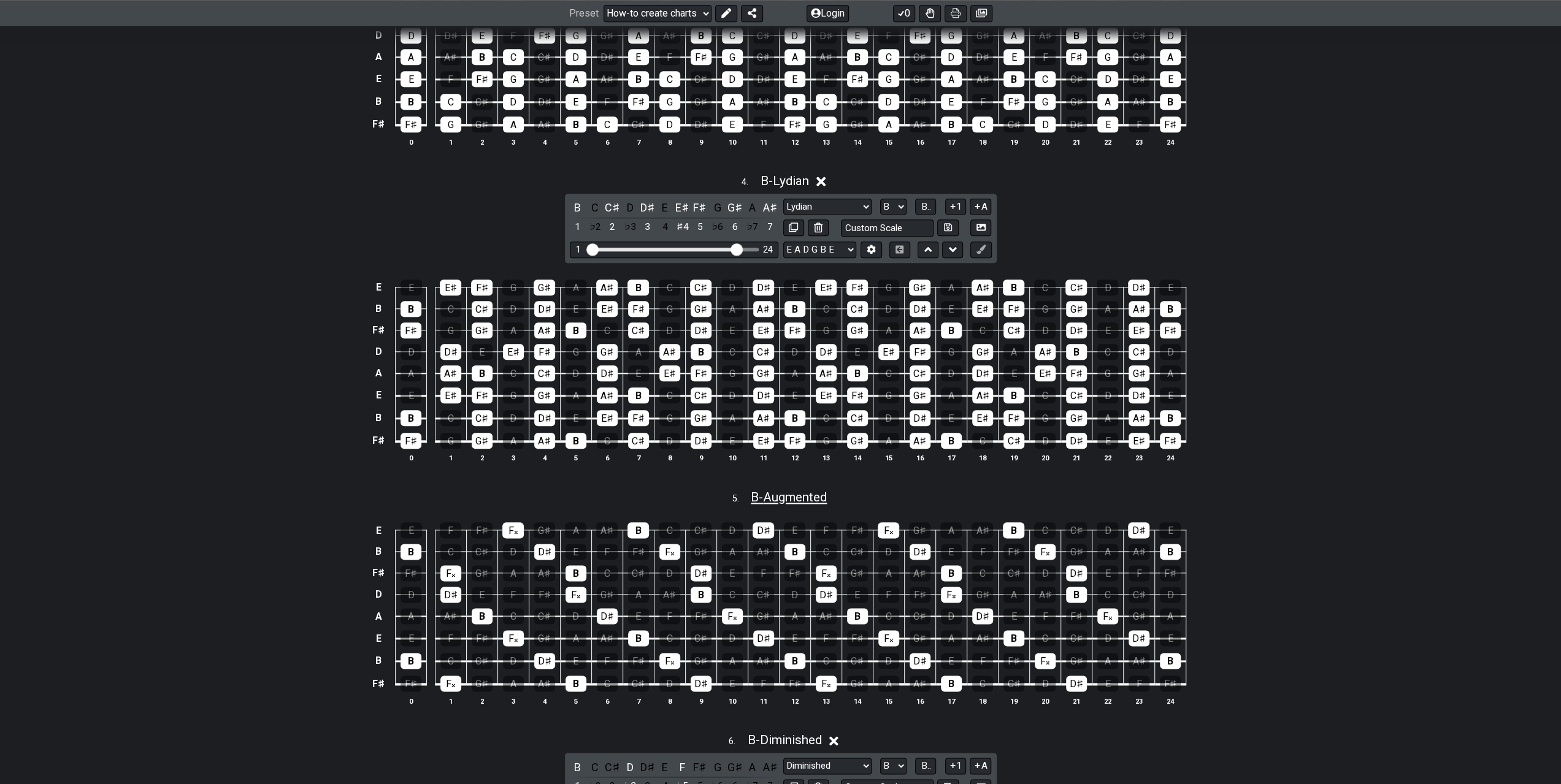
click at [822, 490] on span "B - Augmented" at bounding box center [789, 497] width 76 height 15
select select "Augmented"
select select "B"
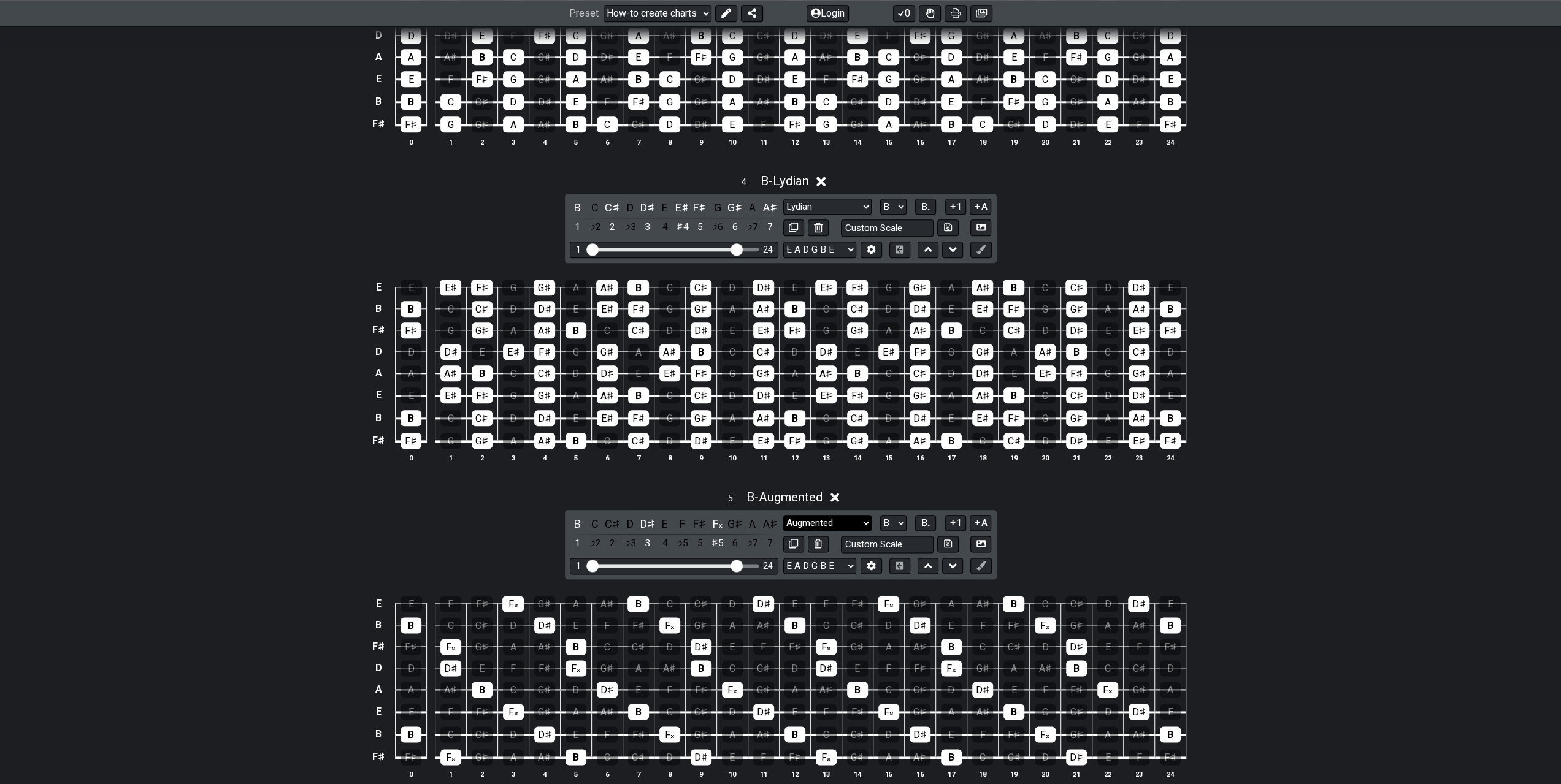
click at [820, 515] on select "Minor Pentatonic New Scale Minor Pentatonic Major Pentatonic Minor Blues Major …" at bounding box center [827, 522] width 88 height 16
select select "Mixolydian"
click at [784, 515] on select "Minor Pentatonic New Scale Minor Pentatonic Major Pentatonic Minor Blues Major …" at bounding box center [827, 522] width 88 height 16
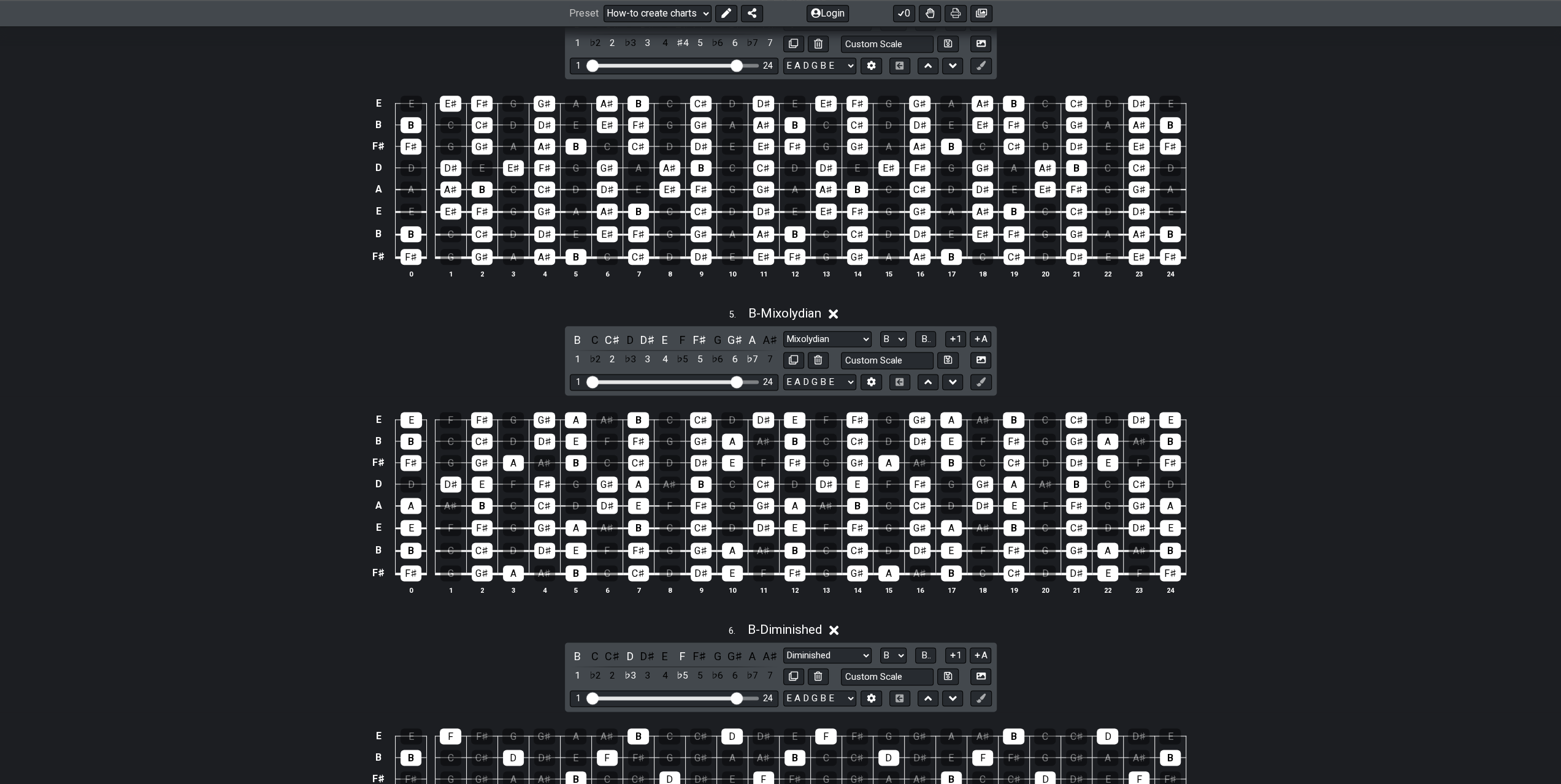
scroll to position [1533, 0]
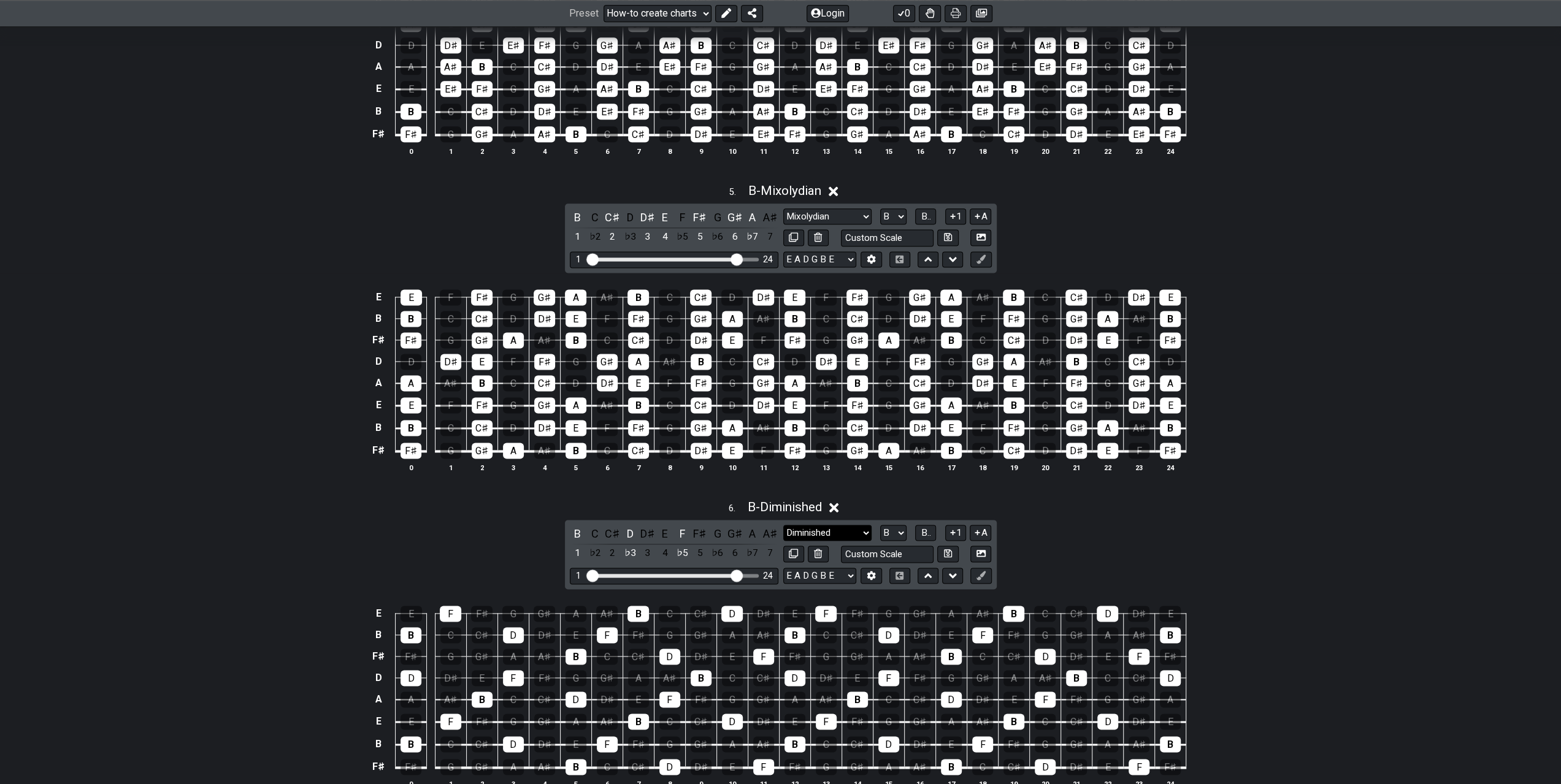
click at [826, 525] on select "Minor Pentatonic New Scale Minor Pentatonic Major Pentatonic Minor Blues Major …" at bounding box center [827, 533] width 88 height 16
select select "Minor / Aeolian"
click at [784, 525] on select "Minor Pentatonic New Scale Minor Pentatonic Major Pentatonic Minor Blues Major …" at bounding box center [827, 533] width 88 height 16
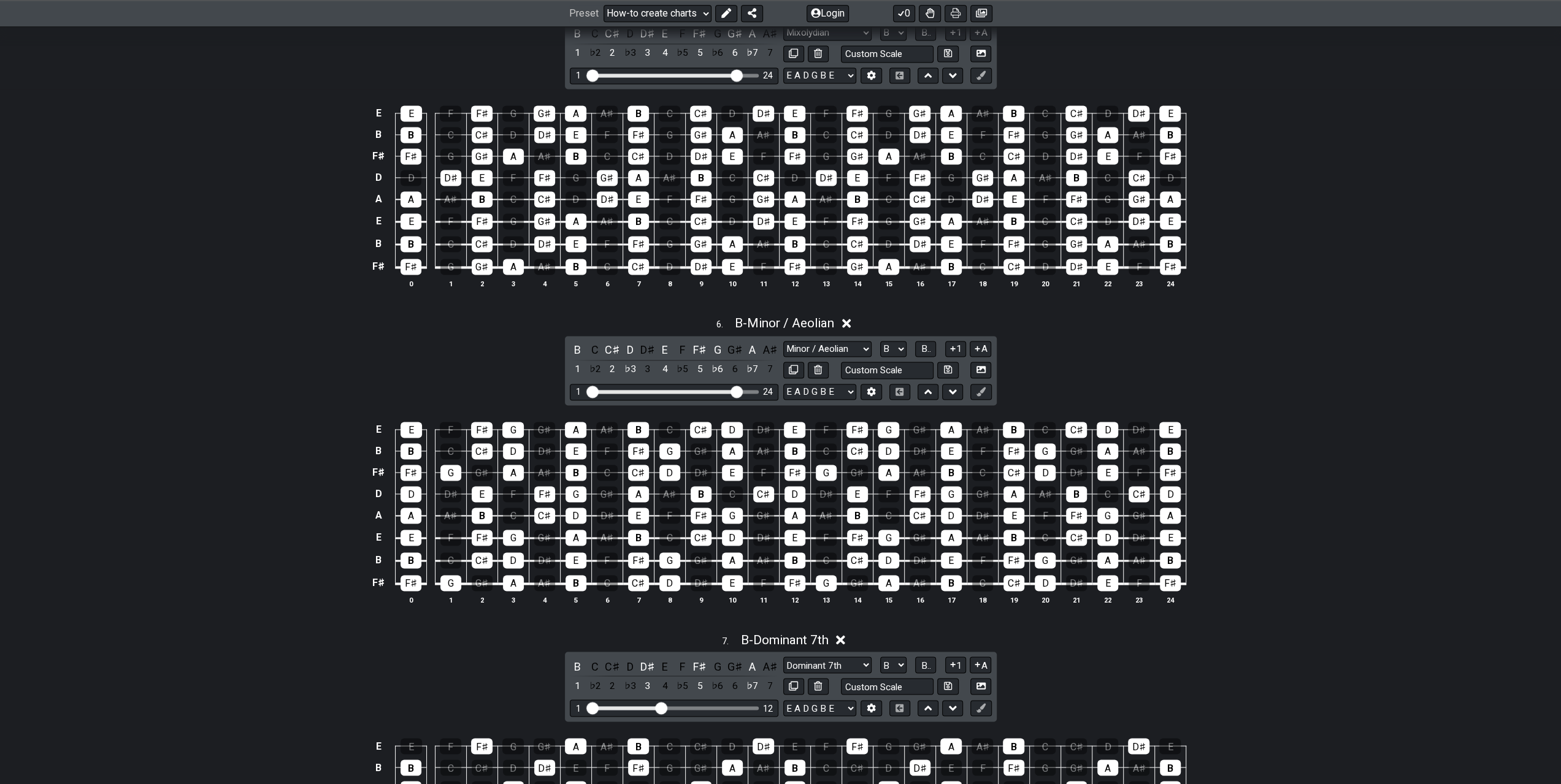
scroll to position [1839, 0]
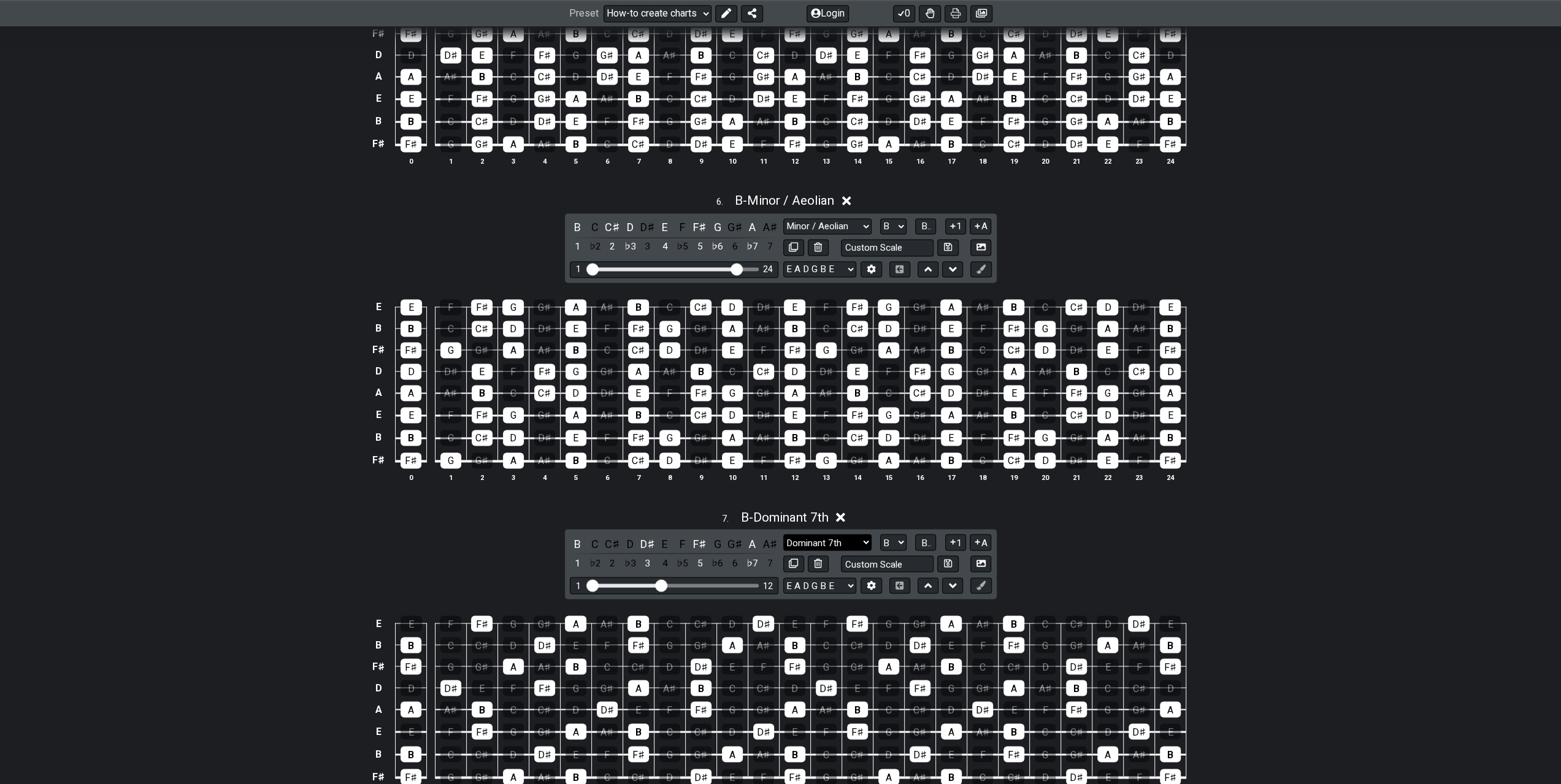
click at [843, 534] on select "Minor Pentatonic New Scale Minor Pentatonic Major Pentatonic Minor Blues Major …" at bounding box center [827, 542] width 88 height 16
click at [784, 534] on select "Minor Pentatonic New Scale Minor Pentatonic Major Pentatonic Minor Blues Major …" at bounding box center [827, 542] width 88 height 16
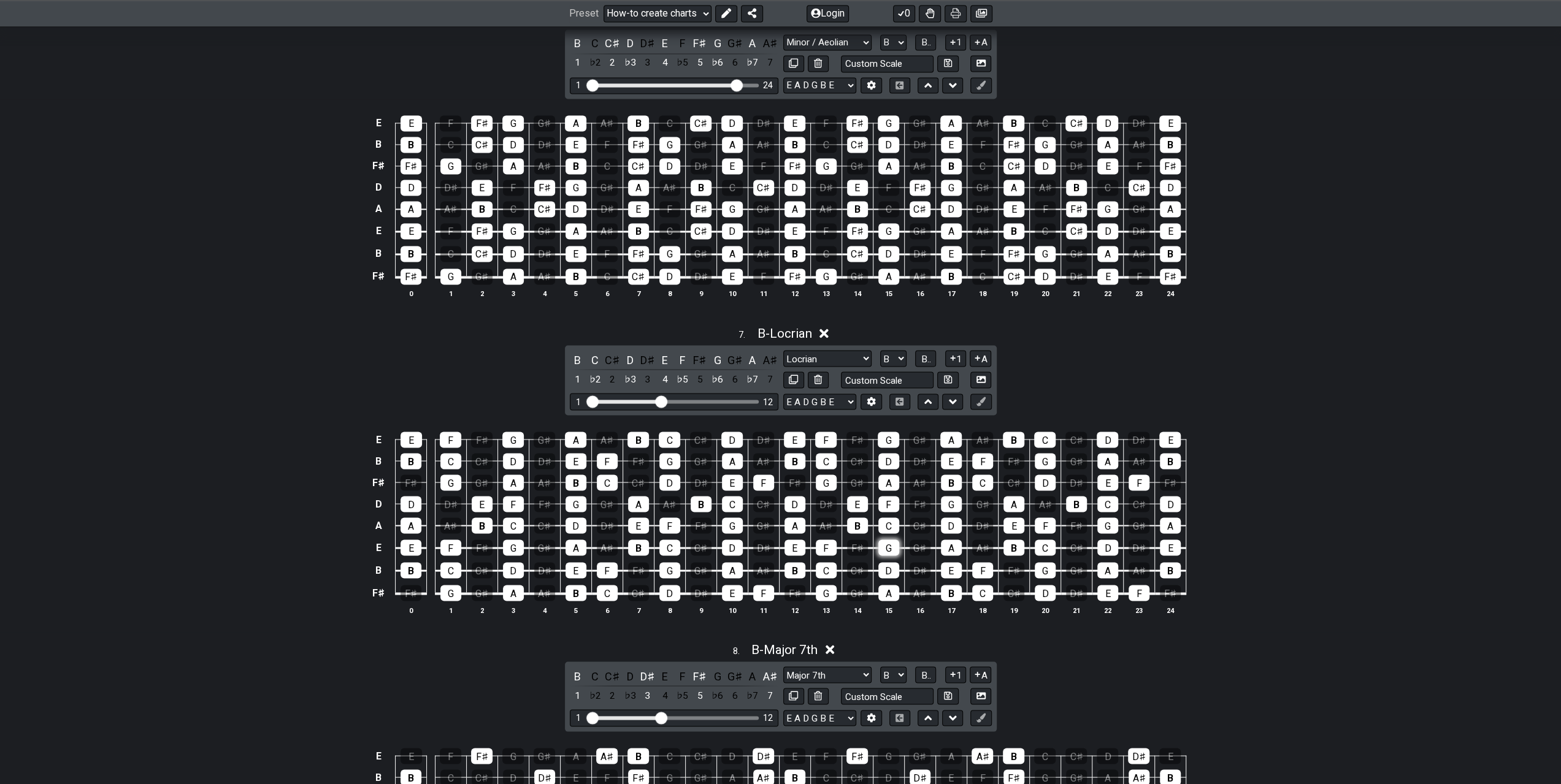
scroll to position [2146, 0]
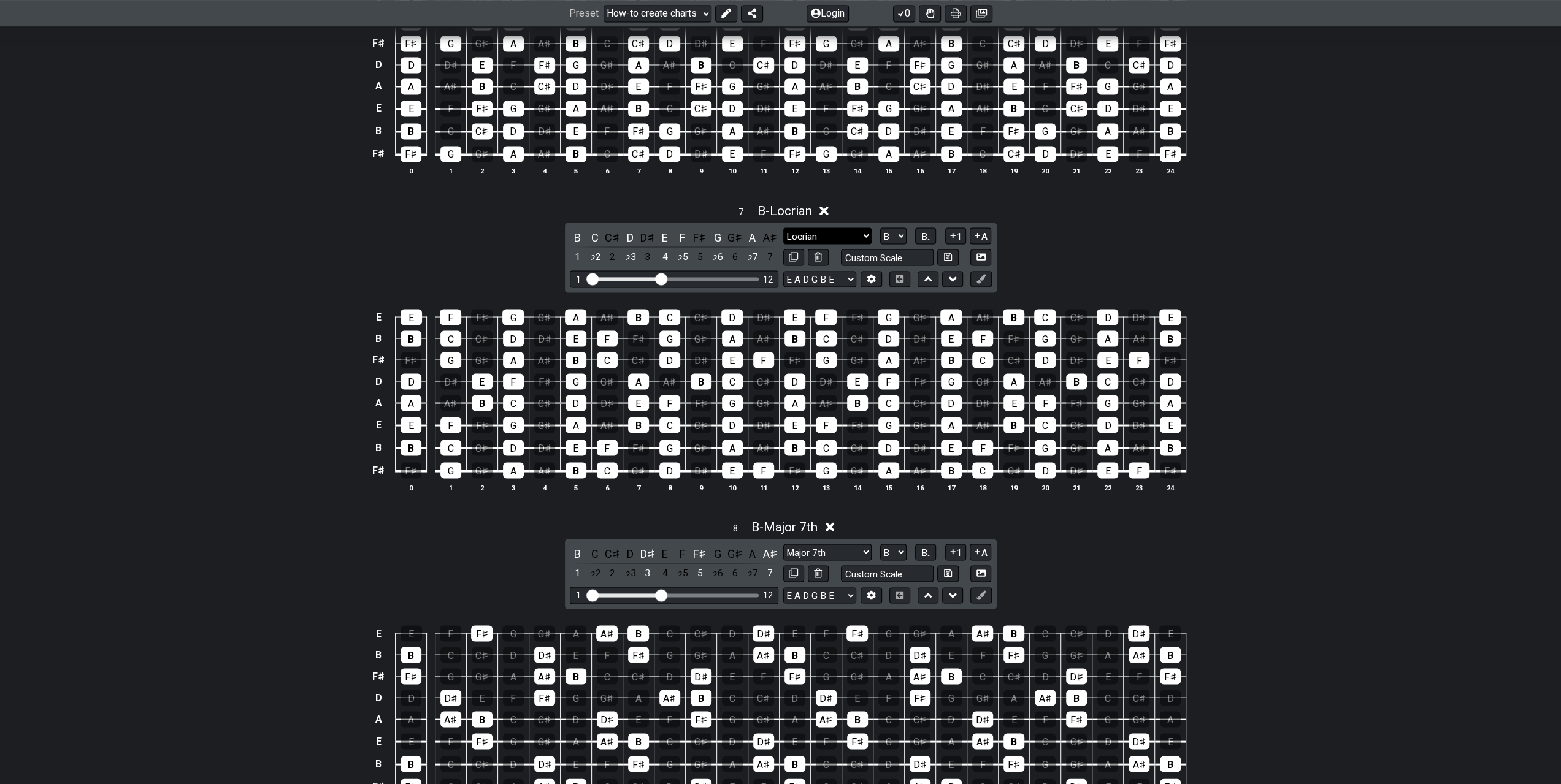
click at [828, 227] on select "Minor Pentatonic New Scale Minor Pentatonic Major Pentatonic Minor Blues Major …" at bounding box center [827, 235] width 88 height 16
select select "Melodic Minor"
click at [784, 227] on select "Minor Pentatonic New Scale Minor Pentatonic Major Pentatonic Minor Blues Major …" at bounding box center [827, 235] width 88 height 16
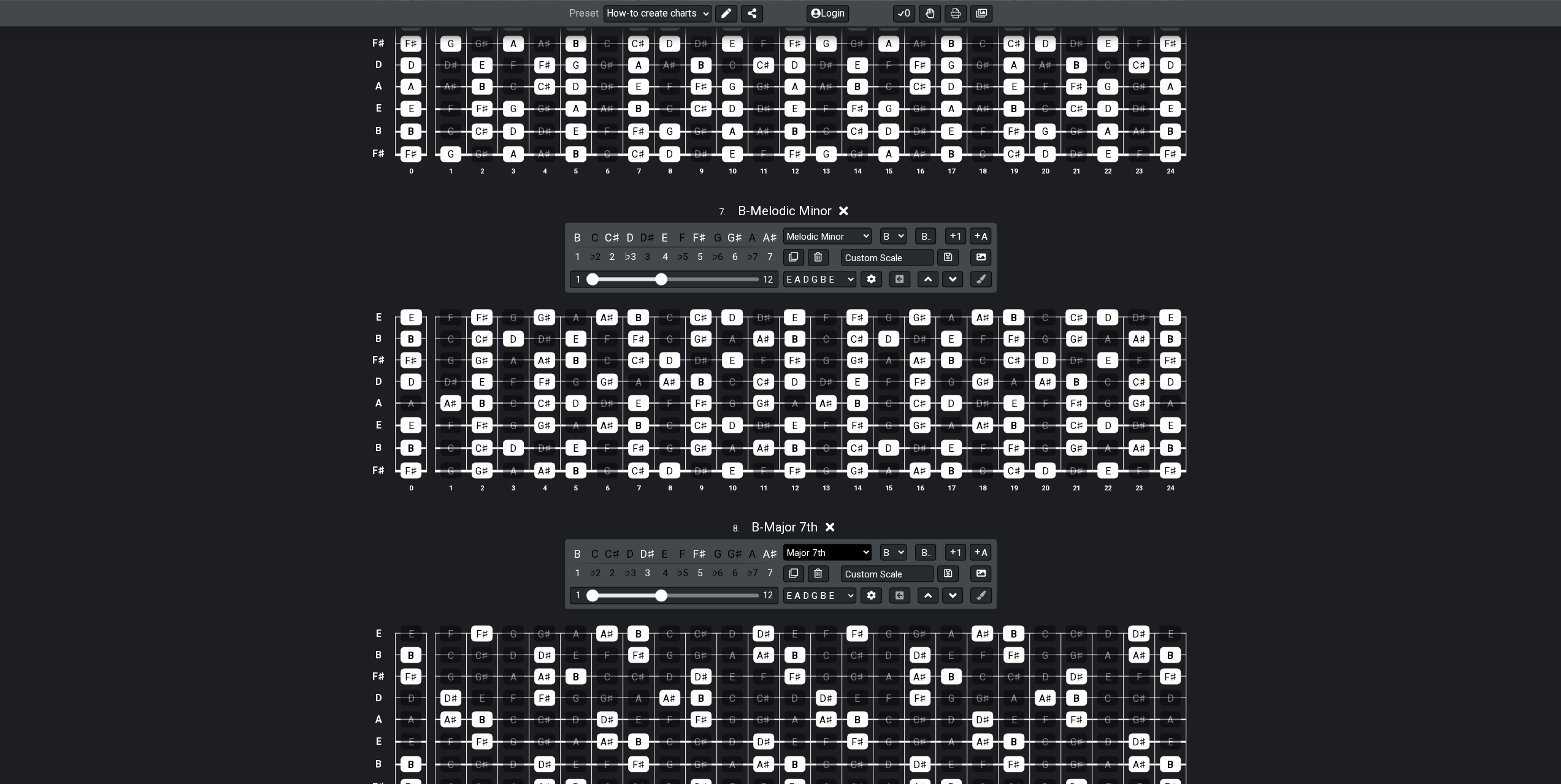
click at [841, 543] on select "Minor Pentatonic New Scale Minor Pentatonic Major Pentatonic Minor Blues Major …" at bounding box center [827, 551] width 88 height 16
select select "Locrian"
click at [784, 543] on select "Minor Pentatonic New Scale Minor Pentatonic Major Pentatonic Minor Blues Major …" at bounding box center [827, 551] width 88 height 16
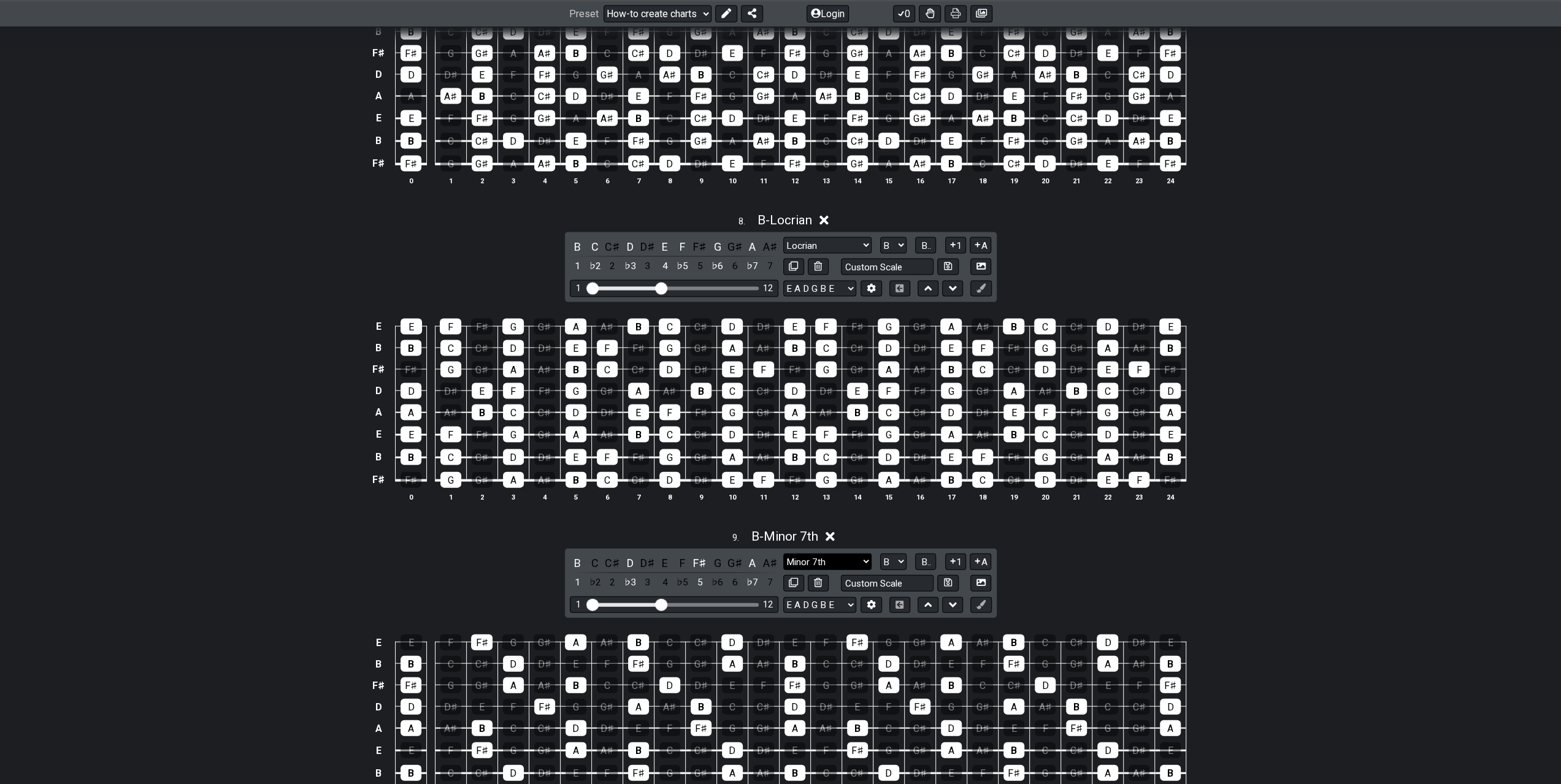
scroll to position [2513, 0]
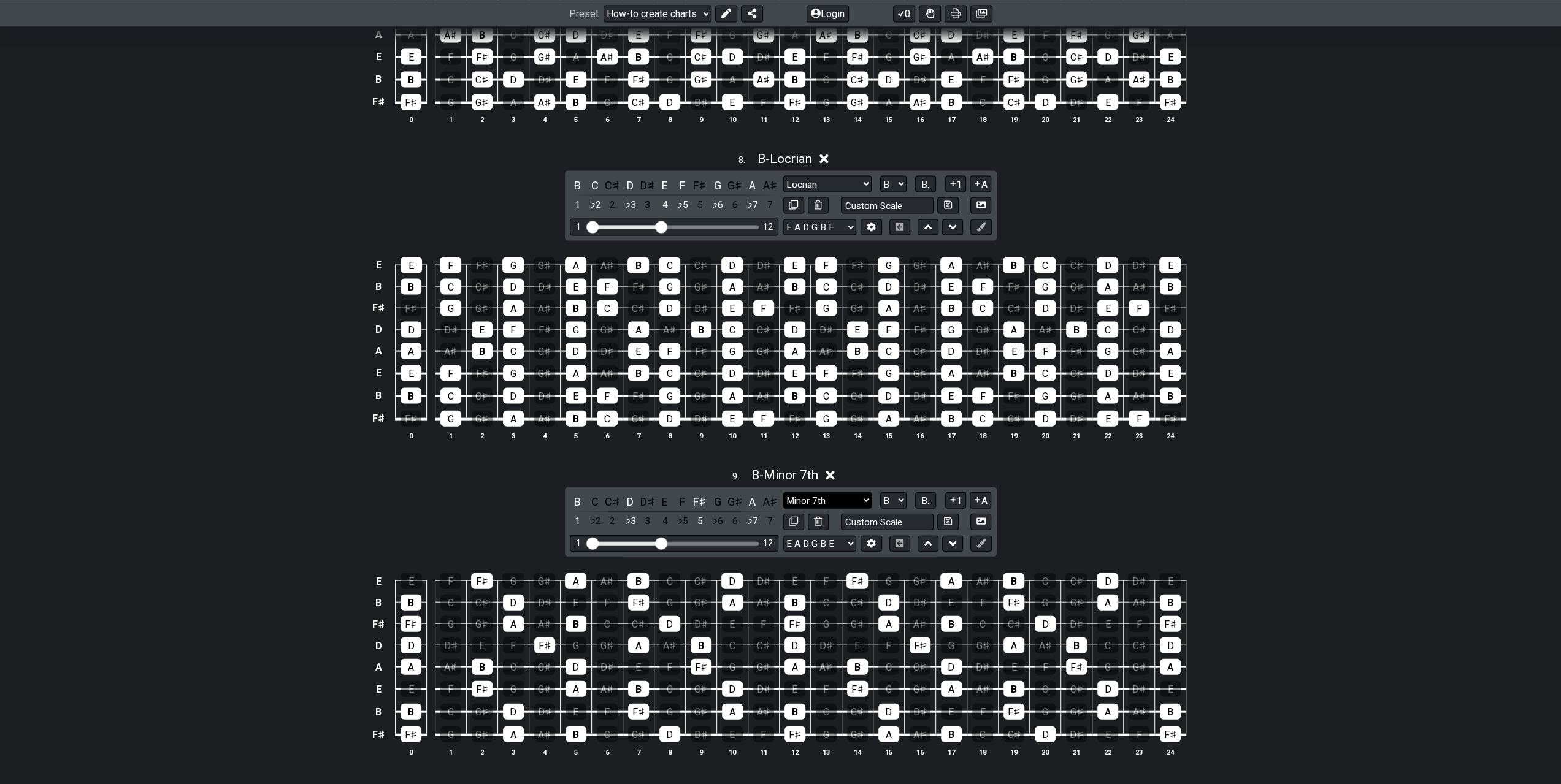
click at [838, 492] on select "Minor Pentatonic New Scale Minor Pentatonic Major Pentatonic Minor Blues Major …" at bounding box center [827, 500] width 88 height 16
select select "Major Blues"
click at [784, 492] on select "Minor Pentatonic New Scale Minor Pentatonic Major Pentatonic Minor Blues Major …" at bounding box center [827, 500] width 88 height 16
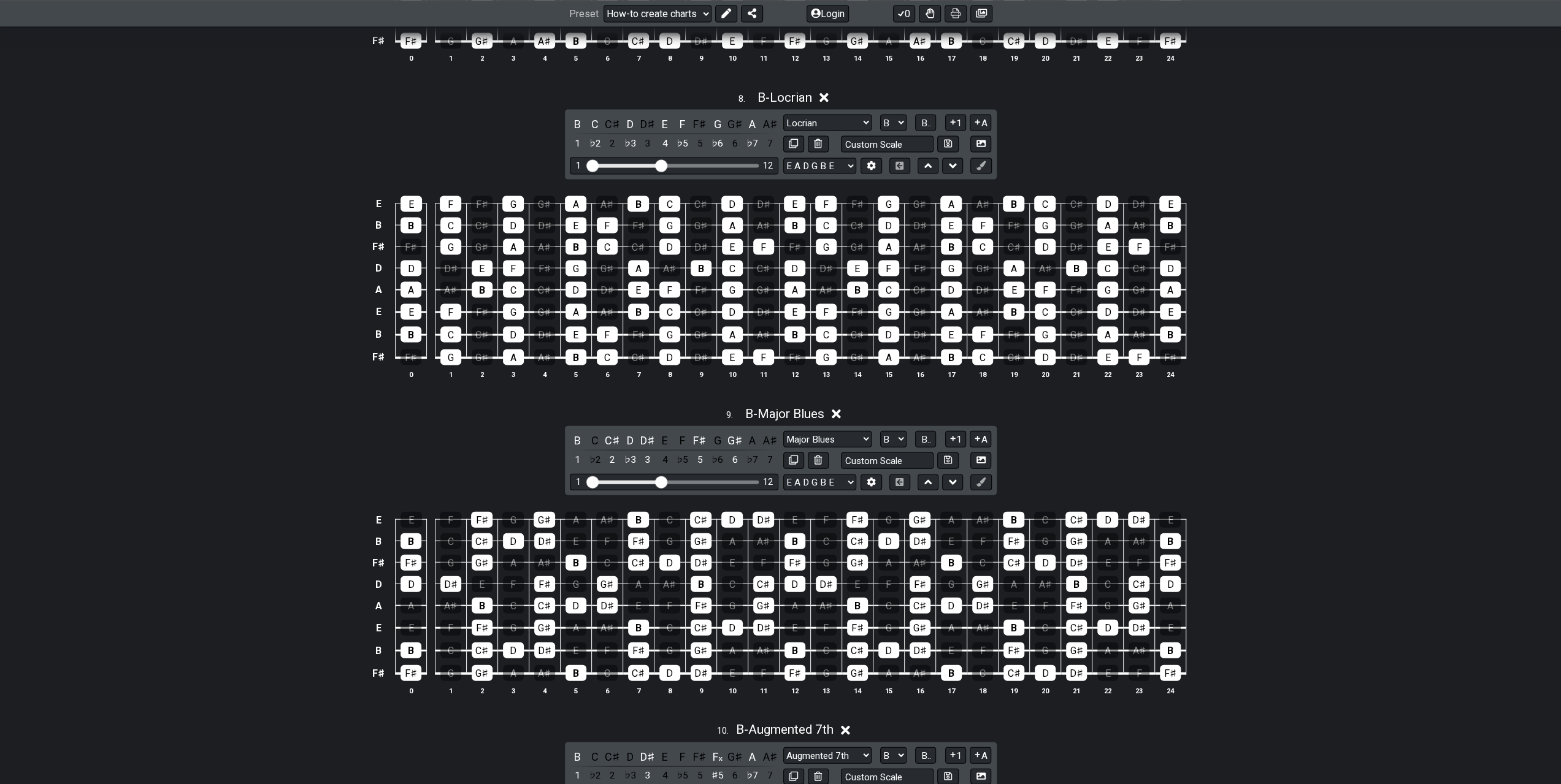
scroll to position [2698, 0]
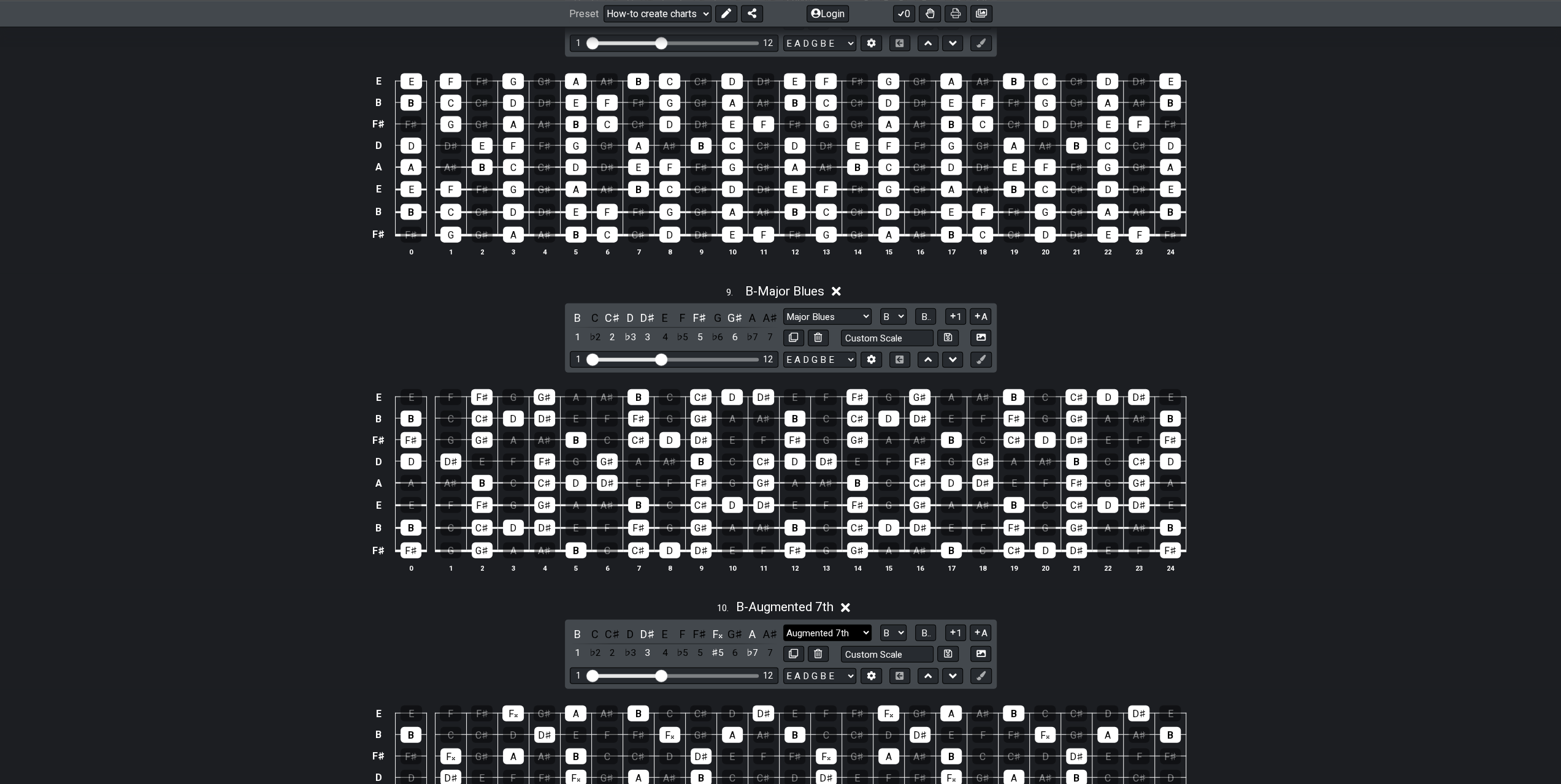
click at [840, 624] on select "Minor Pentatonic New Scale Minor Pentatonic Major Pentatonic Minor Blues Major …" at bounding box center [827, 632] width 88 height 16
select select "Minor Blues"
click at [784, 624] on select "Minor Pentatonic New Scale Minor Pentatonic Major Pentatonic Minor Blues Major …" at bounding box center [827, 632] width 88 height 16
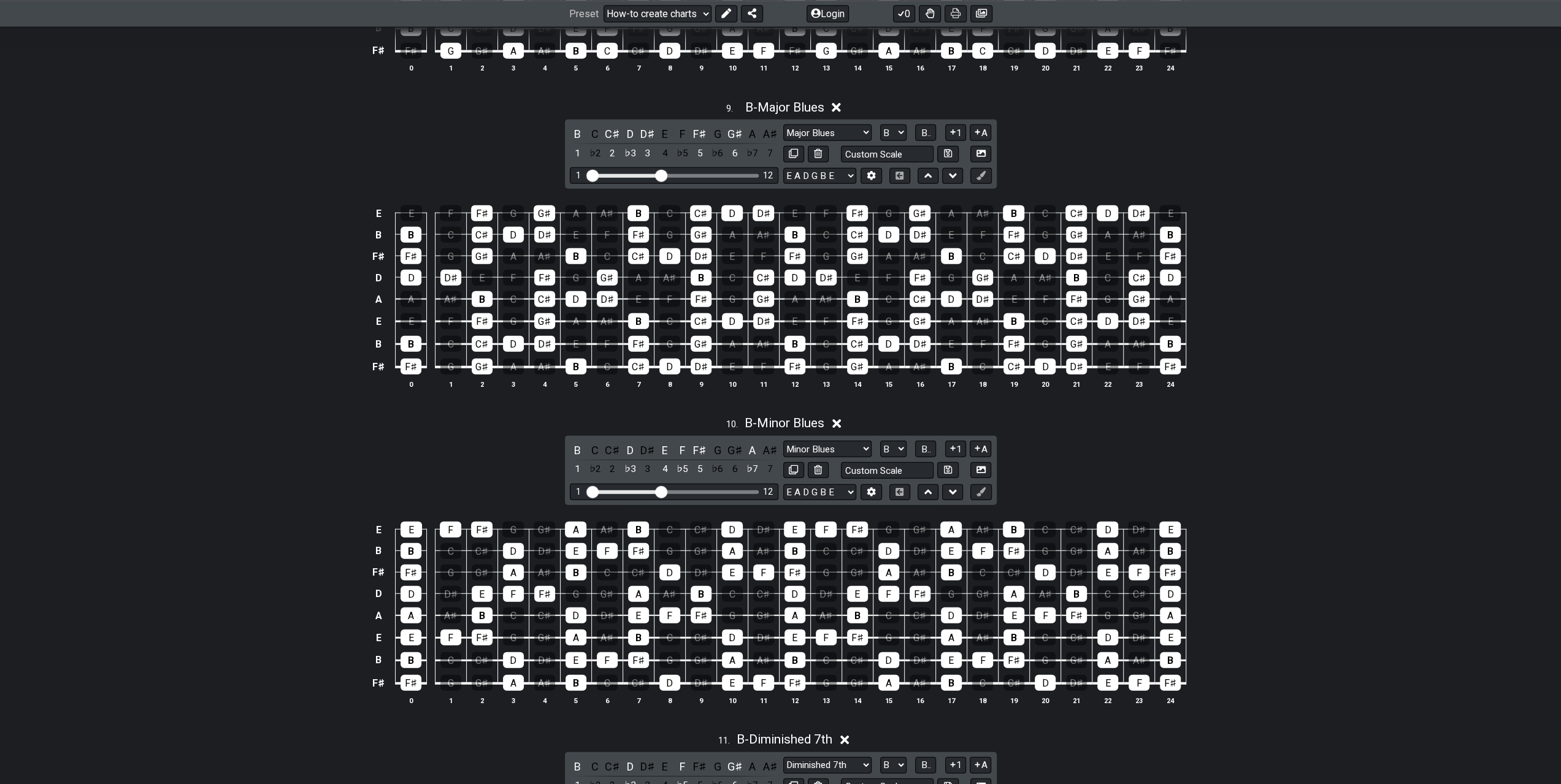
scroll to position [2943, 0]
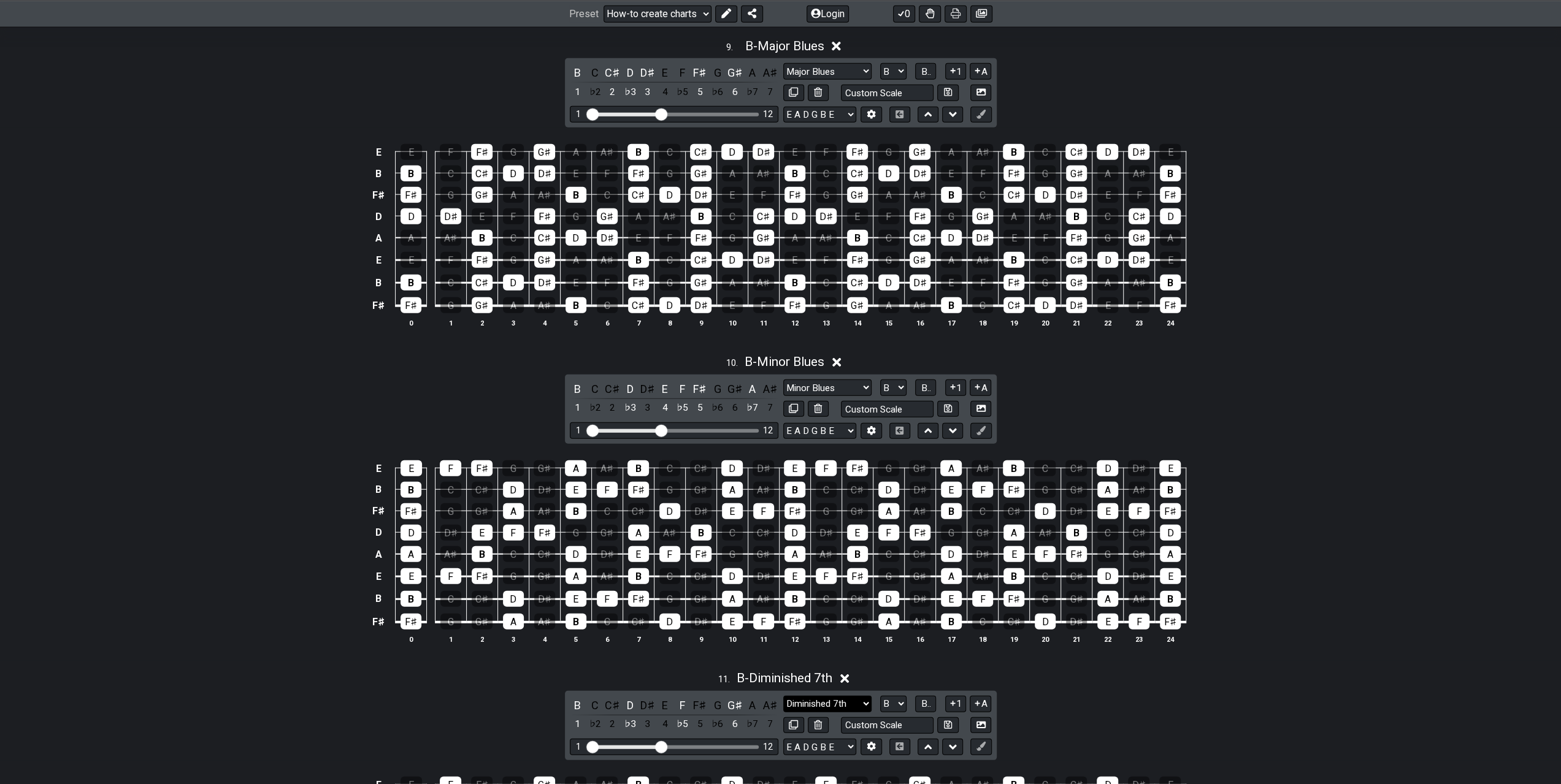
click at [836, 696] on select "Minor Pentatonic New Scale Minor Pentatonic Major Pentatonic Minor Blues Major …" at bounding box center [827, 704] width 88 height 16
select select "Whole-Tone"
click at [784, 696] on select "Minor Pentatonic New Scale Minor Pentatonic Major Pentatonic Minor Blues Major …" at bounding box center [827, 704] width 88 height 16
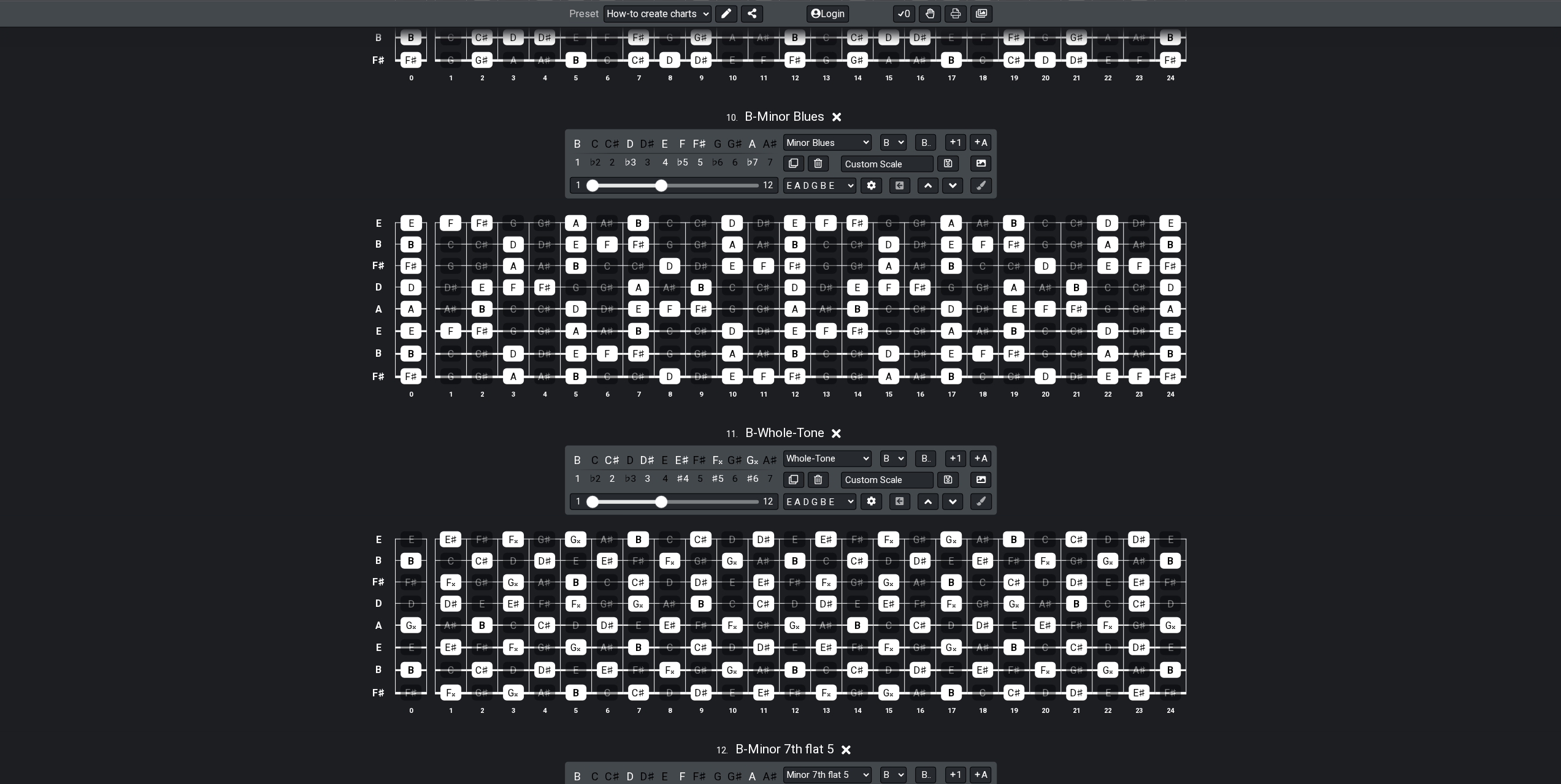
scroll to position [3249, 0]
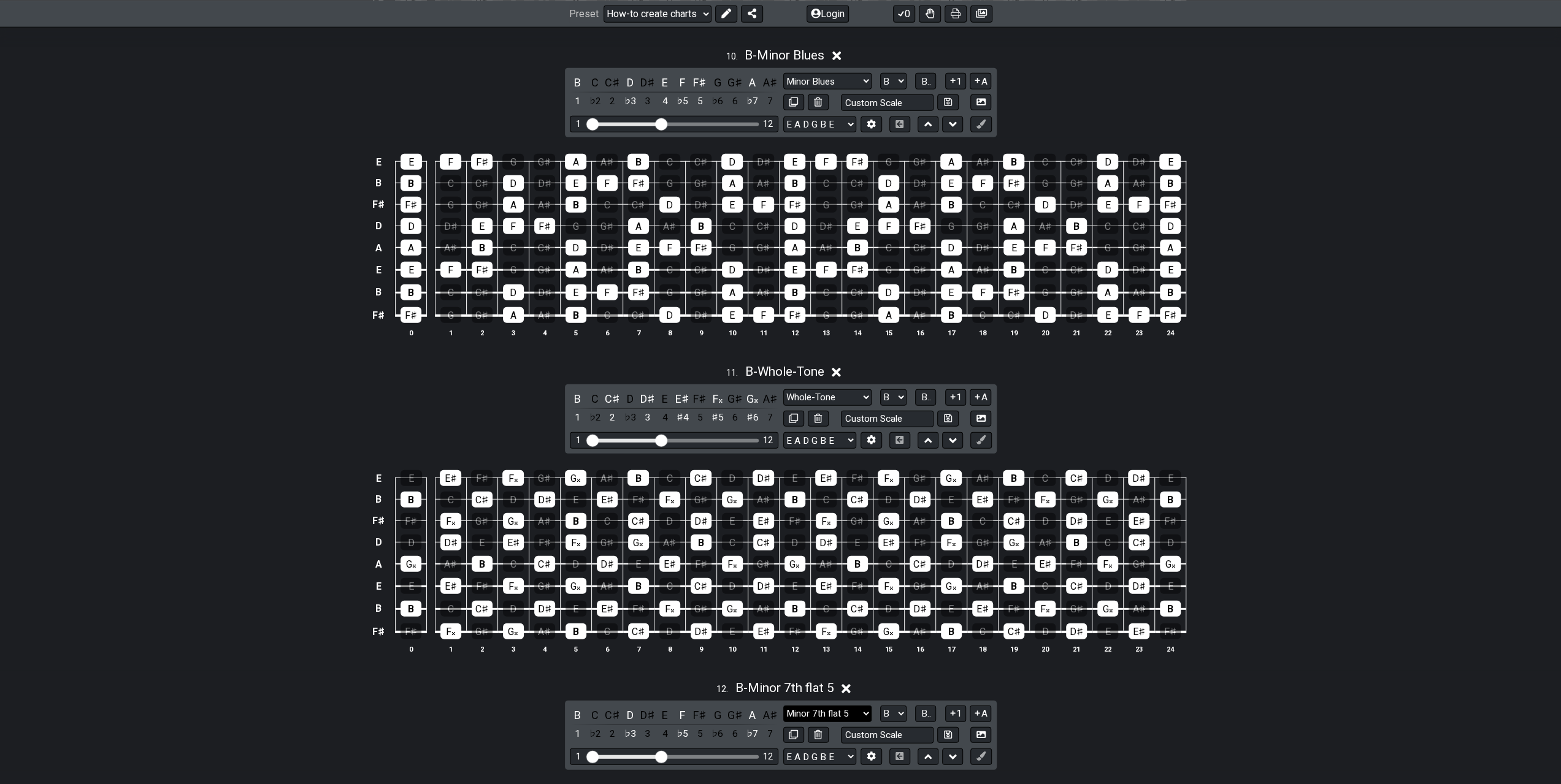
click at [847, 705] on select "Minor Pentatonic New Scale Minor Pentatonic Major Pentatonic Minor Blues Major …" at bounding box center [827, 713] width 88 height 16
click at [784, 705] on select "Minor Pentatonic New Scale Minor Pentatonic Major Pentatonic Minor Blues Major …" at bounding box center [827, 713] width 88 height 16
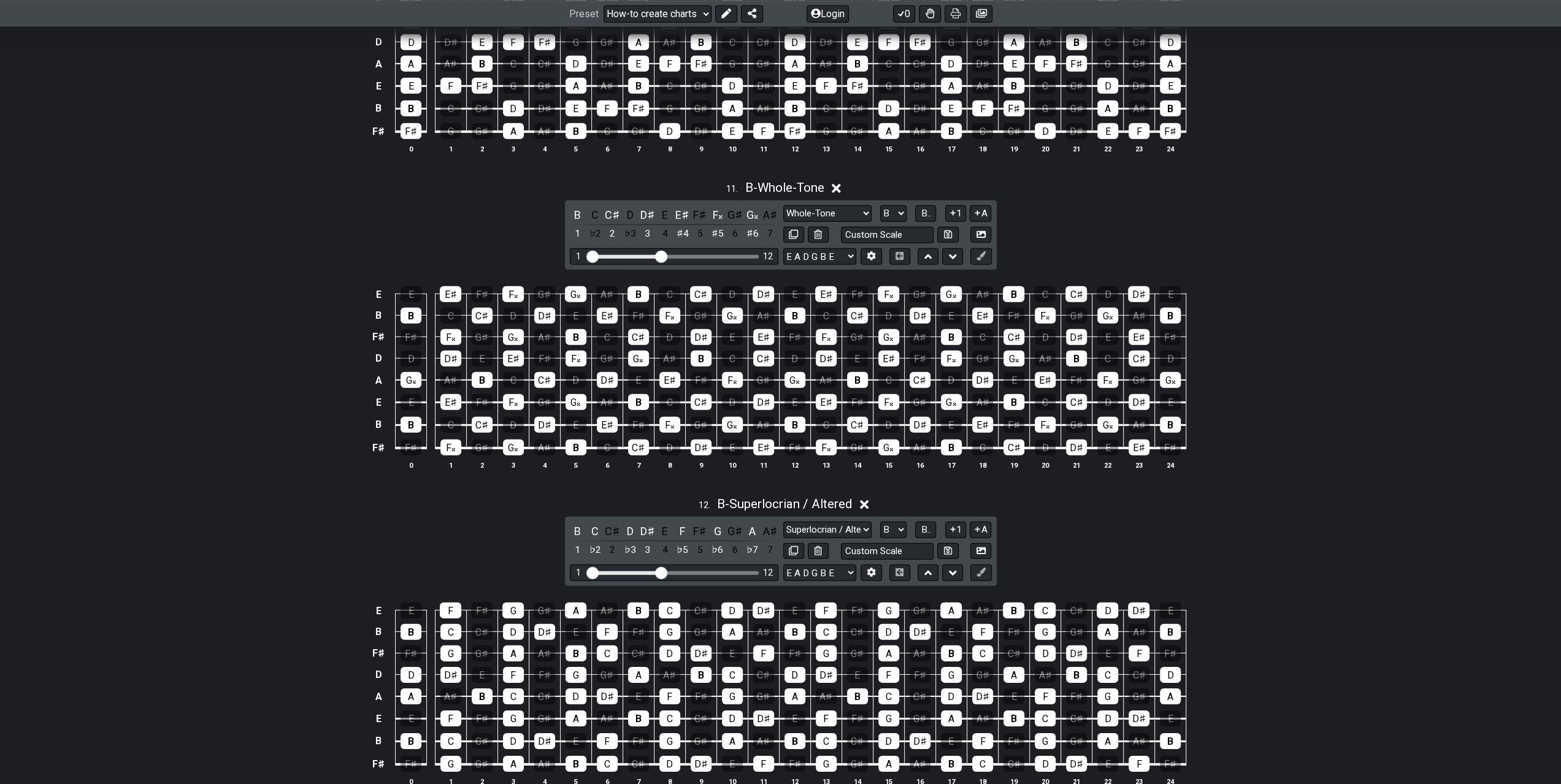
scroll to position [3556, 0]
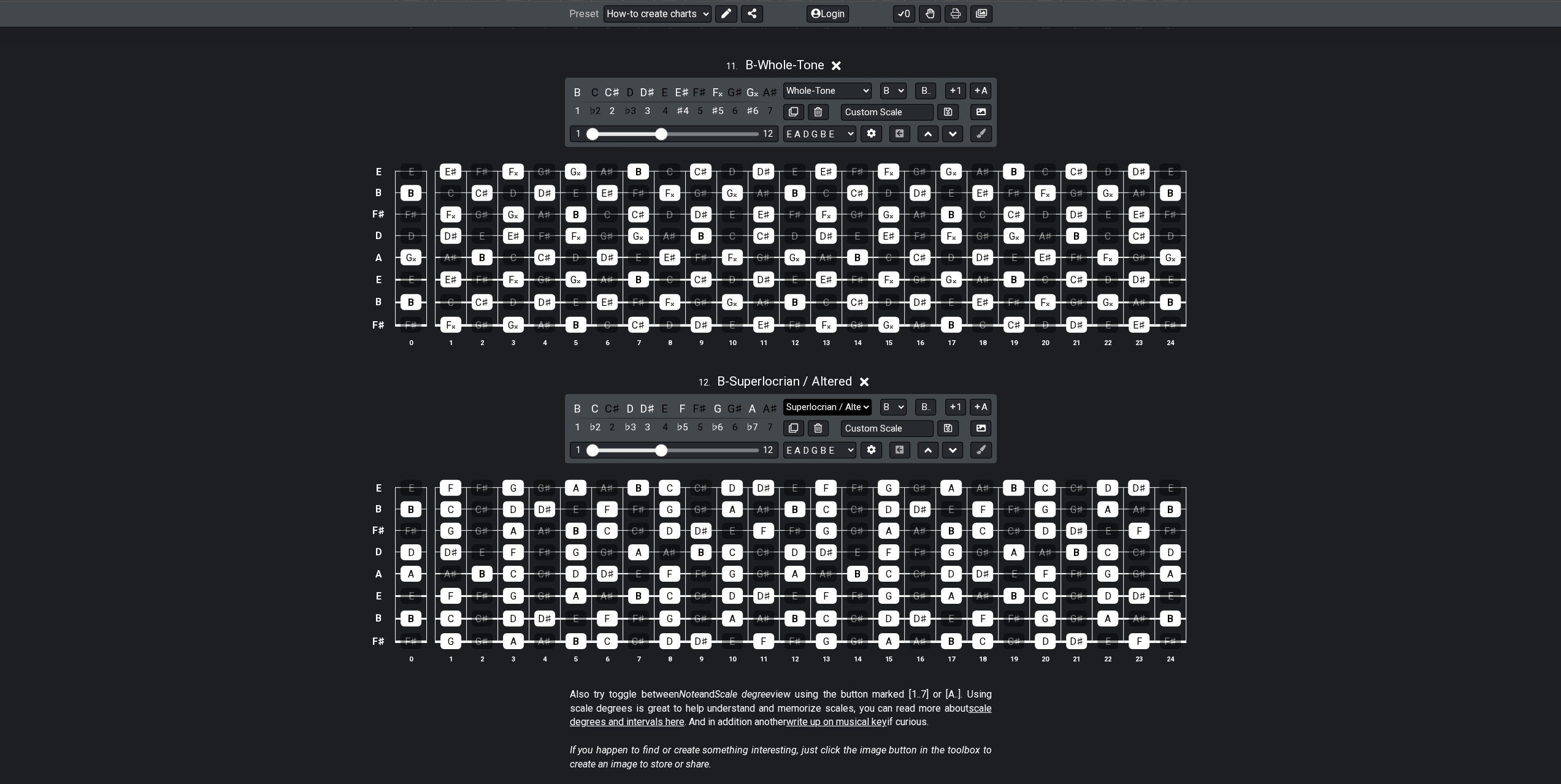
click at [846, 399] on select "Minor Pentatonic New Scale Minor Pentatonic Major Pentatonic Minor Blues Major …" at bounding box center [827, 407] width 88 height 16
click at [784, 399] on select "Minor Pentatonic New Scale Minor Pentatonic Major Pentatonic Minor Blues Major …" at bounding box center [827, 407] width 88 height 16
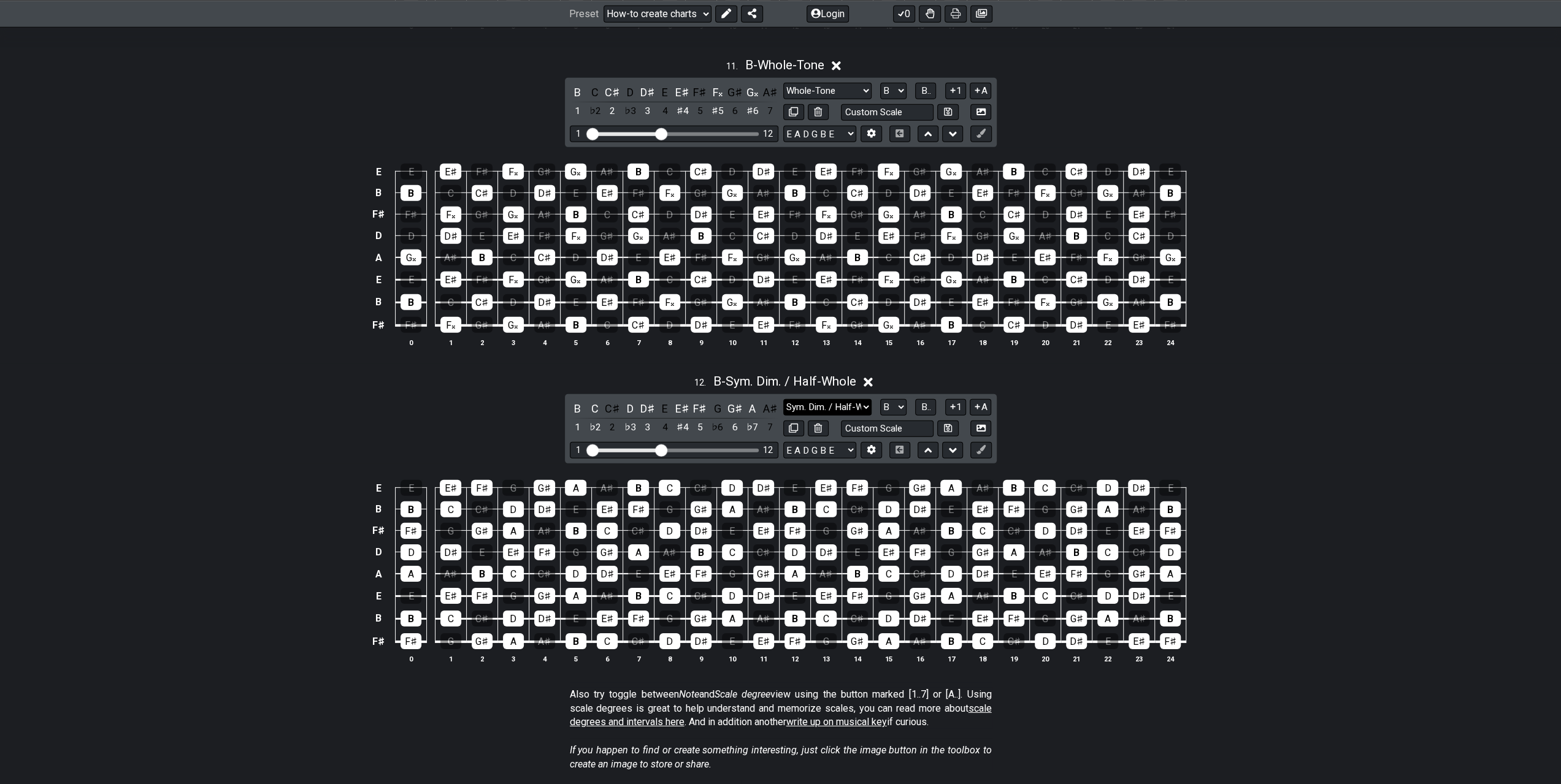
click at [826, 399] on select "Minor Pentatonic New Scale Minor Pentatonic Major Pentatonic Minor Blues Major …" at bounding box center [827, 407] width 88 height 16
select select "Superlocrian / Altered"
click at [784, 399] on select "Minor Pentatonic New Scale Minor Pentatonic Major Pentatonic Minor Blues Major …" at bounding box center [827, 407] width 88 height 16
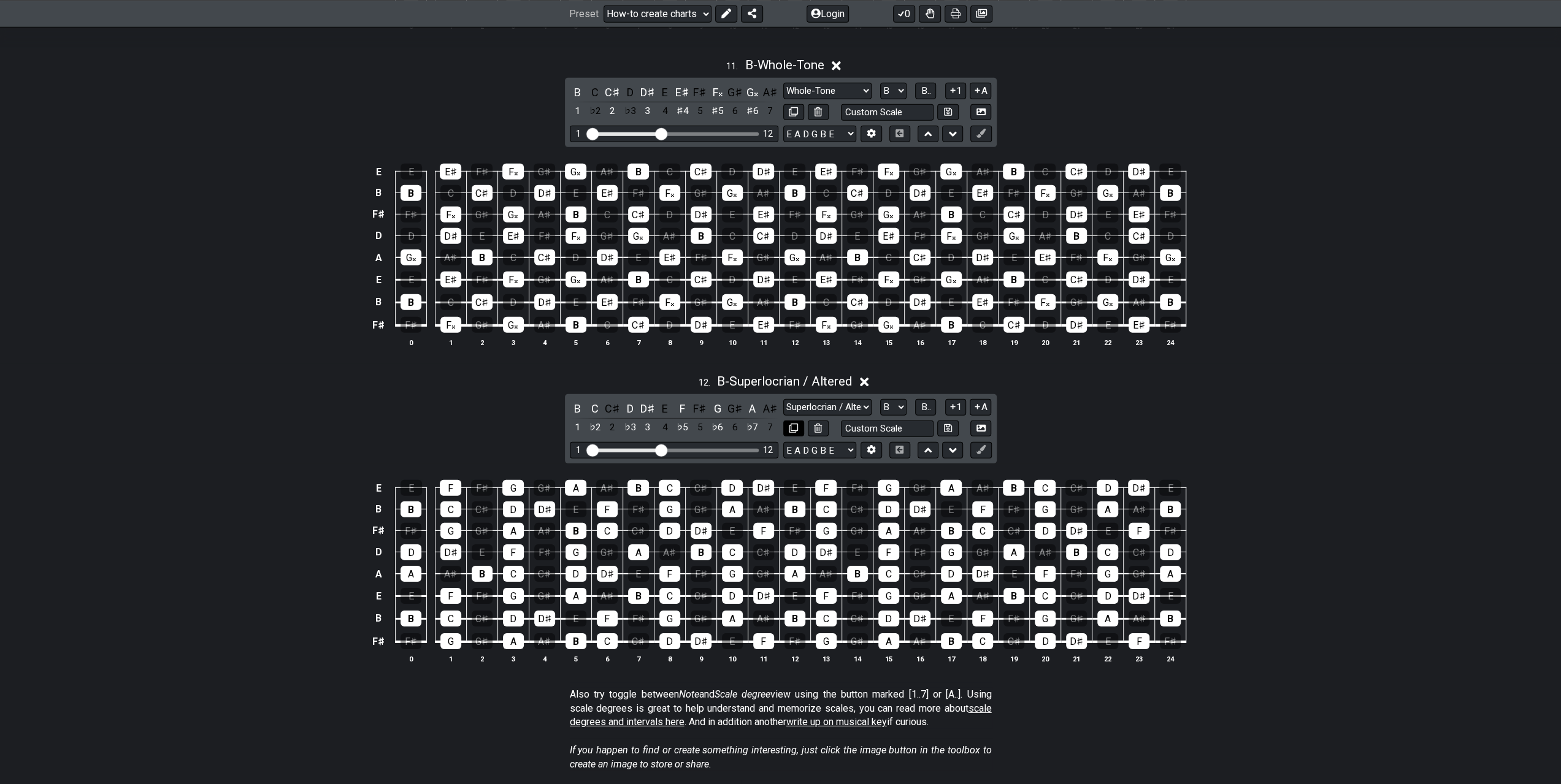
click at [789, 424] on icon at bounding box center [794, 428] width 9 height 9
select select "B"
select select "Superlocrian / Altered"
select select "Root"
select select "A"
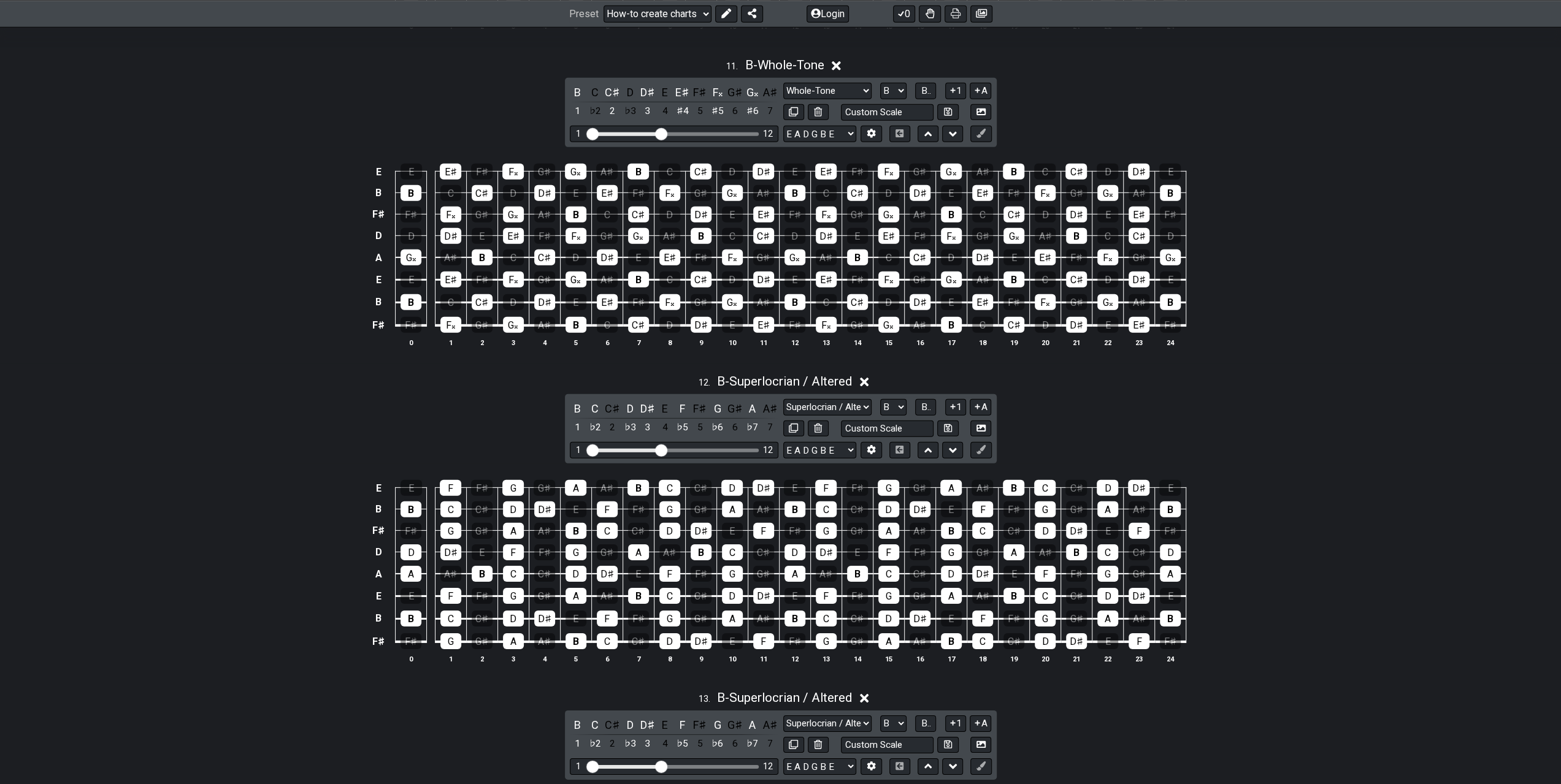
scroll to position [3739, 0]
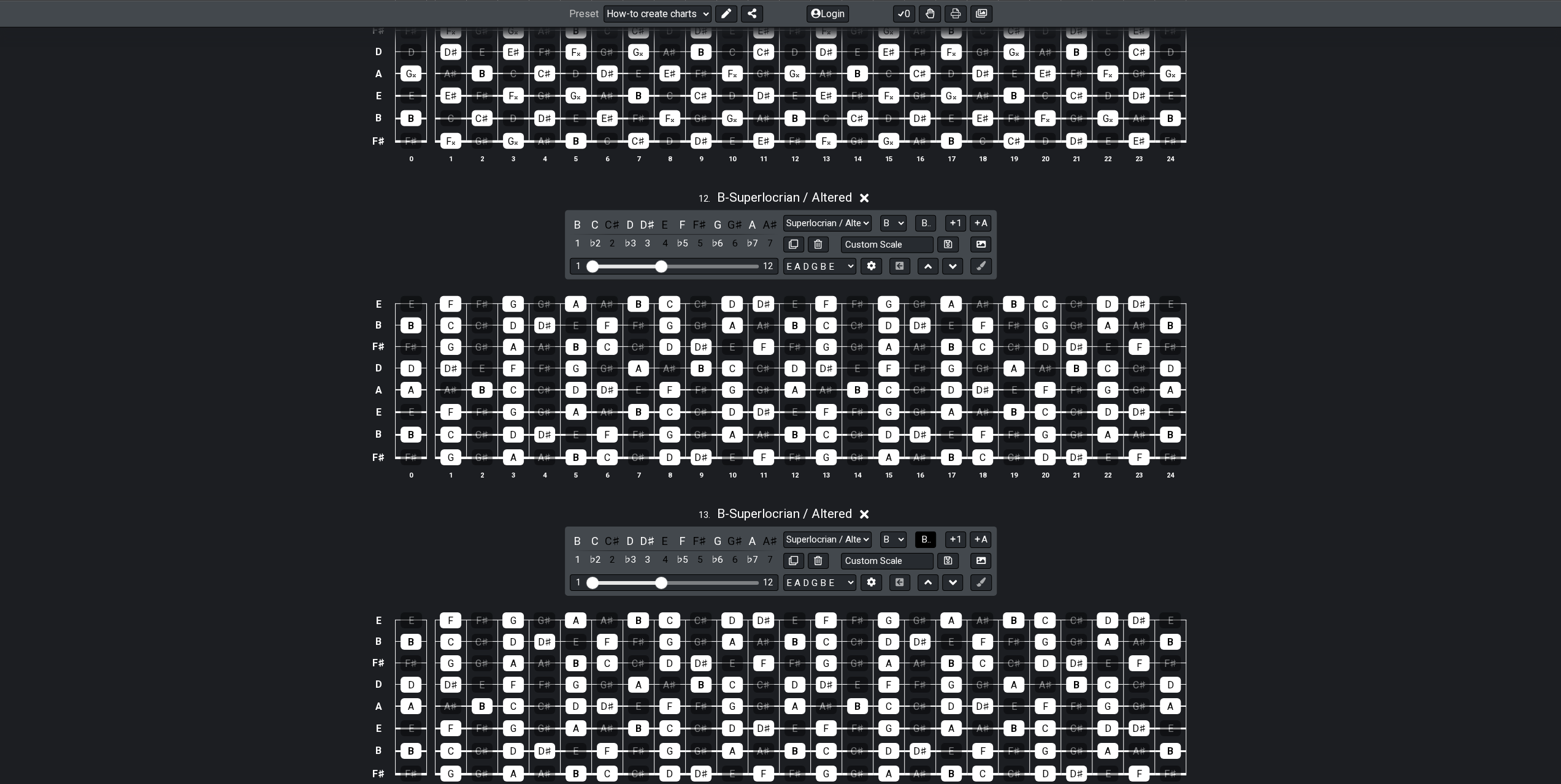
click at [928, 534] on span "B.." at bounding box center [925, 540] width 10 height 11
click at [854, 532] on select "Minor Pentatonic New Scale Minor Pentatonic Major Pentatonic Minor Blues Major …" at bounding box center [827, 540] width 88 height 16
select select "Sym. Dim. / Half-Whole"
click at [784, 532] on select "Minor Pentatonic New Scale Minor Pentatonic Major Pentatonic Minor Blues Major …" at bounding box center [827, 540] width 88 height 16
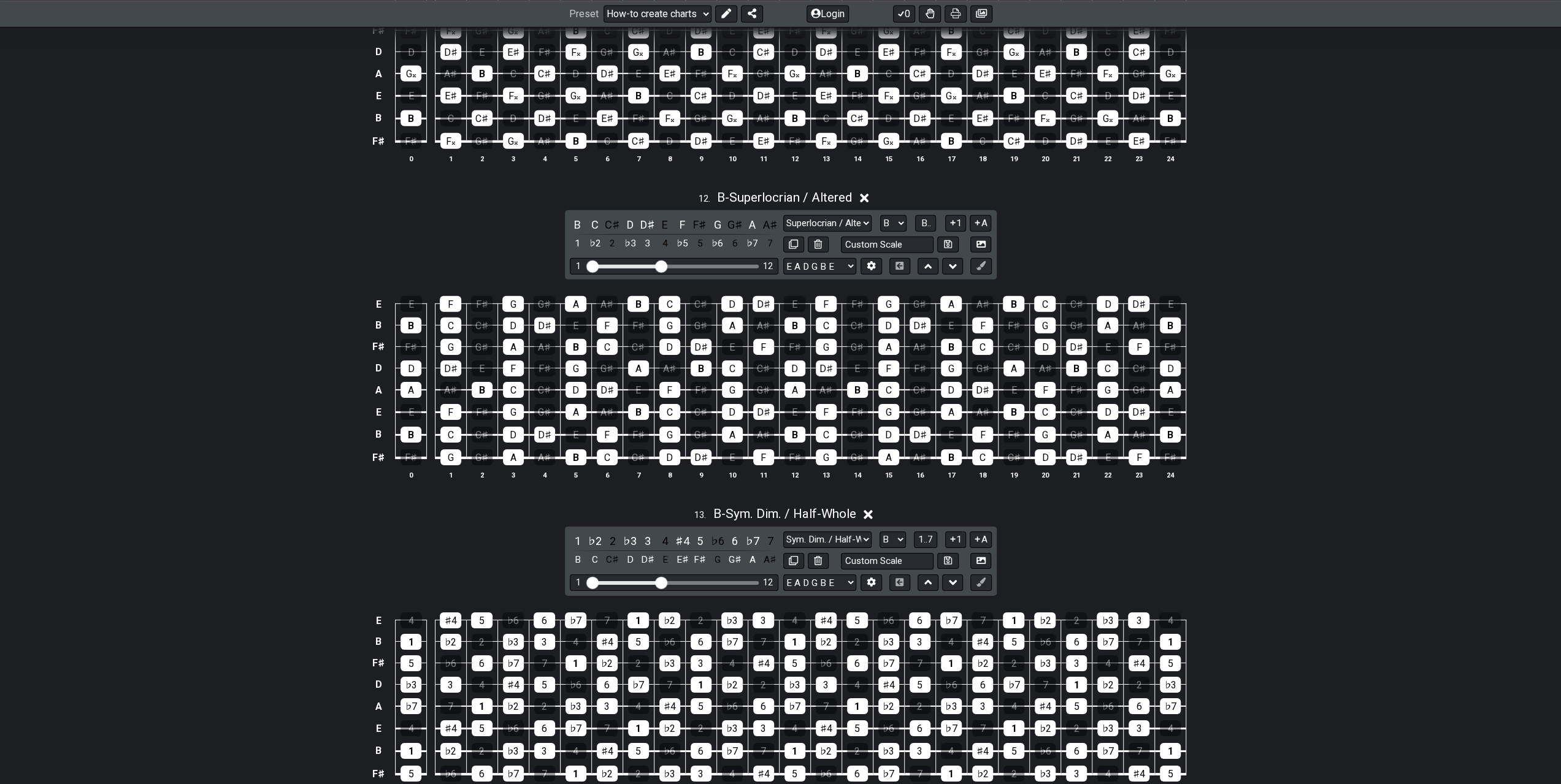
scroll to position [3862, 0]
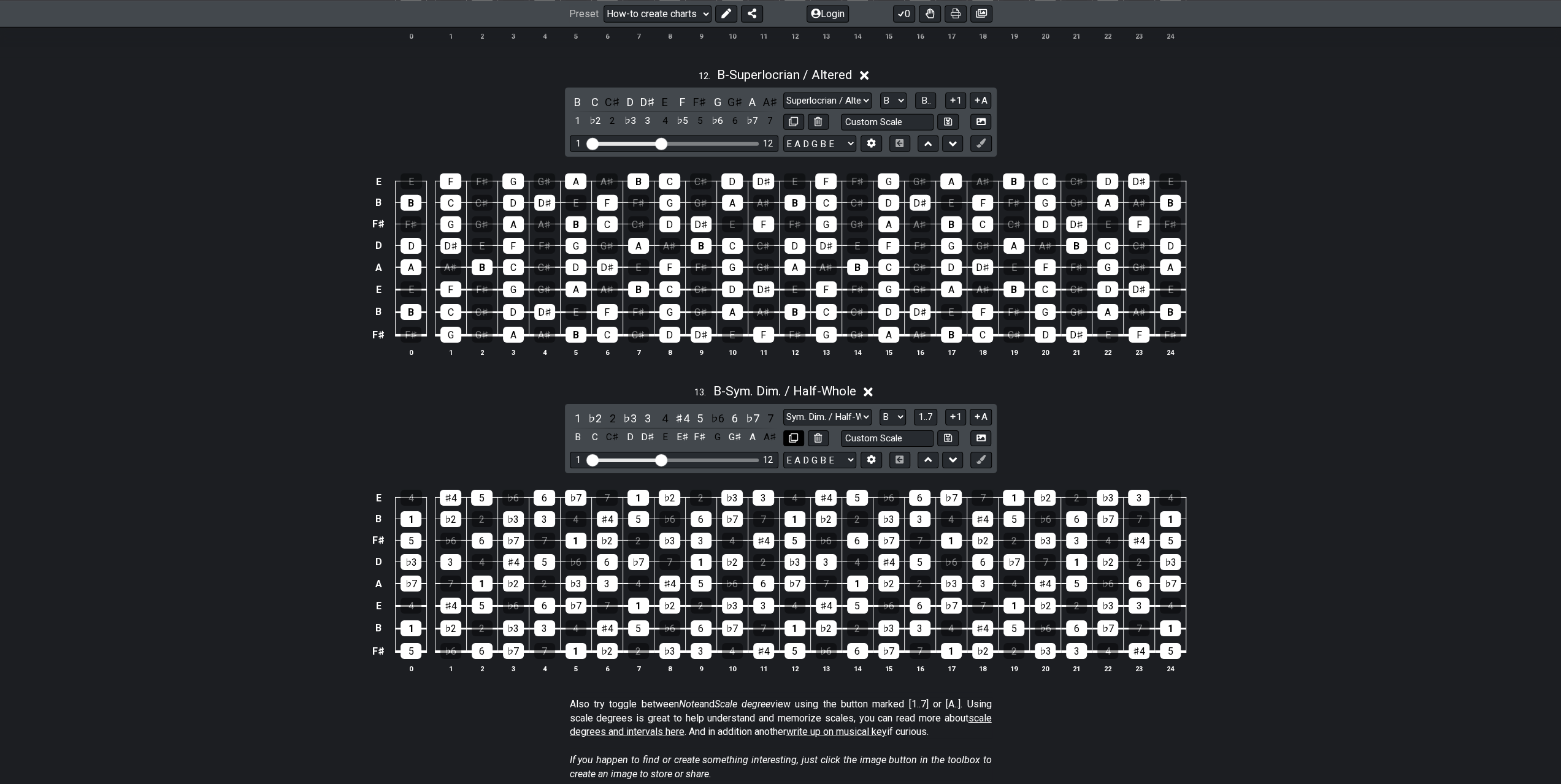
click at [789, 434] on icon at bounding box center [794, 438] width 9 height 9
select select "B"
select select "Sym. Dim. / Half-Whole"
select select "Root"
select select "A"
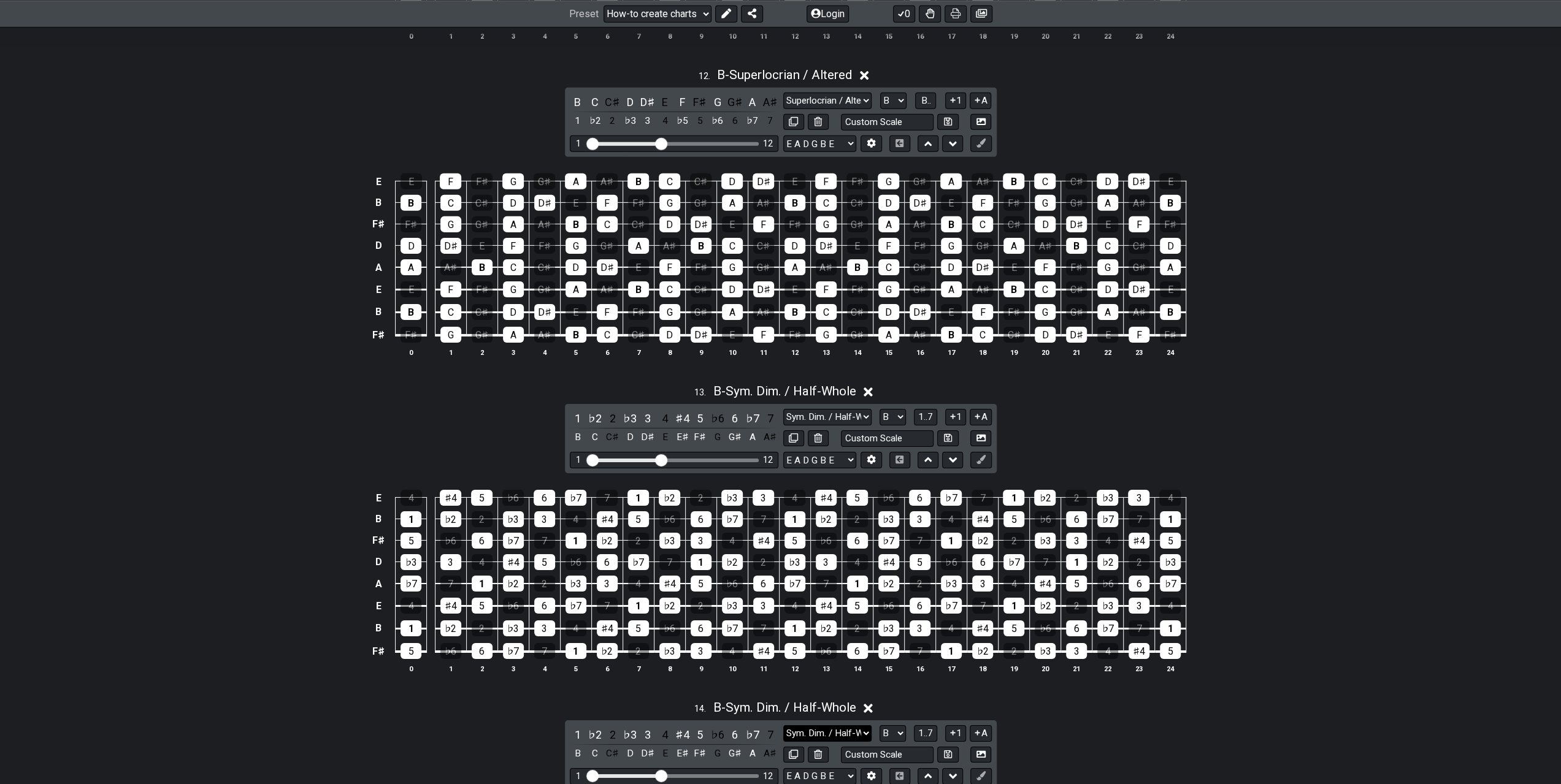
scroll to position [3985, 0]
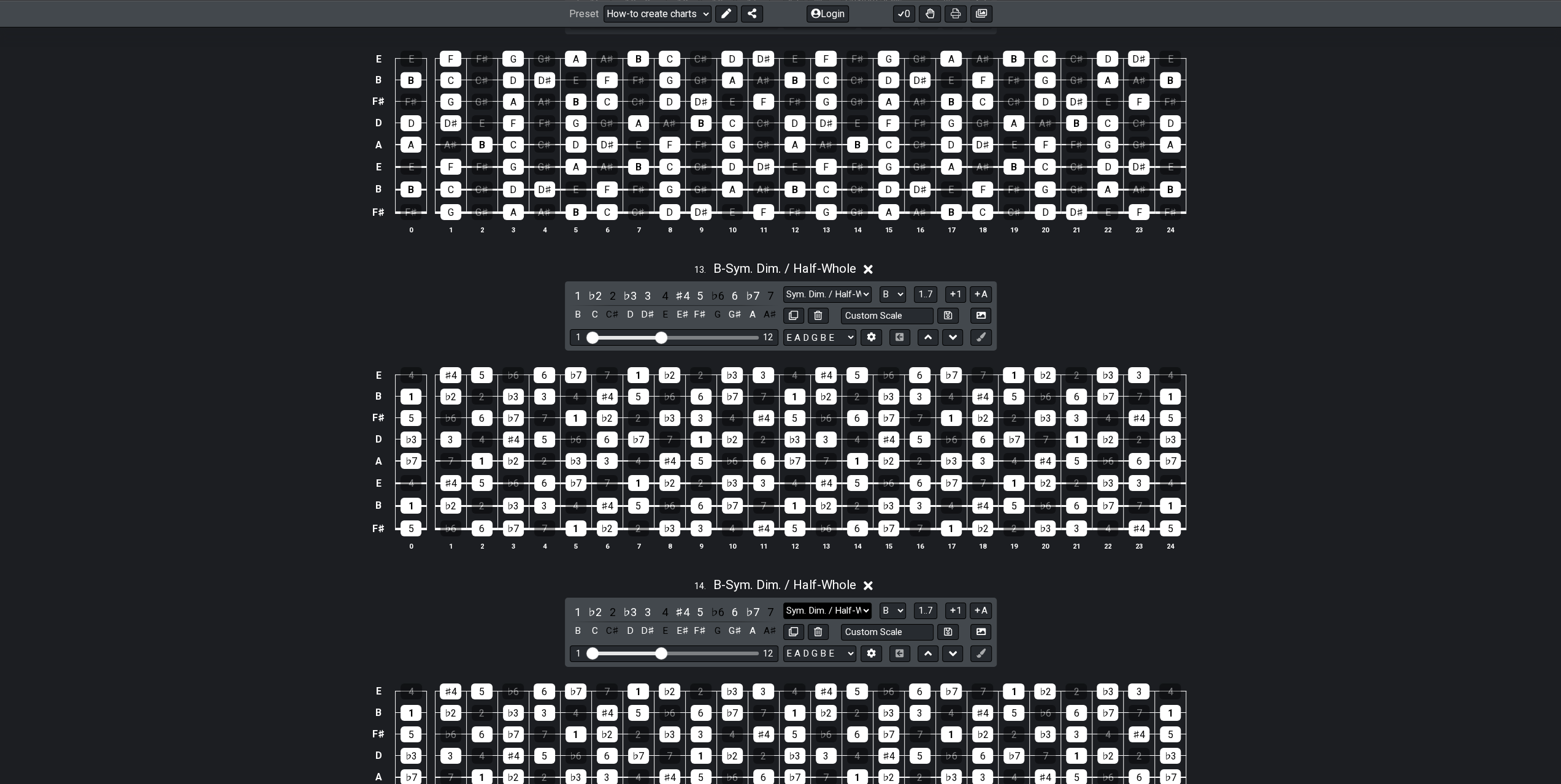
click at [835, 603] on select "Minor Pentatonic New Scale Minor Pentatonic Major Pentatonic Minor Blues Major …" at bounding box center [827, 610] width 88 height 16
select select "Mixolydian b6"
click at [784, 603] on select "Minor Pentatonic New Scale Minor Pentatonic Major Pentatonic Minor Blues Major …" at bounding box center [827, 610] width 88 height 16
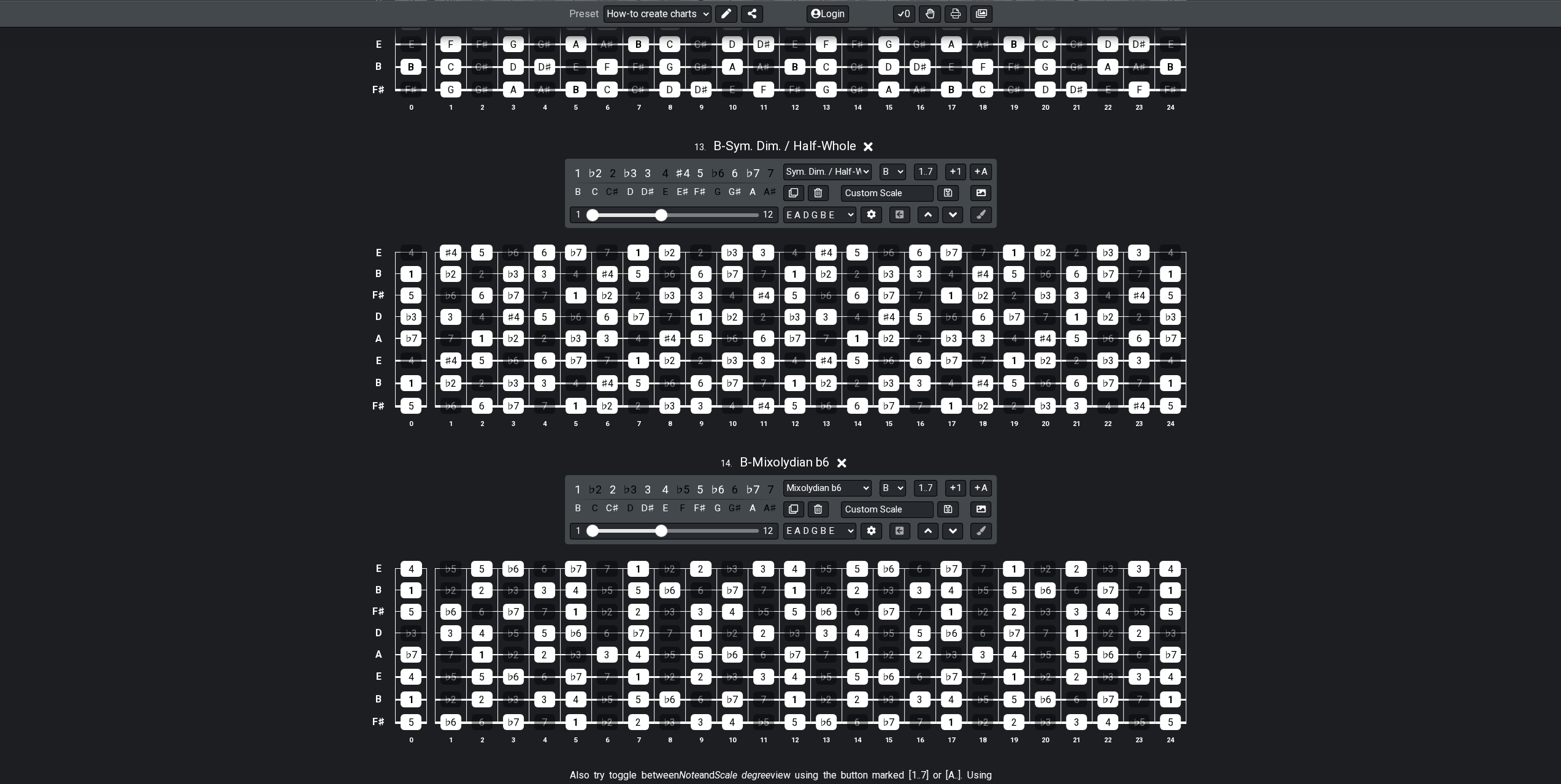
scroll to position [4168, 0]
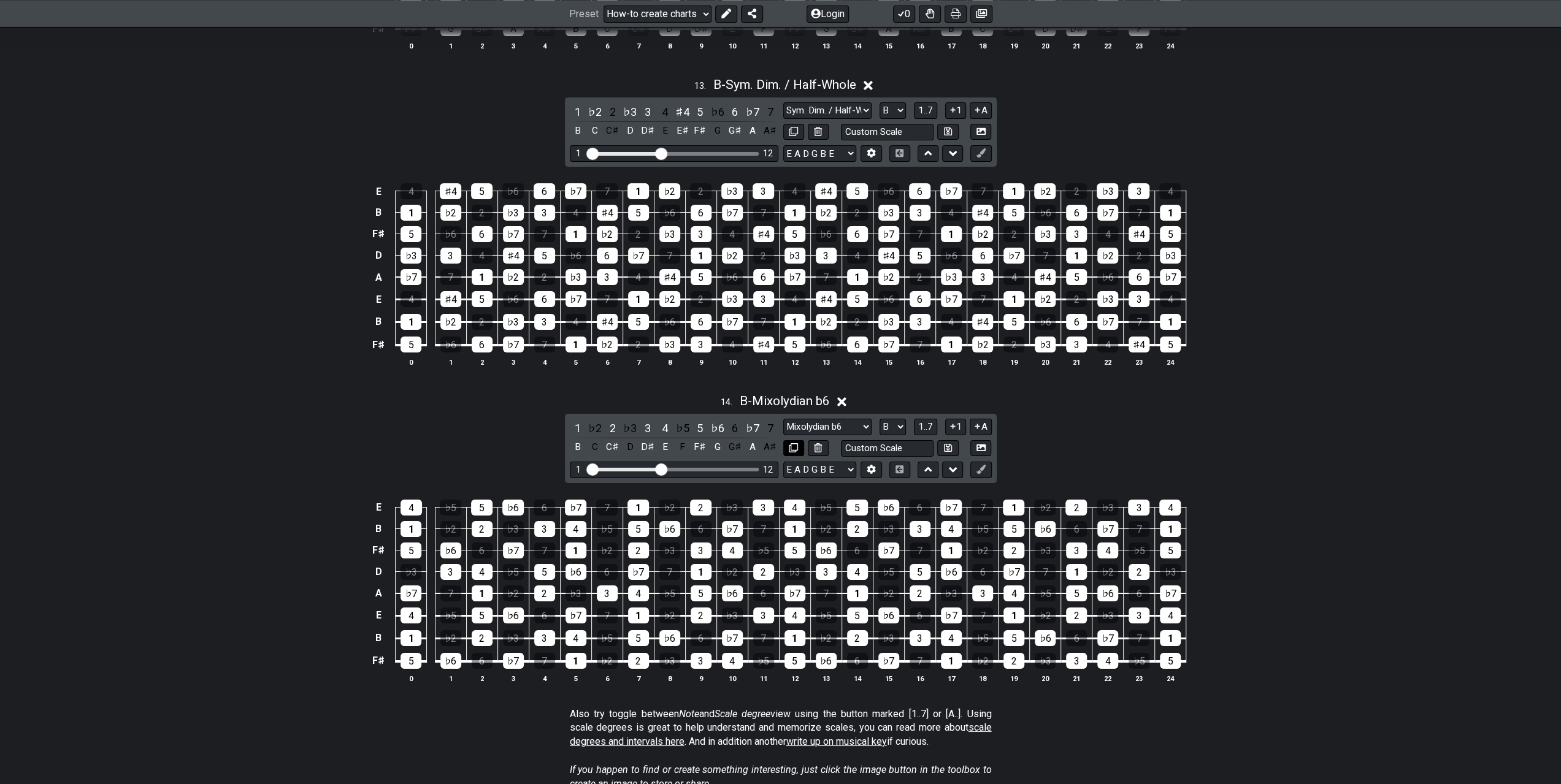
click at [789, 443] on icon at bounding box center [794, 448] width 9 height 9
select select "B"
select select "Mixolydian b6"
select select "Root"
select select "A"
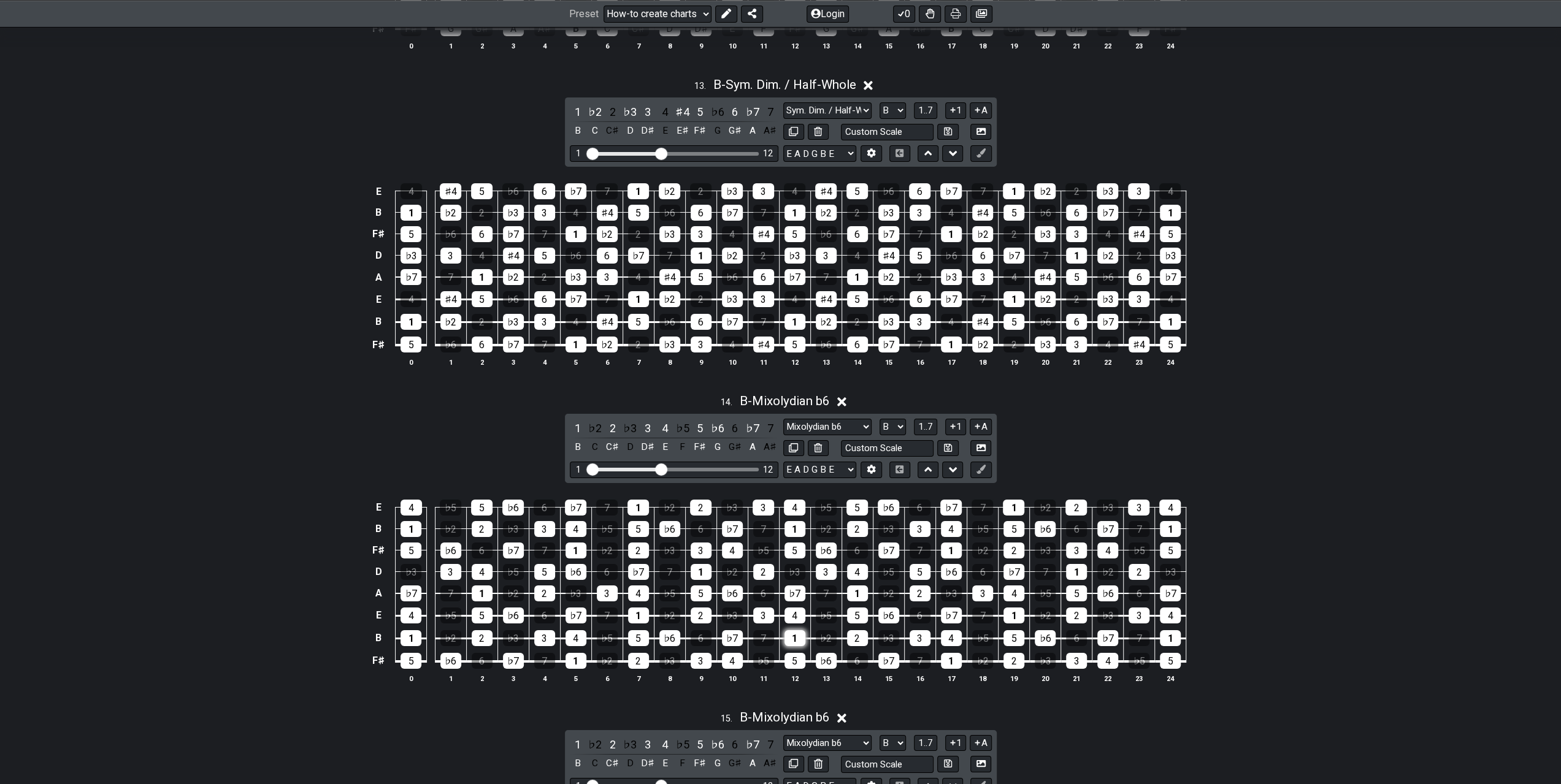
scroll to position [4291, 0]
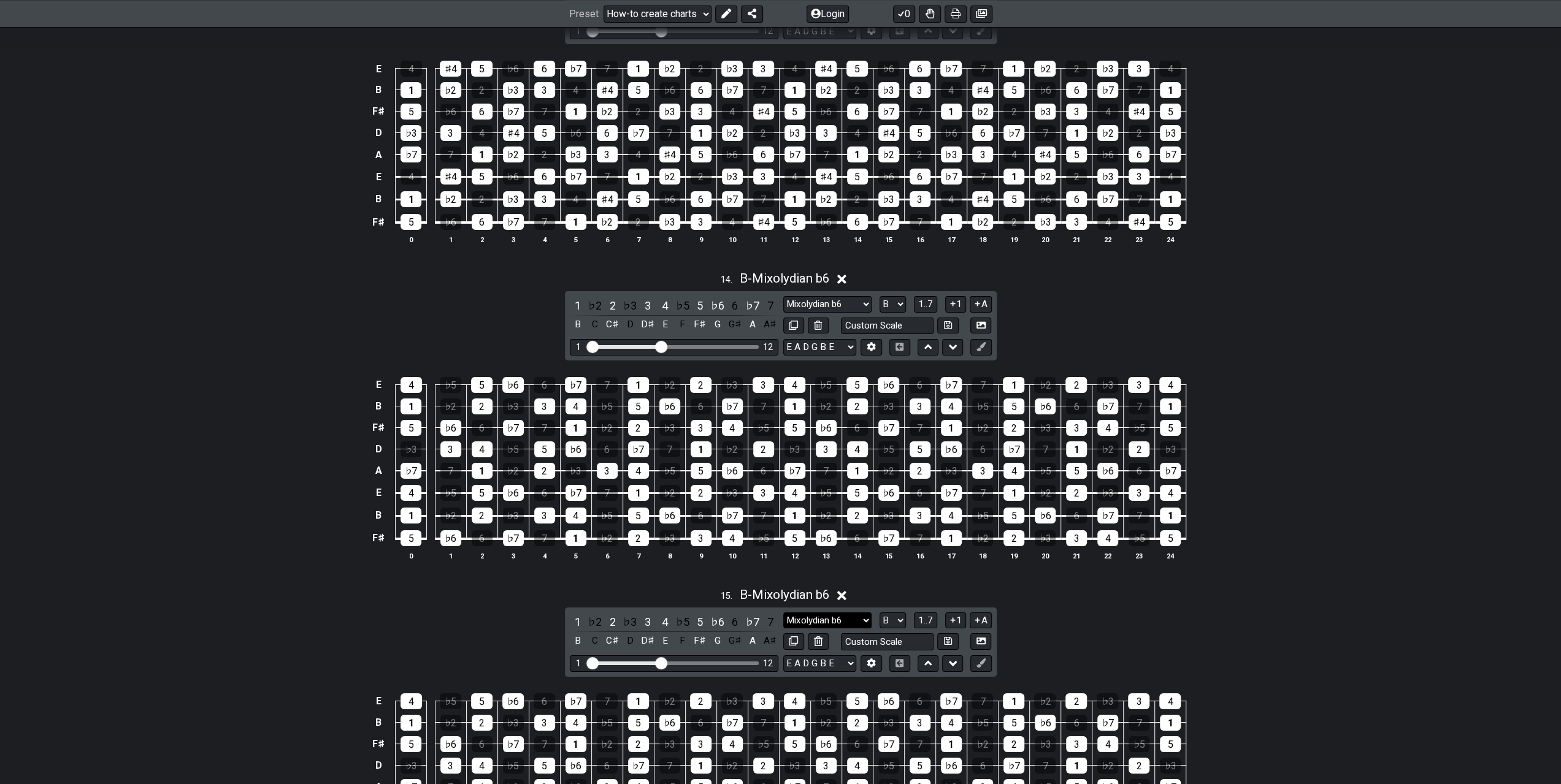
click at [833, 613] on select "Minor Pentatonic New Scale Minor Pentatonic Major Pentatonic Minor Blues Major …" at bounding box center [827, 621] width 88 height 16
select select "[PERSON_NAME]"
click at [784, 613] on select "Minor Pentatonic New Scale Minor Pentatonic Major Pentatonic Minor Blues Major …" at bounding box center [827, 621] width 88 height 16
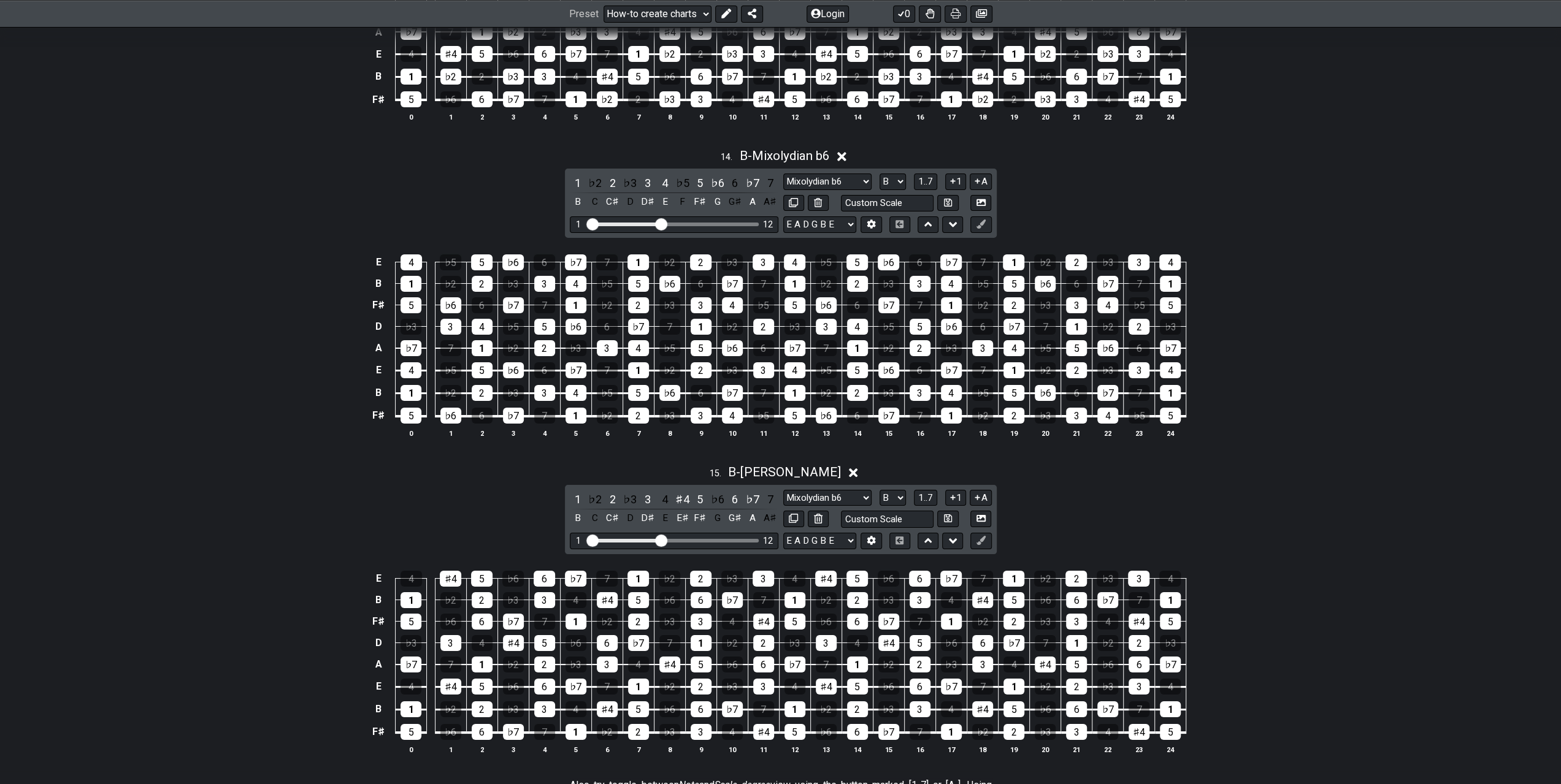
scroll to position [4475, 0]
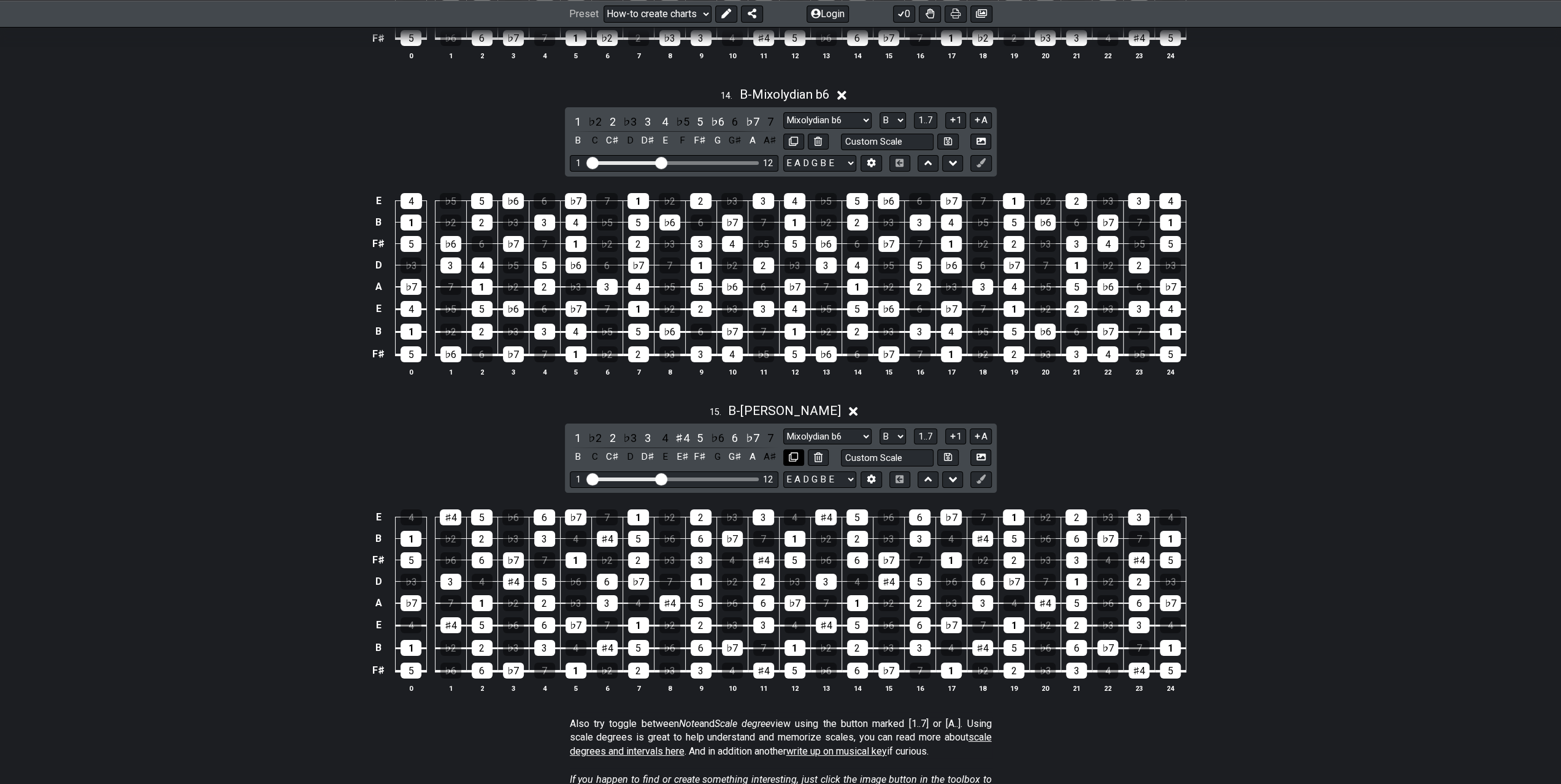
click at [795, 452] on icon at bounding box center [794, 457] width 9 height 9
select select "B"
select select "[PERSON_NAME]"
select select "Root"
select select "A"
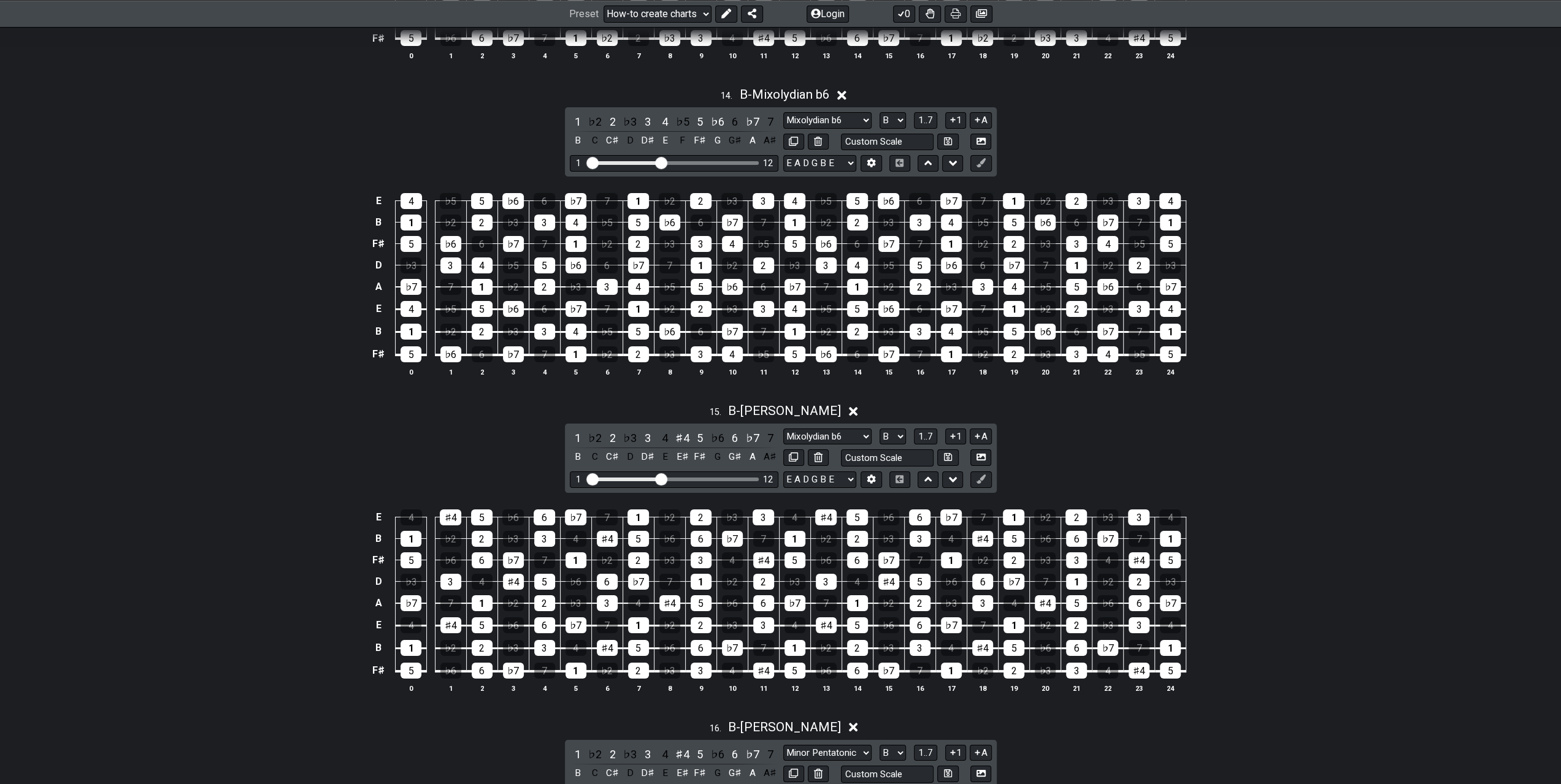
scroll to position [4598, 0]
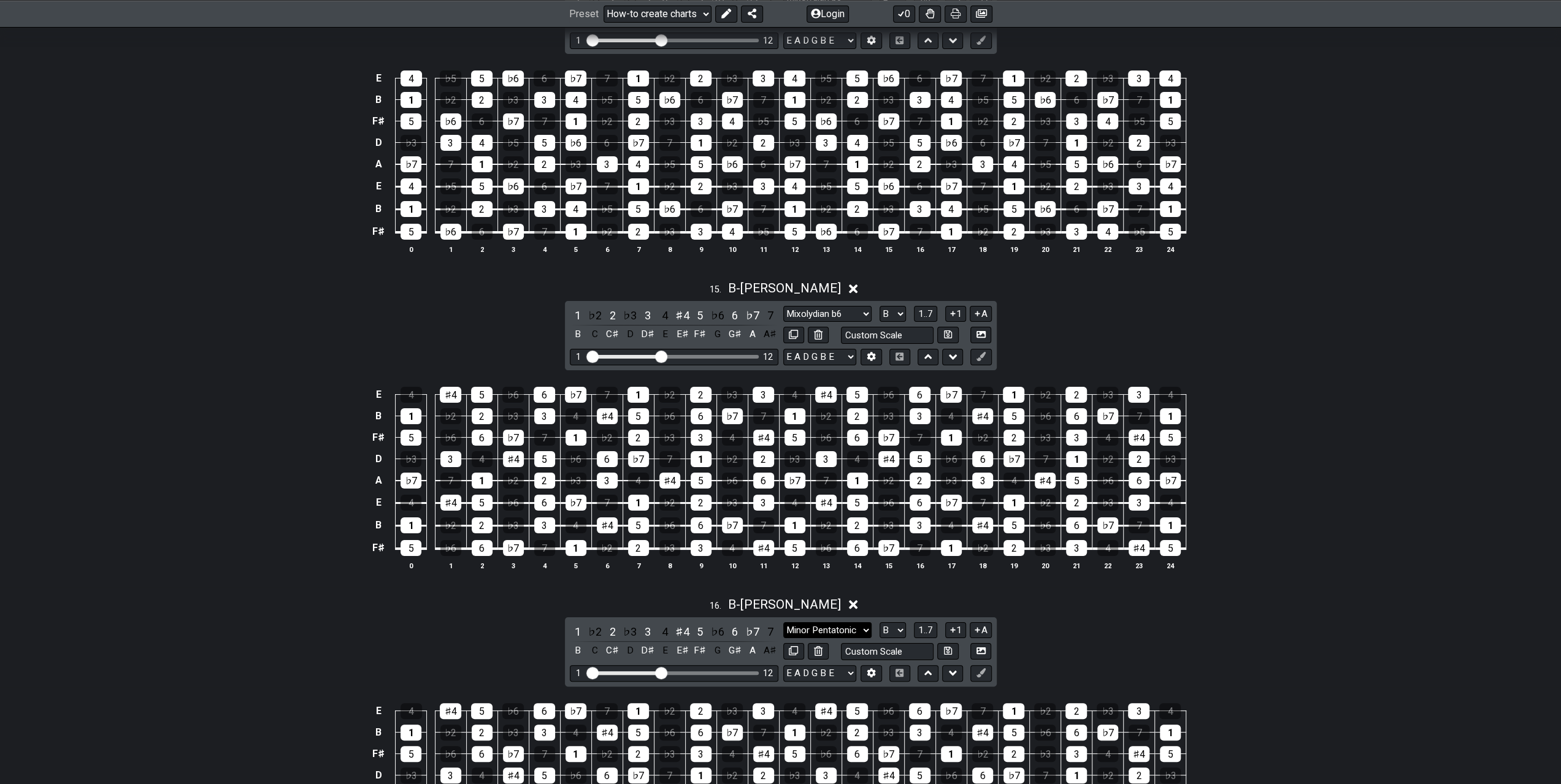
click at [816, 622] on select "Minor Pentatonic New Scale Minor Pentatonic Major Pentatonic Minor Blues Major …" at bounding box center [827, 630] width 88 height 16
select select "Phrygian Dominant"
click at [784, 622] on select "Minor Pentatonic New Scale Minor Pentatonic Major Pentatonic Minor Blues Major …" at bounding box center [827, 630] width 88 height 16
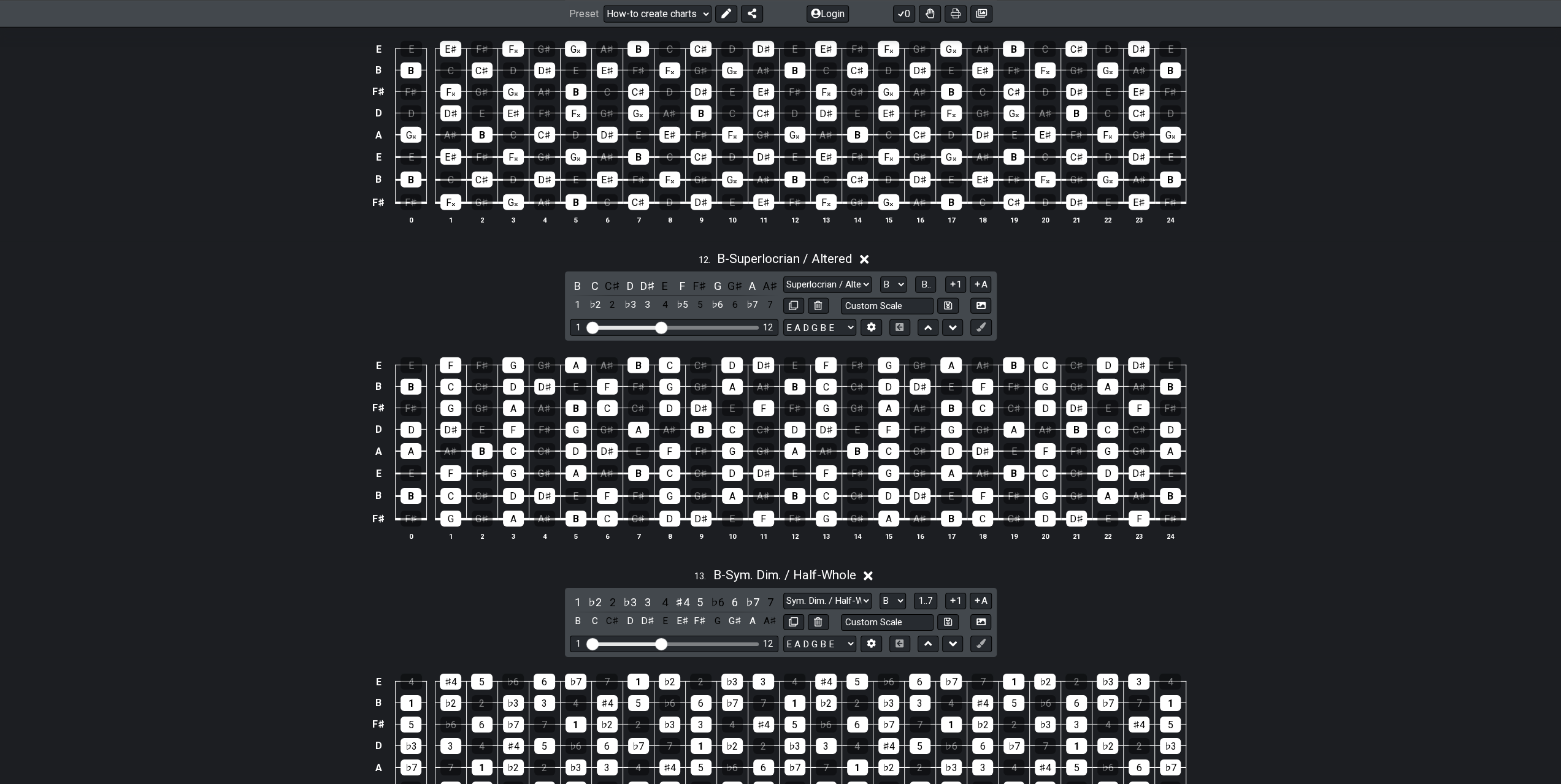
scroll to position [3556, 0]
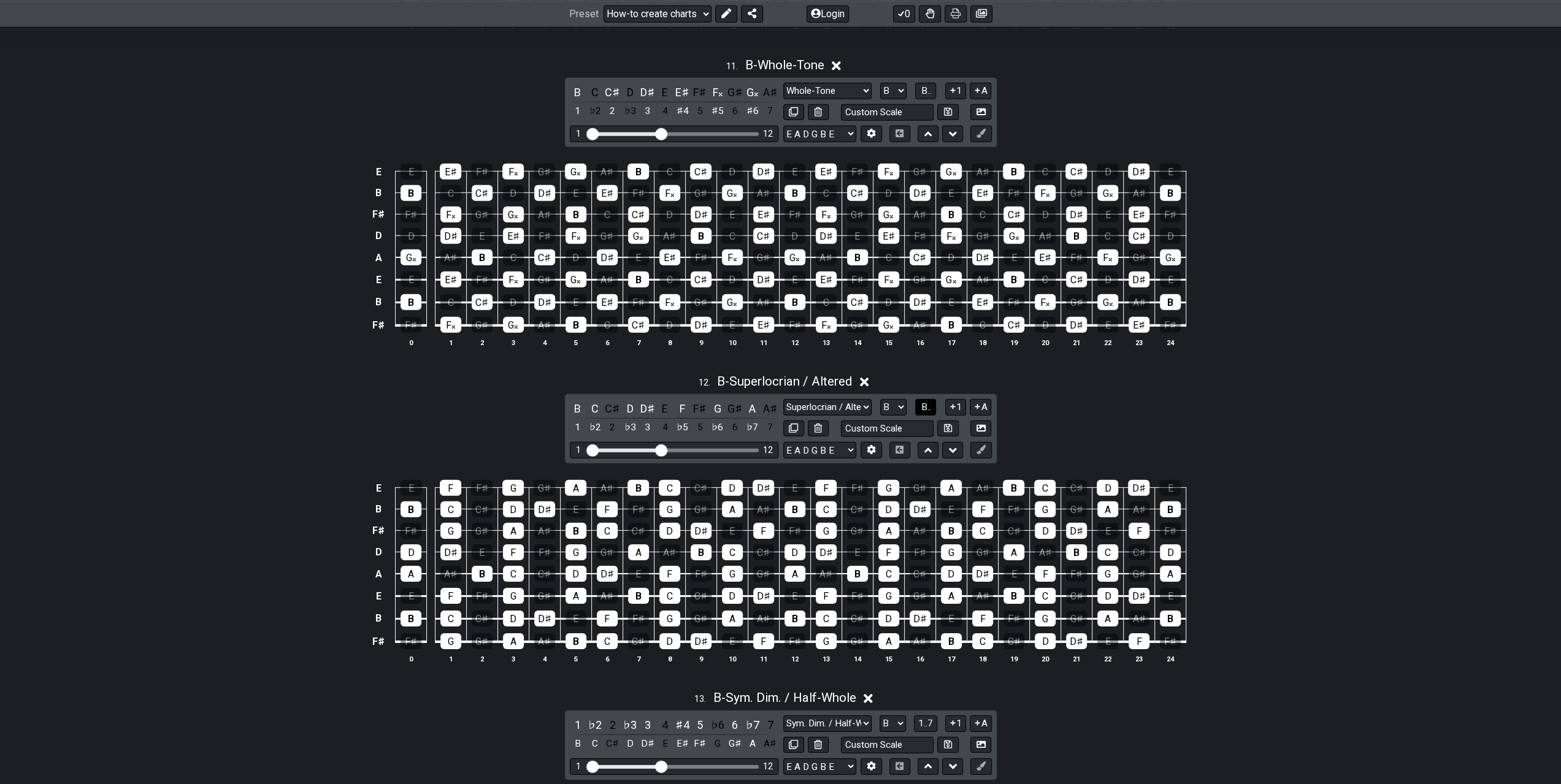
click at [928, 402] on span "B.." at bounding box center [925, 407] width 10 height 11
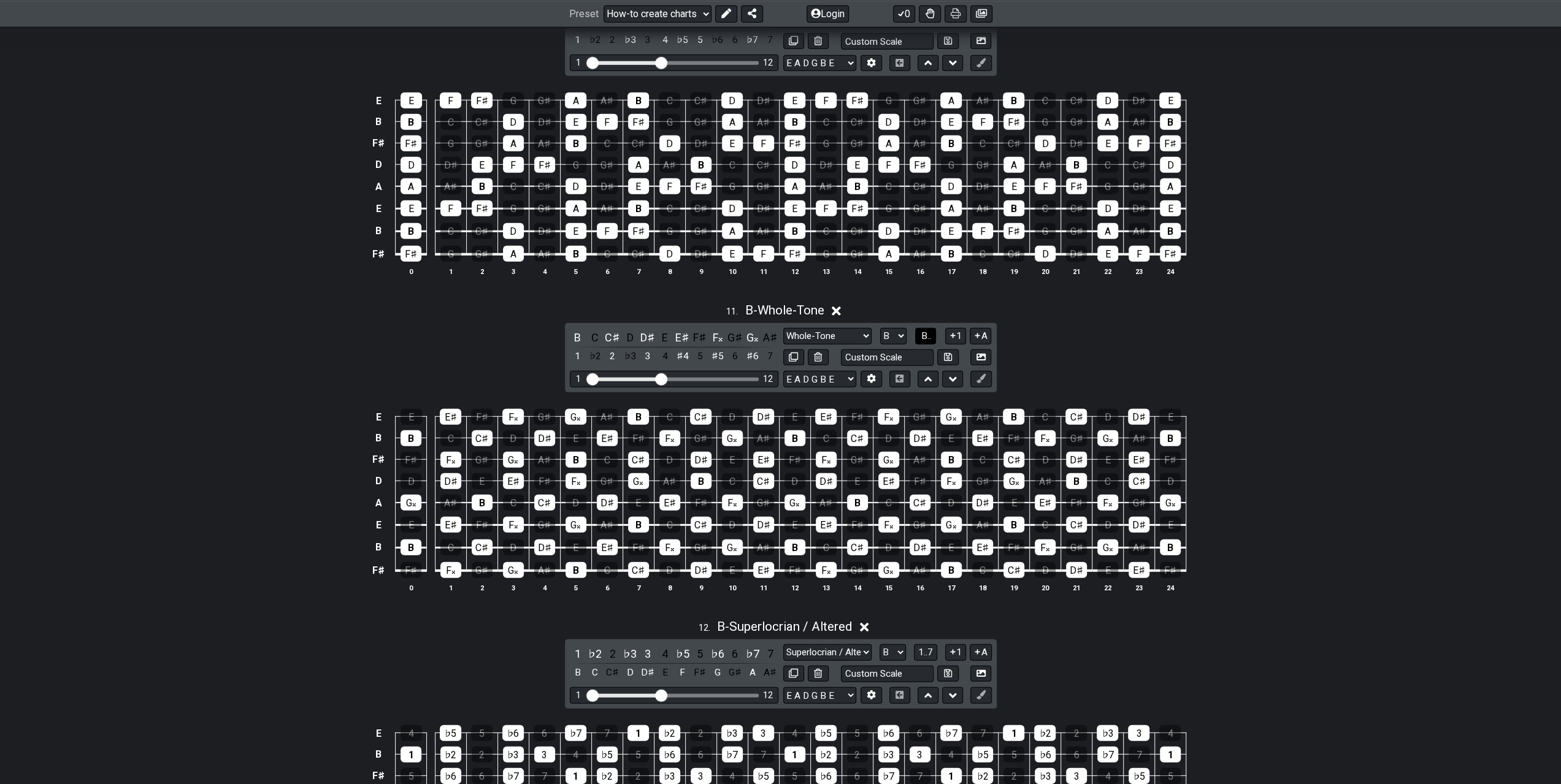
click at [923, 330] on span "B.." at bounding box center [925, 336] width 10 height 11
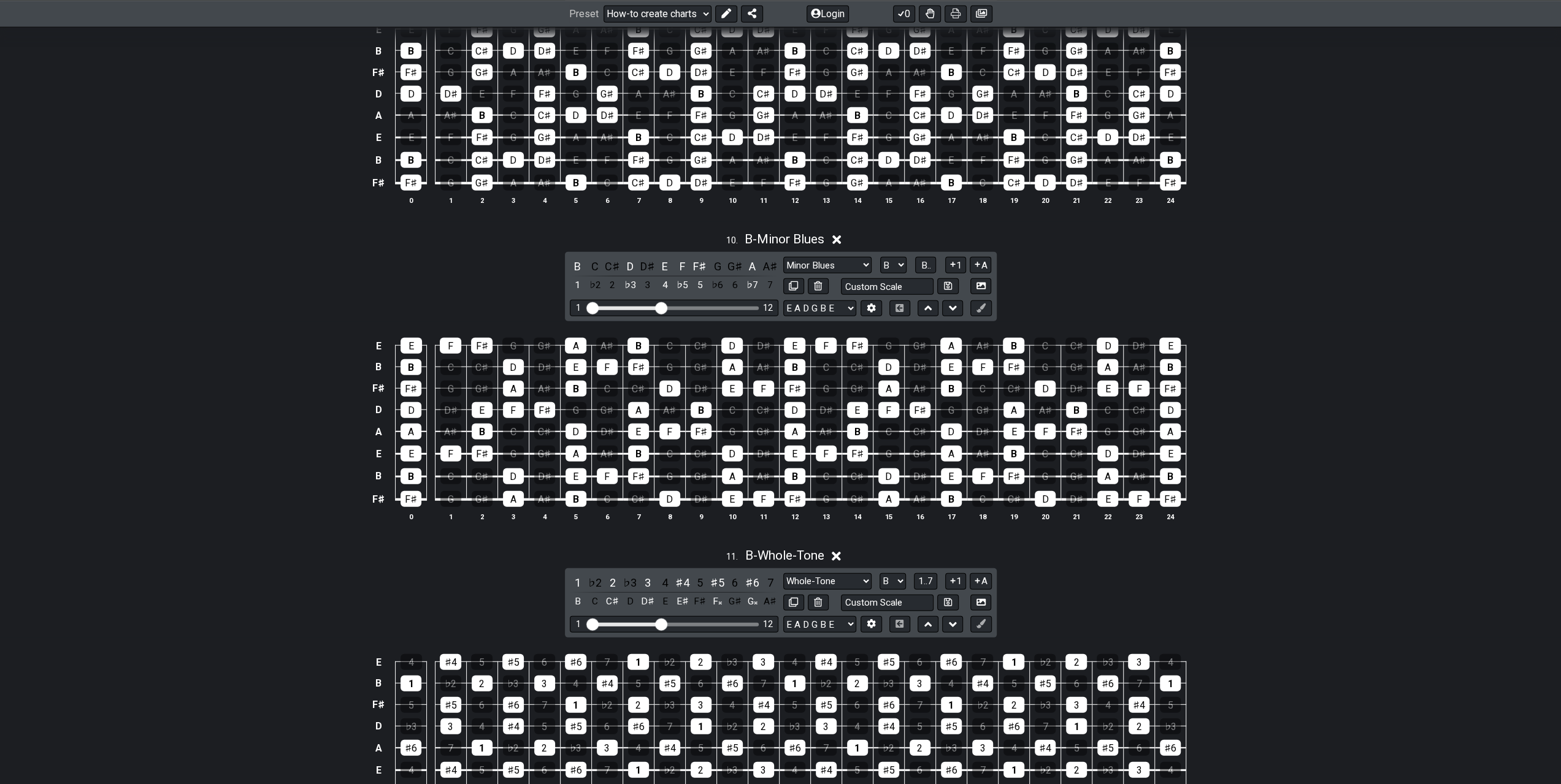
scroll to position [3004, 0]
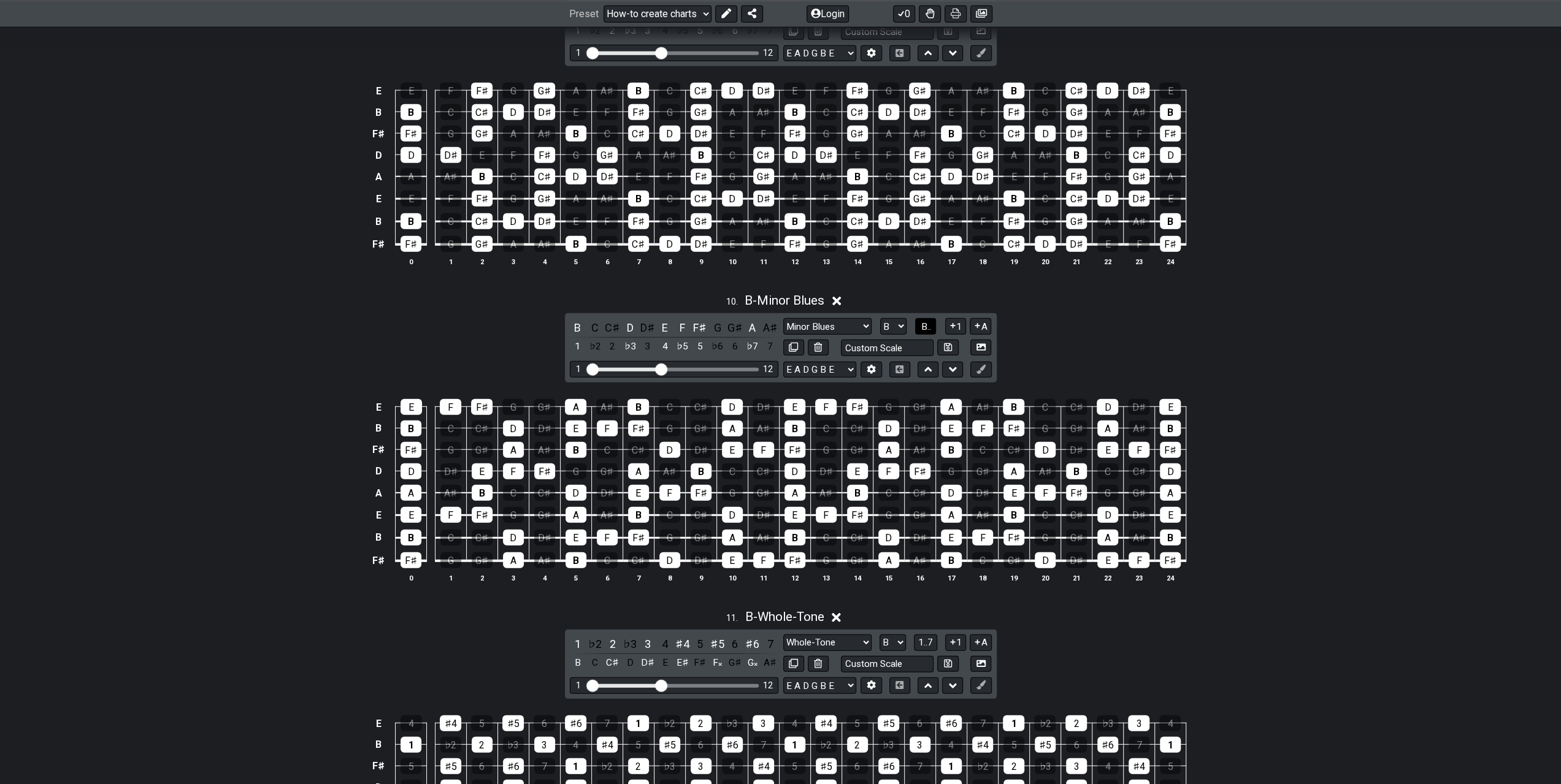
click at [921, 322] on span "B.." at bounding box center [925, 327] width 10 height 11
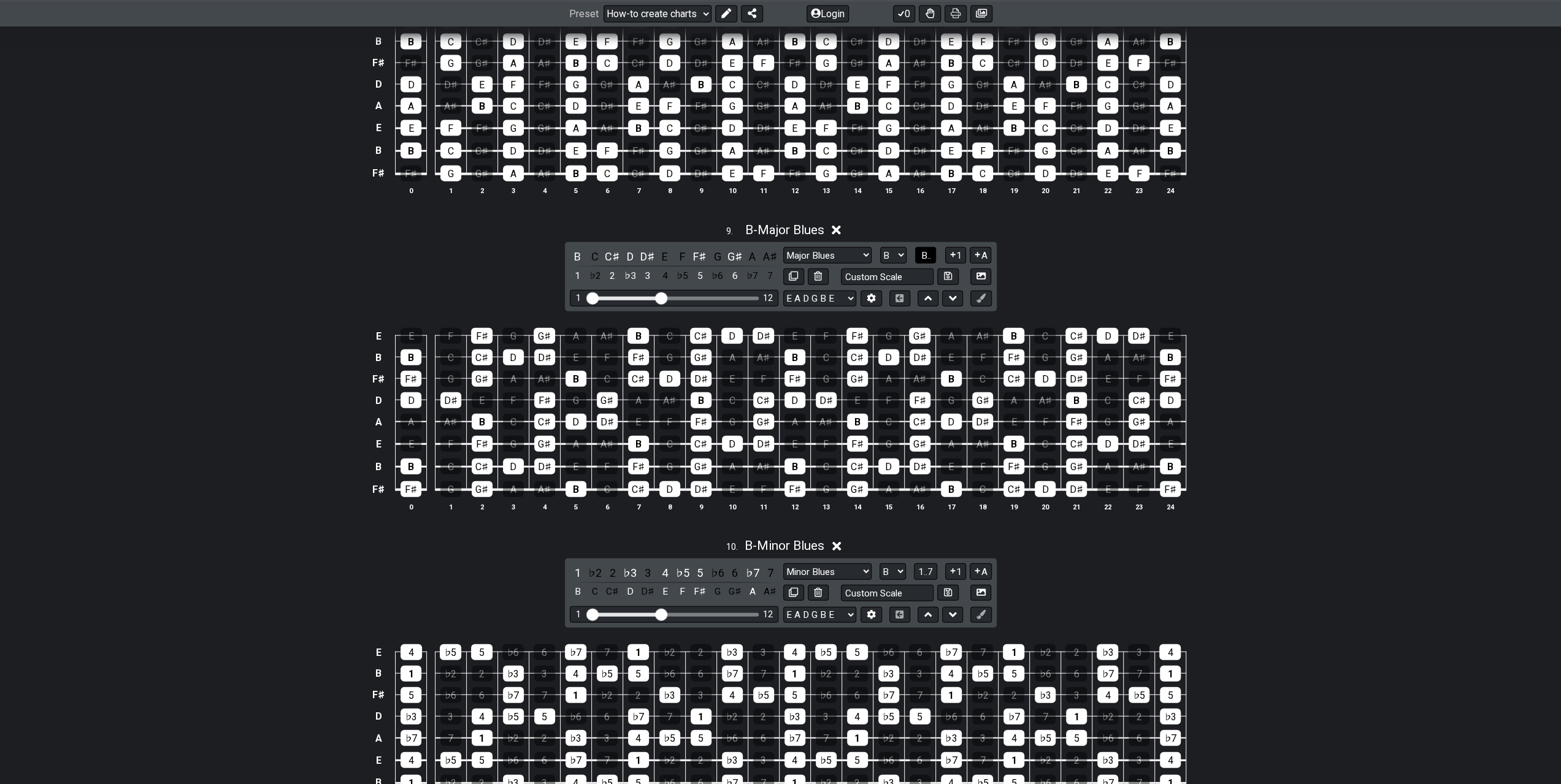
click at [936, 247] on button "B.." at bounding box center [925, 255] width 21 height 16
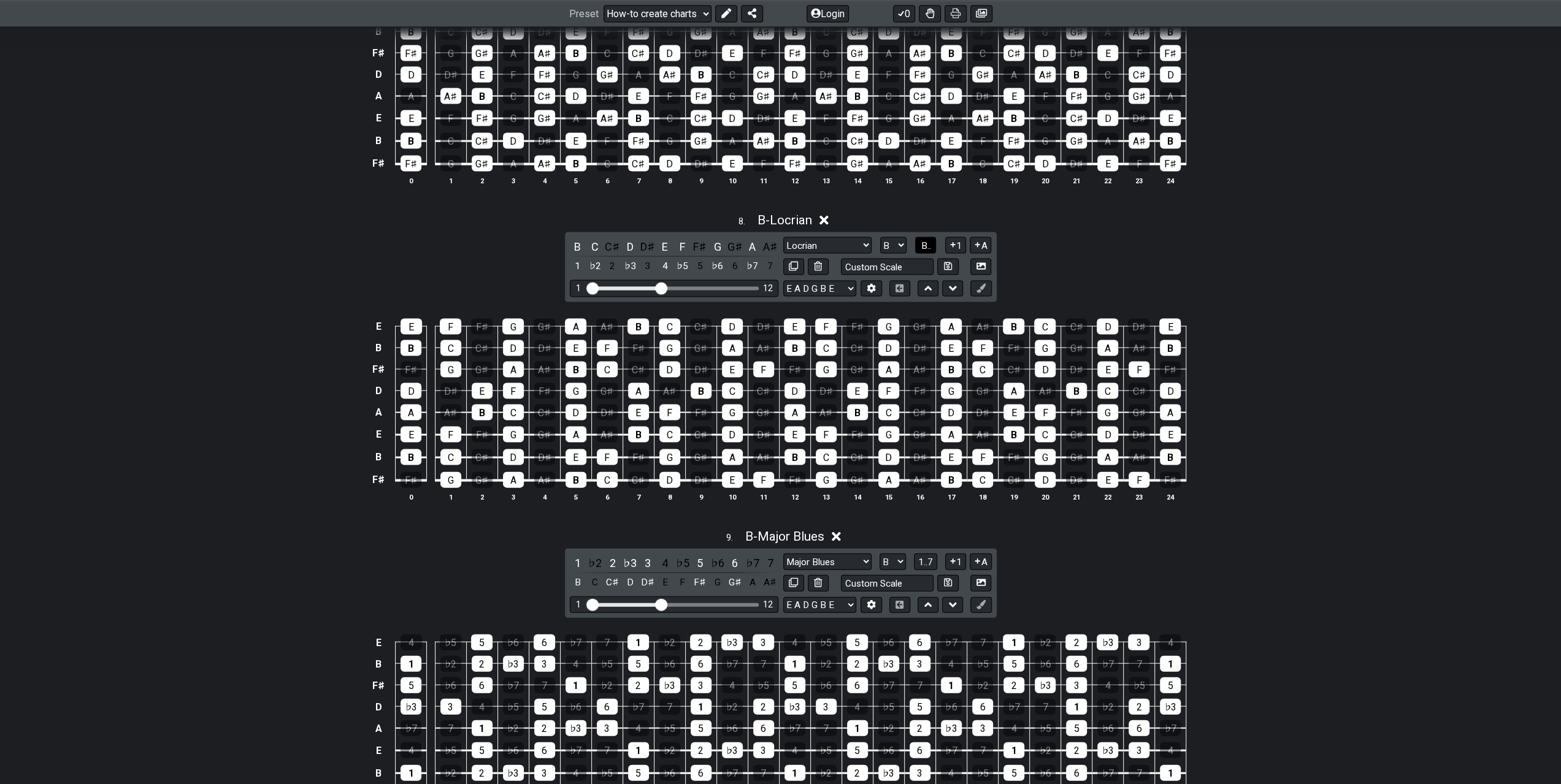
click at [931, 237] on button "B.." at bounding box center [925, 245] width 21 height 16
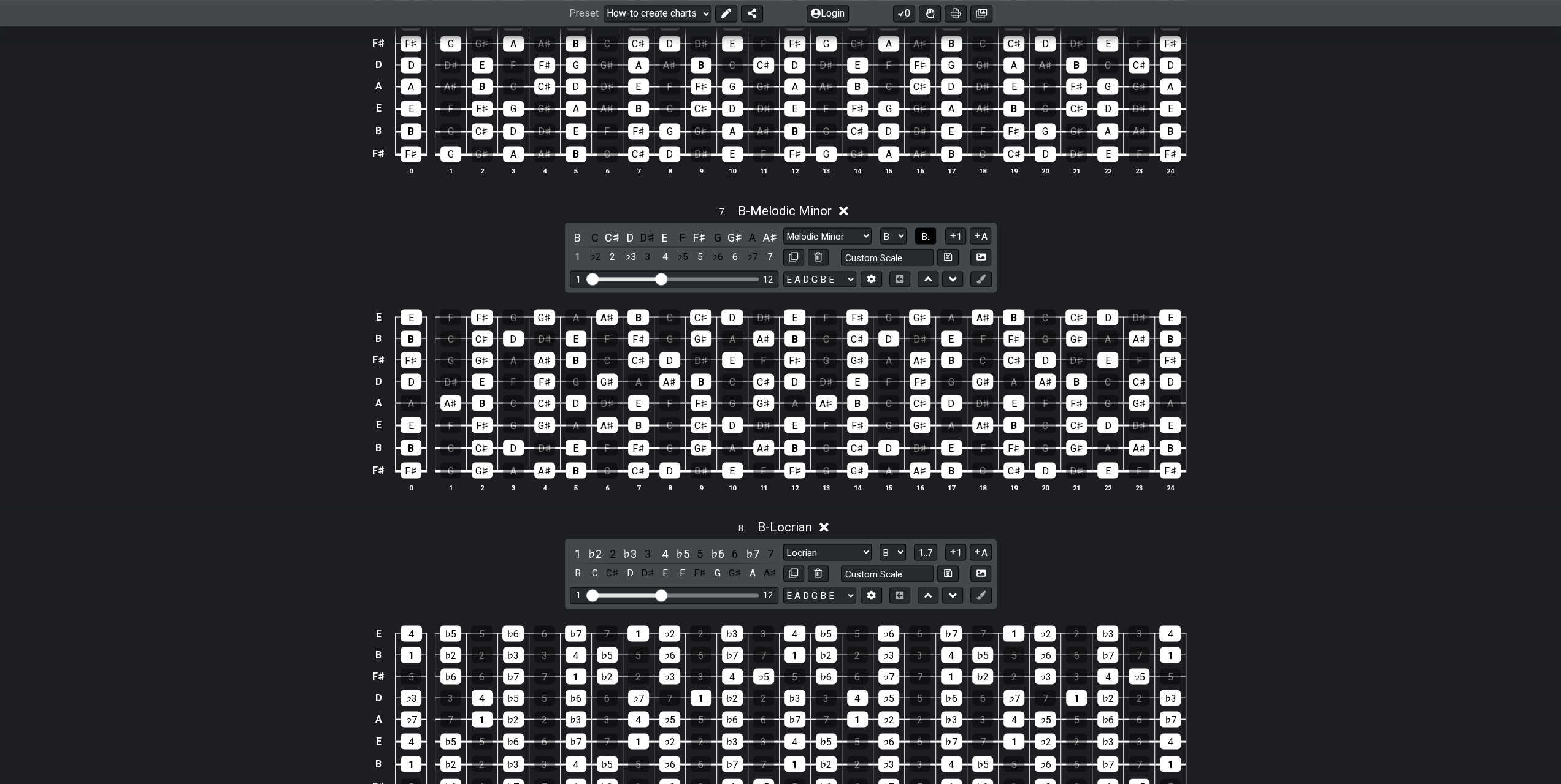
click at [926, 230] on span "B.." at bounding box center [925, 236] width 10 height 11
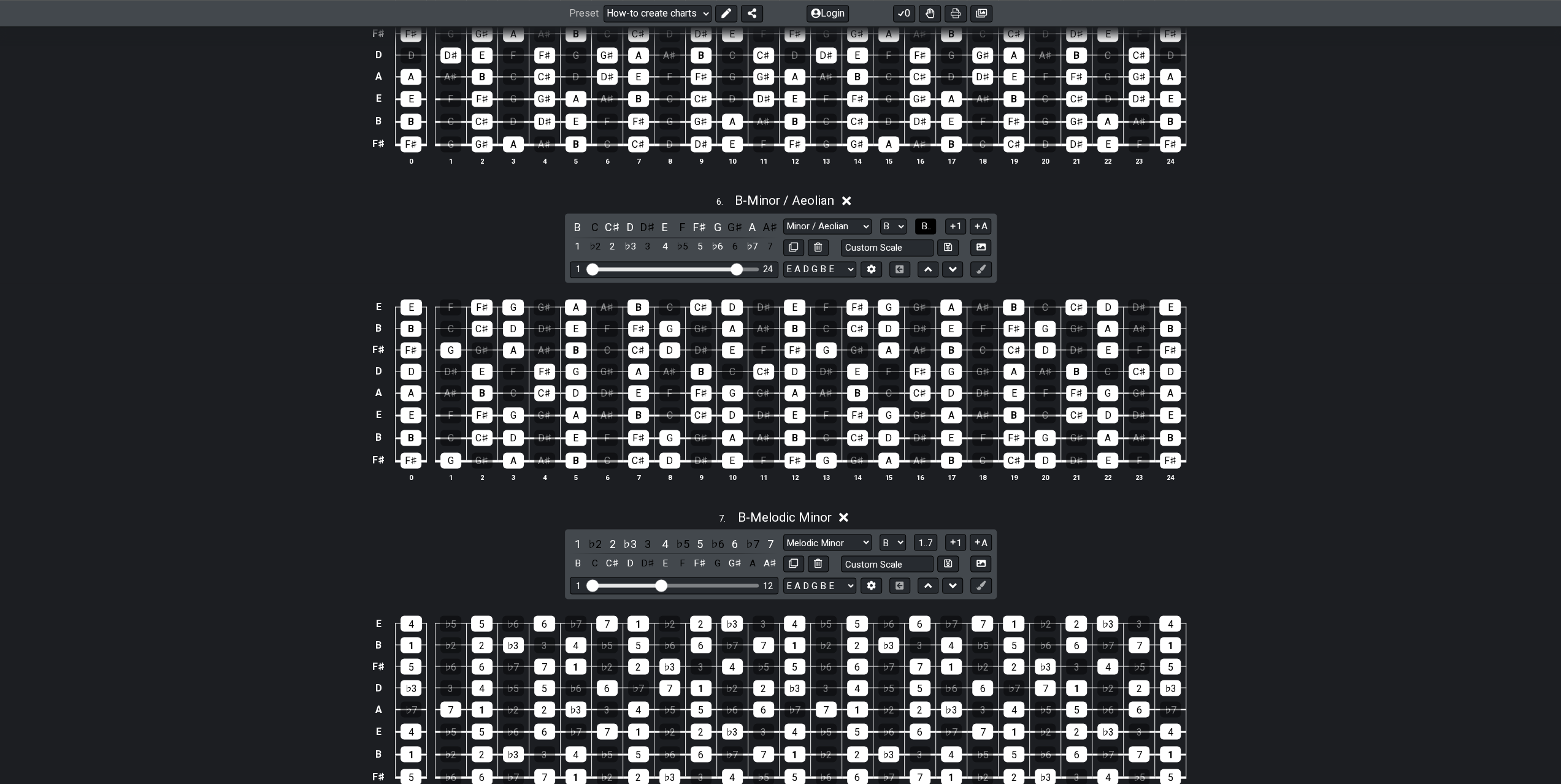
click at [933, 218] on button "B.." at bounding box center [925, 226] width 21 height 16
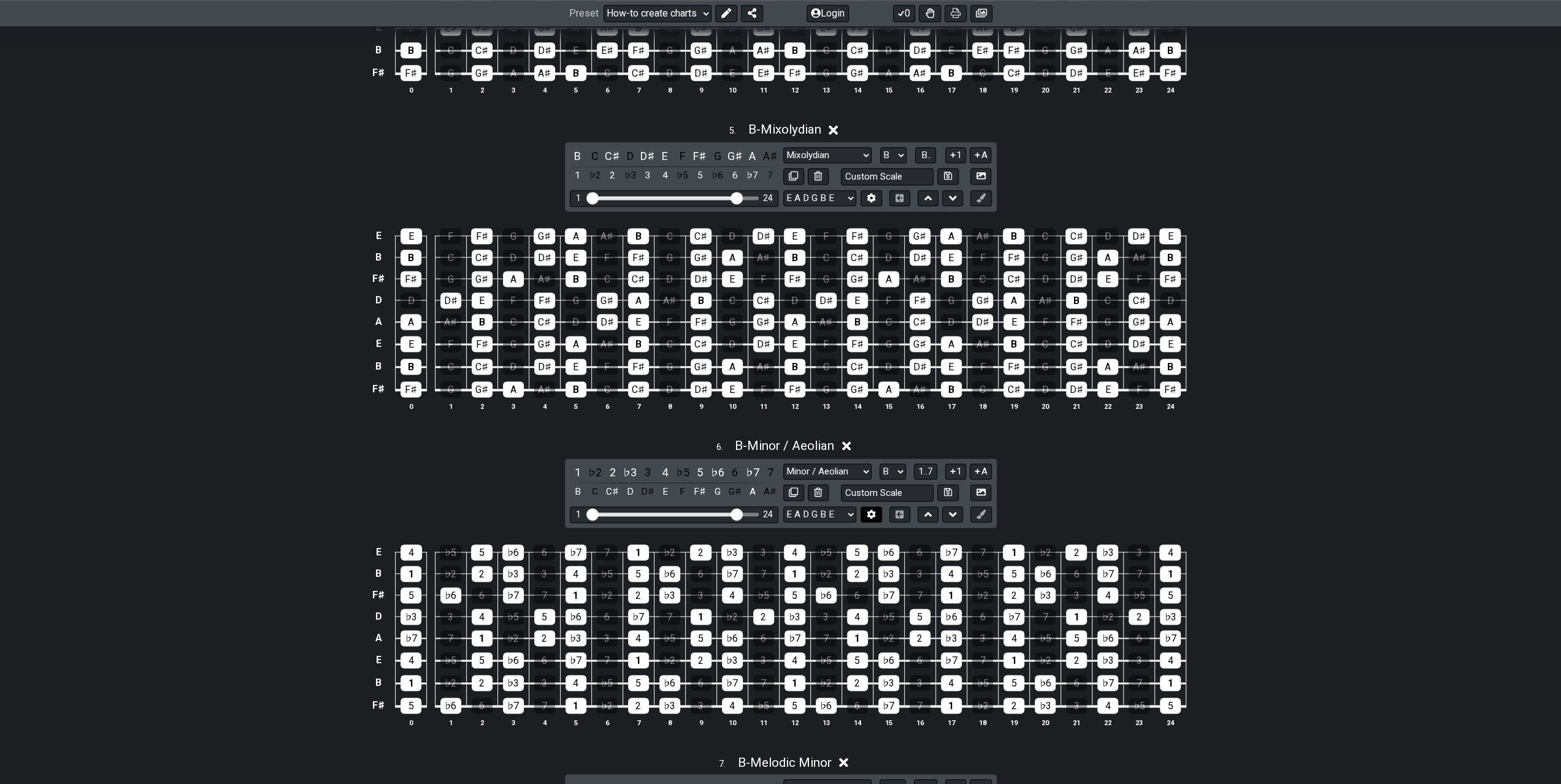
scroll to position [1533, 0]
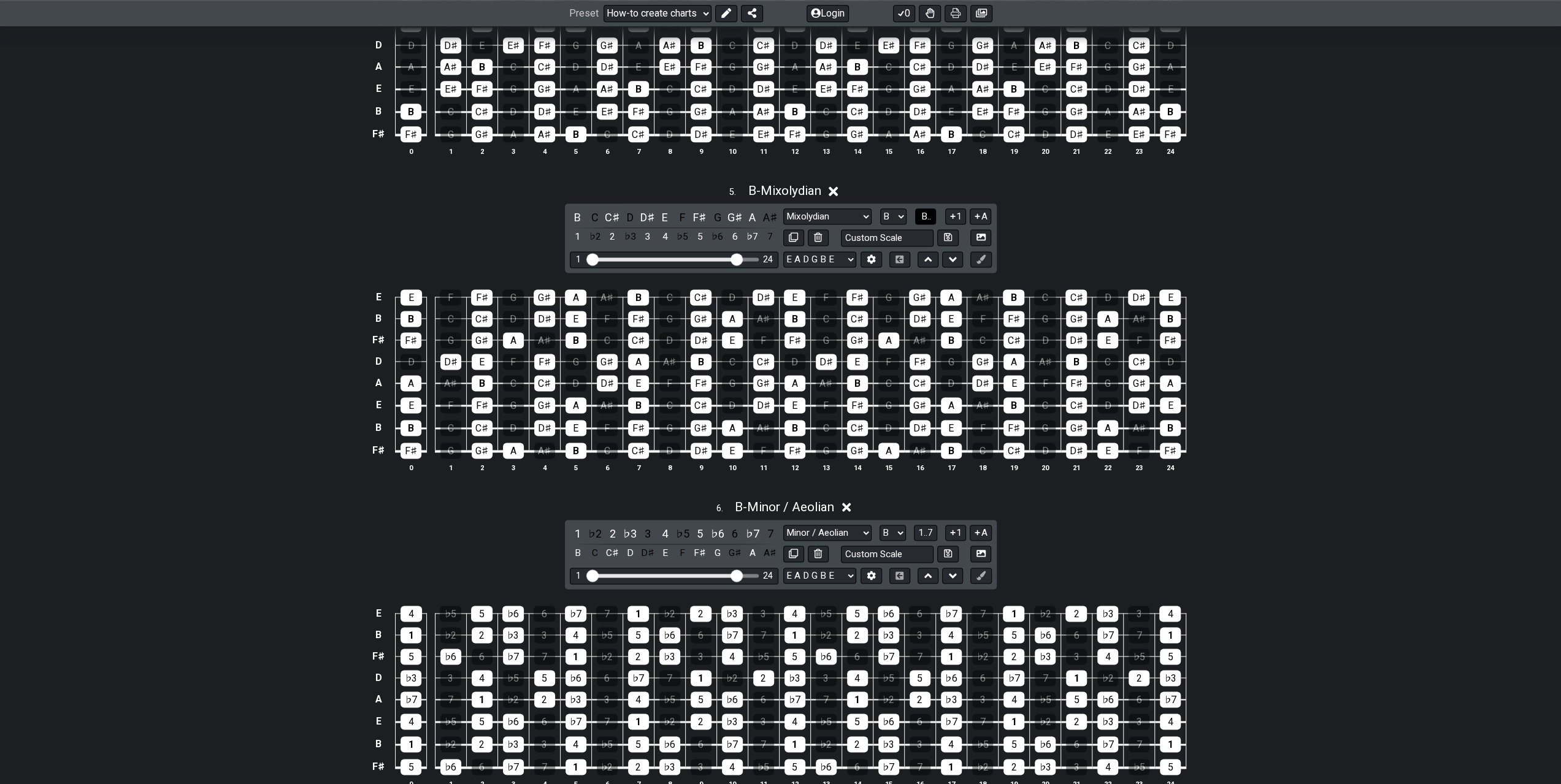
click at [922, 211] on span "B.." at bounding box center [925, 216] width 10 height 11
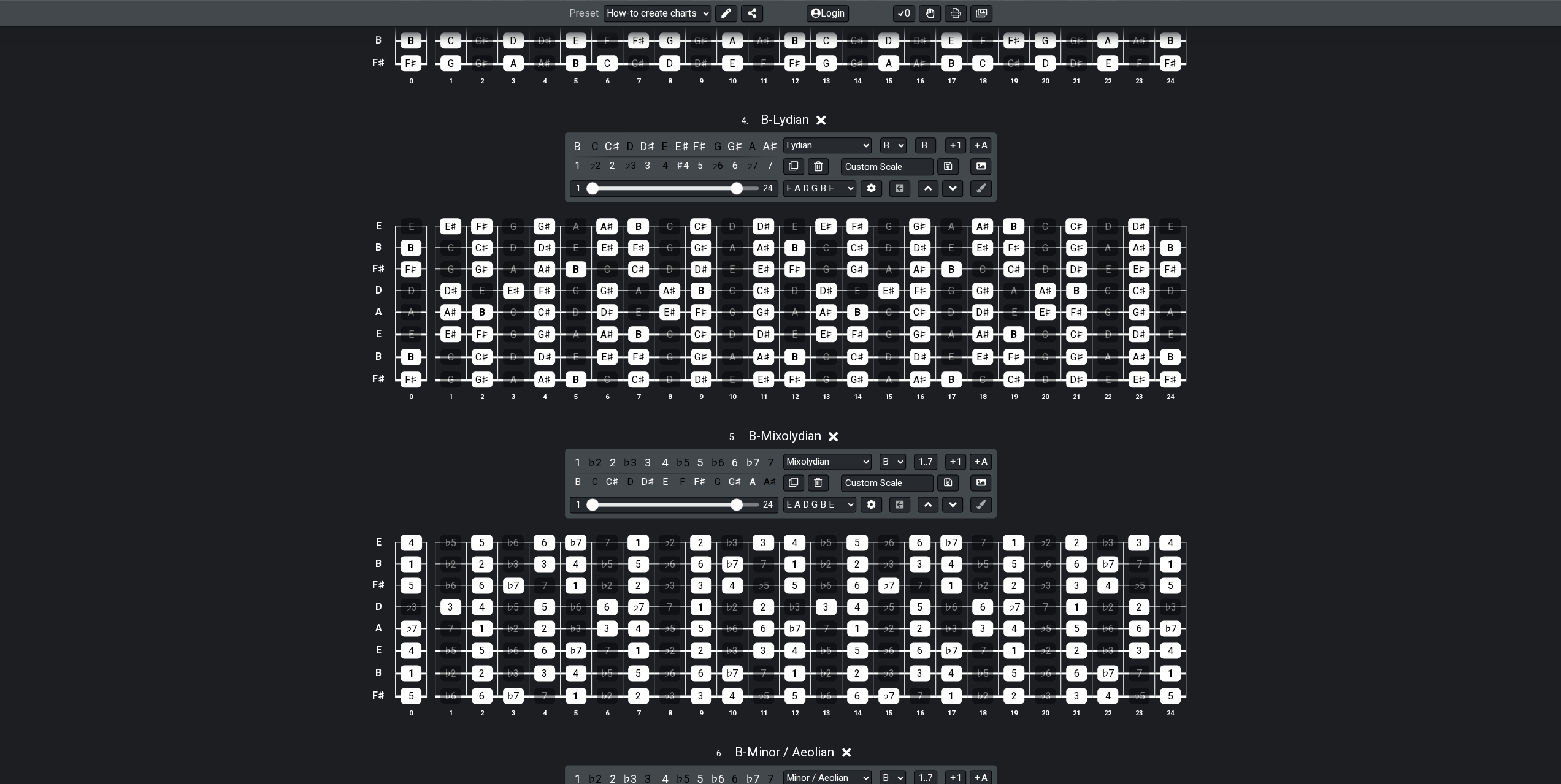
scroll to position [1226, 0]
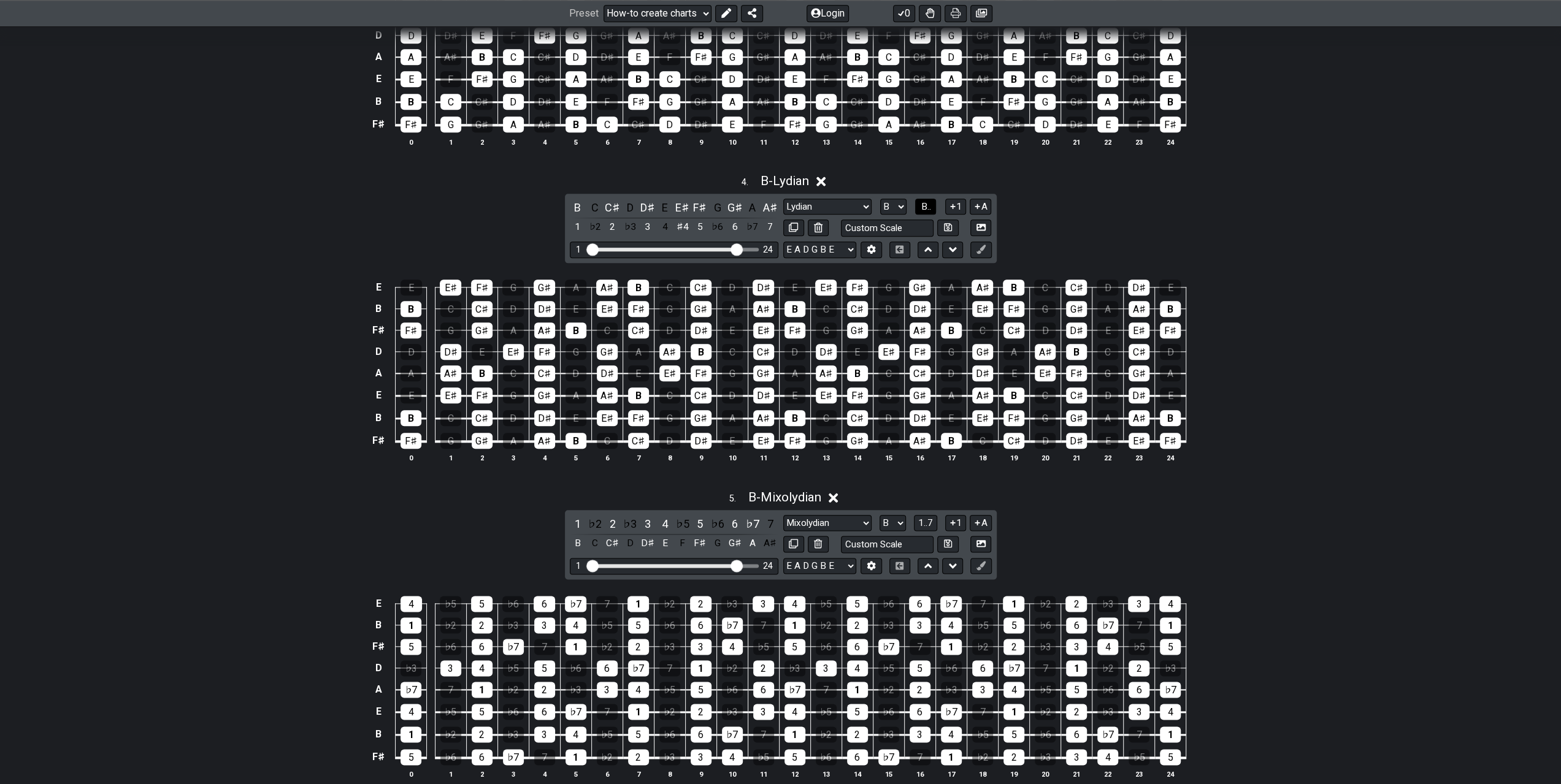
click at [918, 199] on button "B.." at bounding box center [925, 206] width 21 height 16
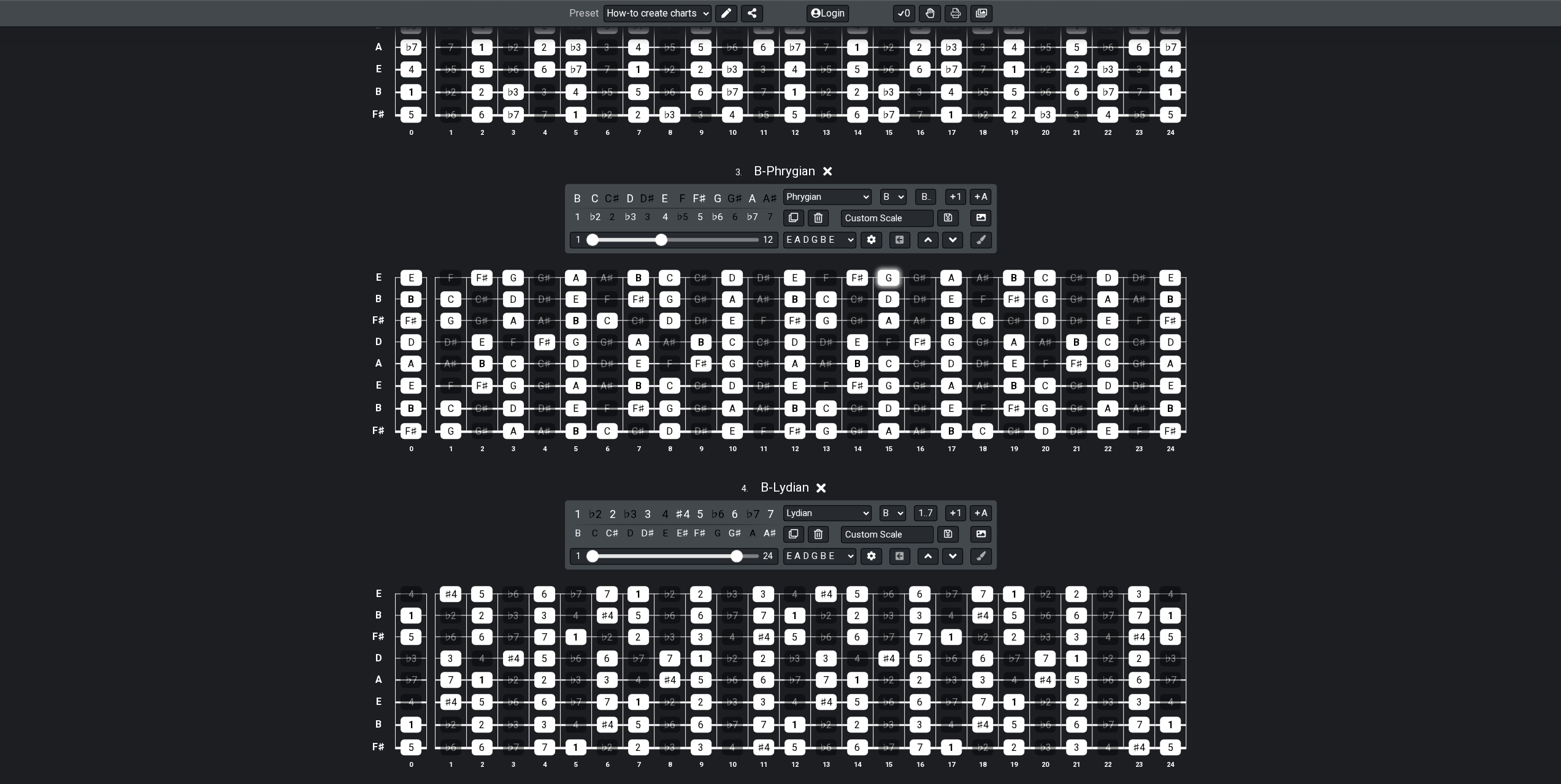
scroll to position [858, 0]
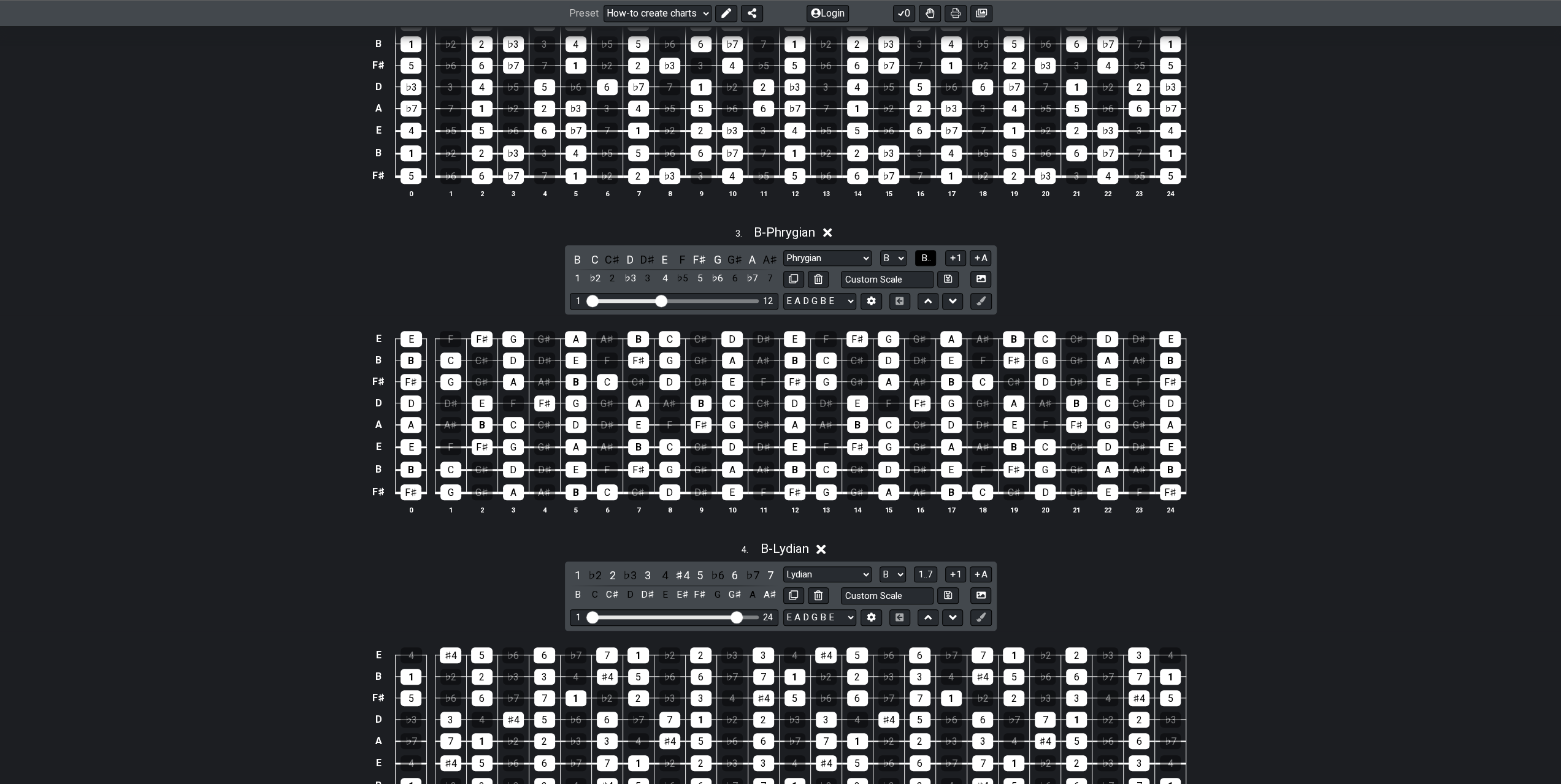
click at [923, 252] on span "B.." at bounding box center [925, 258] width 10 height 11
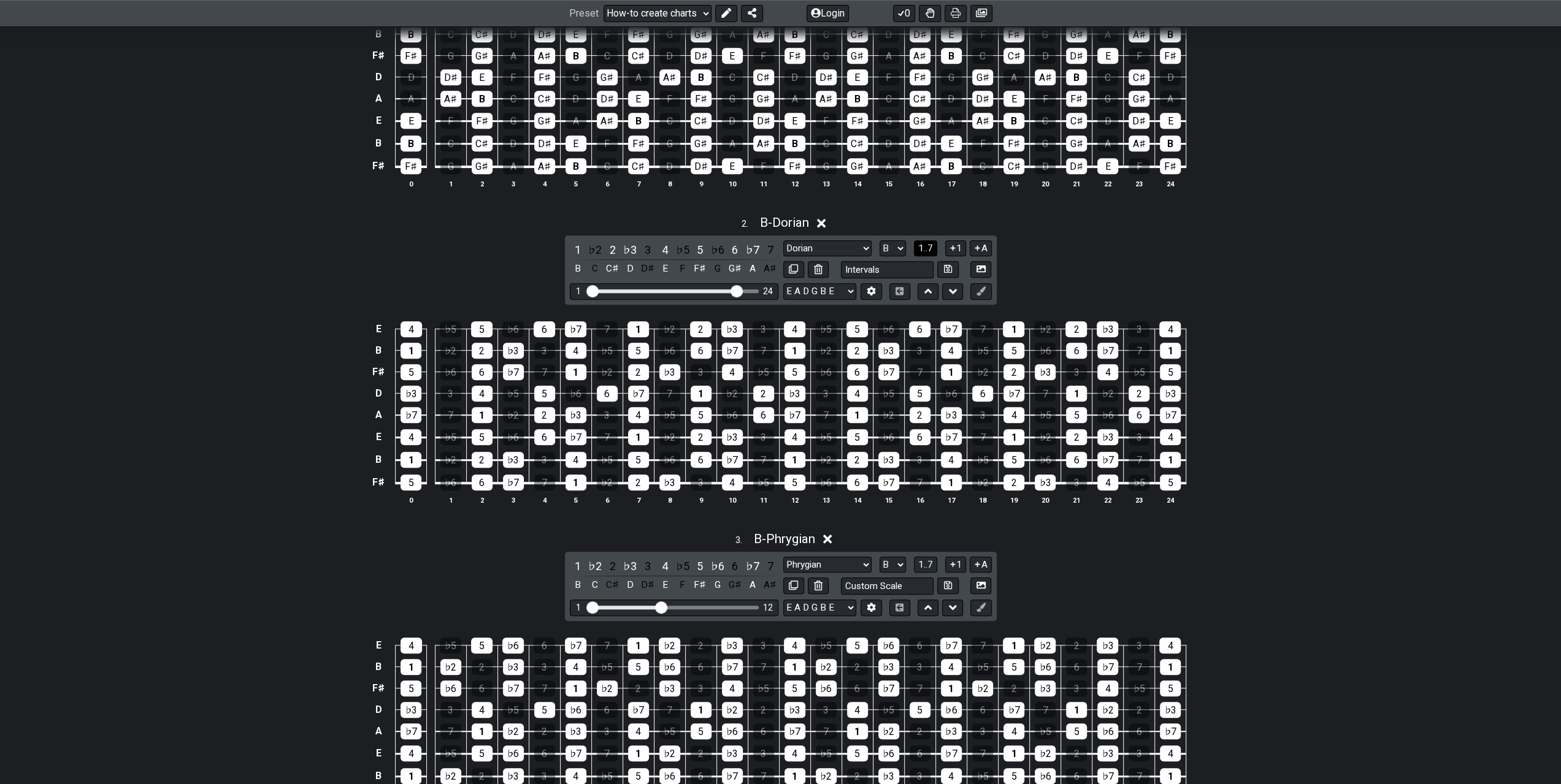
click at [926, 243] on span "1..7" at bounding box center [925, 248] width 15 height 11
click at [931, 241] on button "..." at bounding box center [925, 248] width 21 height 16
click at [947, 244] on icon at bounding box center [953, 248] width 12 height 9
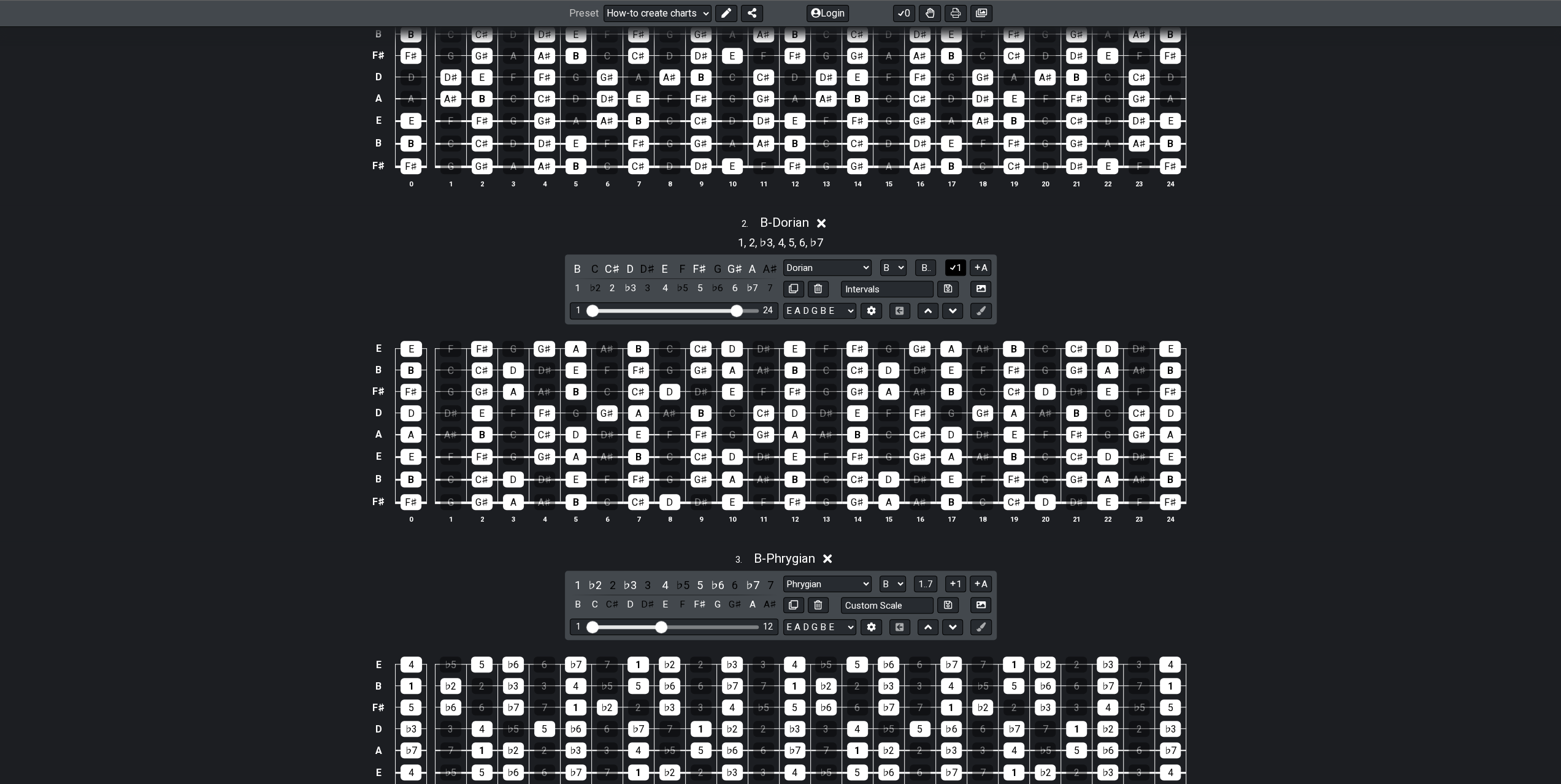
click at [952, 265] on icon at bounding box center [953, 267] width 7 height 5
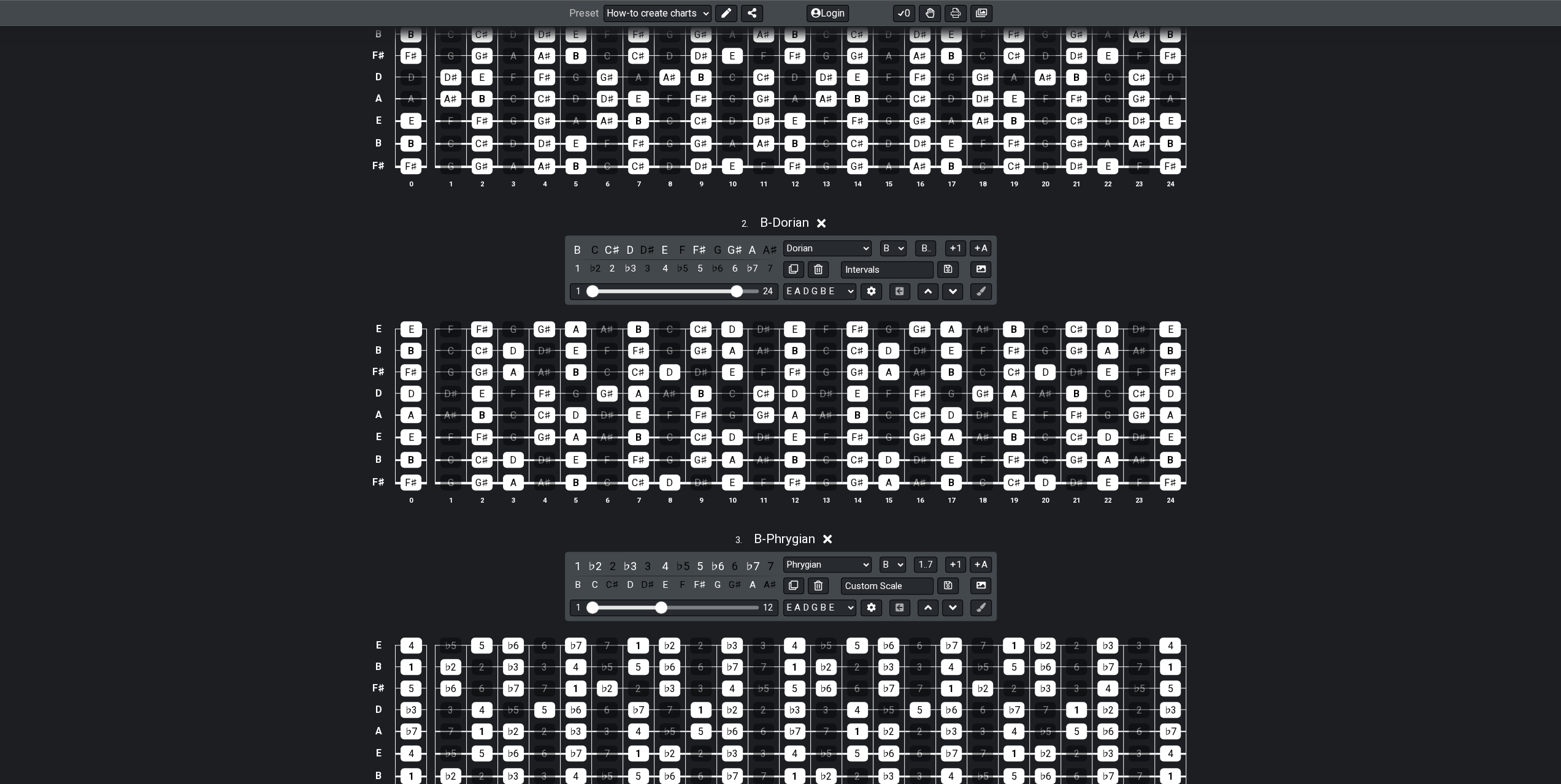
click at [938, 241] on div "Minor Pentatonic Intervals Minor Pentatonic Major Pentatonic Minor Blues Major …" at bounding box center [888, 248] width 209 height 16
click at [921, 243] on span "B.." at bounding box center [925, 248] width 10 height 11
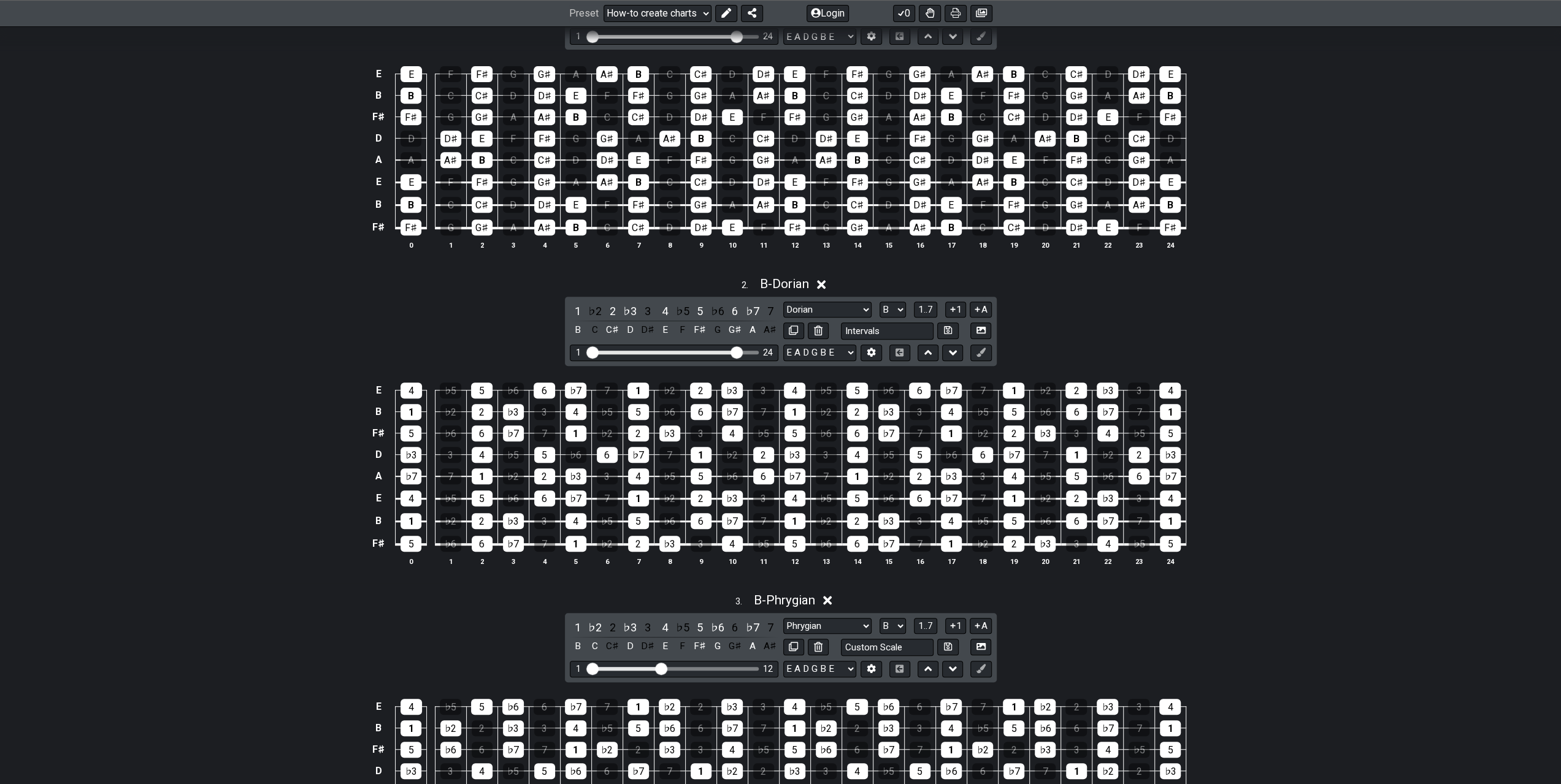
scroll to position [245, 0]
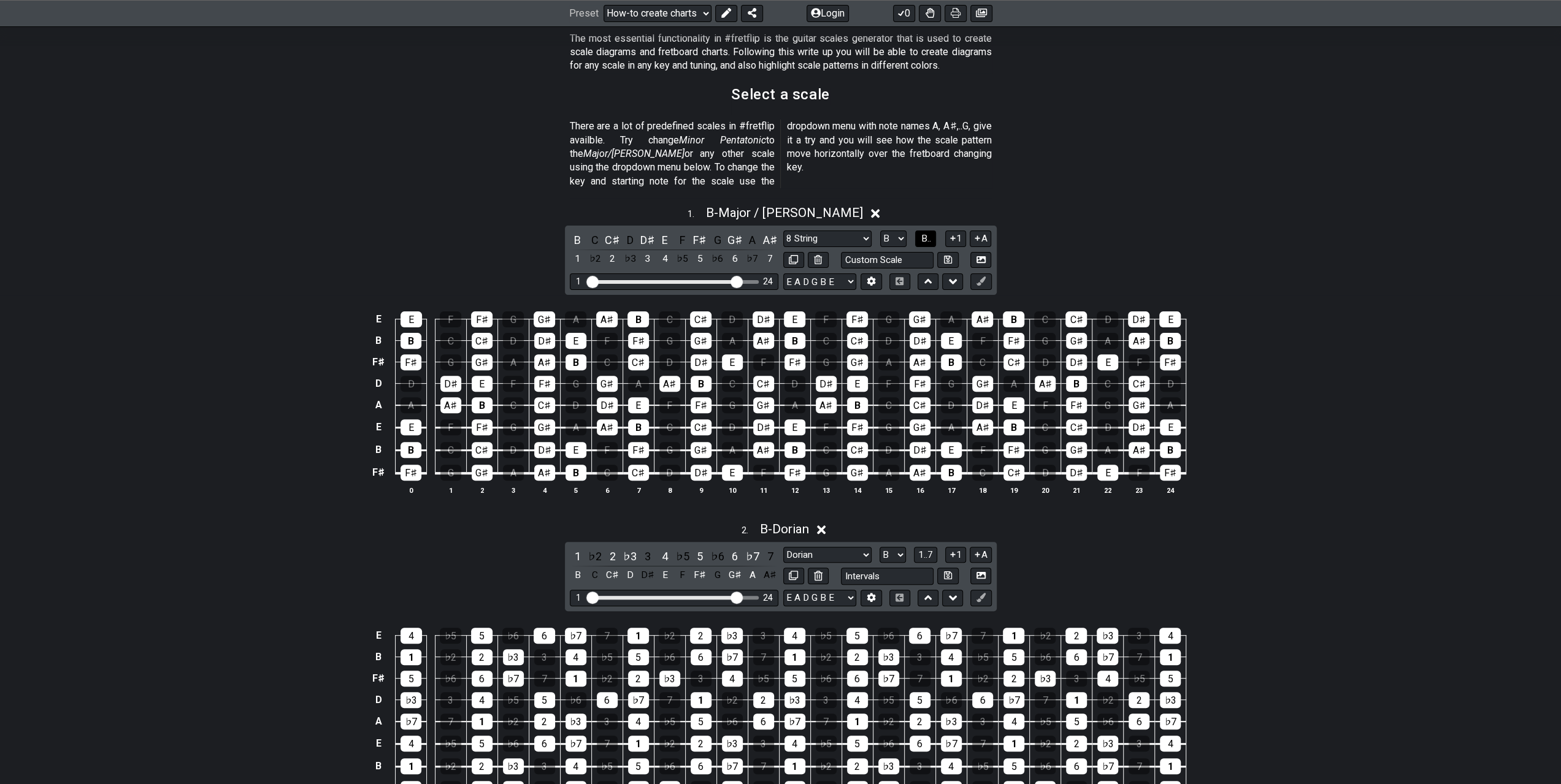
click at [925, 233] on span "B.." at bounding box center [925, 238] width 10 height 11
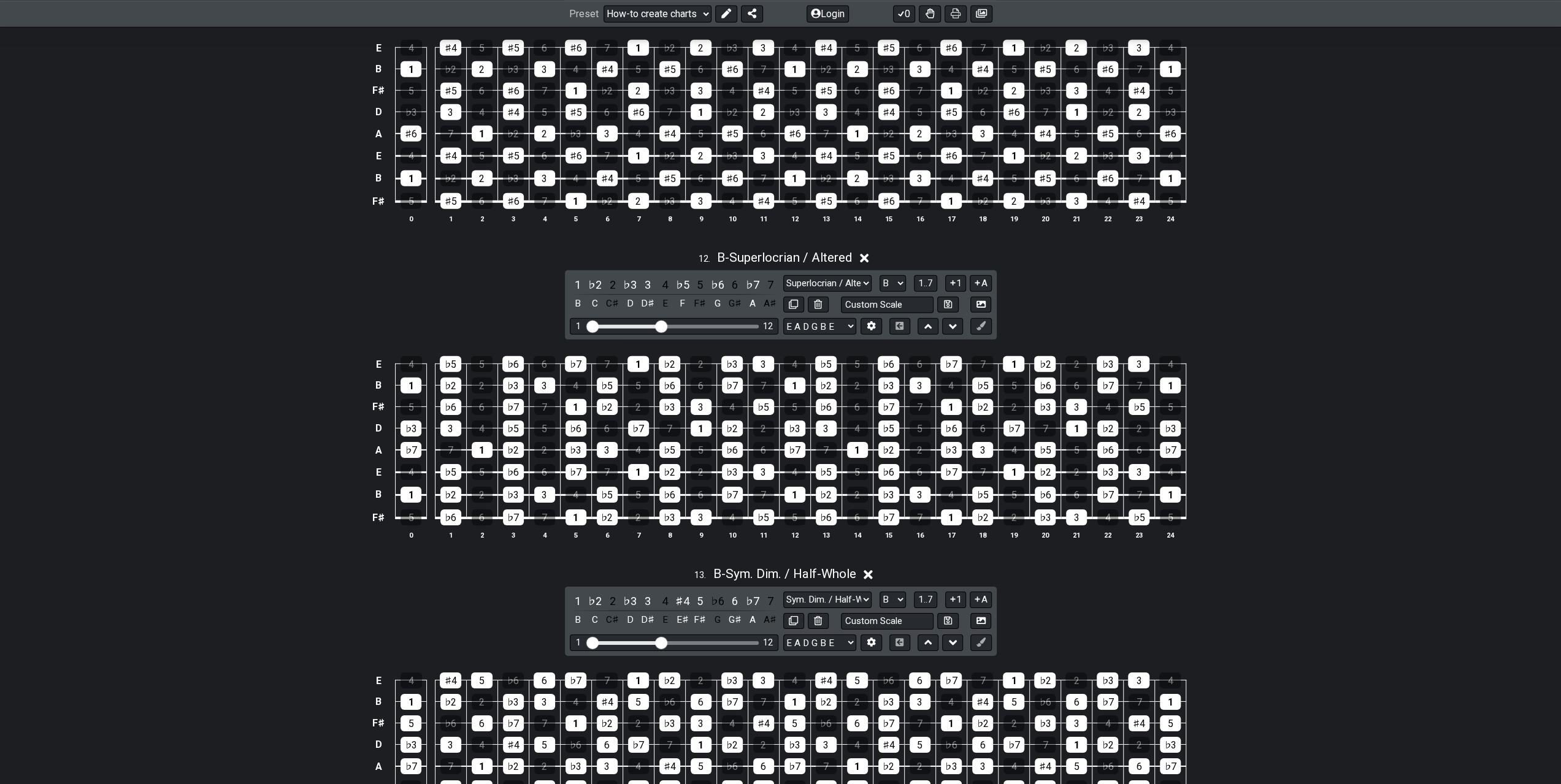
scroll to position [0, 0]
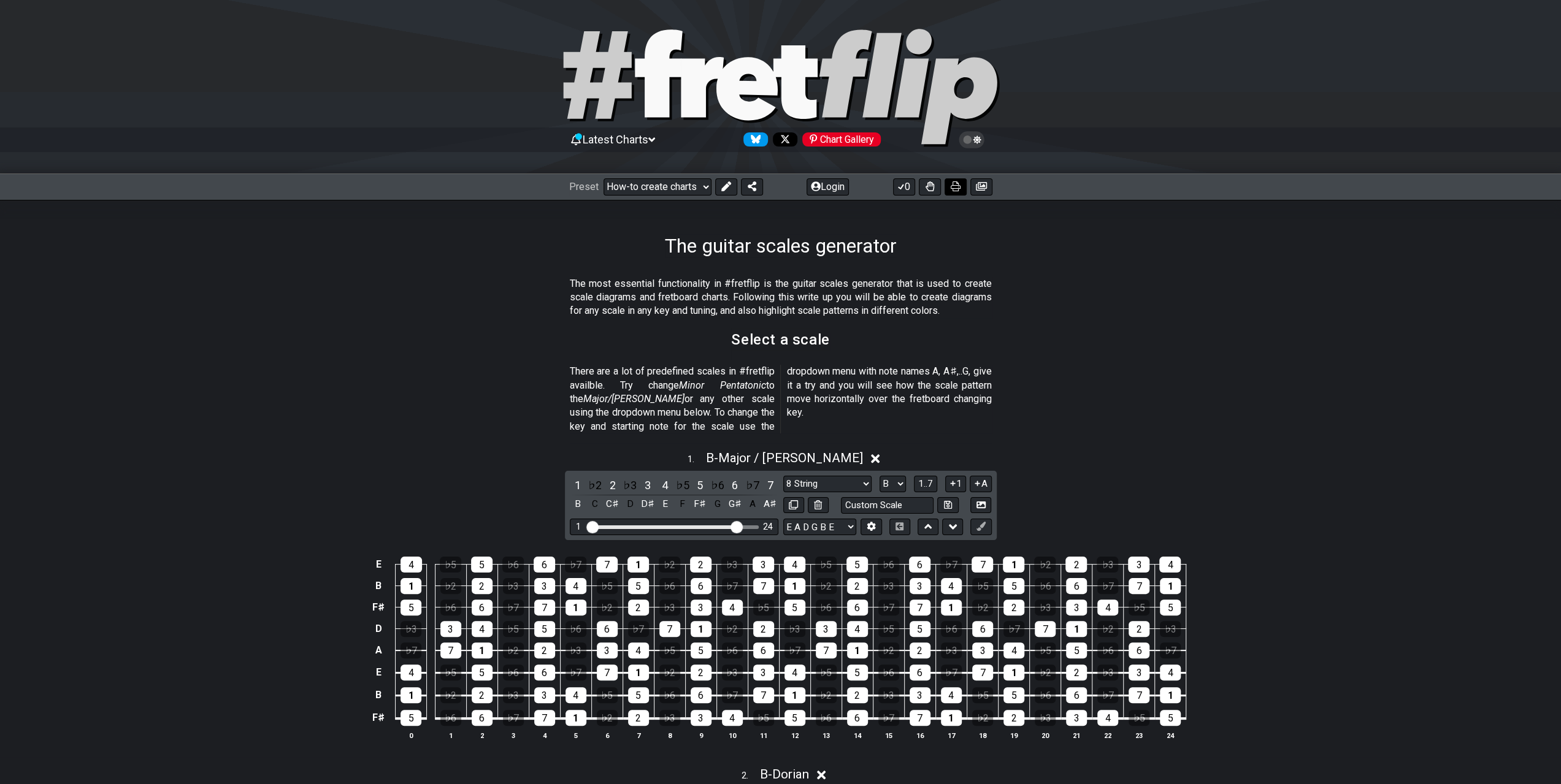
click at [953, 181] on button at bounding box center [956, 187] width 22 height 17
